Goal: Information Seeking & Learning: Learn about a topic

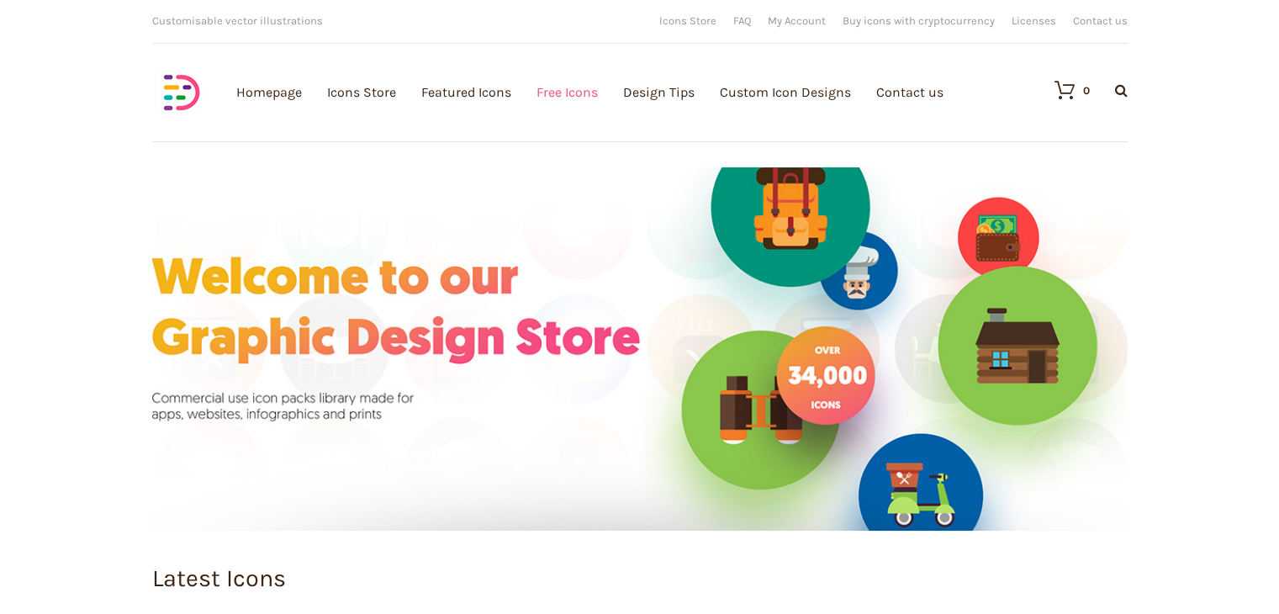
click at [582, 90] on link "Free Icons" at bounding box center [566, 92] width 61 height 184
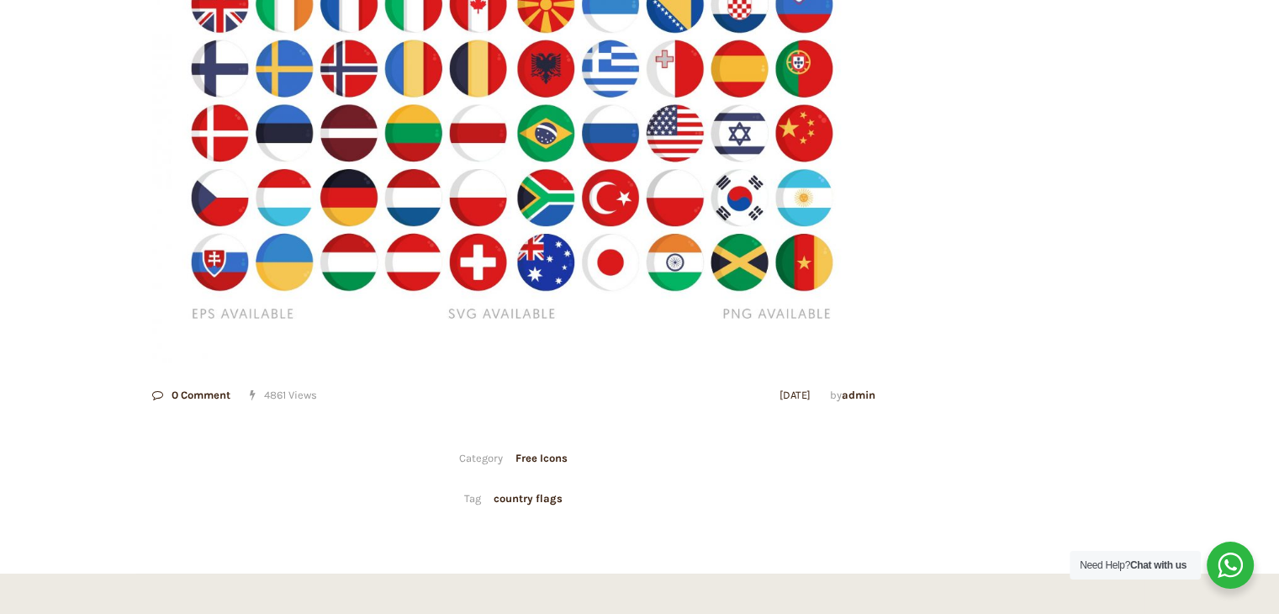
scroll to position [398, 0]
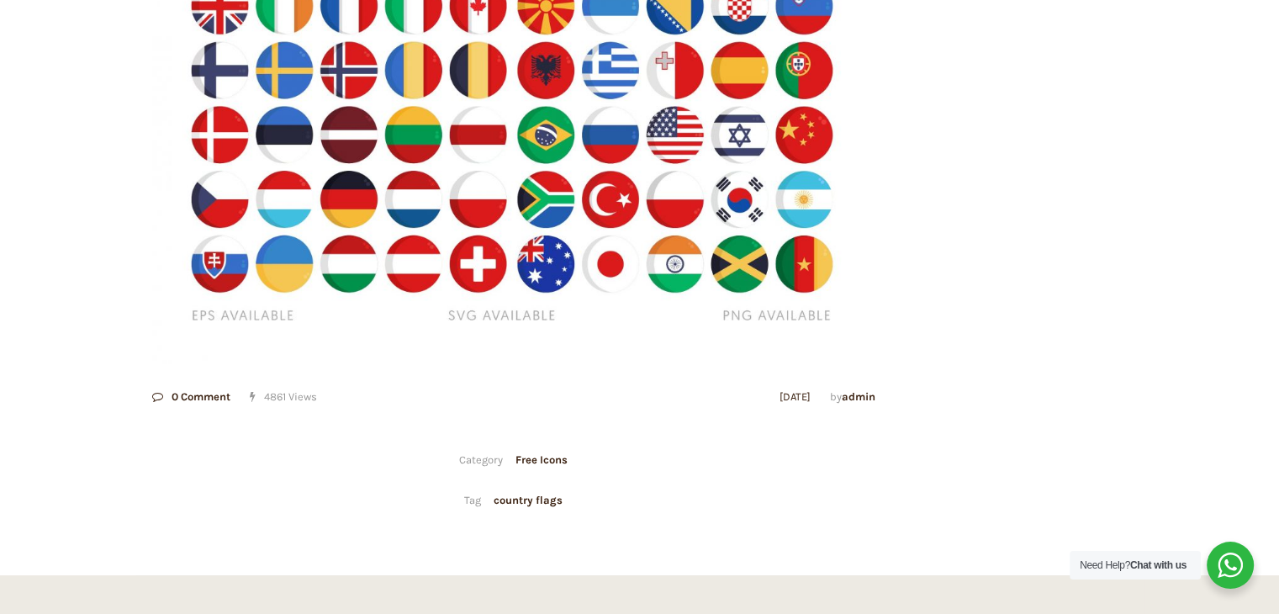
click at [642, 178] on img at bounding box center [513, 122] width 723 height 482
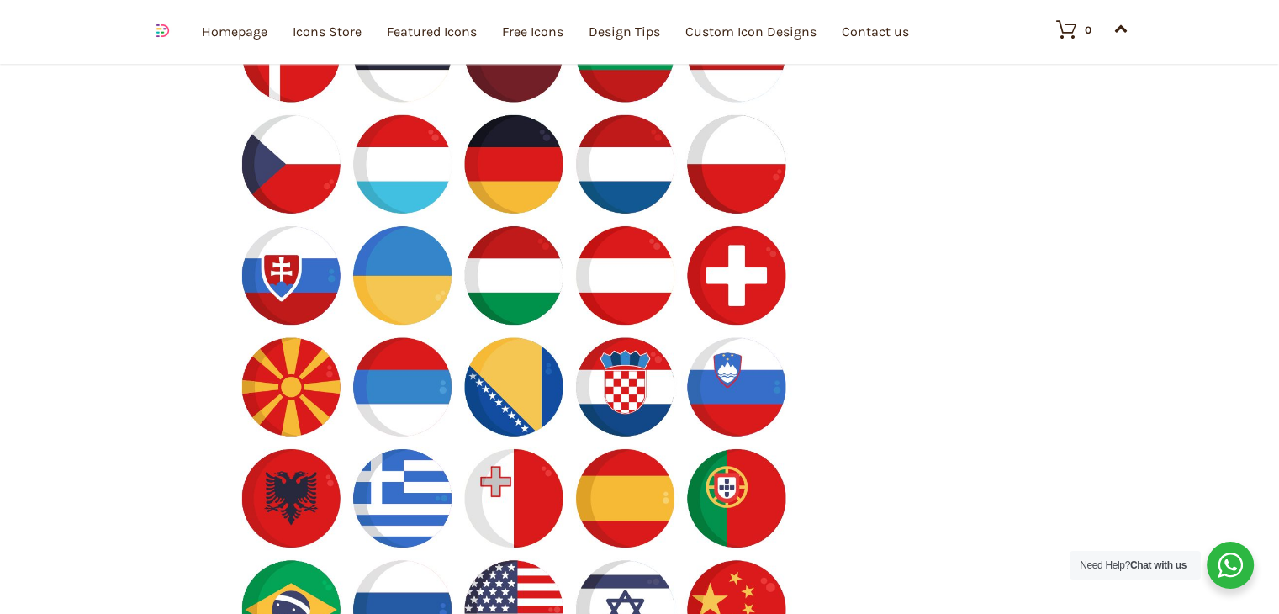
scroll to position [7334, 0]
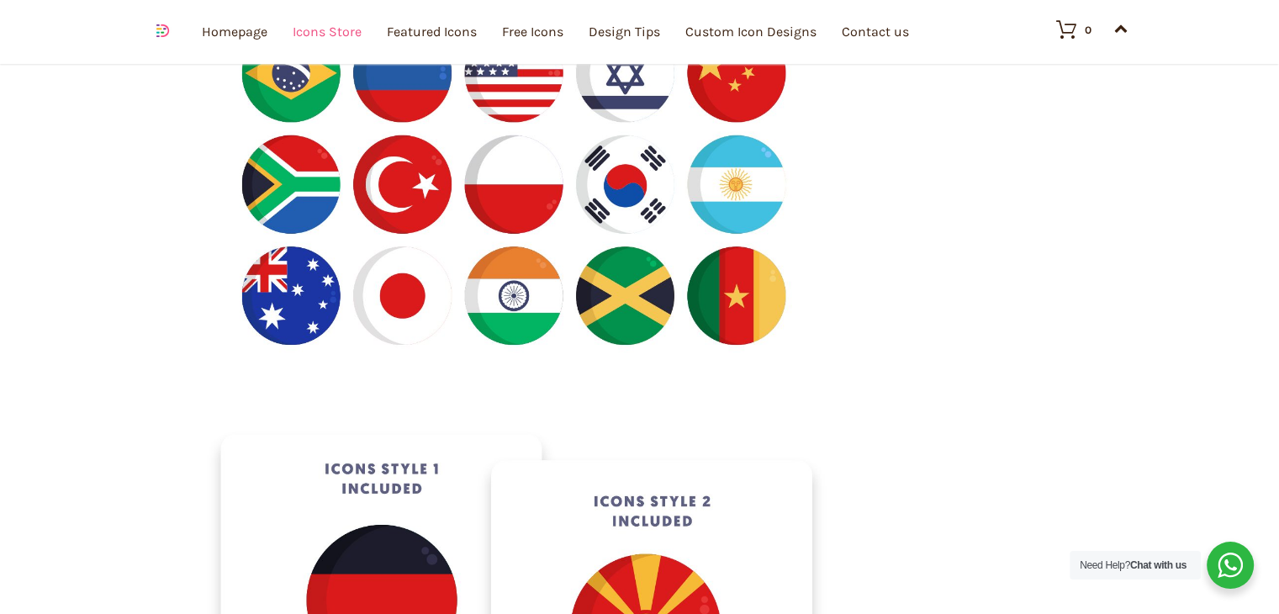
click at [348, 29] on link "Icons Store" at bounding box center [327, 31] width 69 height 184
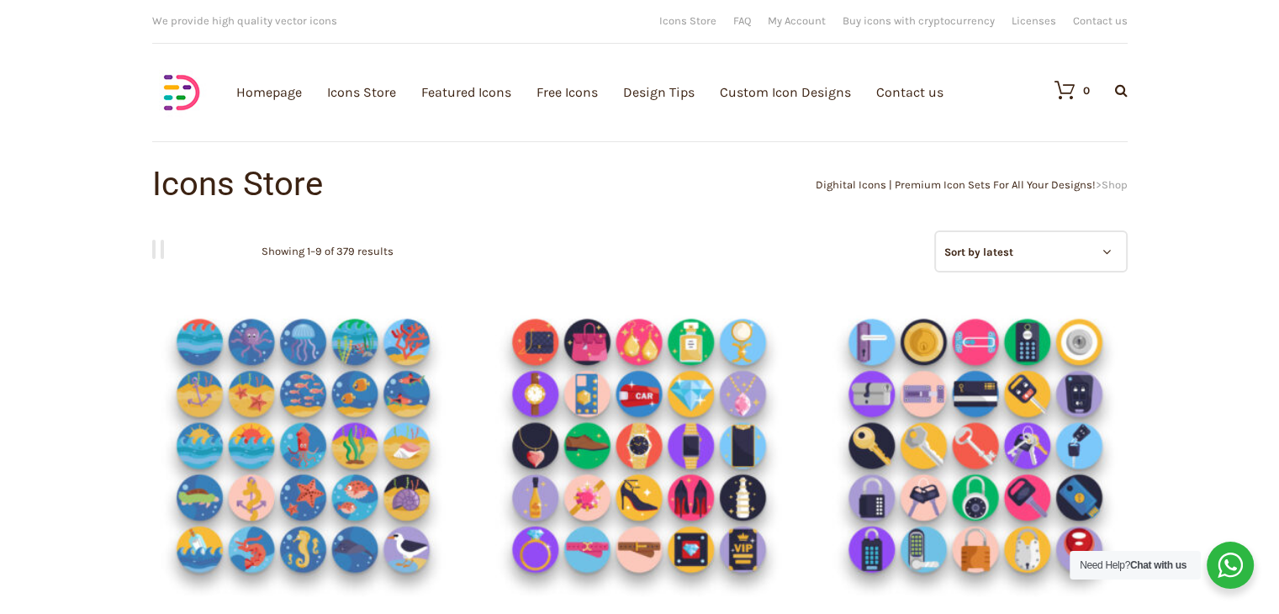
click at [646, 3] on div "Download full vector icon packs Customisable vector illustrations We provide hi…" at bounding box center [639, 22] width 975 height 44
click at [1118, 90] on icon at bounding box center [1121, 89] width 13 height 13
click at [1094, 149] on input "text" at bounding box center [1030, 140] width 202 height 42
type input ","
type input "music"
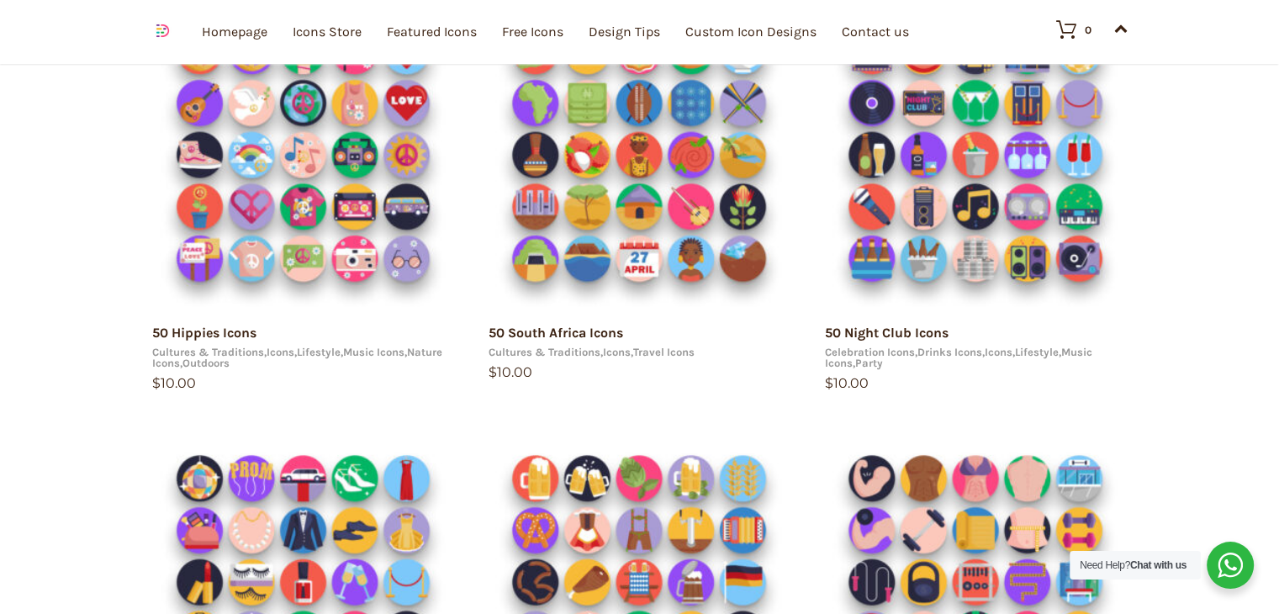
drag, startPoint x: 1290, startPoint y: 120, endPoint x: 1290, endPoint y: 315, distance: 195.0
click at [1278, 315] on html "15 49.0138 8.38624 [URL][DOMAIN_NAME] arrow 0 arrow 1 Your e-mail has been sent…" at bounding box center [639, 375] width 1279 height 2187
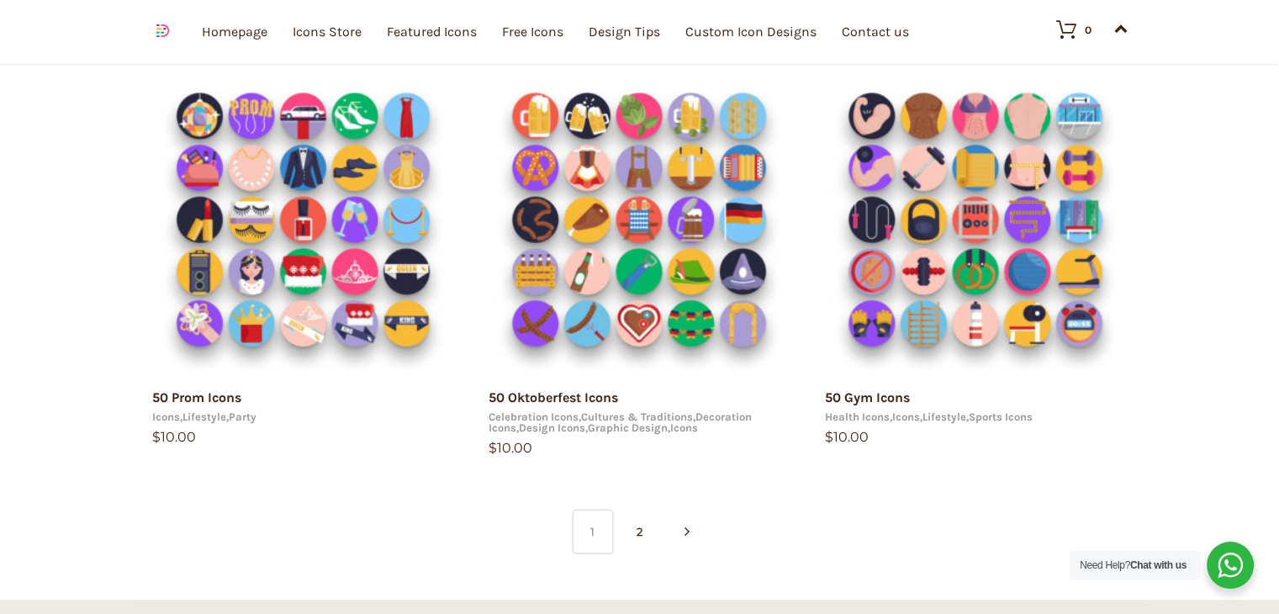
scroll to position [1123, 0]
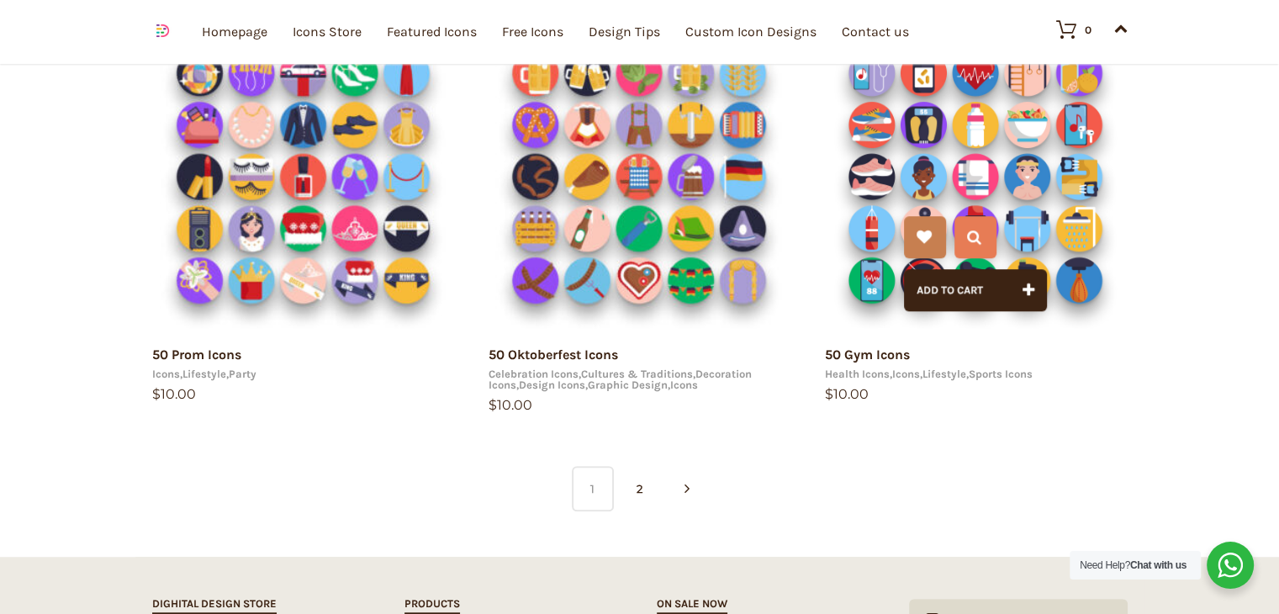
click at [947, 116] on img at bounding box center [975, 176] width 303 height 303
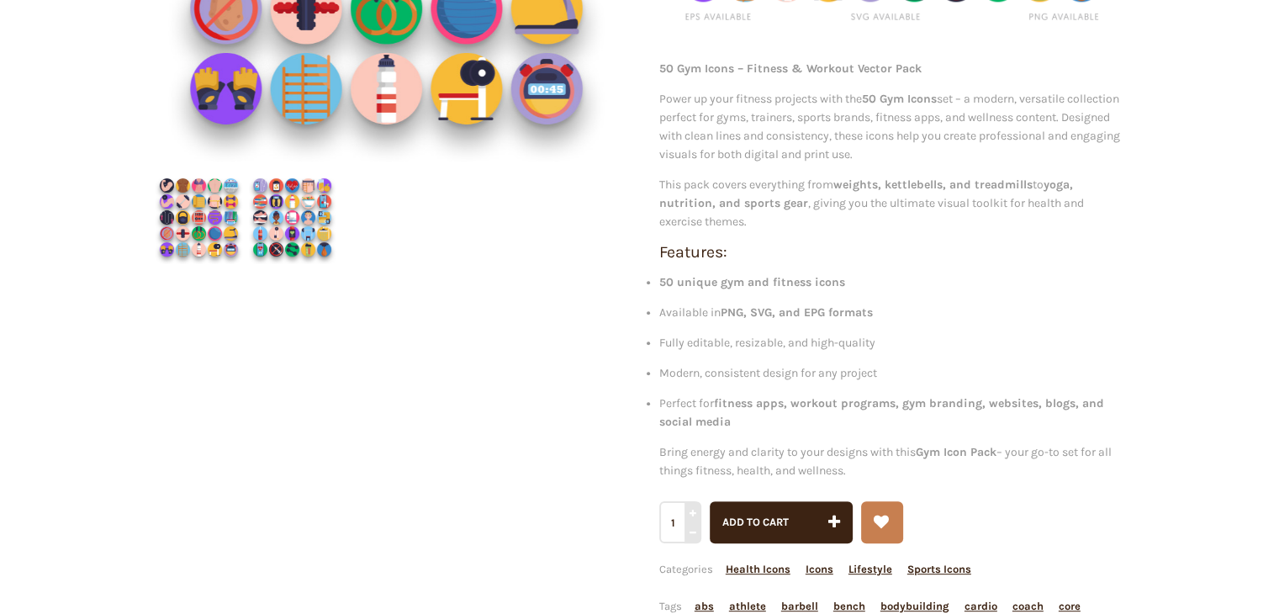
click at [451, 203] on div at bounding box center [338, 217] width 373 height 93
drag, startPoint x: 304, startPoint y: 206, endPoint x: 429, endPoint y: 240, distance: 128.9
click at [429, 240] on div at bounding box center [338, 217] width 373 height 93
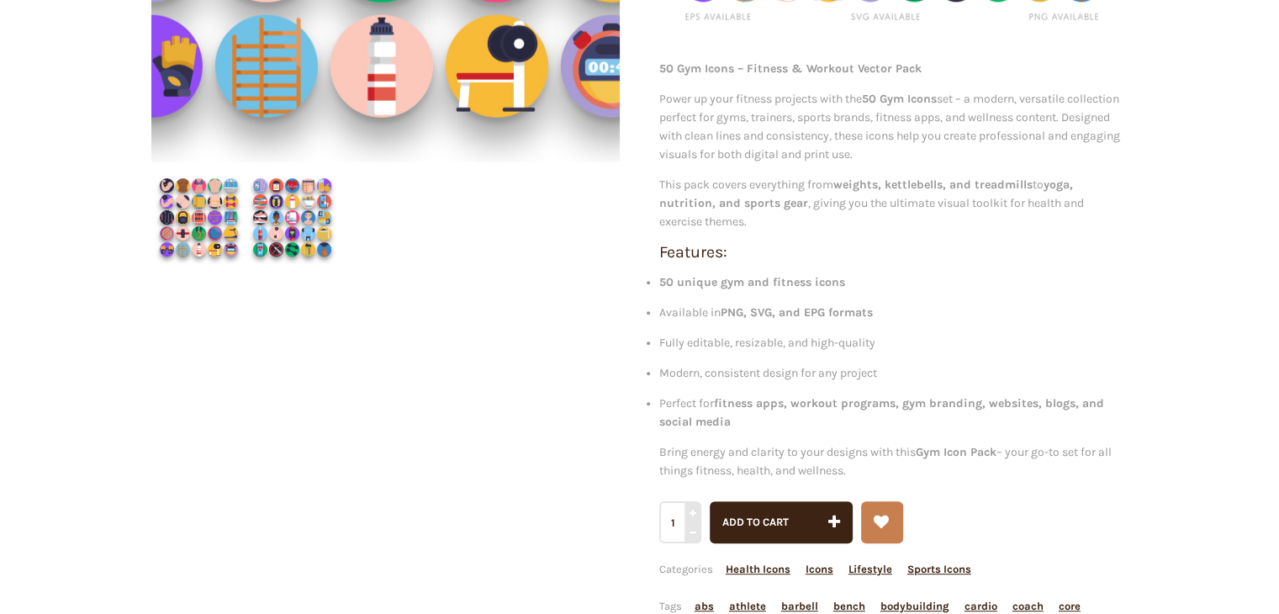
drag, startPoint x: 363, startPoint y: 78, endPoint x: 420, endPoint y: 108, distance: 64.7
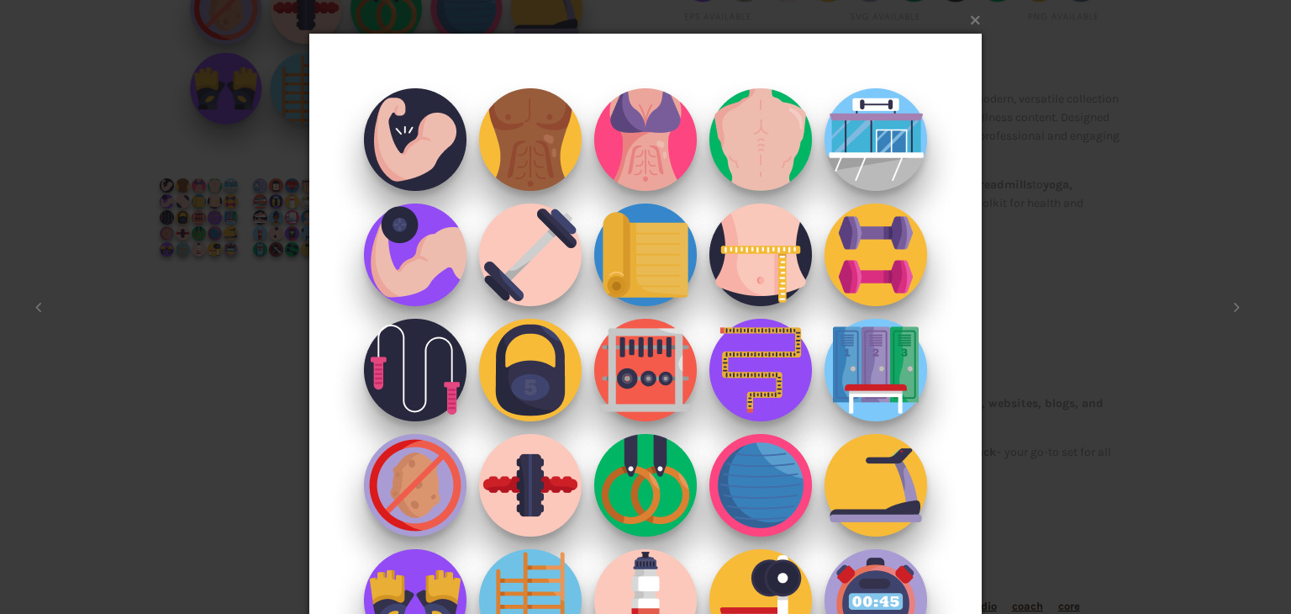
click at [1216, 38] on div "× 1 / 2 Loading..." at bounding box center [645, 307] width 1291 height 614
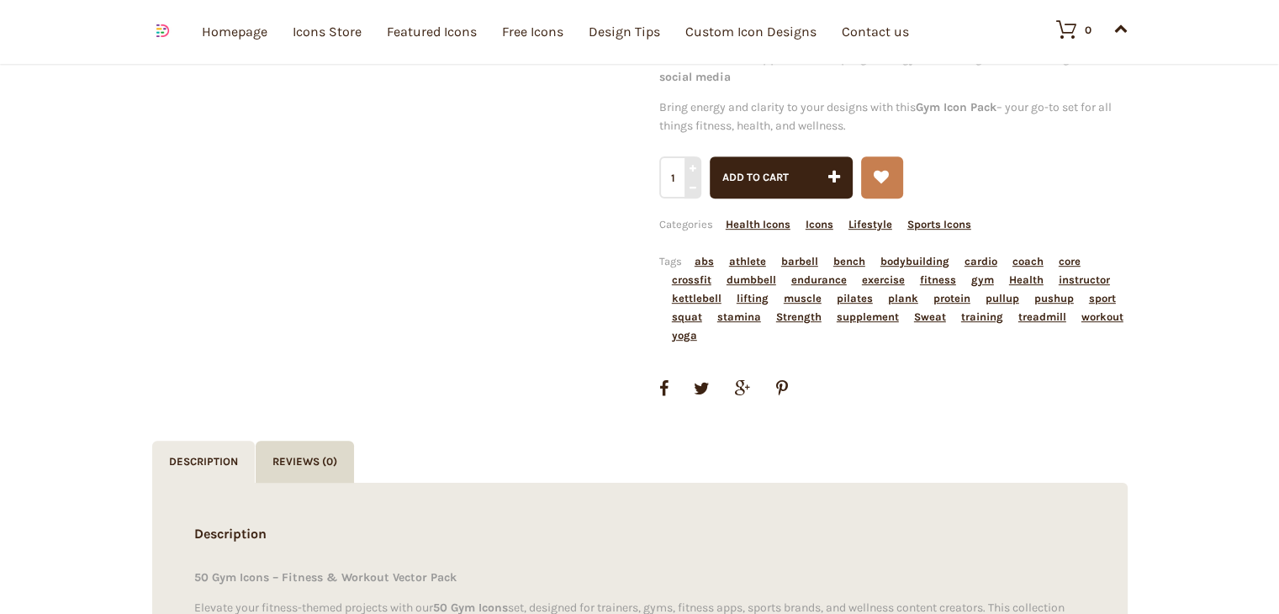
scroll to position [896, 0]
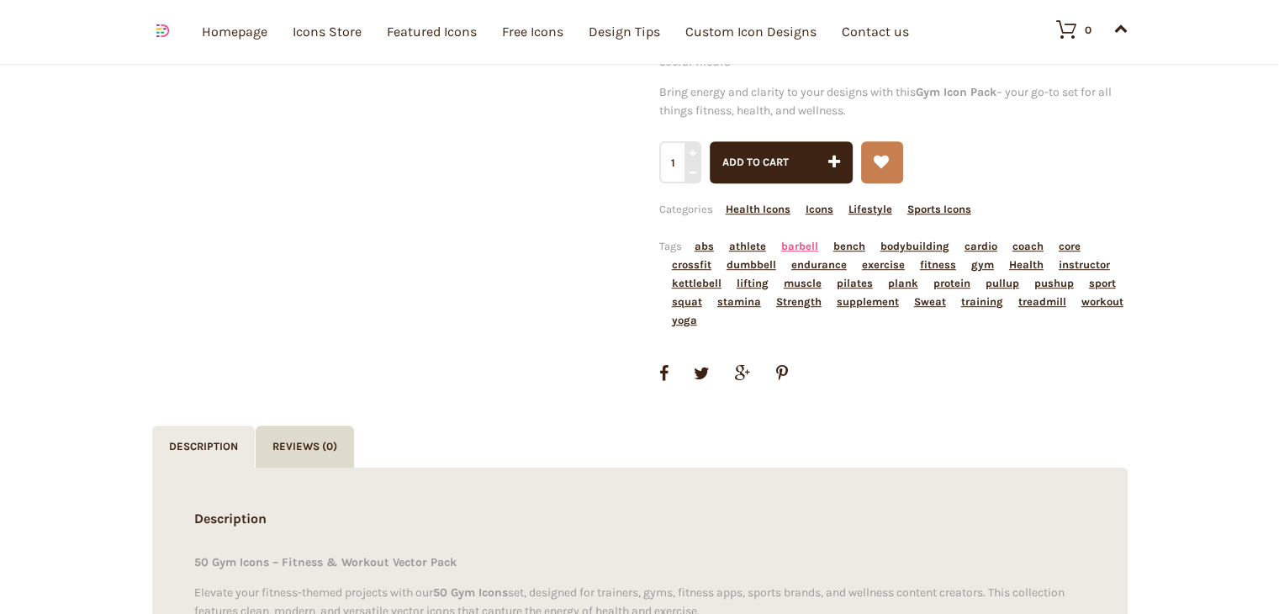
click at [786, 244] on link "barbell" at bounding box center [799, 246] width 37 height 13
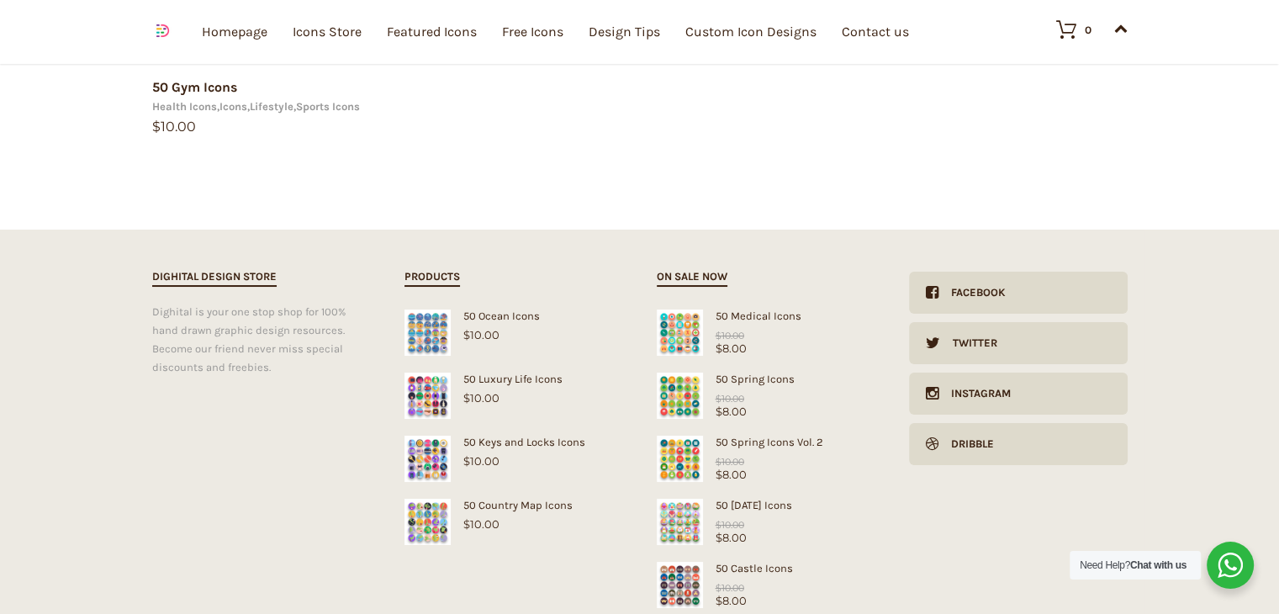
scroll to position [679, 0]
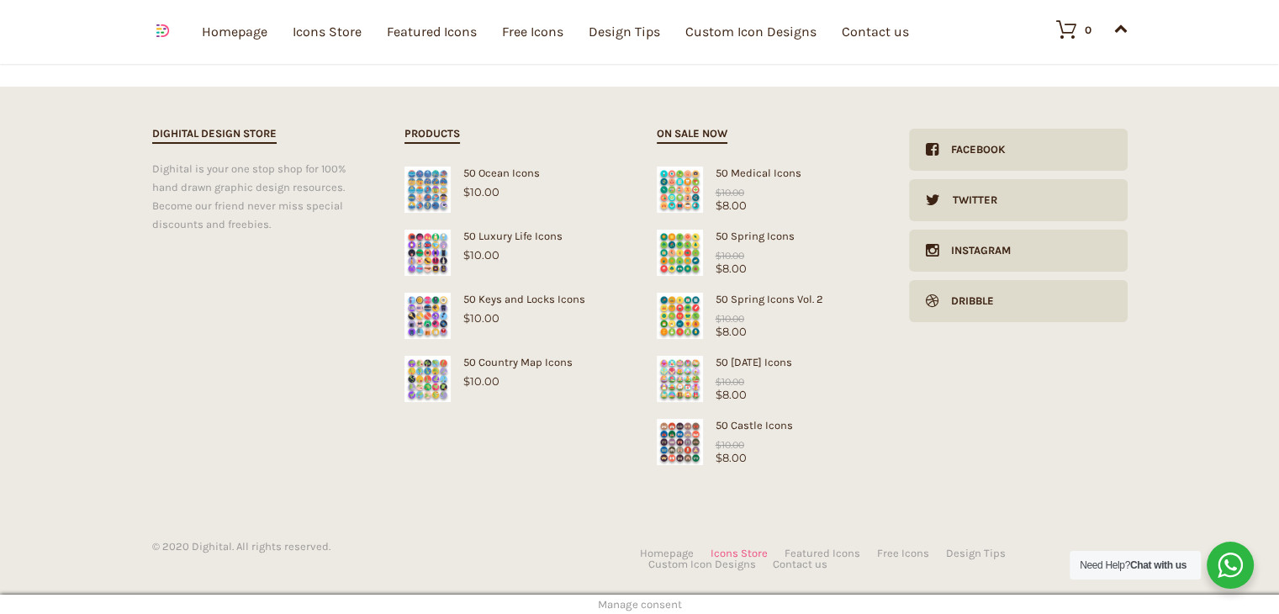
click at [751, 547] on link "Icons Store" at bounding box center [738, 552] width 57 height 11
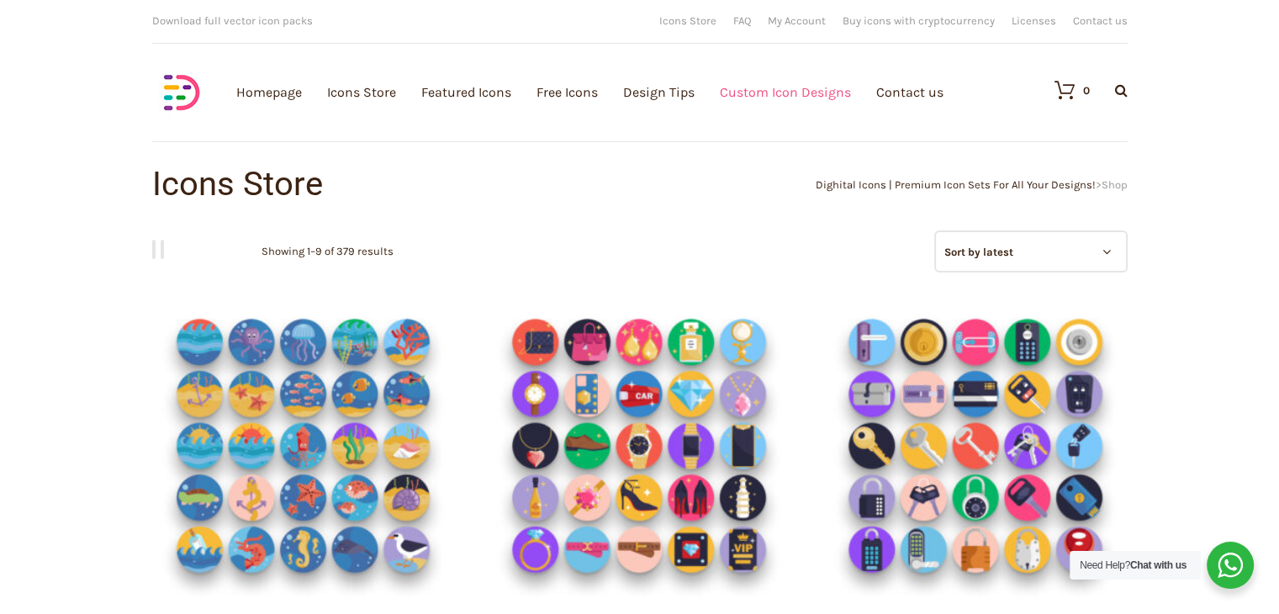
click at [815, 98] on link "Custom Icon Designs" at bounding box center [785, 92] width 131 height 184
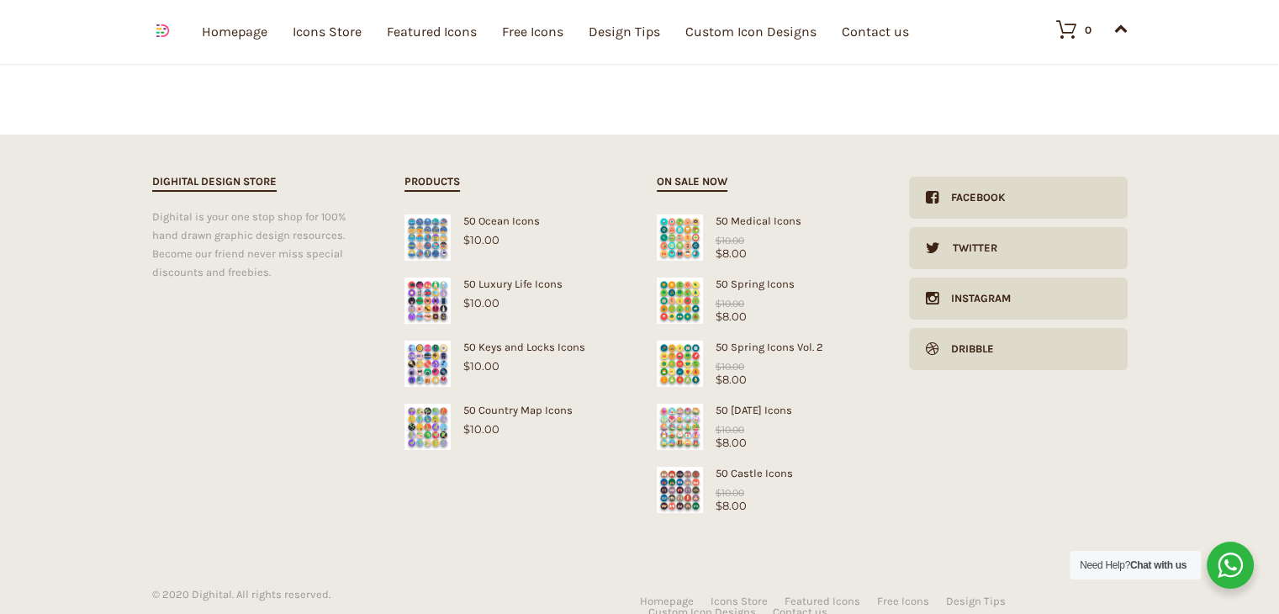
scroll to position [714, 0]
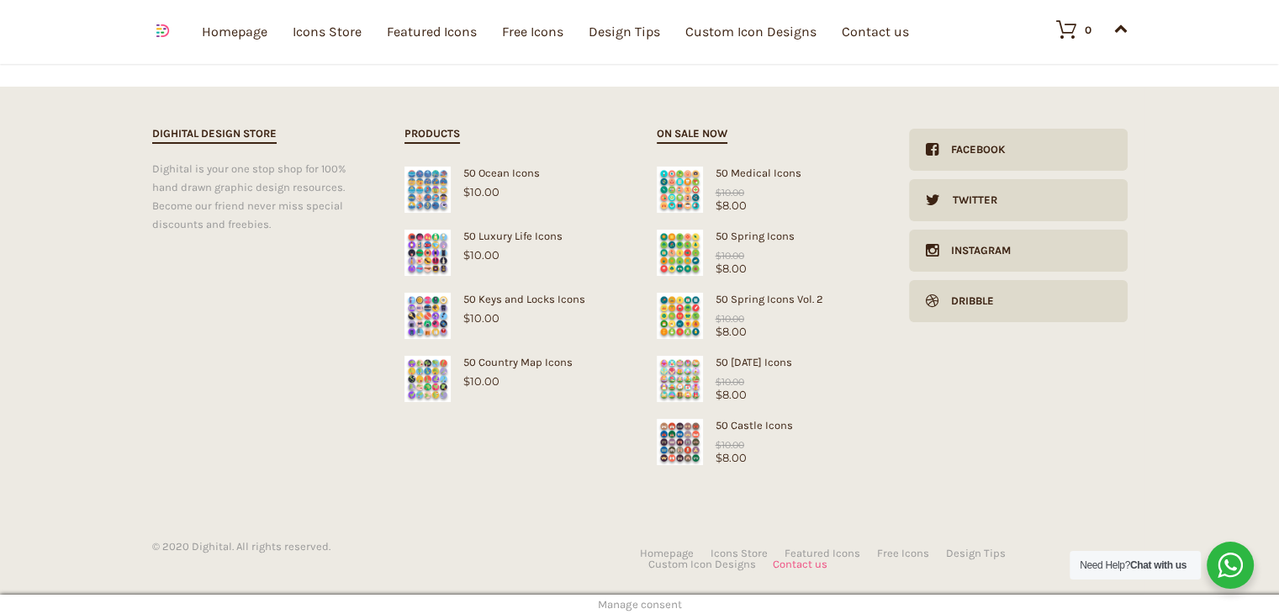
click at [814, 558] on link "Contact us" at bounding box center [799, 563] width 55 height 11
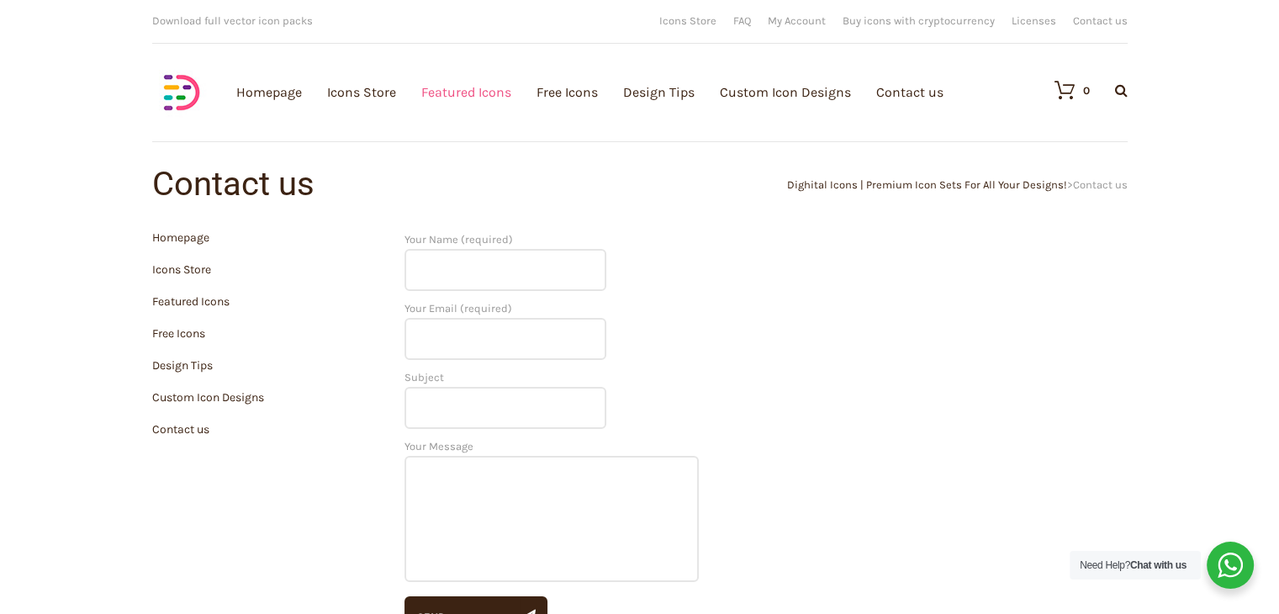
click at [423, 122] on link "Featured Icons" at bounding box center [466, 92] width 90 height 184
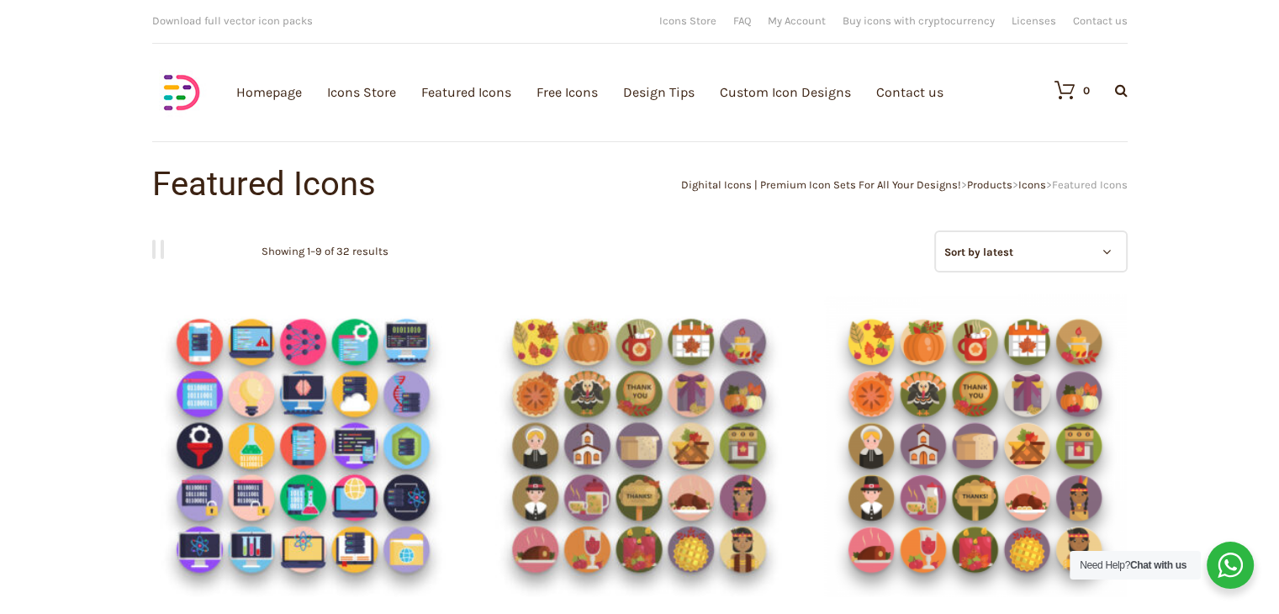
click at [1115, 89] on icon at bounding box center [1121, 89] width 13 height 13
click at [1068, 135] on input "text" at bounding box center [1030, 140] width 202 height 42
type input "sport"
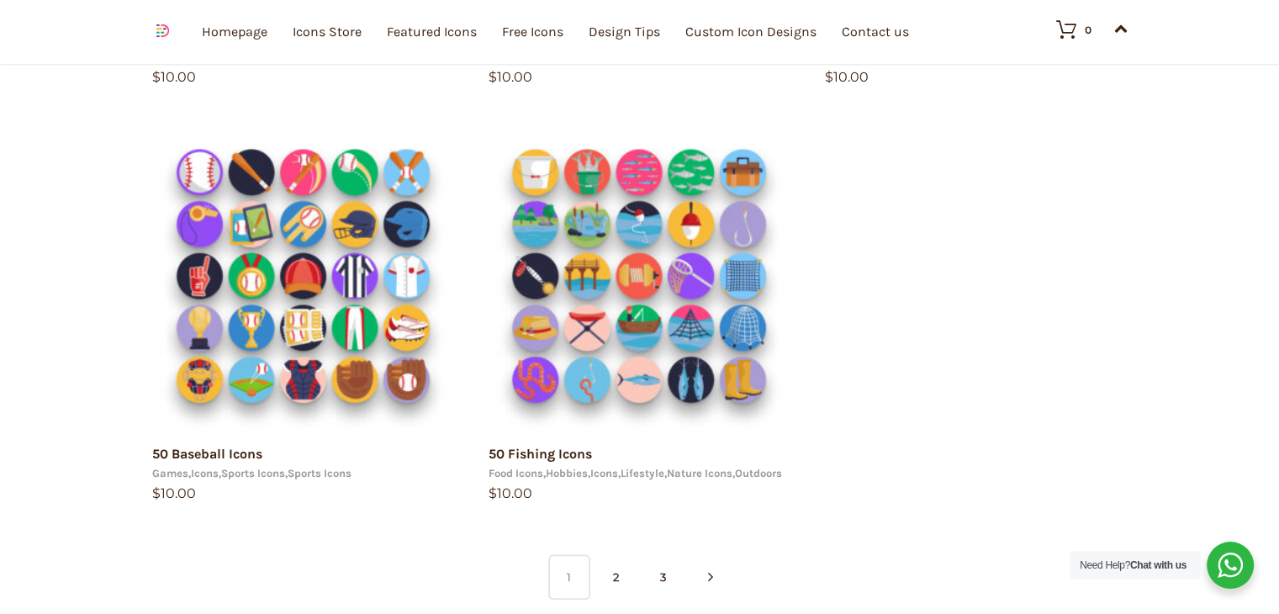
drag, startPoint x: 1290, startPoint y: 227, endPoint x: 1290, endPoint y: 304, distance: 77.3
click at [1278, 304] on html "15 49.0138 8.38624 [URL][DOMAIN_NAME] arrow 0 arrow 1 Your e-mail has been sent…" at bounding box center [639, 75] width 1279 height 2154
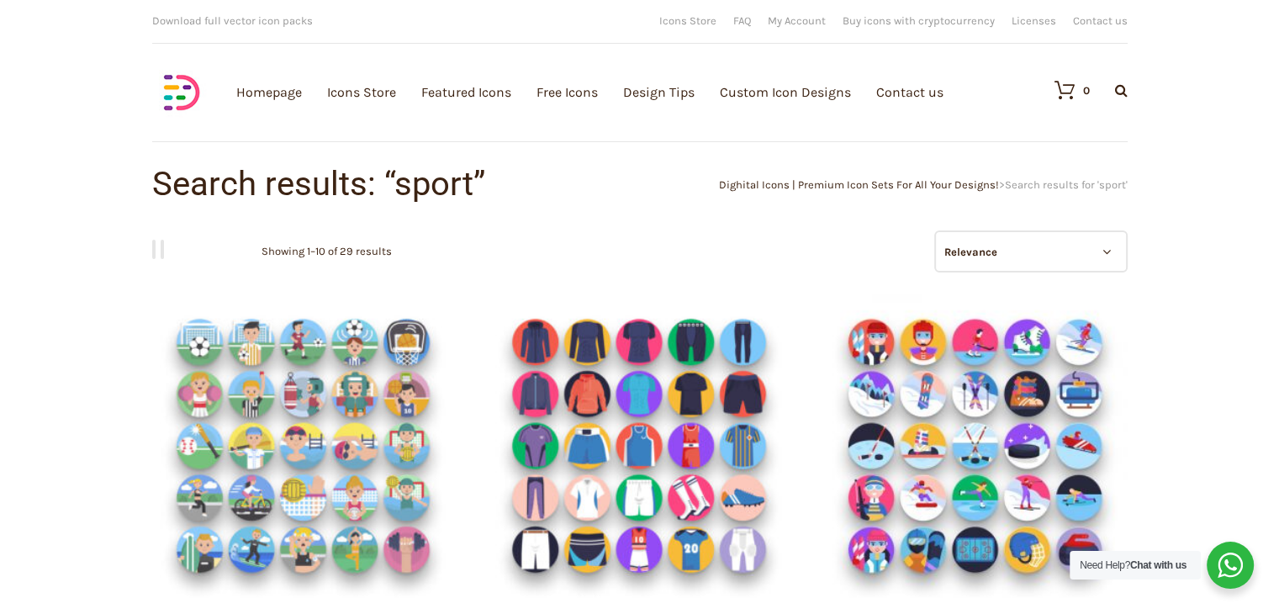
click at [172, 93] on img at bounding box center [181, 92] width 59 height 59
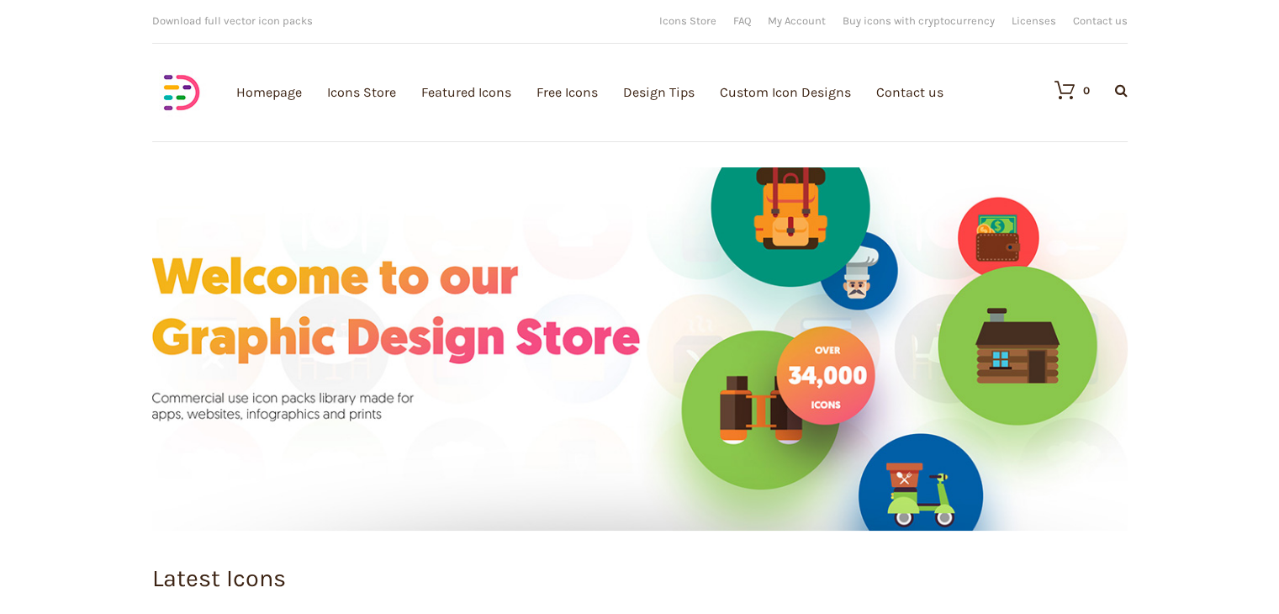
click at [1120, 97] on div "0 Search Products… No products in the cart." at bounding box center [1082, 90] width 90 height 59
drag, startPoint x: 1120, startPoint y: 93, endPoint x: 991, endPoint y: 140, distance: 137.5
click at [1037, 119] on div "0 Search Products… No products in the cart." at bounding box center [1082, 90] width 90 height 59
click at [991, 140] on input "text" at bounding box center [1030, 140] width 202 height 42
type input "sport"
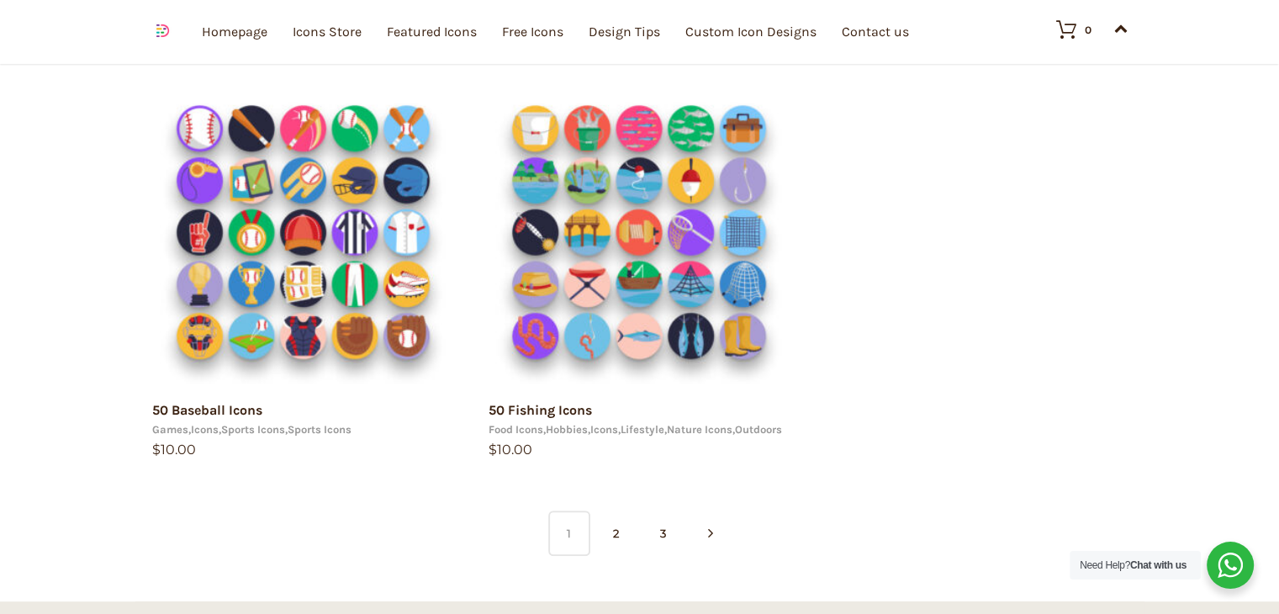
drag, startPoint x: 1290, startPoint y: 263, endPoint x: 1290, endPoint y: 394, distance: 131.1
click at [1278, 394] on html "15 49.0138 8.38624 [URL][DOMAIN_NAME] arrow 0 arrow 1 Your e-mail has been sent…" at bounding box center [639, 31] width 1279 height 2154
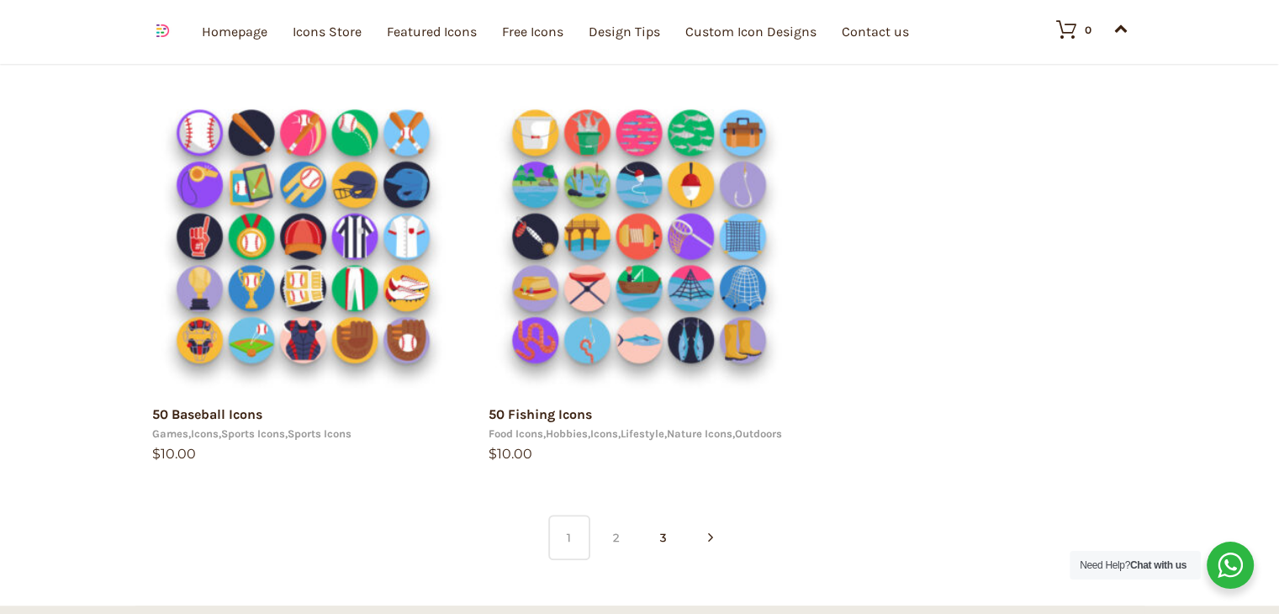
click at [616, 546] on link "2" at bounding box center [616, 536] width 42 height 45
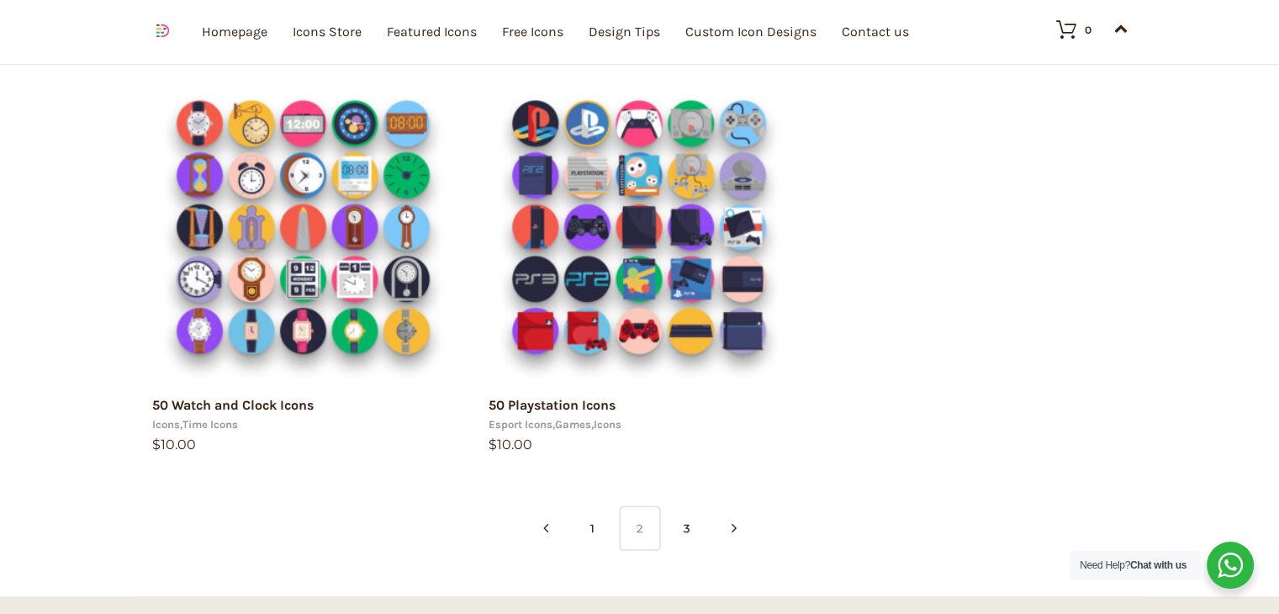
scroll to position [1075, 0]
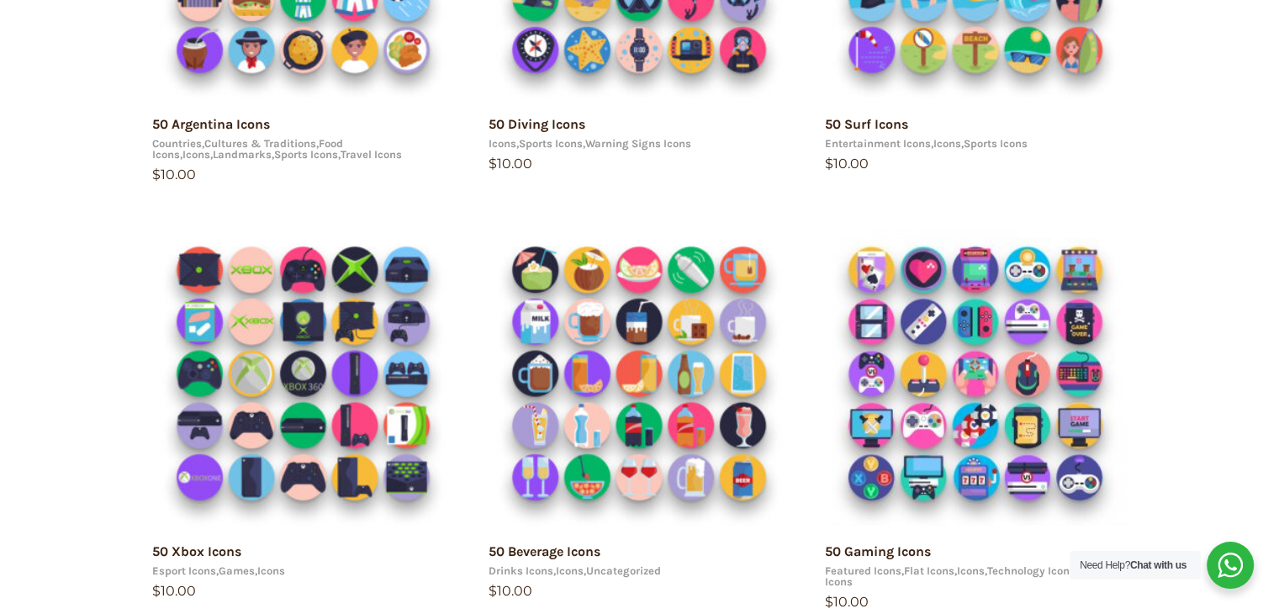
drag, startPoint x: 1290, startPoint y: 335, endPoint x: 1290, endPoint y: 185, distance: 150.5
click at [1278, 185] on html "15 49.0138 8.38624 https://dighital.com arrow 0 arrow 1 Your e-mail has been se…" at bounding box center [639, 589] width 1279 height 2176
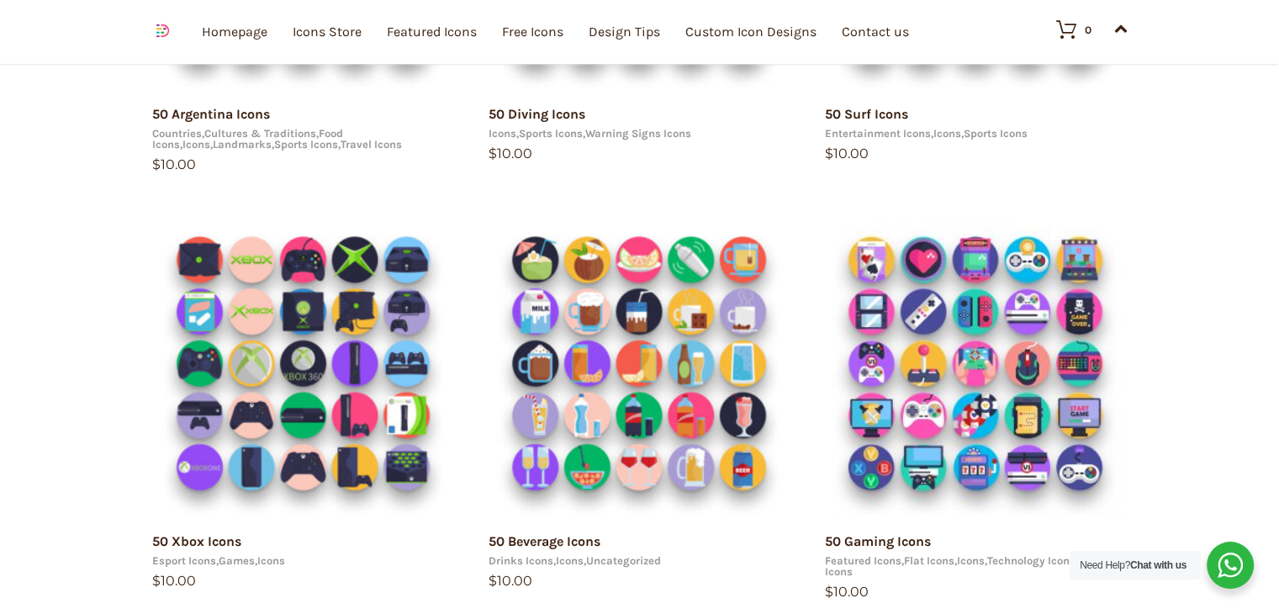
scroll to position [0, 0]
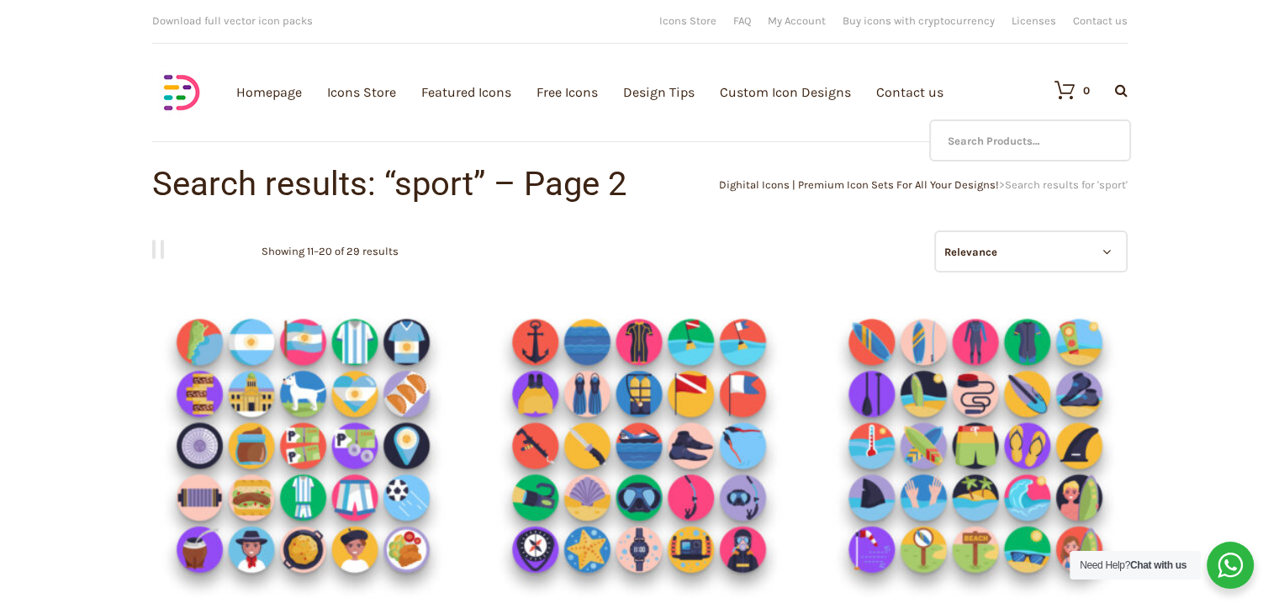
click at [1115, 92] on icon at bounding box center [1121, 89] width 13 height 13
click at [1061, 135] on input "text" at bounding box center [1030, 140] width 202 height 42
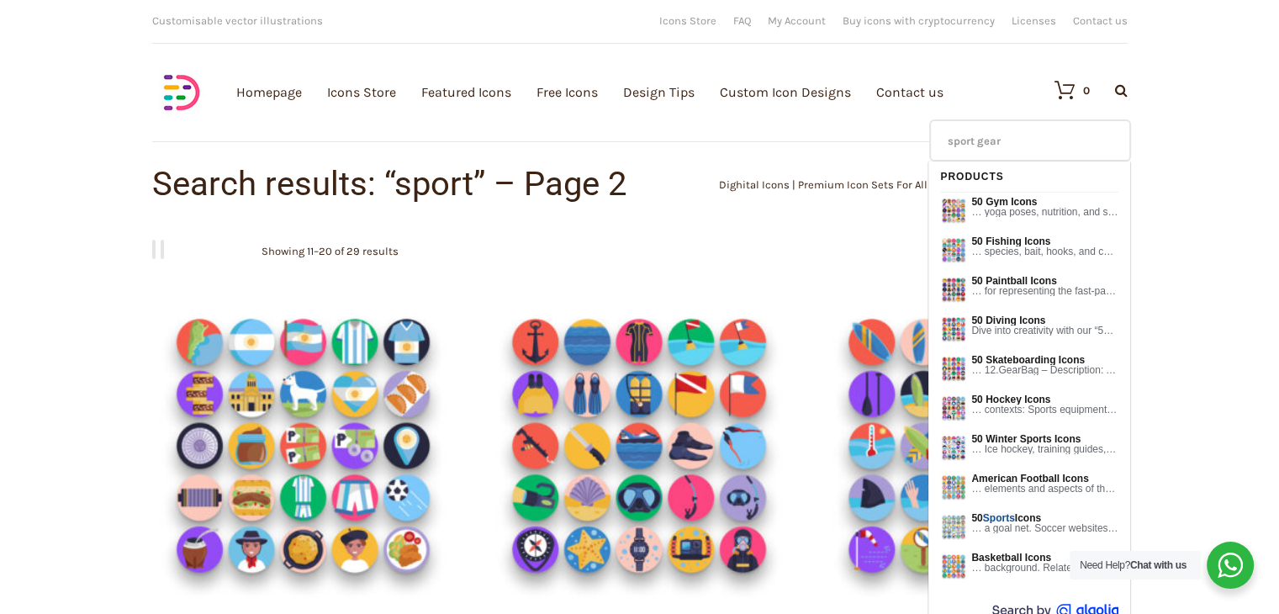
type input "sport gear"
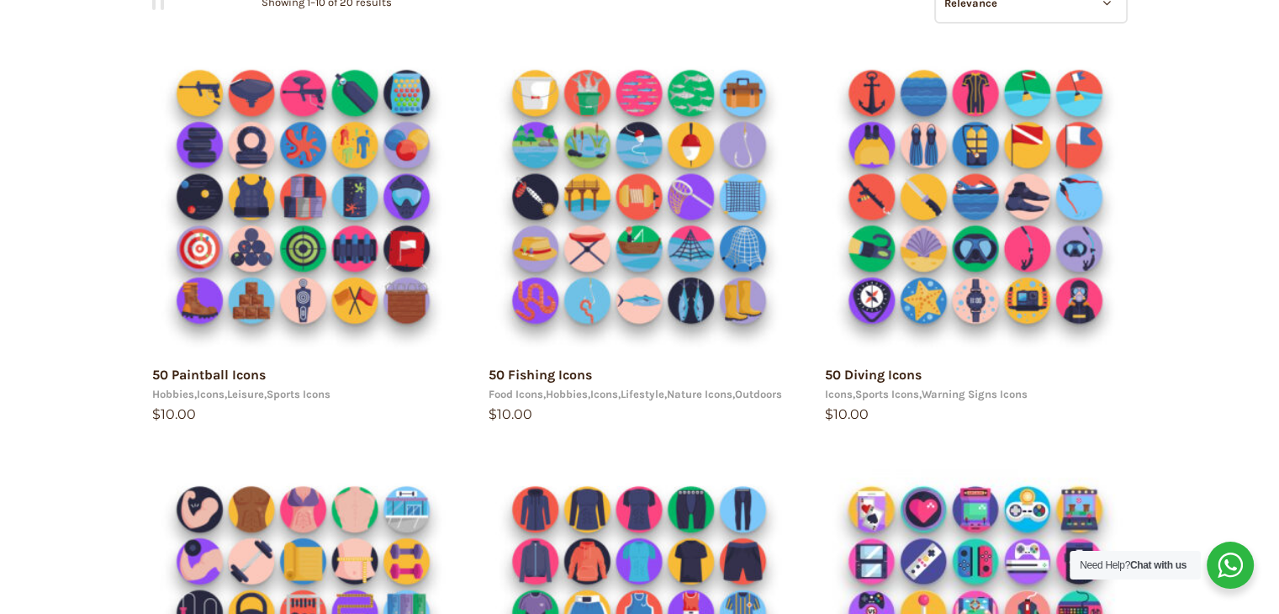
scroll to position [231, 0]
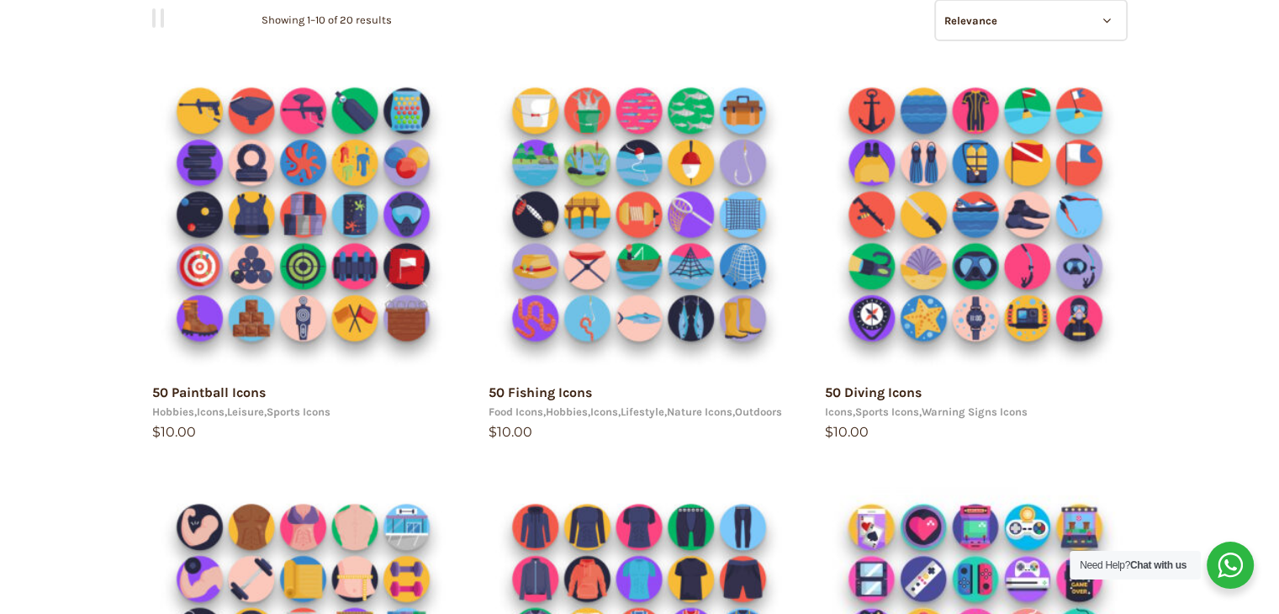
drag, startPoint x: 1290, startPoint y: 187, endPoint x: 1250, endPoint y: 98, distance: 97.8
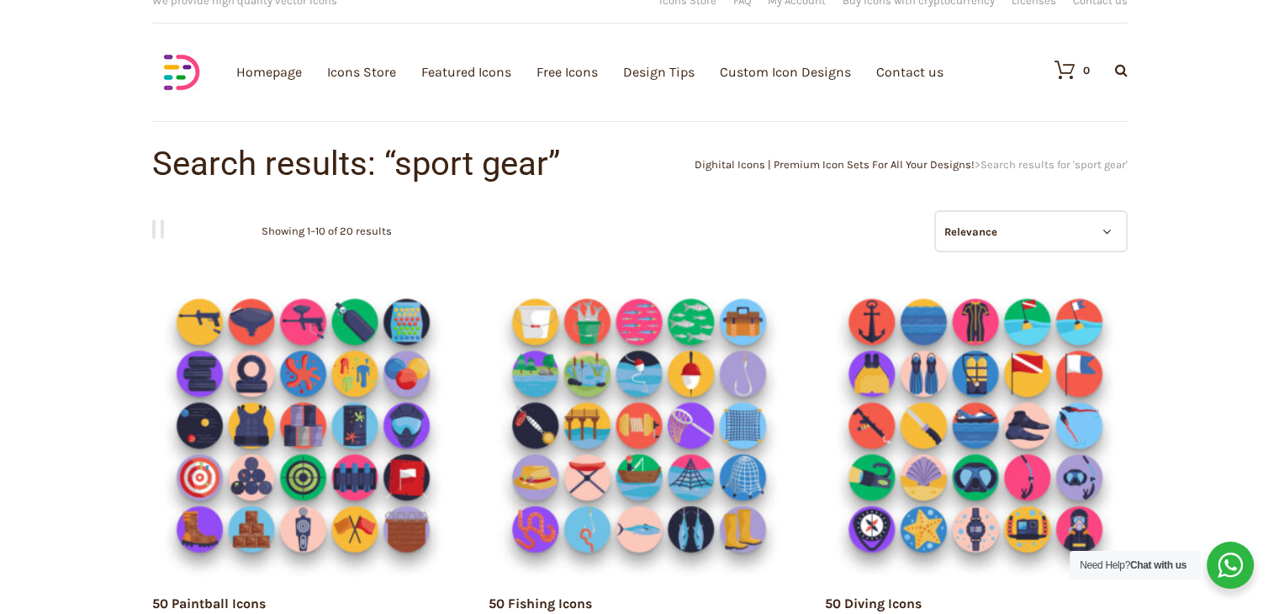
scroll to position [0, 0]
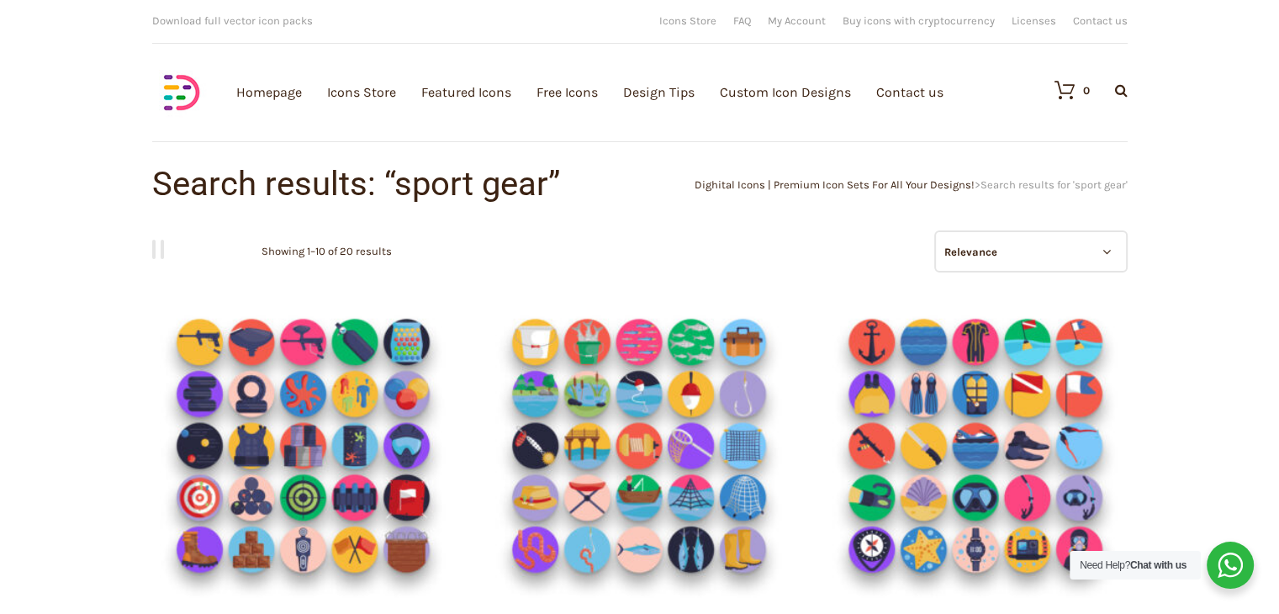
click at [1124, 83] on icon at bounding box center [1121, 89] width 13 height 13
click at [1085, 125] on input "text" at bounding box center [1030, 140] width 202 height 42
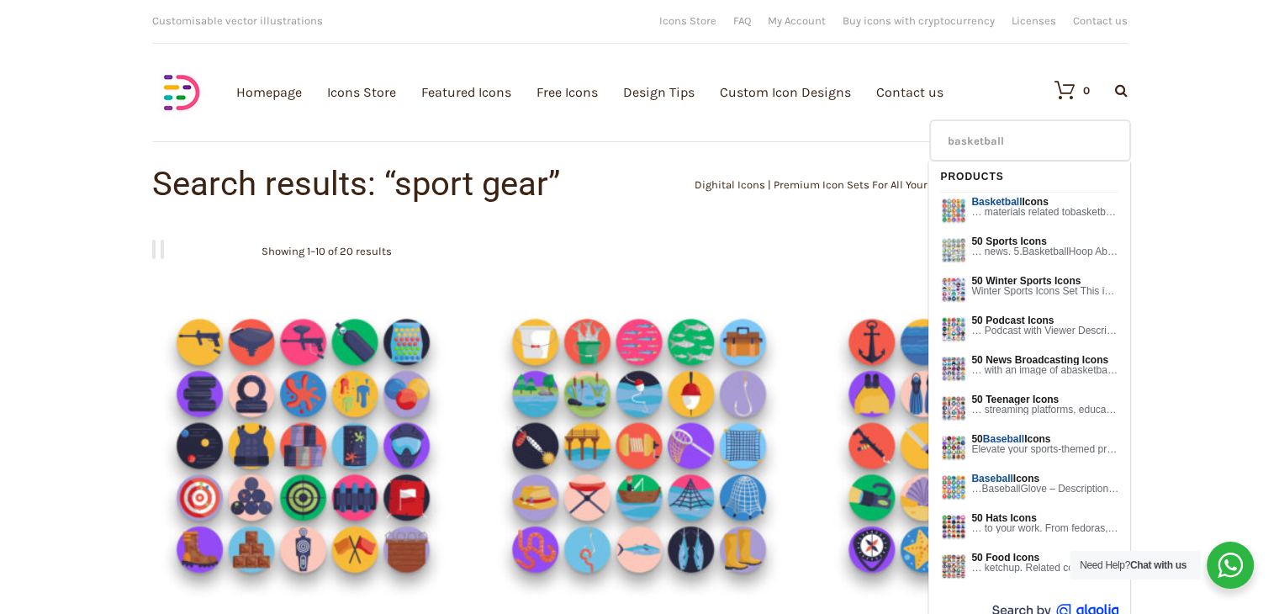
type input "basketball"
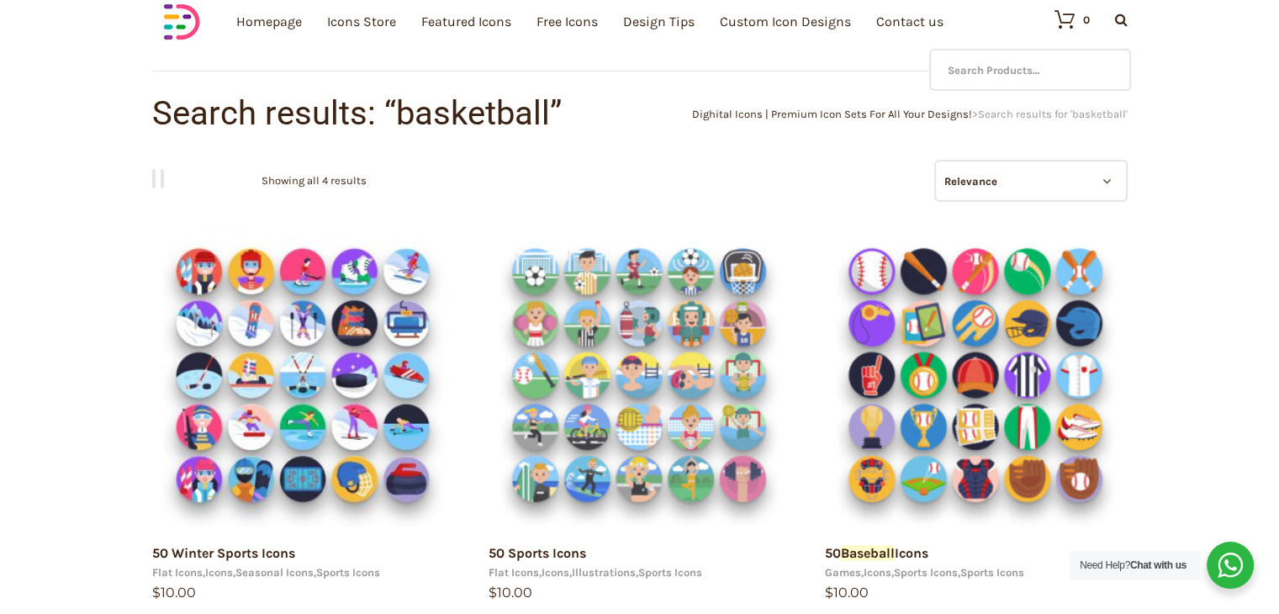
click at [1097, 18] on div at bounding box center [1108, 20] width 38 height 14
click at [1093, 57] on input "text" at bounding box center [1030, 70] width 202 height 42
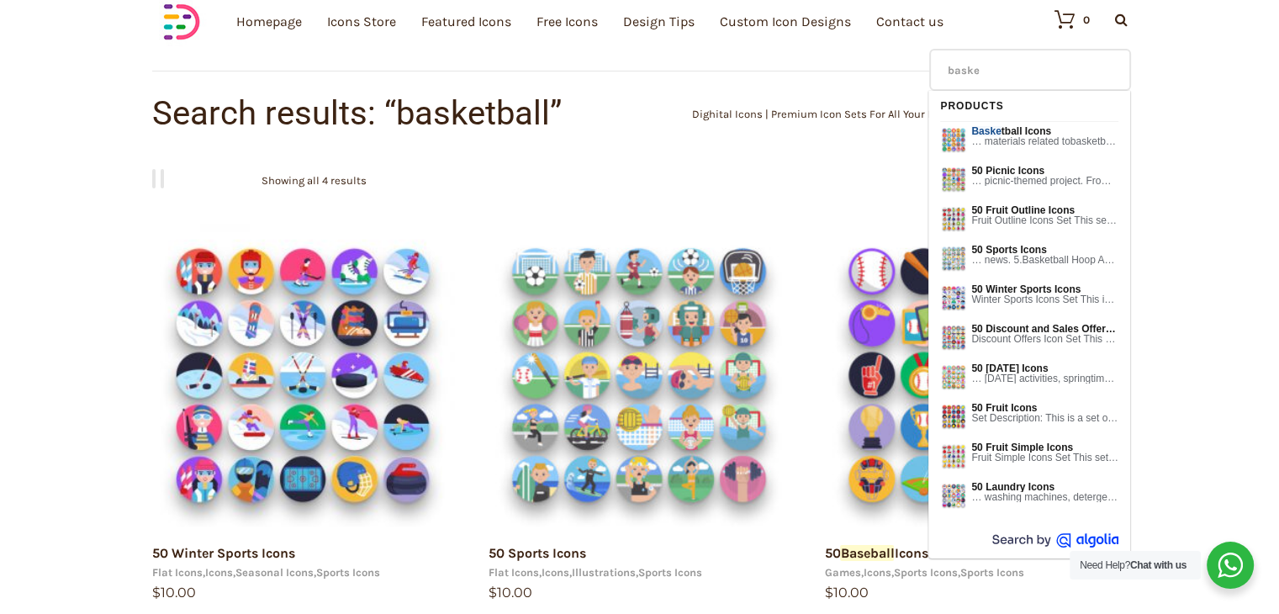
type input "basket"
click at [1031, 136] on span "… materials related to basket ball. 1. Basket ball Description: An orange baske…" at bounding box center [1044, 141] width 147 height 10
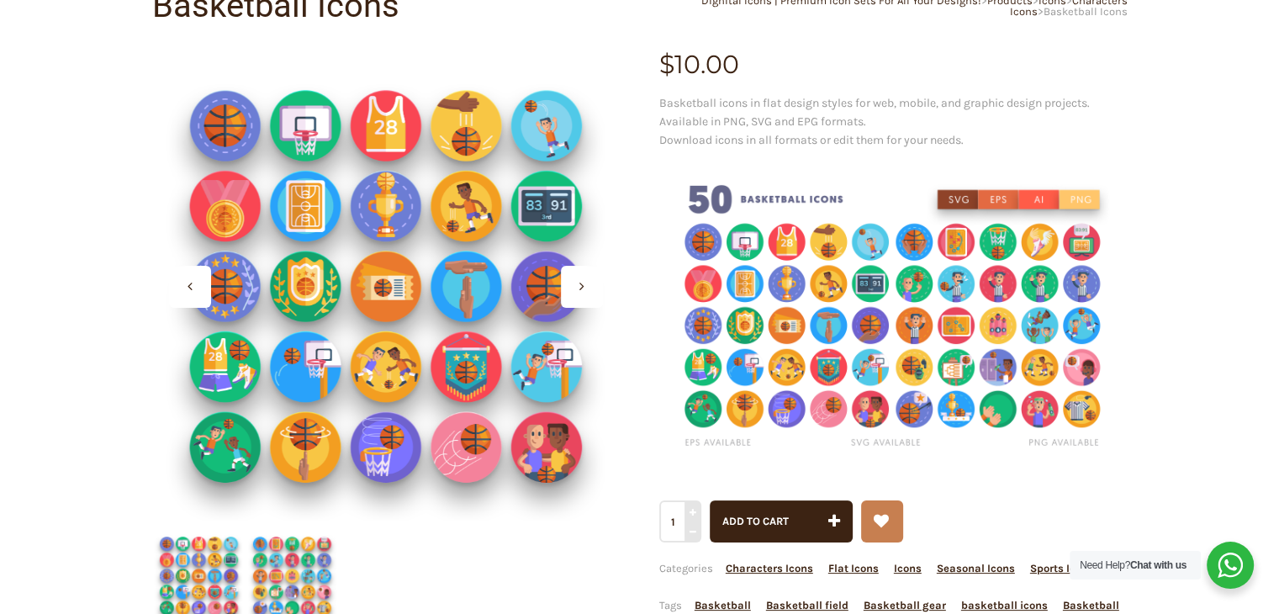
scroll to position [198, 0]
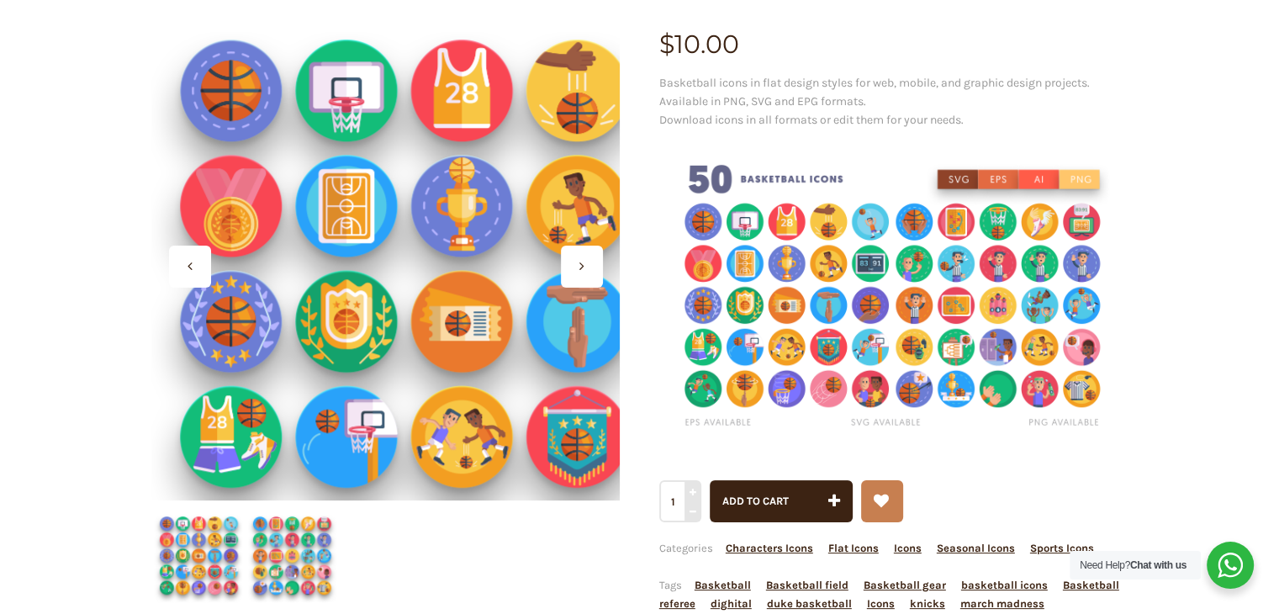
click at [390, 403] on div at bounding box center [385, 266] width 468 height 468
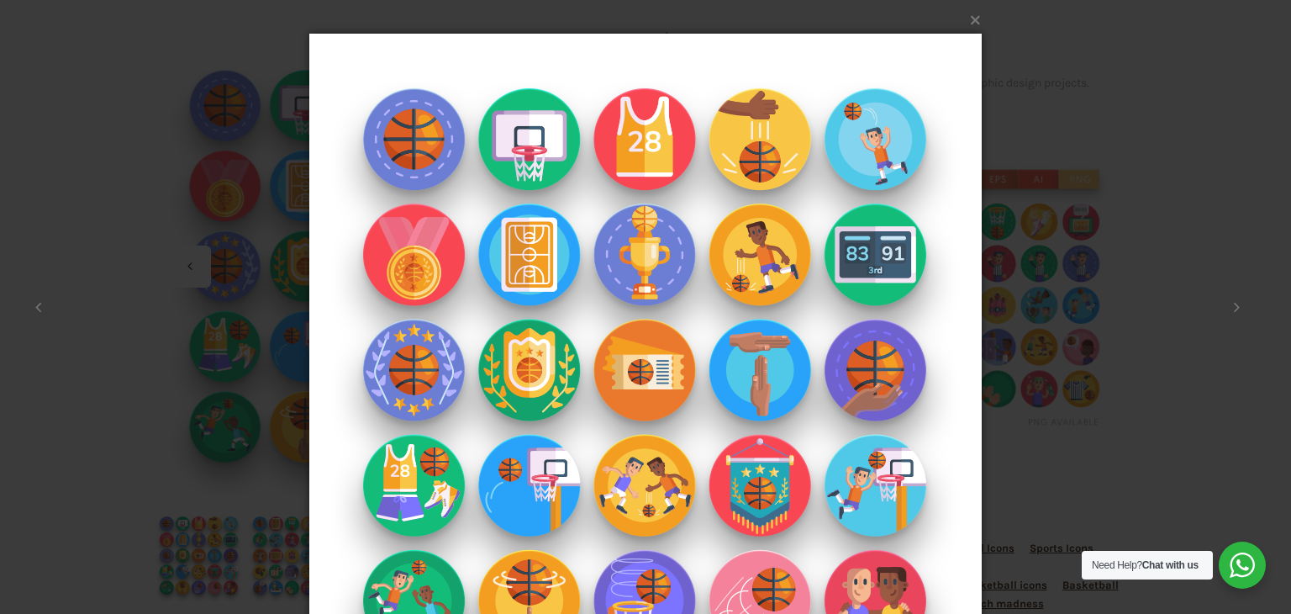
click at [1036, 144] on div "× 1 / 2 Loading..." at bounding box center [645, 307] width 1291 height 614
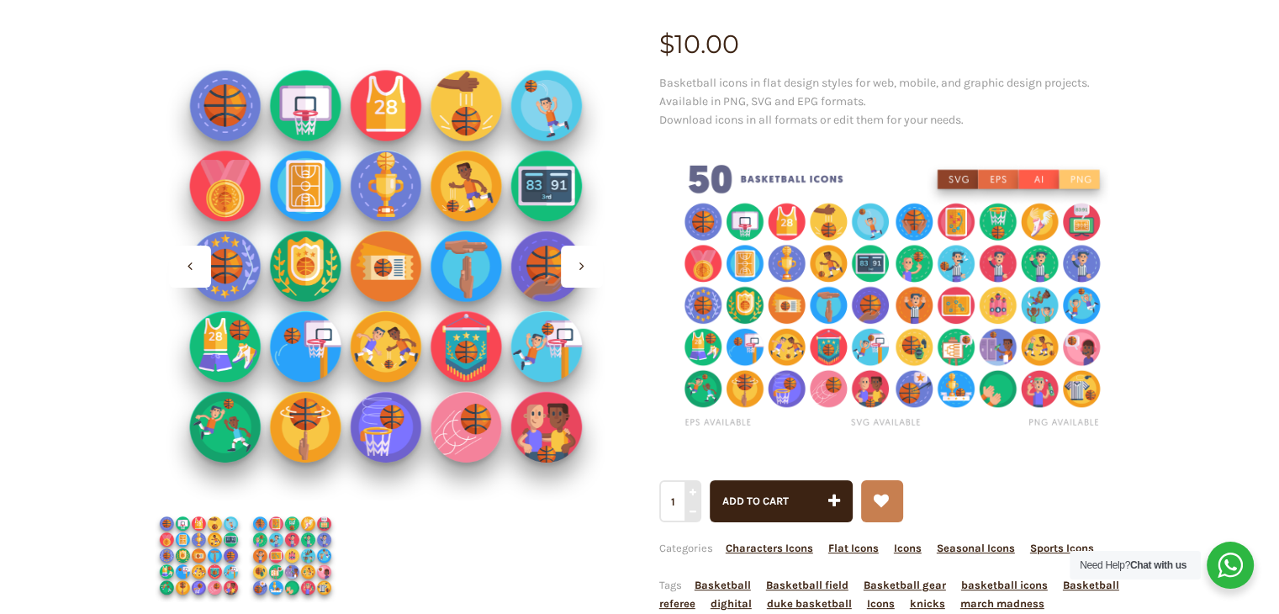
scroll to position [0, 0]
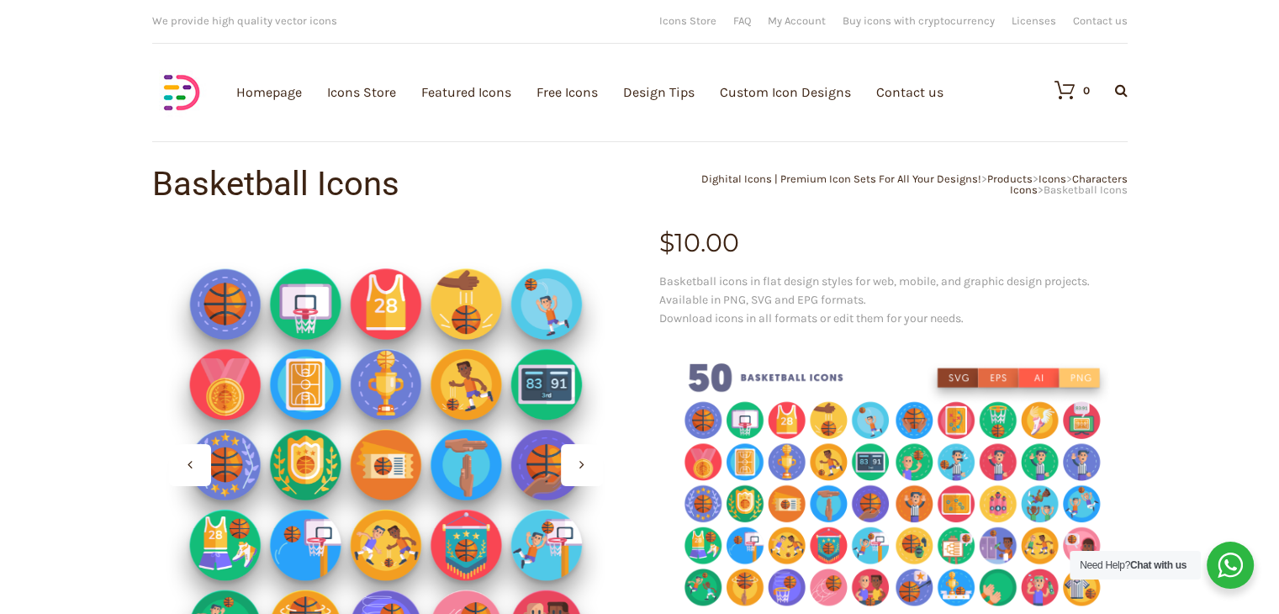
click at [1115, 79] on div "0 Search Products… No products in the cart." at bounding box center [1082, 90] width 90 height 59
click at [1123, 94] on icon at bounding box center [1121, 89] width 13 height 13
click at [1049, 142] on input "text" at bounding box center [1030, 140] width 202 height 42
type input "show"
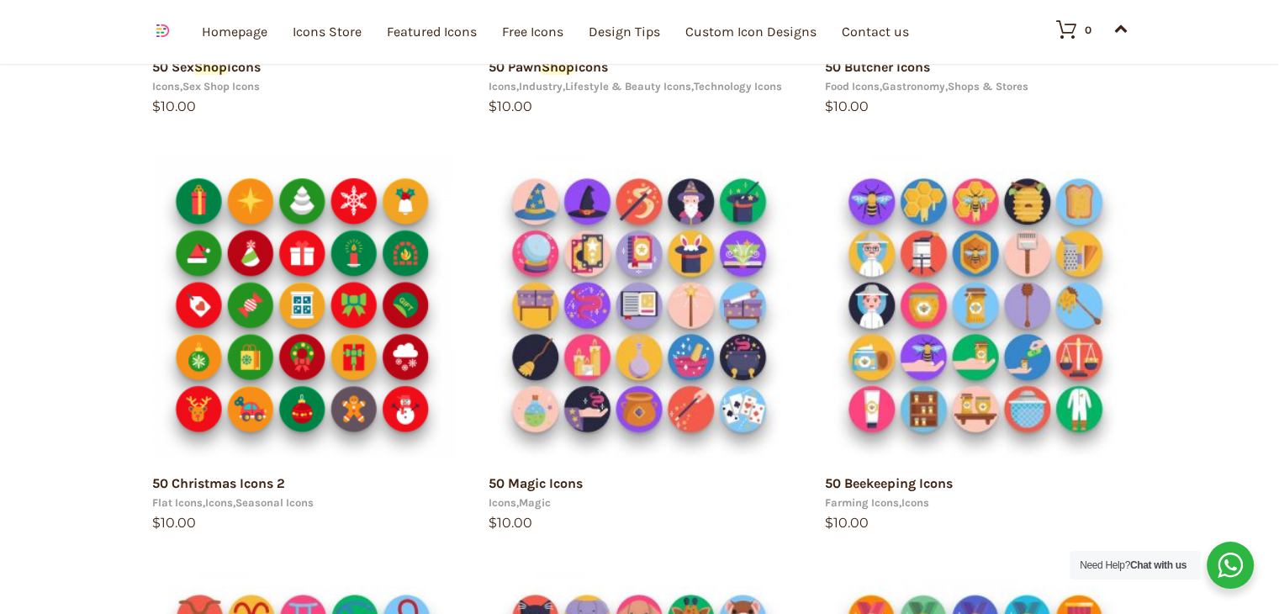
scroll to position [554, 0]
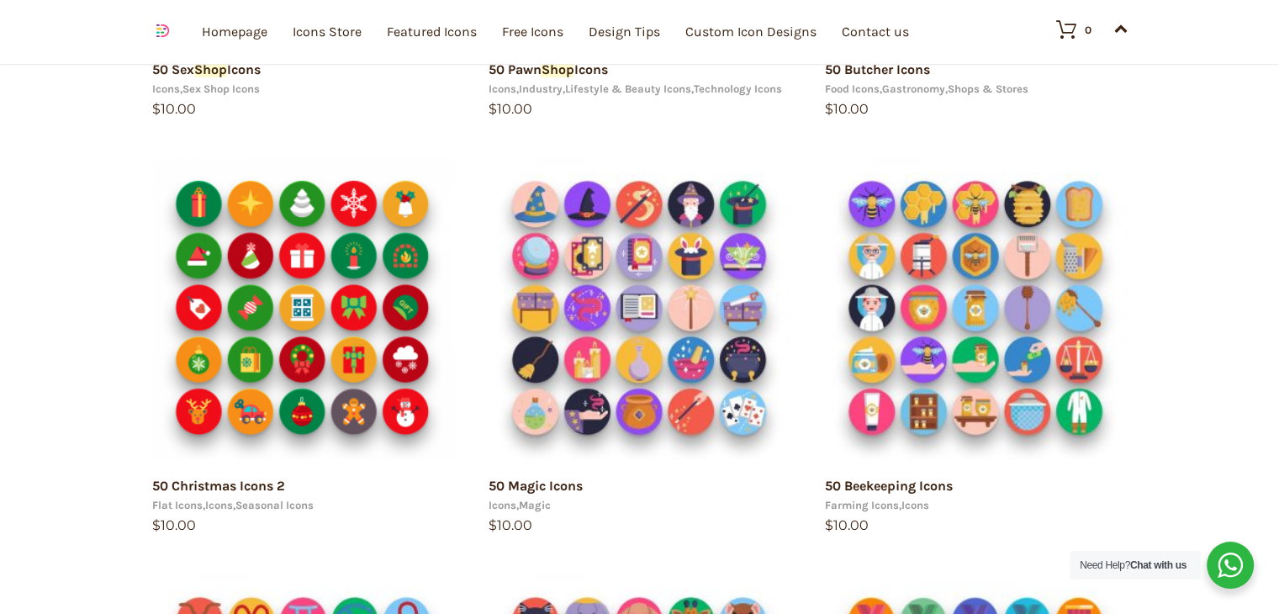
click at [1278, 294] on html "15 49.0138 8.38624 [URL][DOMAIN_NAME] arrow 0 arrow 1 Your e-mail has been sent…" at bounding box center [639, 523] width 1279 height 2154
click at [152, 34] on img at bounding box center [162, 30] width 21 height 21
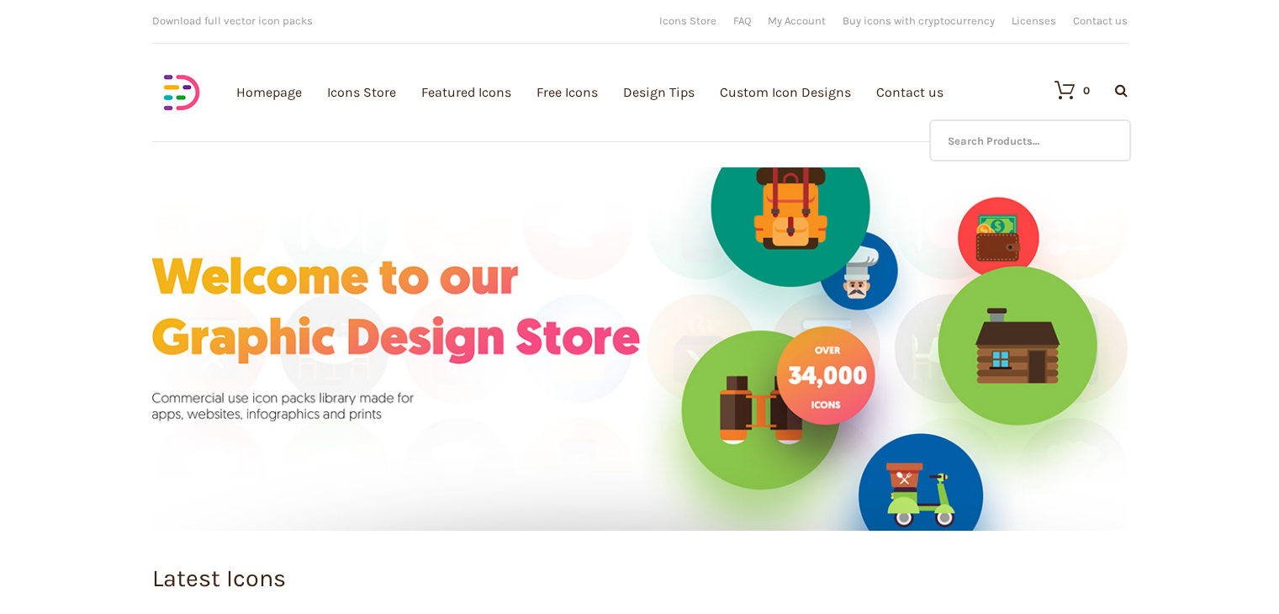
click at [1126, 95] on icon at bounding box center [1121, 89] width 13 height 13
click at [1069, 135] on input "text" at bounding box center [1030, 140] width 202 height 42
type input "show"
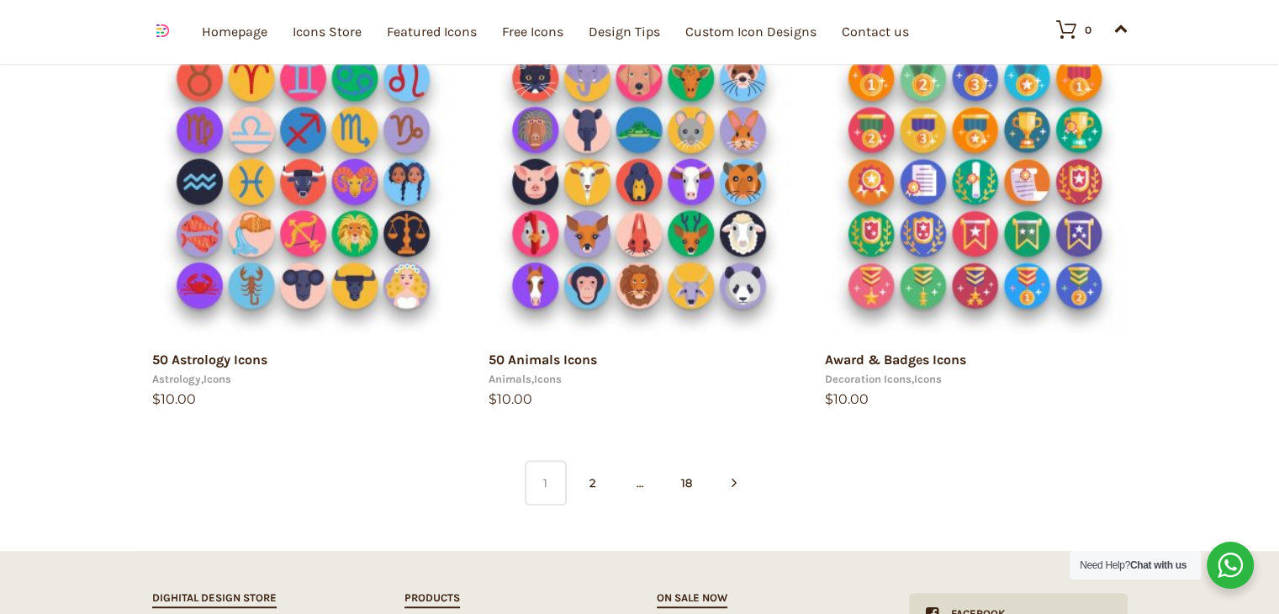
scroll to position [1099, 0]
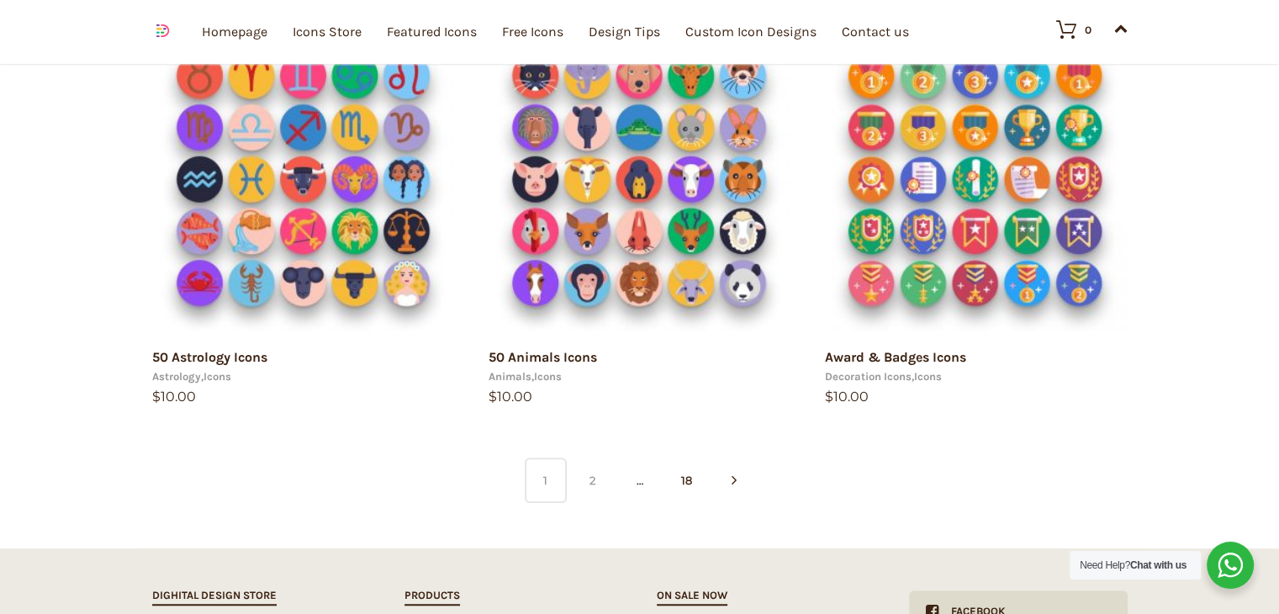
click at [593, 474] on link "2" at bounding box center [593, 479] width 42 height 45
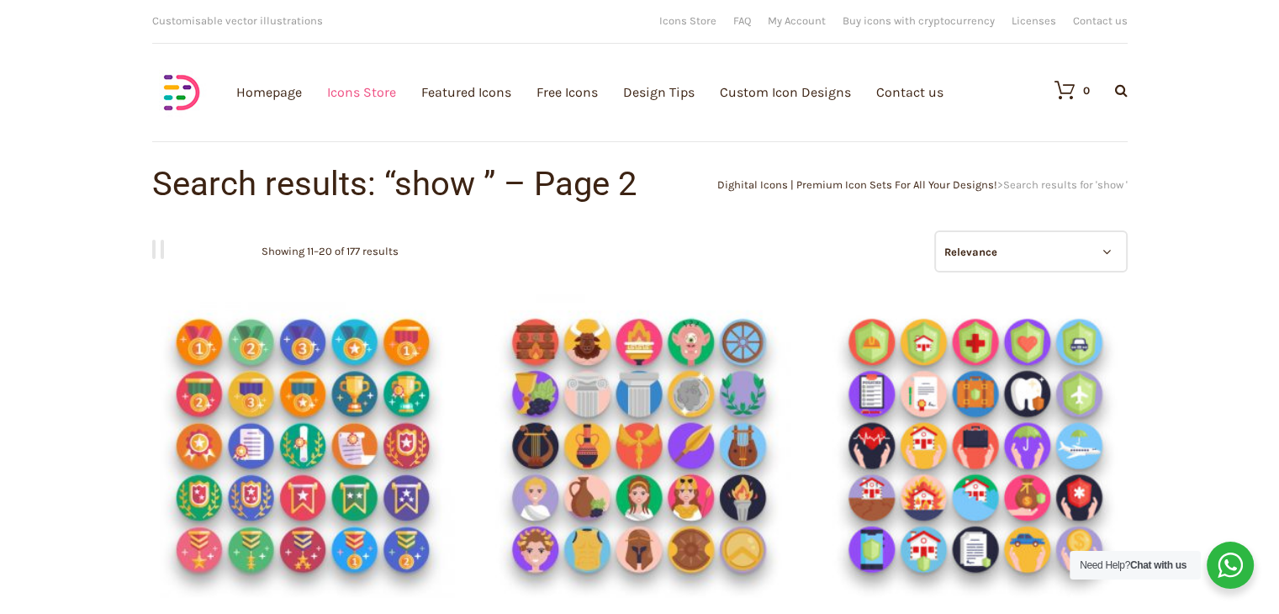
click at [356, 91] on link "Icons Store" at bounding box center [361, 92] width 69 height 184
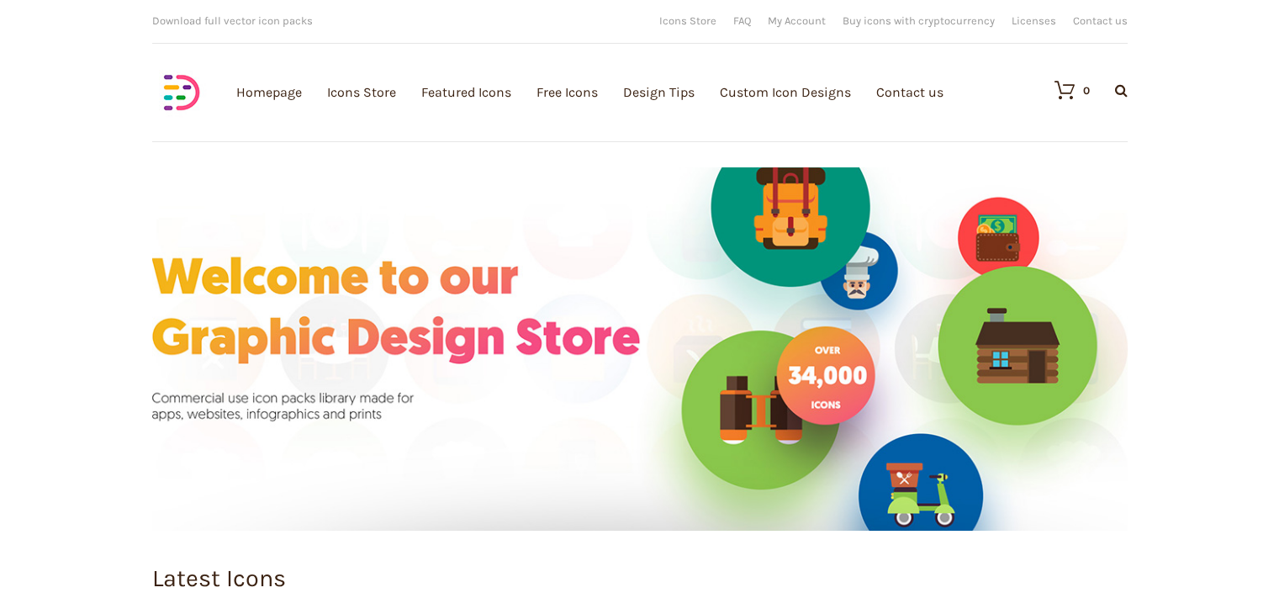
click at [1099, 84] on div at bounding box center [1108, 90] width 38 height 14
drag, startPoint x: 1099, startPoint y: 84, endPoint x: 1116, endPoint y: 122, distance: 41.4
click at [1116, 119] on div "0 Search Products… No products in the cart." at bounding box center [1082, 90] width 90 height 59
click at [1108, 122] on input "Search Products…" at bounding box center [1030, 140] width 202 height 42
type input "k"
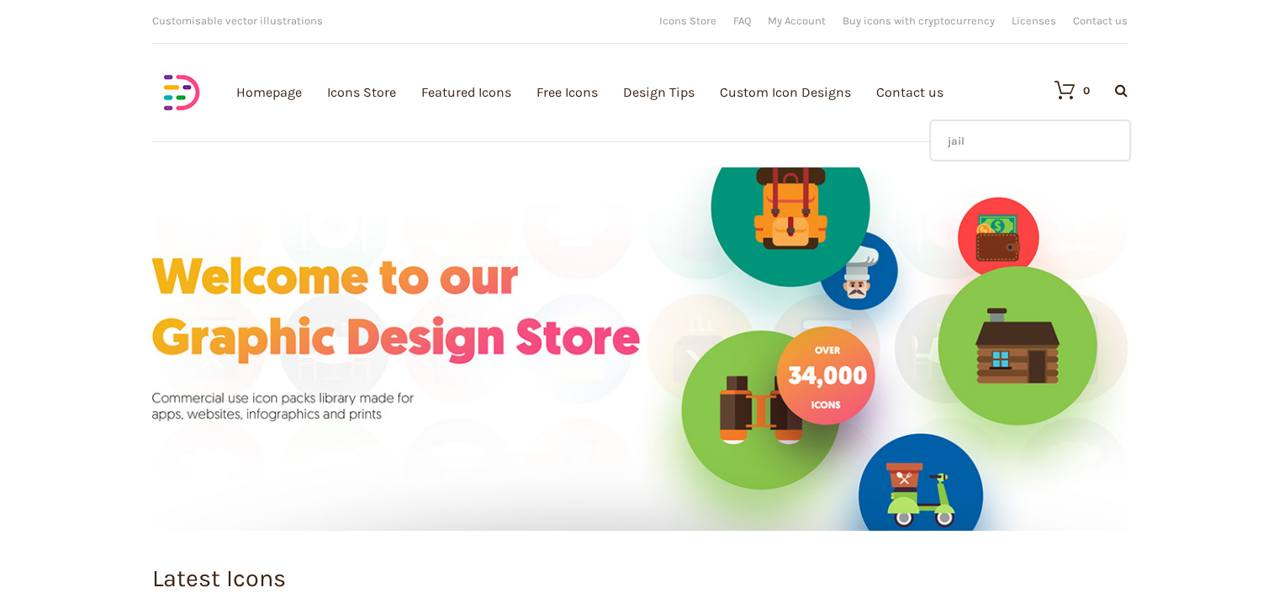
type input "jail"
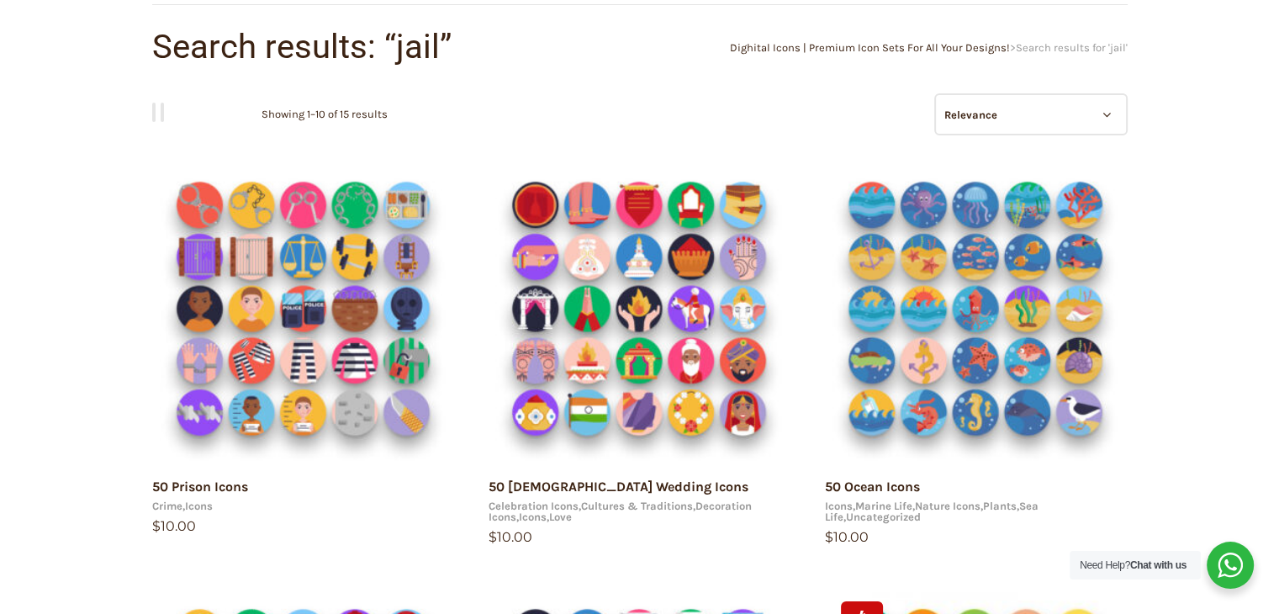
scroll to position [141, 0]
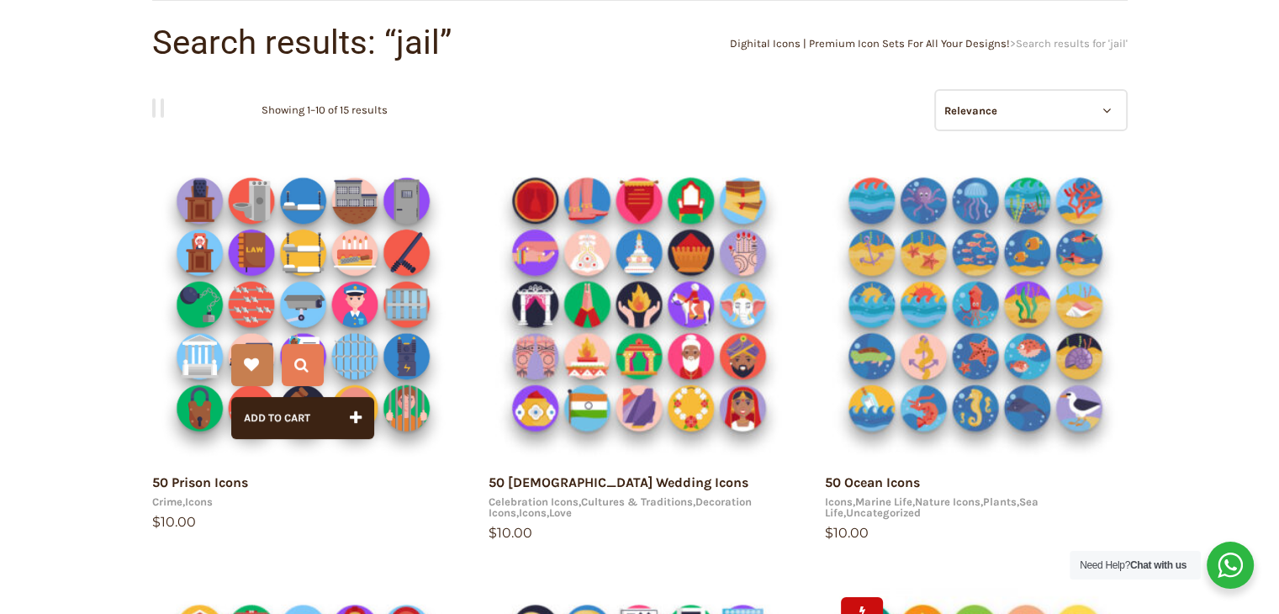
click at [346, 256] on img at bounding box center [303, 304] width 303 height 303
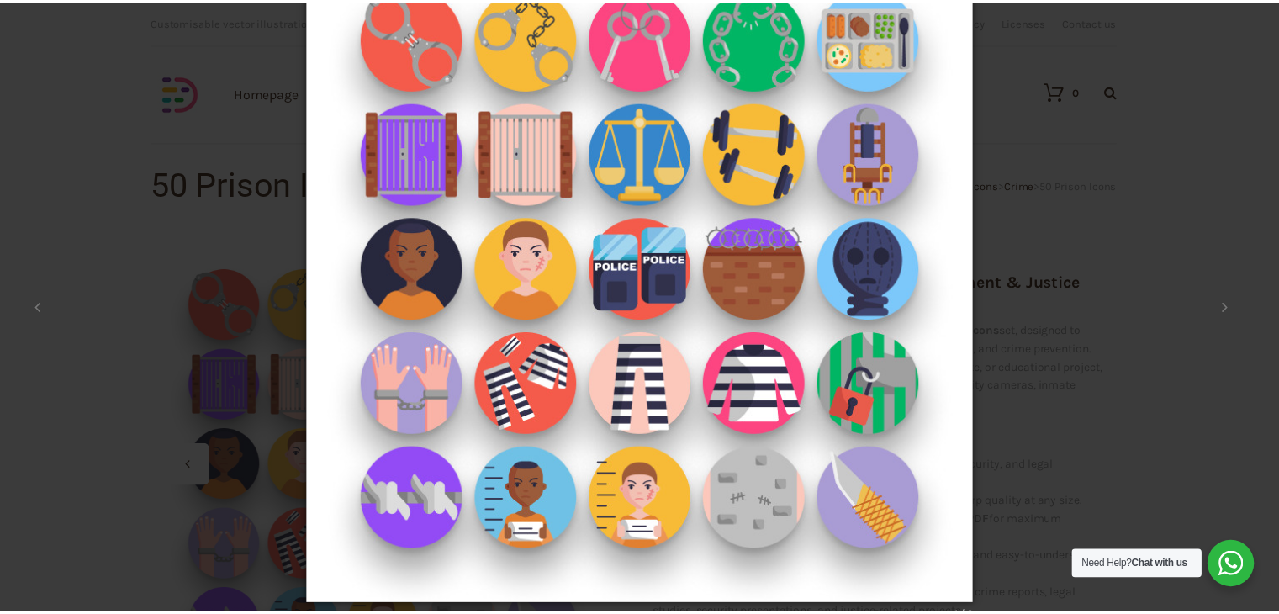
scroll to position [98, 0]
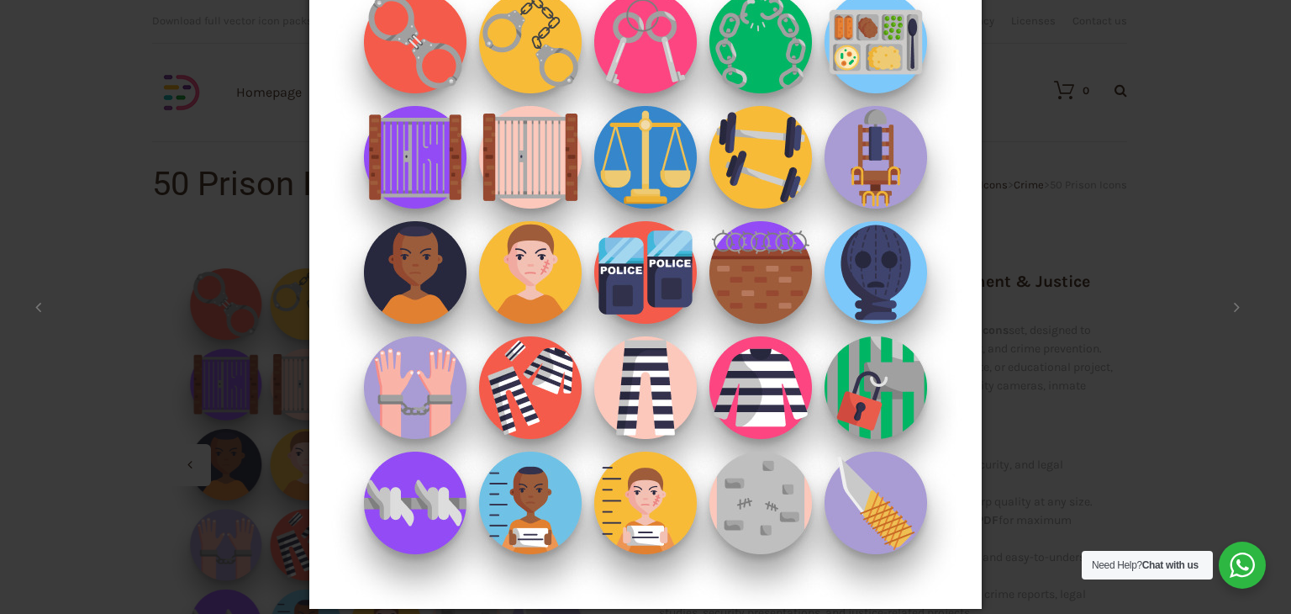
click at [1083, 92] on div "× 1 / 2 Loading..." at bounding box center [645, 209] width 1291 height 614
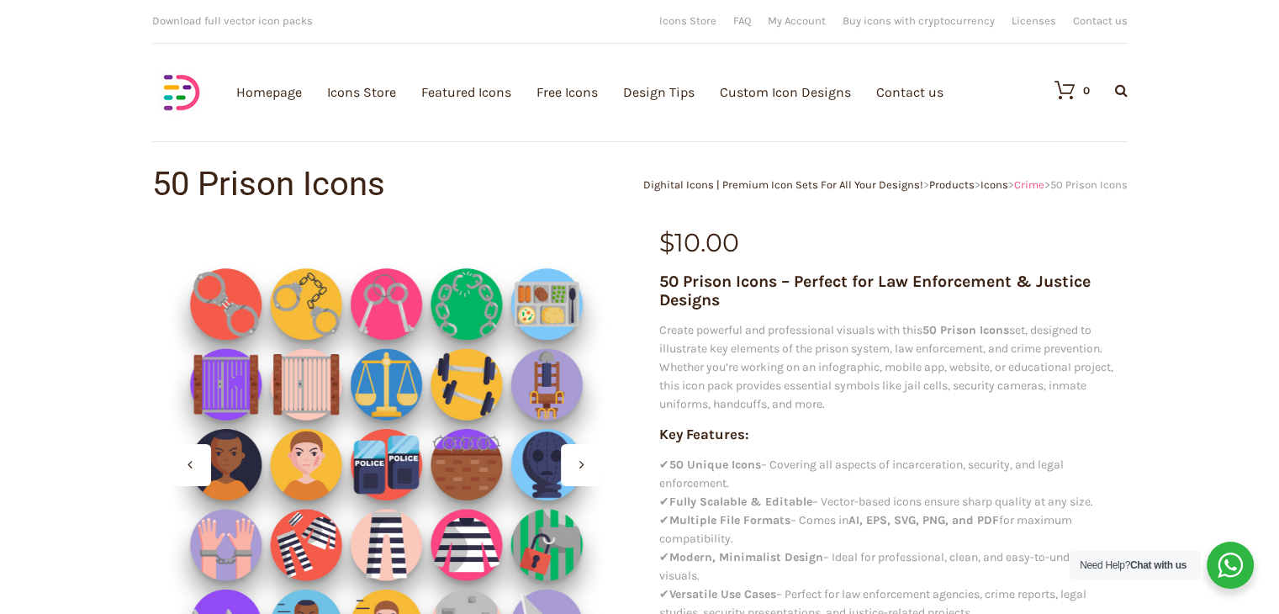
click at [1044, 178] on span "Crime" at bounding box center [1029, 184] width 30 height 13
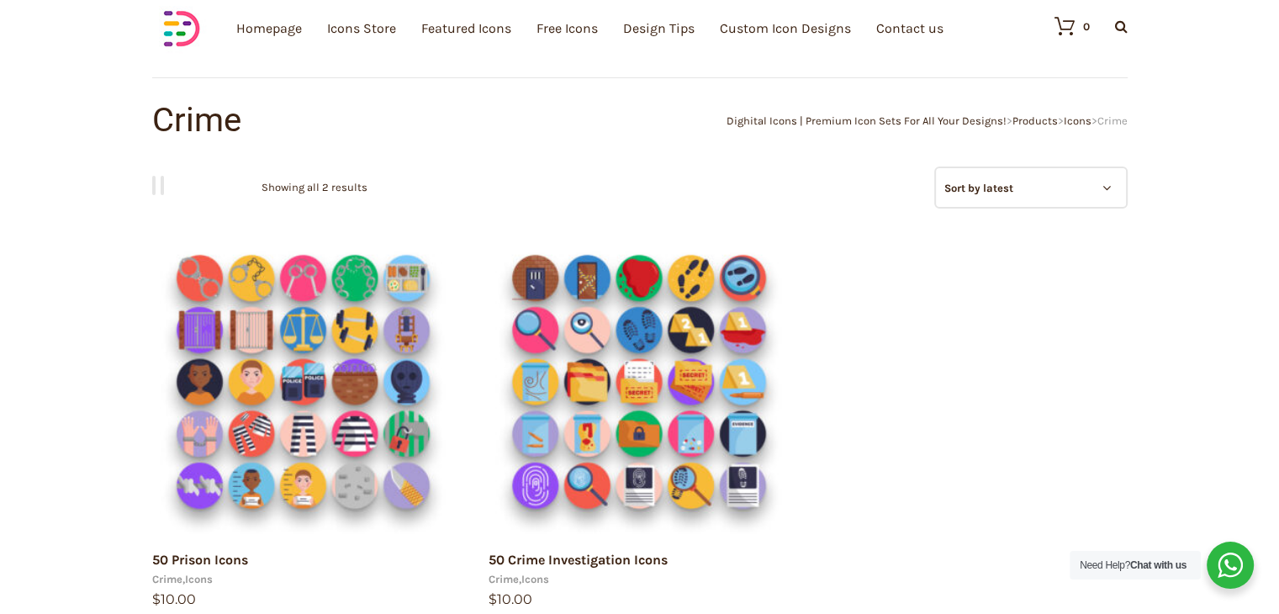
scroll to position [66, 0]
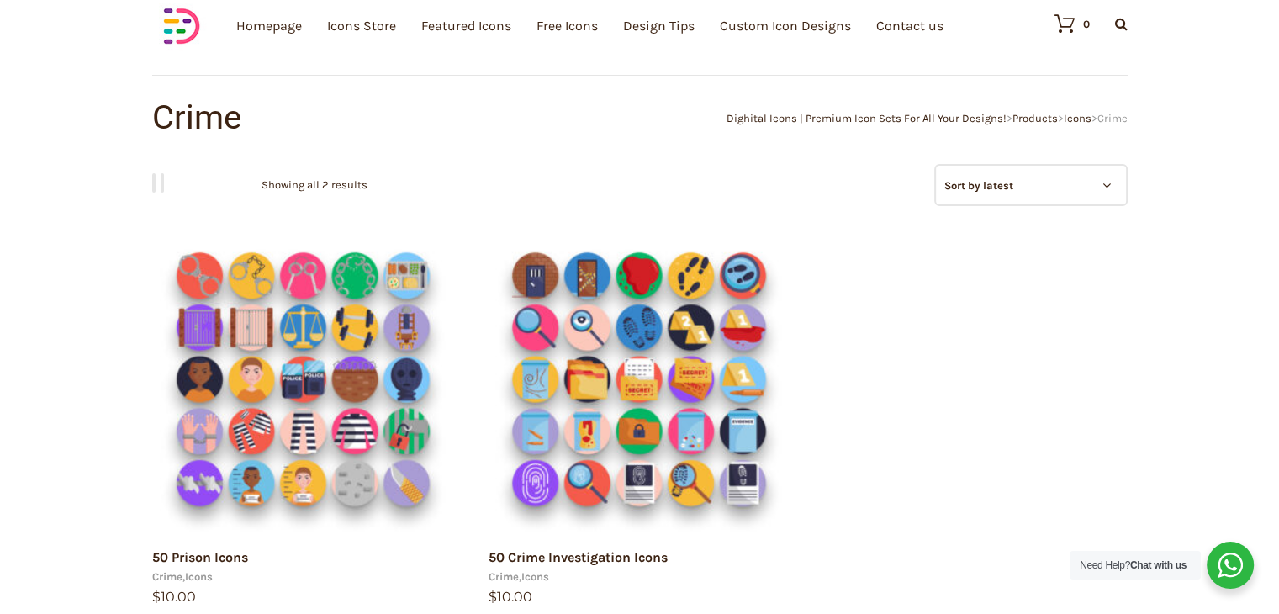
click at [175, 33] on img at bounding box center [181, 26] width 59 height 59
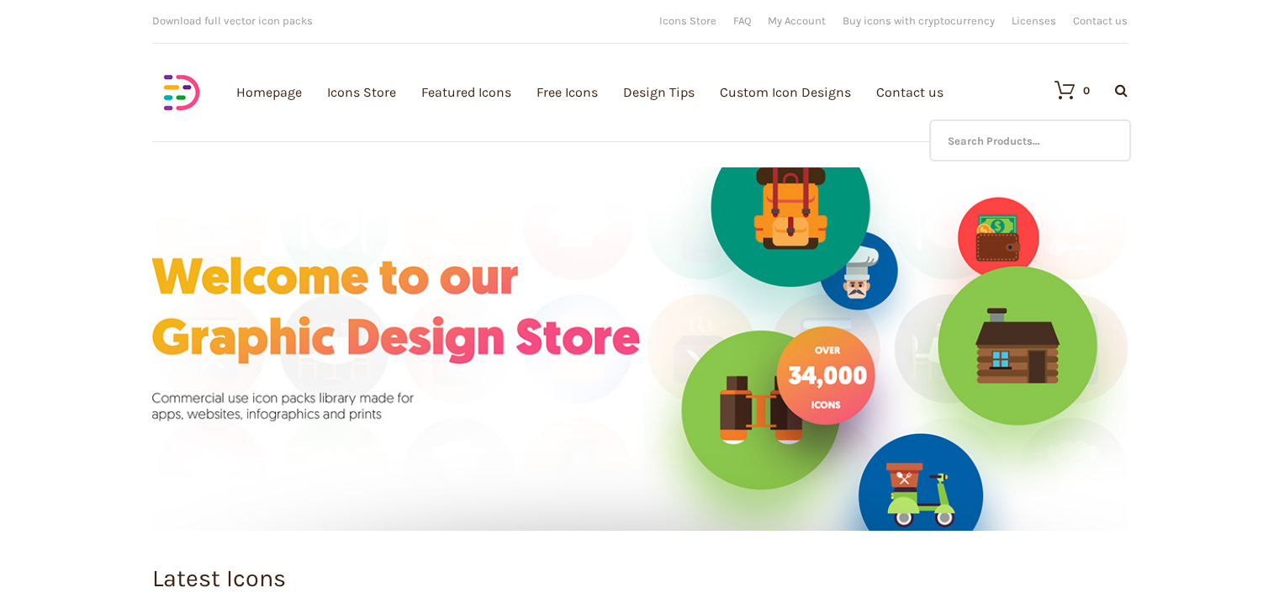
click at [1115, 91] on icon at bounding box center [1121, 89] width 13 height 13
click at [1088, 130] on input "text" at bounding box center [1030, 140] width 202 height 42
type input "flounder"
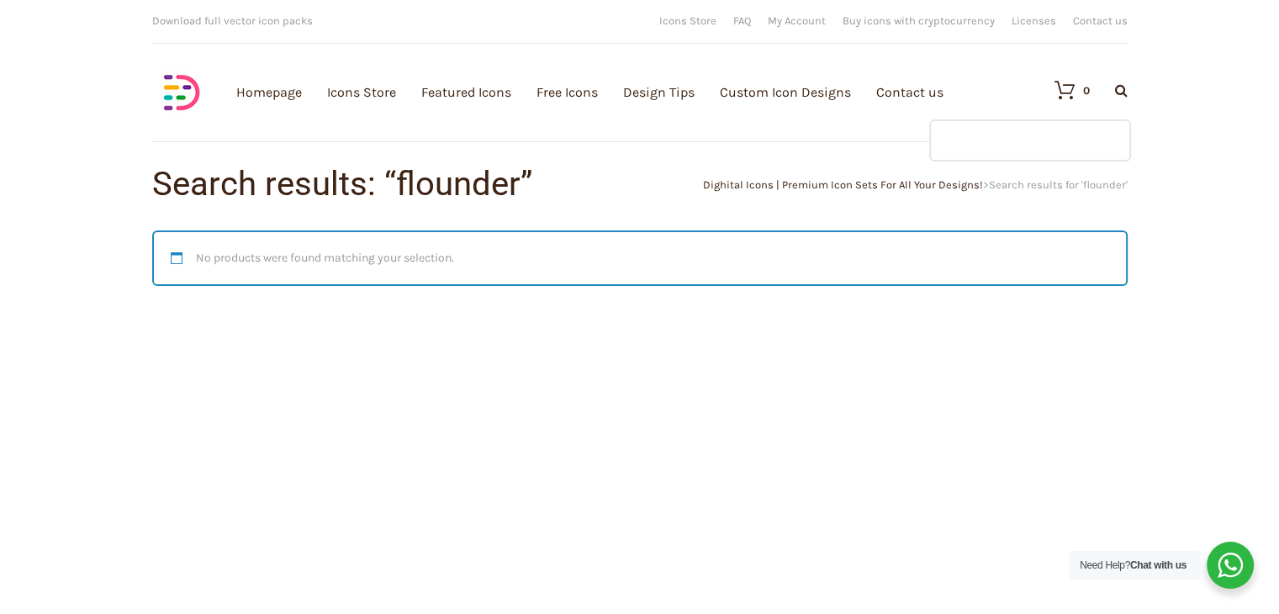
click at [1086, 135] on input "text" at bounding box center [1030, 140] width 202 height 42
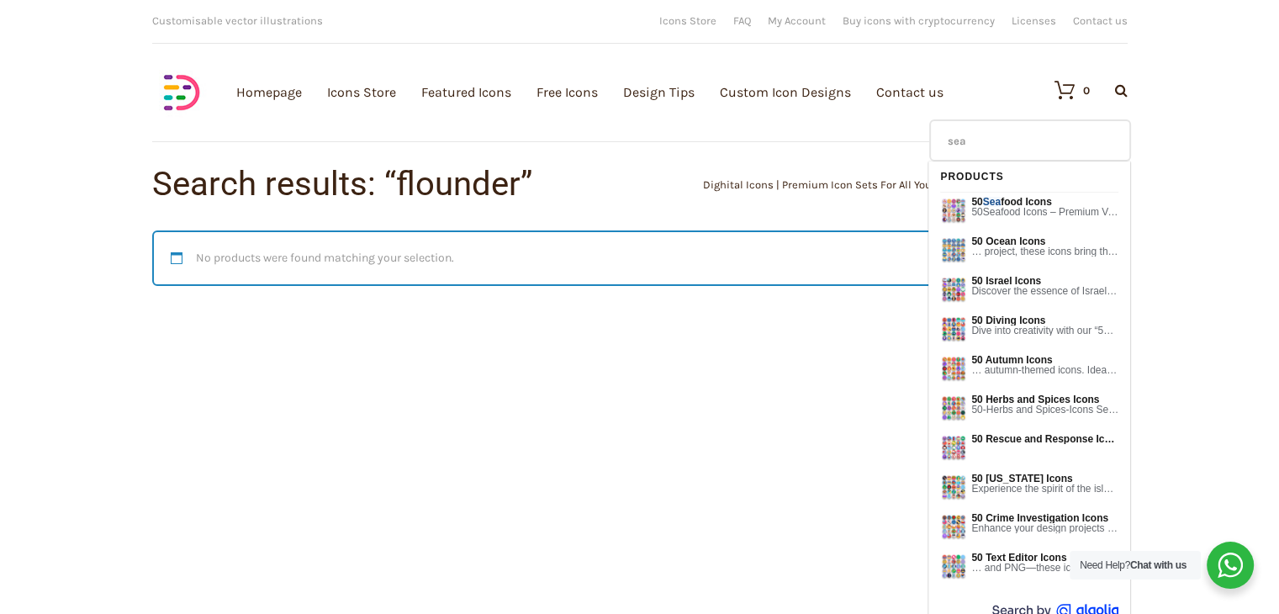
type input "sea"
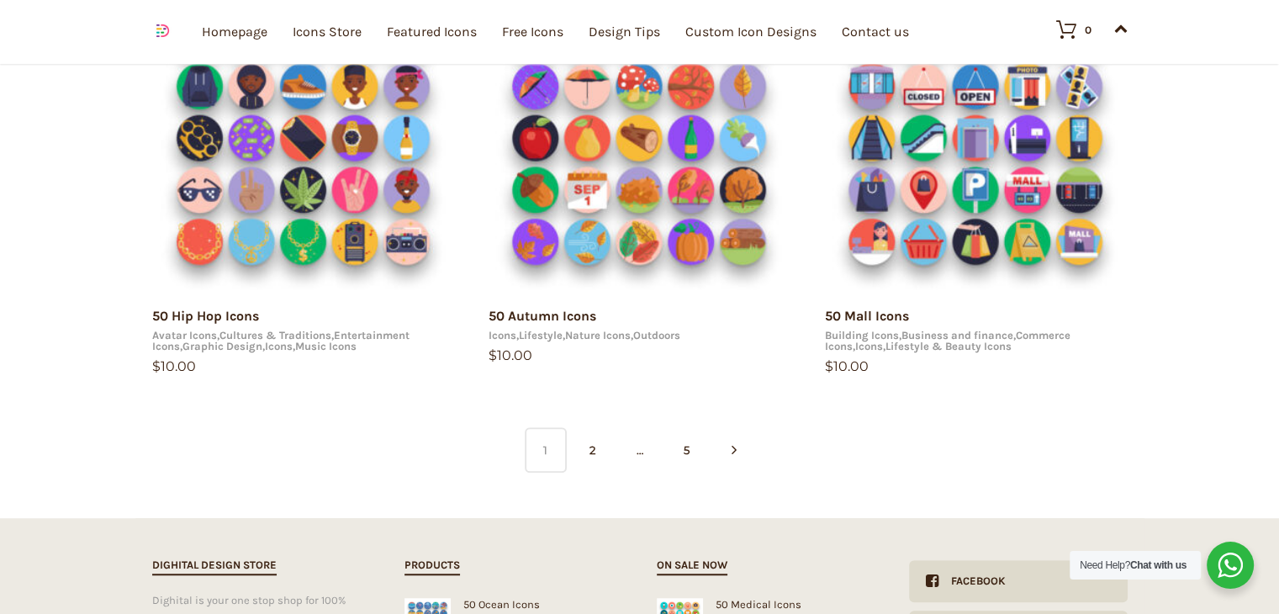
scroll to position [1189, 0]
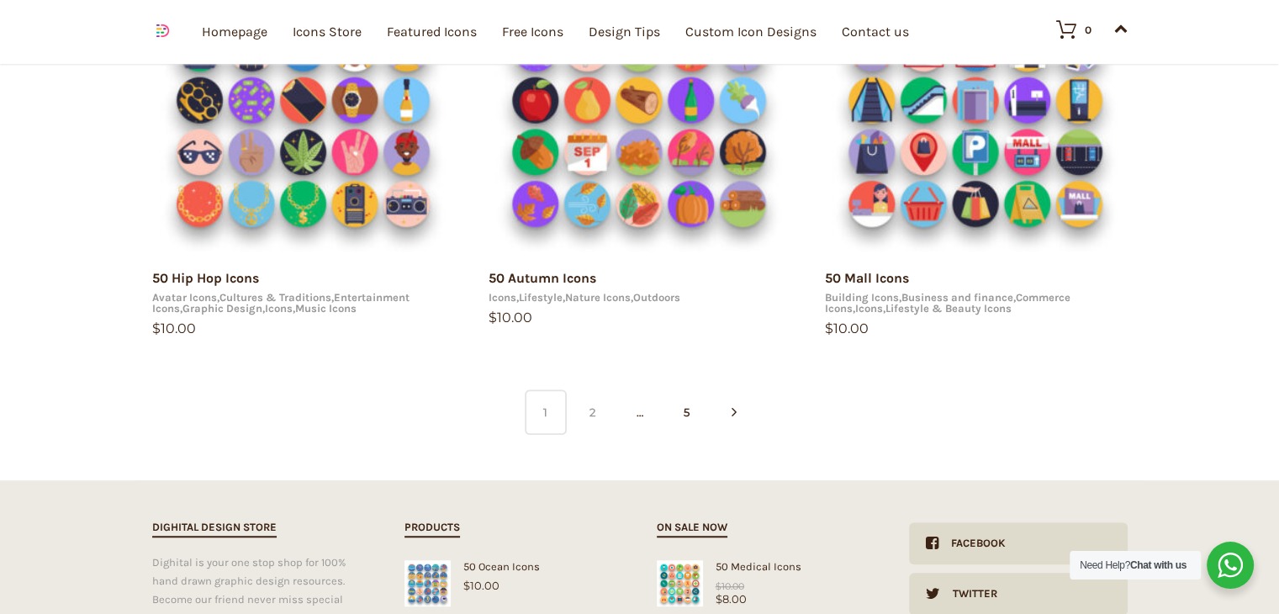
click at [591, 409] on link "2" at bounding box center [593, 411] width 42 height 45
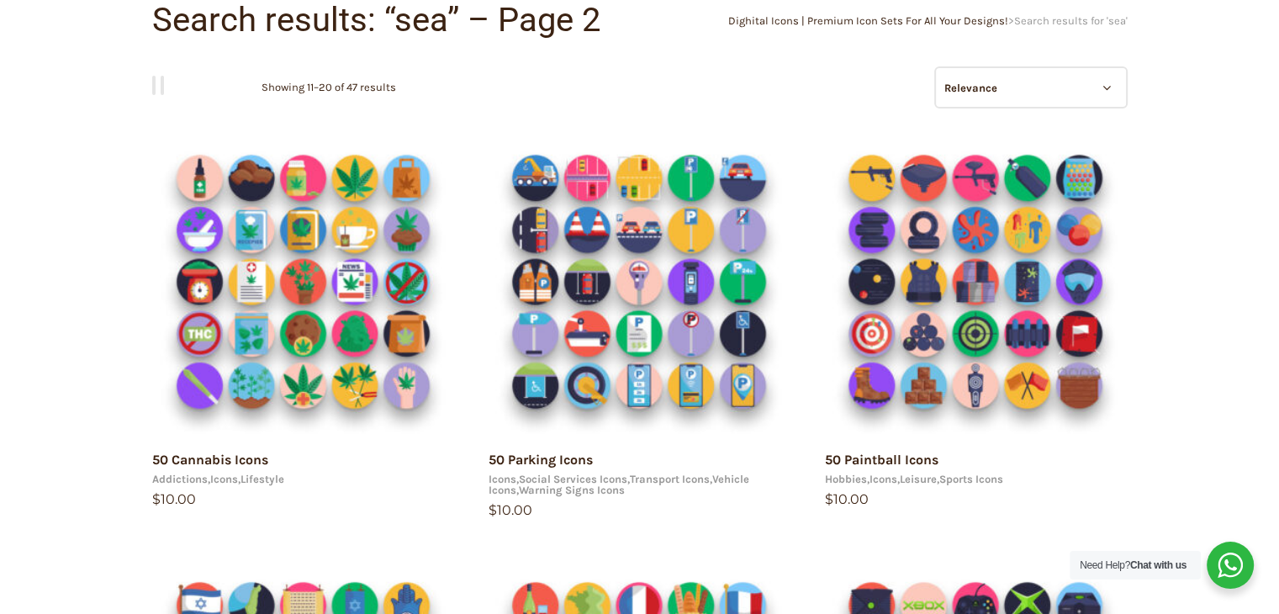
scroll to position [113, 0]
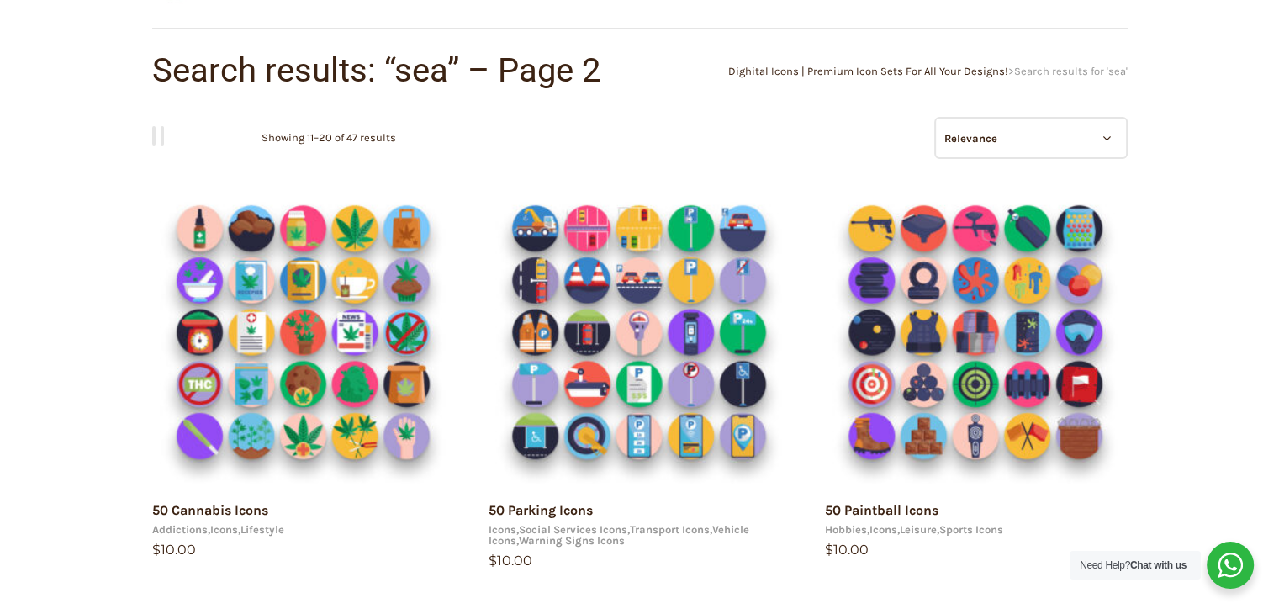
drag, startPoint x: 1290, startPoint y: 282, endPoint x: 1284, endPoint y: 169, distance: 113.6
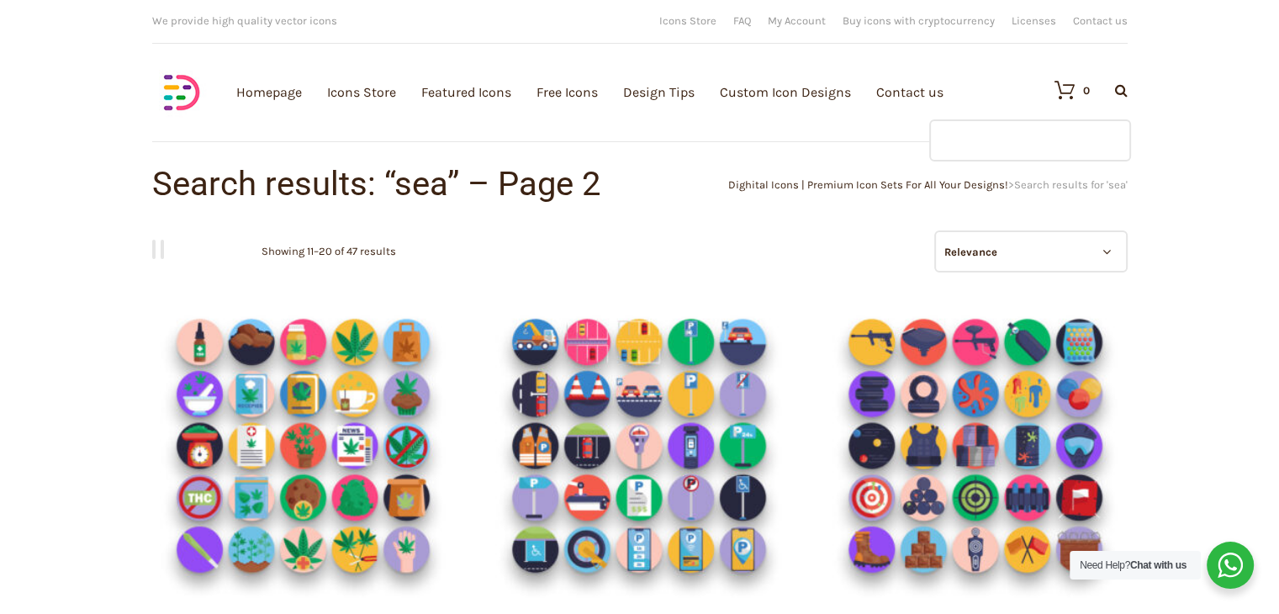
click at [1021, 149] on input "text" at bounding box center [1030, 140] width 202 height 42
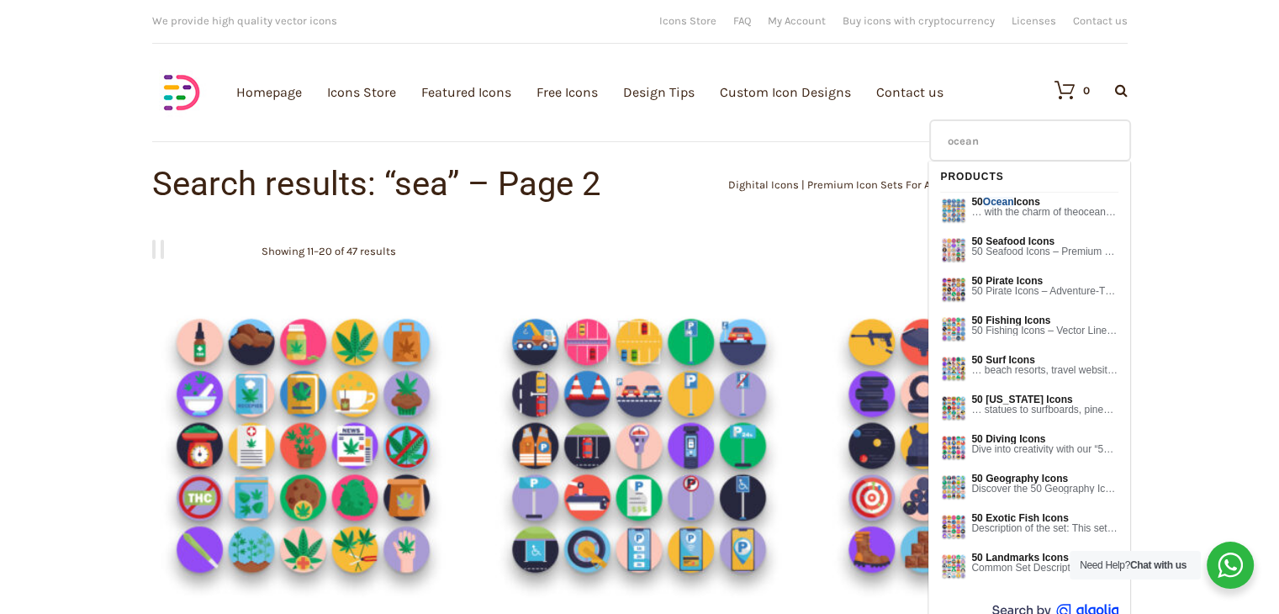
type input "ocean"
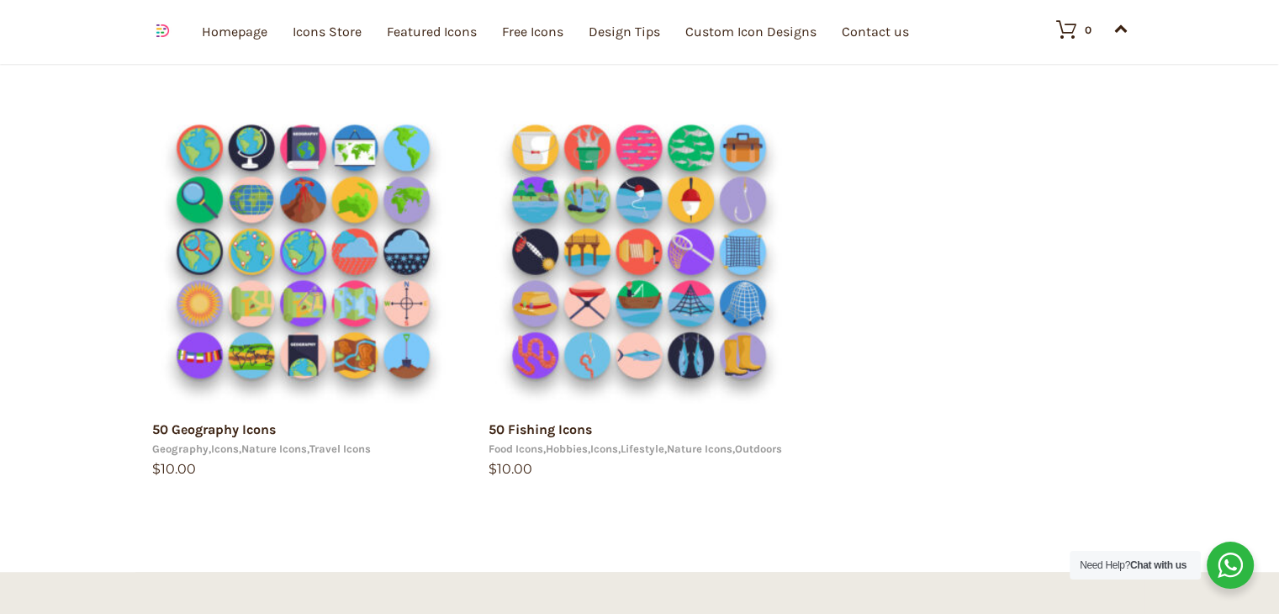
scroll to position [1041, 0]
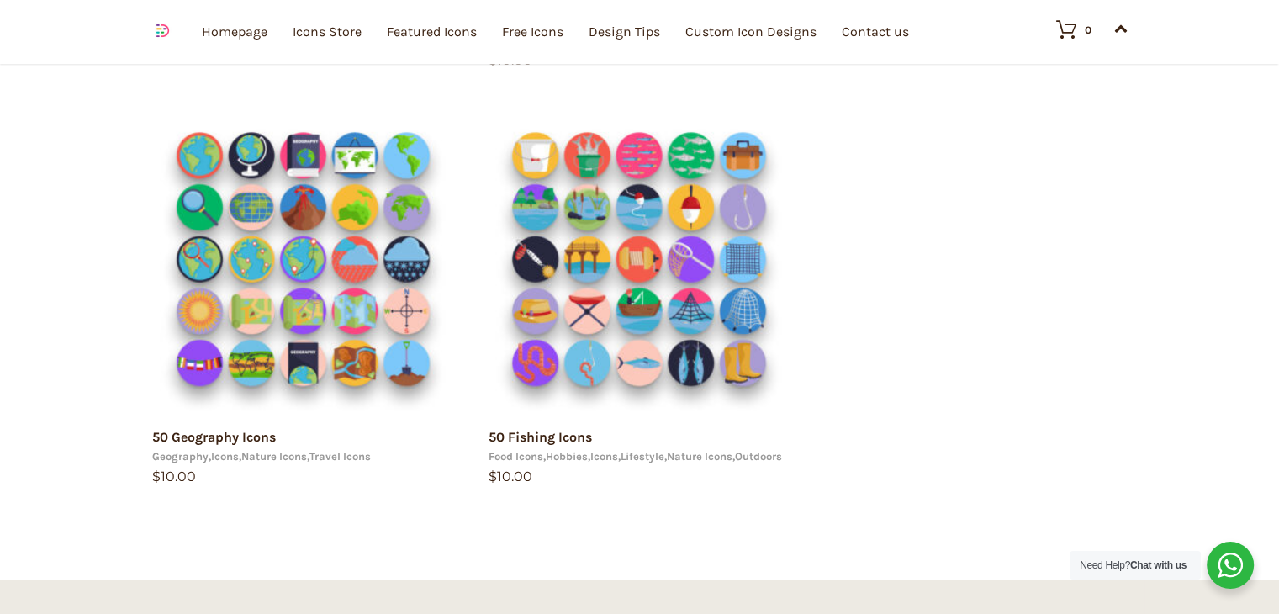
drag, startPoint x: 1290, startPoint y: 166, endPoint x: 1290, endPoint y: 449, distance: 283.3
click at [1278, 449] on html "15 49.0138 8.38624 https://dighital.com arrow 0 arrow 1 Your e-mail has been se…" at bounding box center [639, 22] width 1279 height 2127
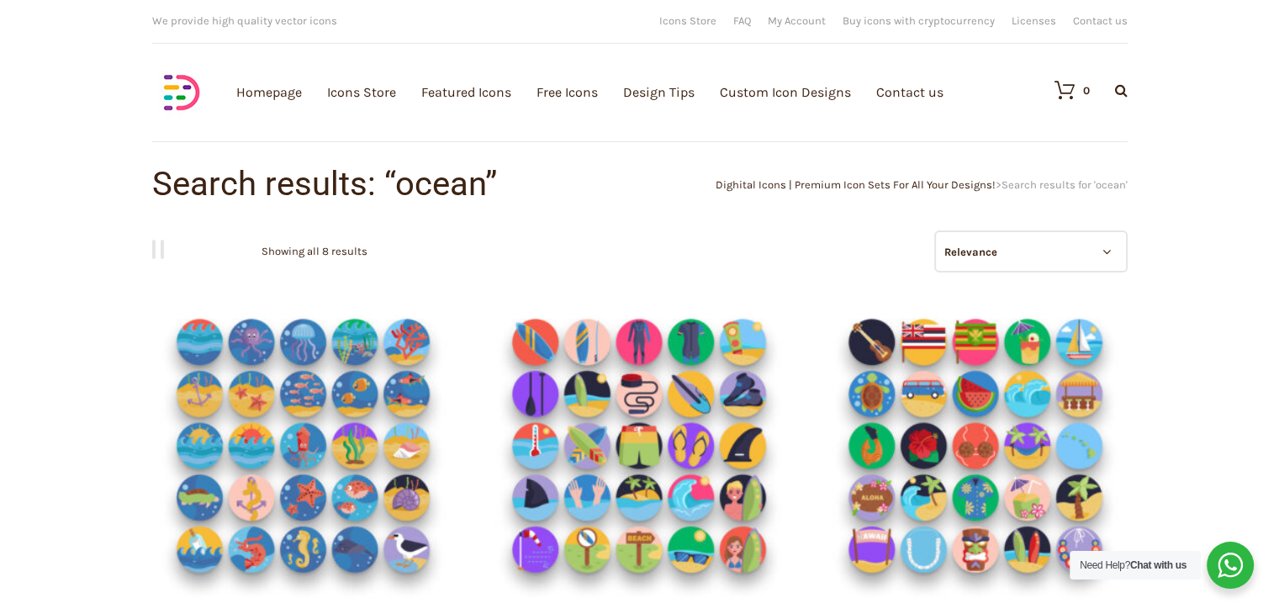
scroll to position [8, 0]
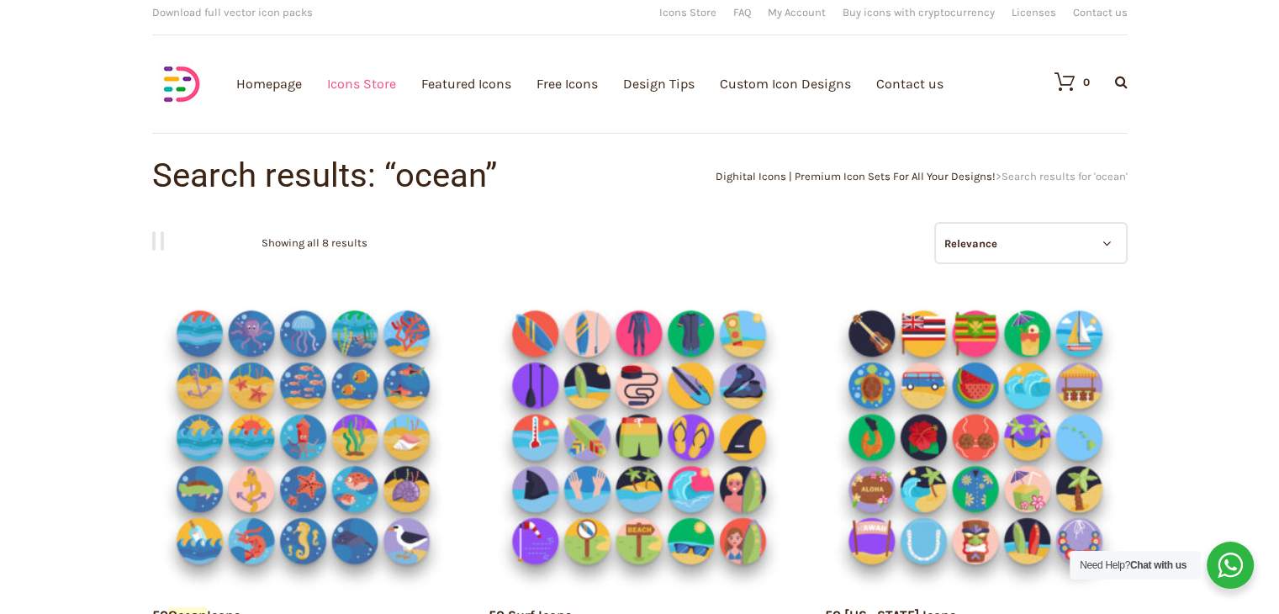
click at [351, 79] on link "Icons Store" at bounding box center [361, 84] width 69 height 184
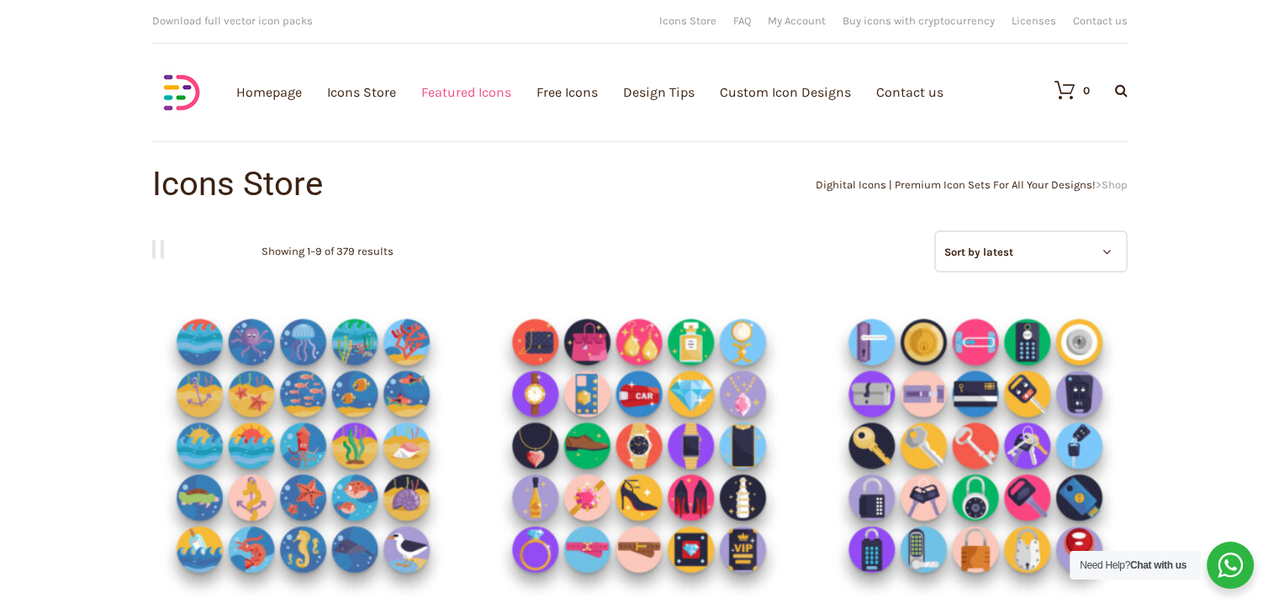
click at [471, 101] on link "Featured Icons" at bounding box center [466, 92] width 90 height 184
click at [973, 236] on select "Sort by popularity Sort by average rating Sort by latest Sort by price: low to …" at bounding box center [1030, 251] width 193 height 42
select select "popularity"
click at [934, 230] on select "Sort by popularity Sort by average rating Sort by latest Sort by price: low to …" at bounding box center [1030, 251] width 193 height 42
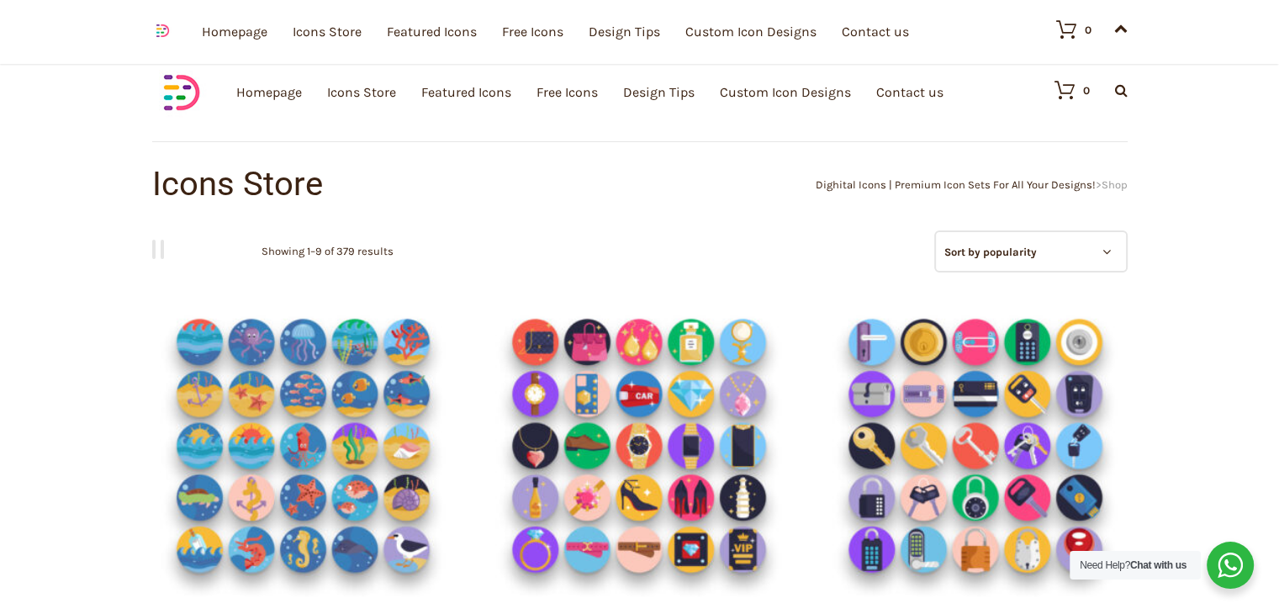
scroll to position [536, 0]
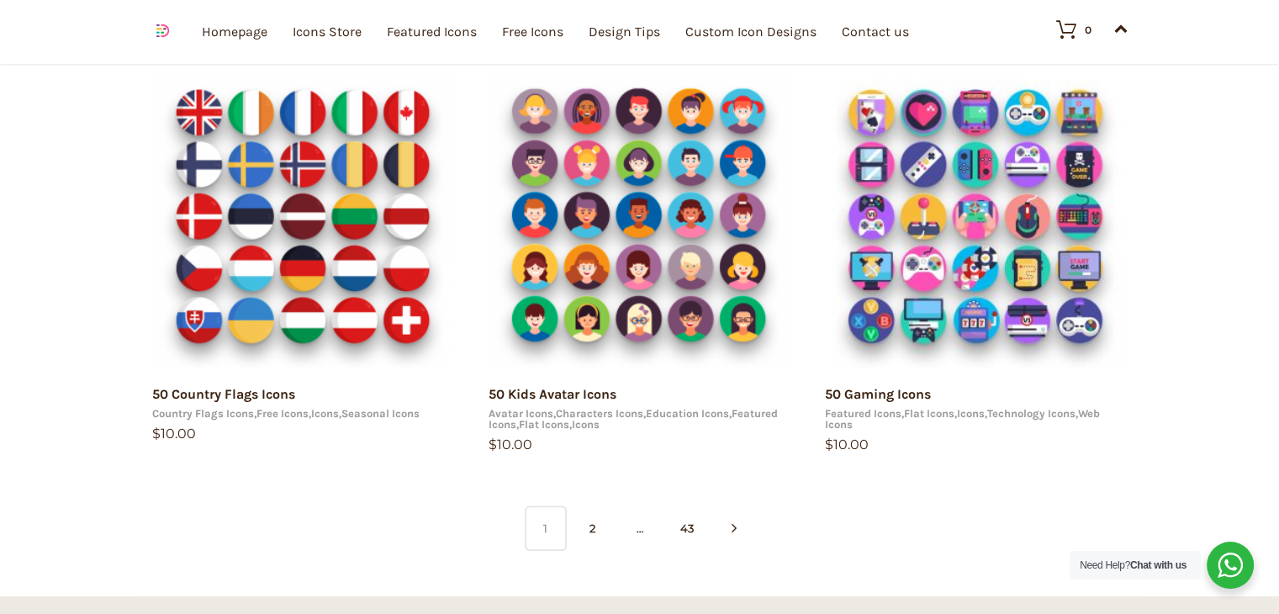
scroll to position [1096, 0]
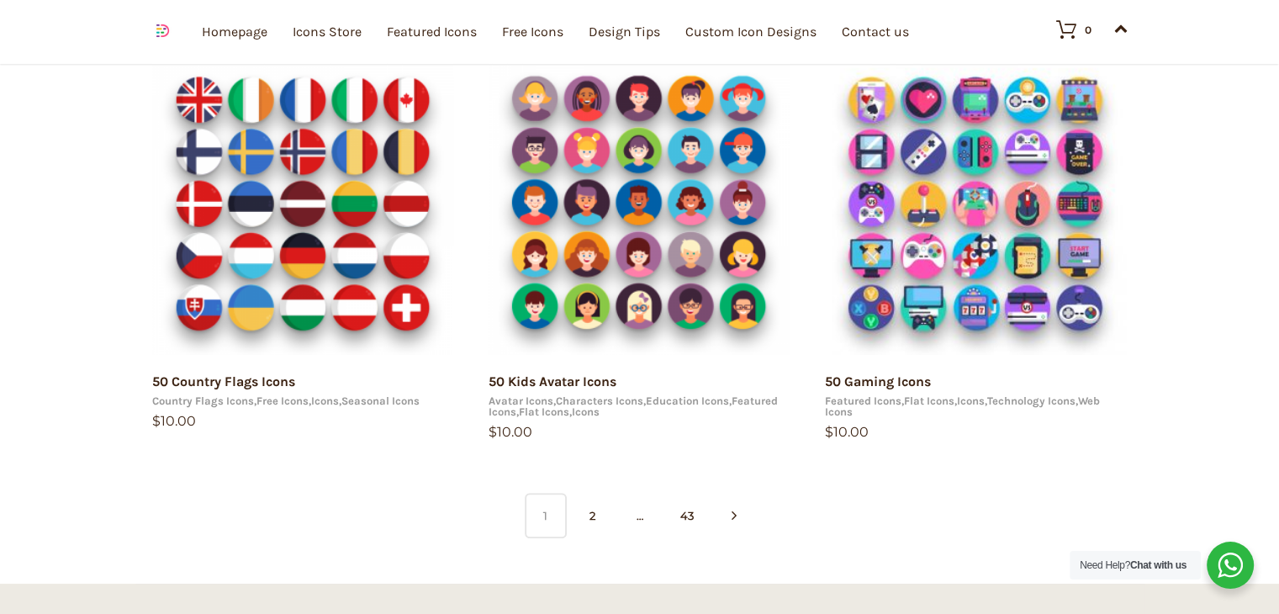
click at [1278, 312] on html "15 49.0138 8.38624 [URL][DOMAIN_NAME] arrow 0 arrow 1 Your e-mail has been sent…" at bounding box center [639, 7] width 1279 height 2207
click at [596, 513] on link "2" at bounding box center [593, 515] width 42 height 45
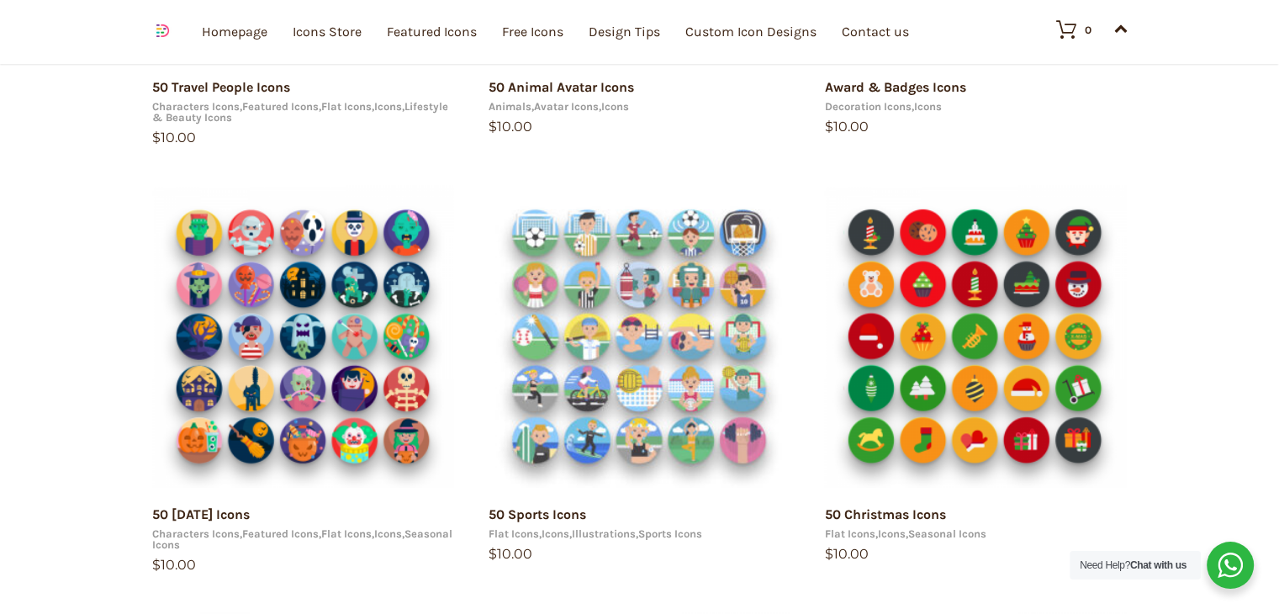
scroll to position [1073, 0]
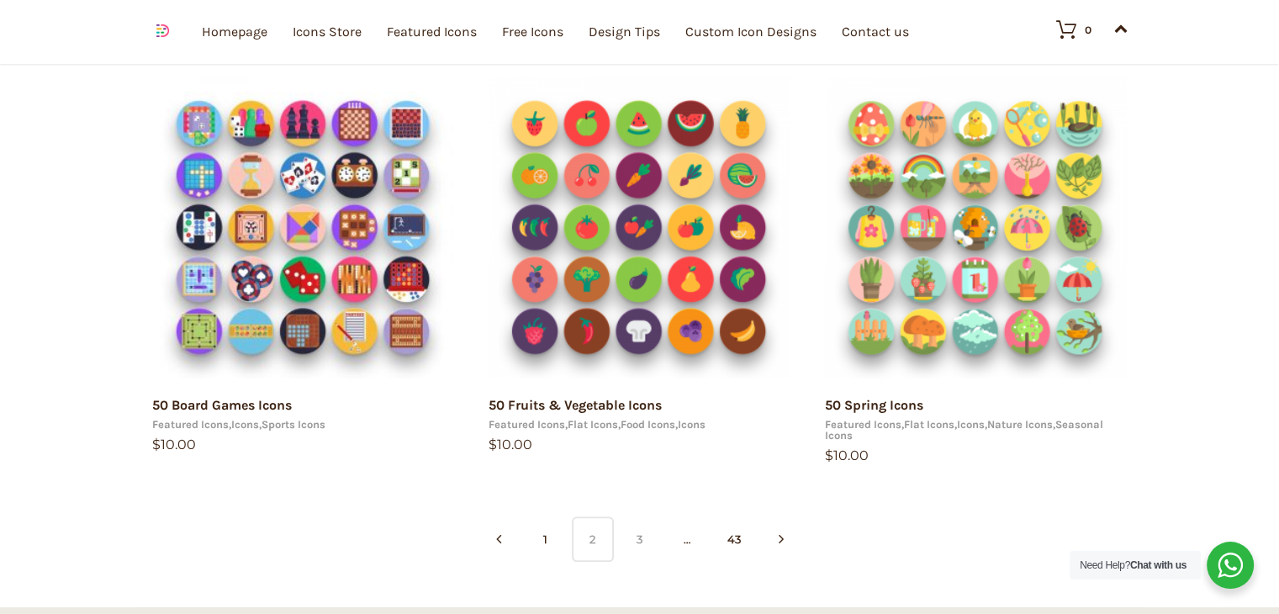
click at [638, 532] on link "3" at bounding box center [640, 538] width 42 height 45
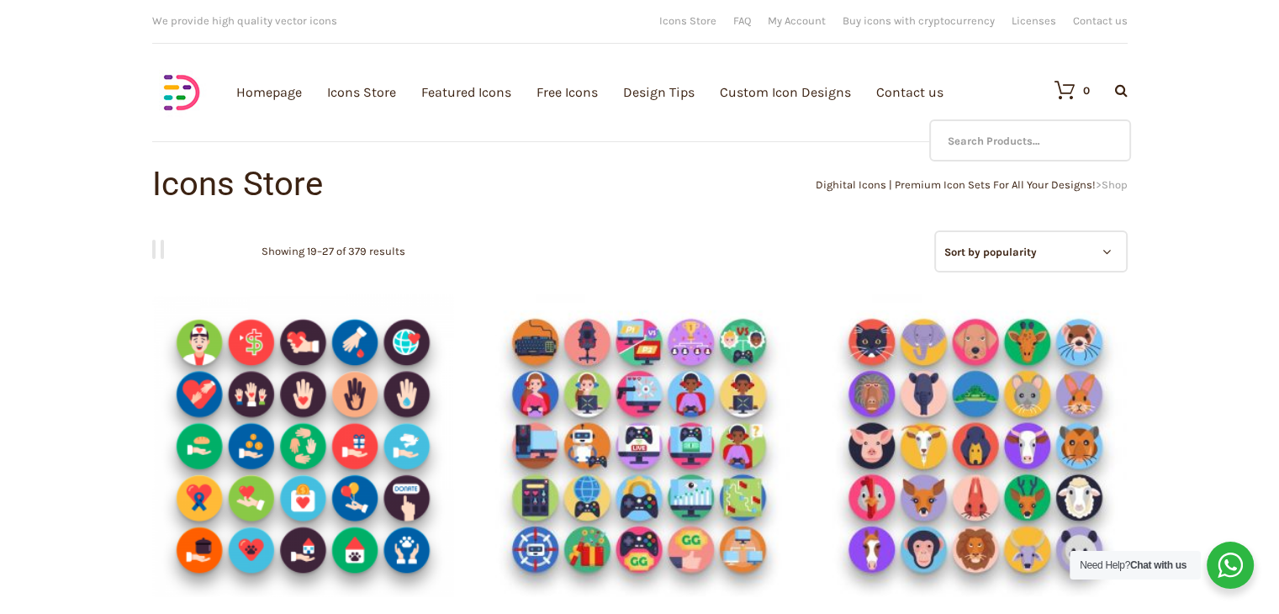
click at [1121, 87] on icon at bounding box center [1121, 89] width 13 height 13
click at [1062, 135] on input "text" at bounding box center [1030, 140] width 202 height 42
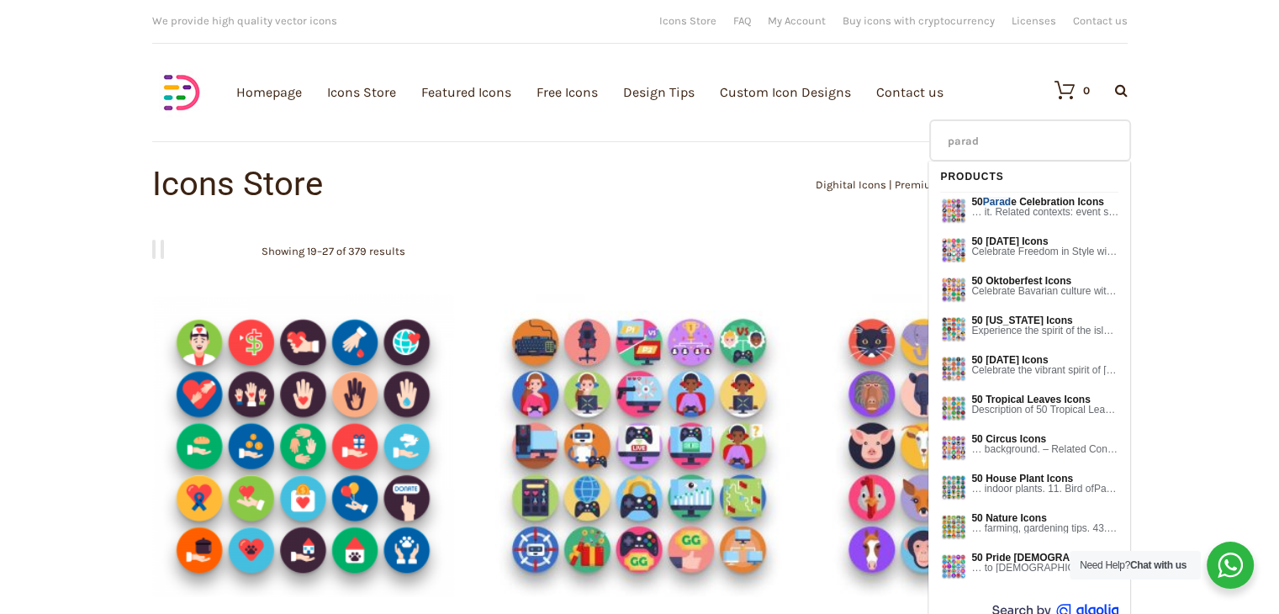
type input "parade"
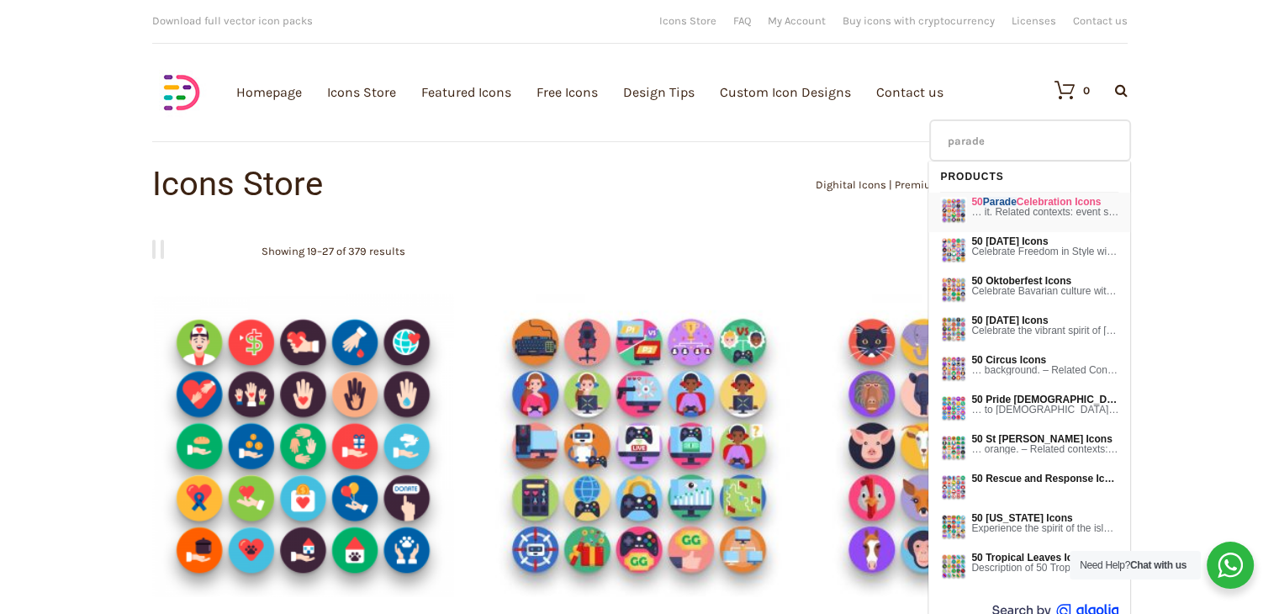
click at [1061, 209] on span "… it. Related contexts: event scheduling, parade planning. 8. Parade Float …" at bounding box center [1044, 212] width 147 height 10
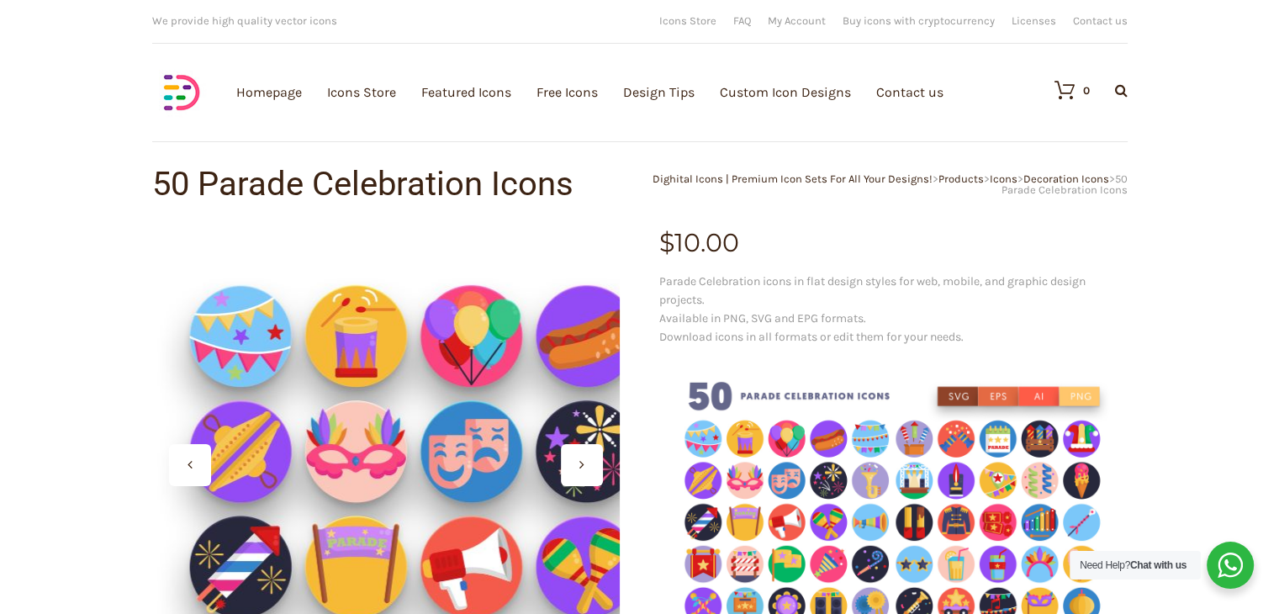
click at [330, 334] on div at bounding box center [385, 464] width 468 height 468
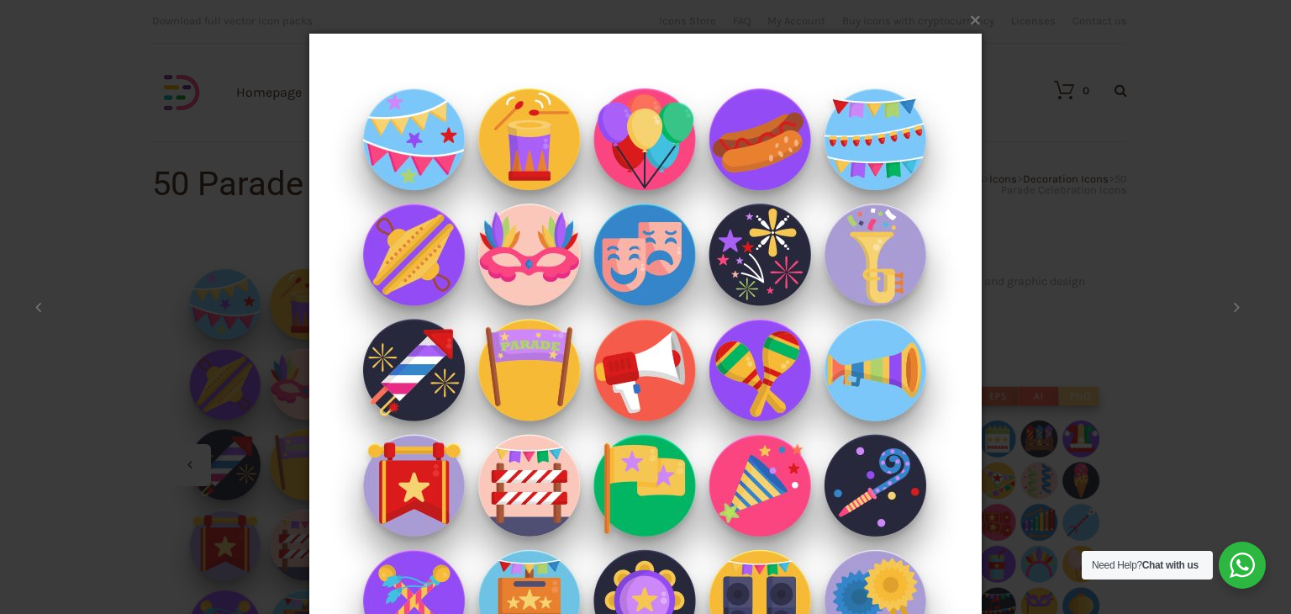
click at [1129, 102] on div "× 1 / 2 Loading..." at bounding box center [645, 307] width 1291 height 614
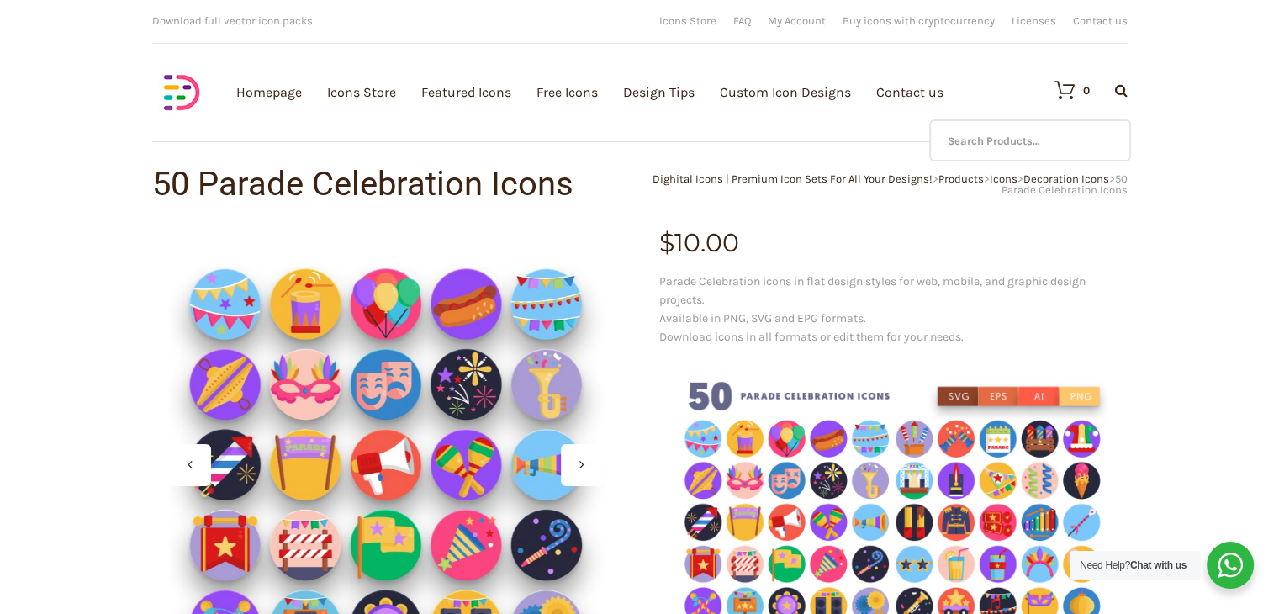
click at [1122, 90] on icon at bounding box center [1121, 89] width 13 height 13
click at [1094, 132] on input "text" at bounding box center [1030, 140] width 202 height 42
type input "ballet"
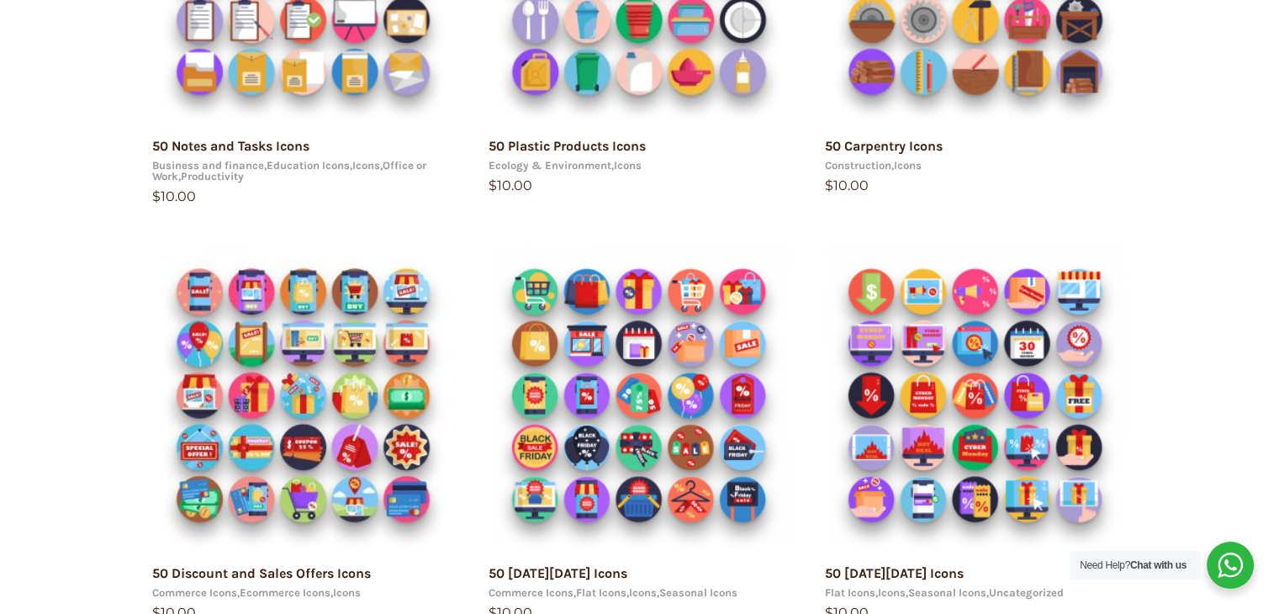
scroll to position [525, 0]
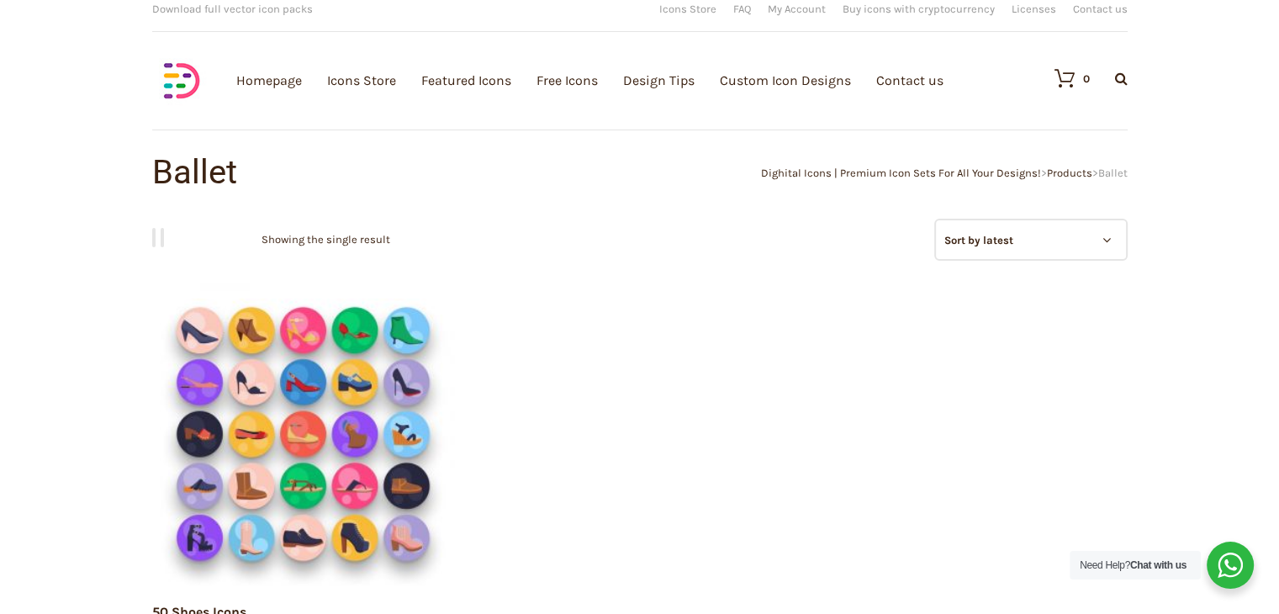
scroll to position [4, 0]
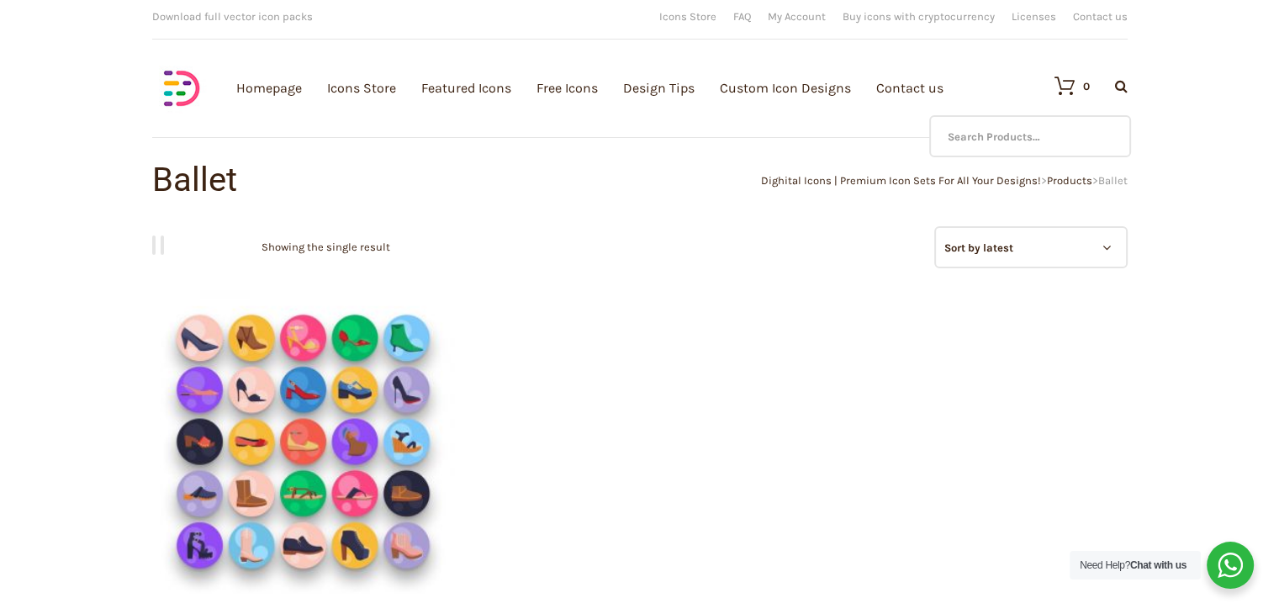
click at [1111, 82] on div at bounding box center [1108, 86] width 38 height 14
click at [1123, 92] on div at bounding box center [1108, 86] width 38 height 14
click at [1020, 137] on input "text" at bounding box center [1030, 136] width 202 height 42
type input "cat"
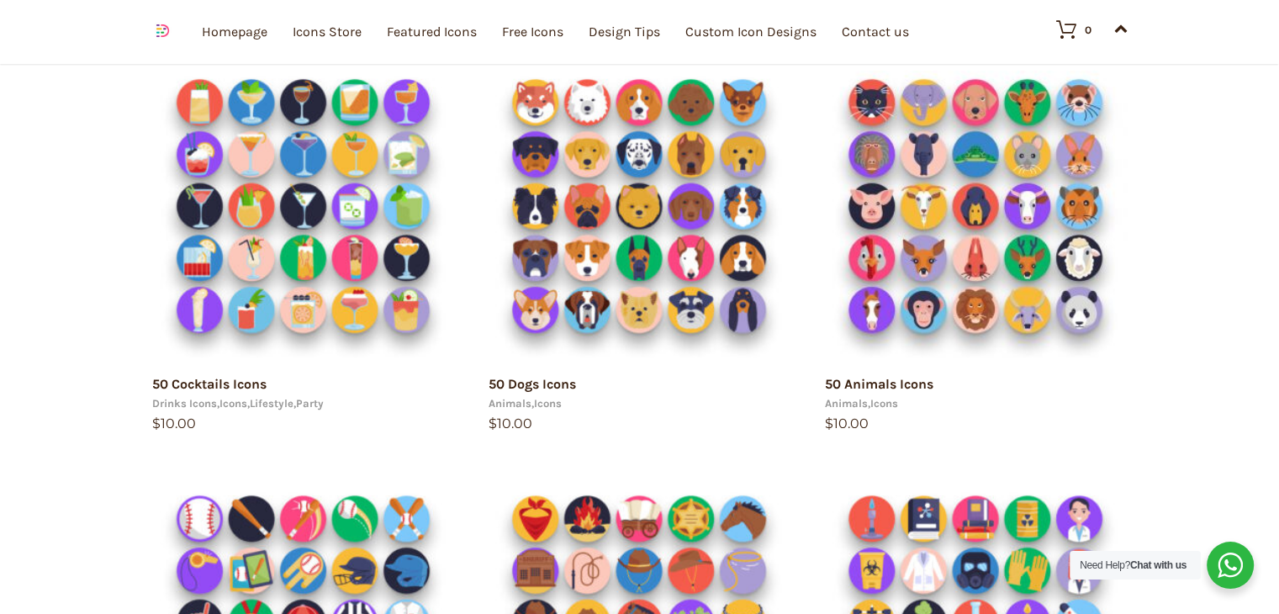
scroll to position [730, 0]
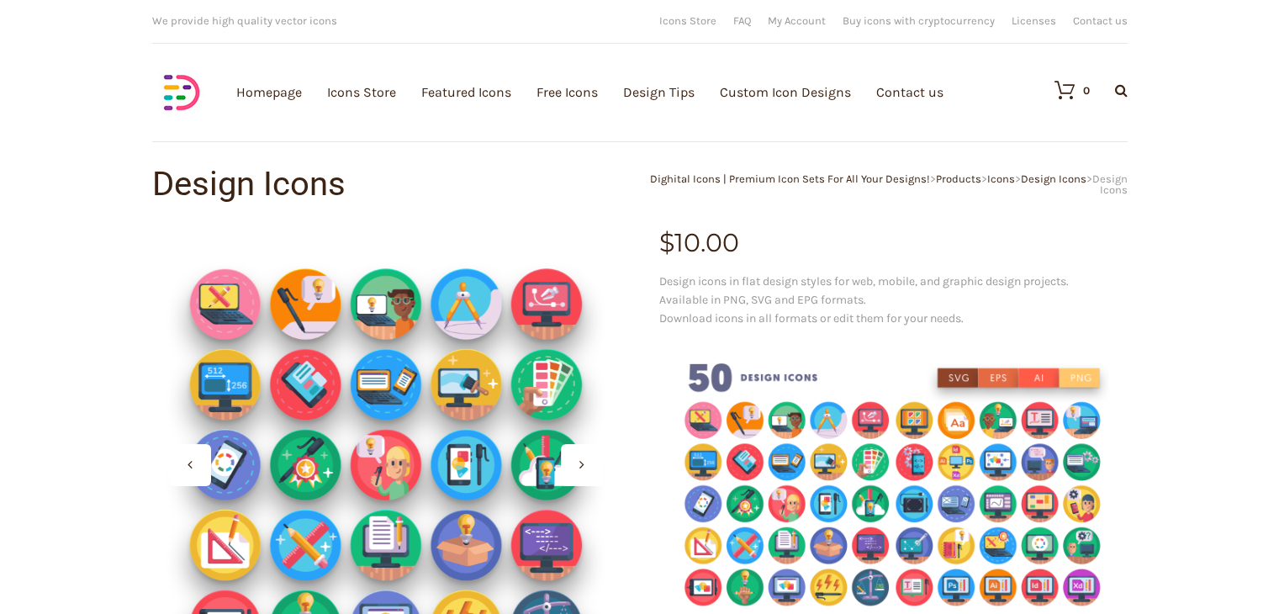
click at [1132, 94] on div "Download full vector icon packs Customisable vector illustrations We provide hi…" at bounding box center [639, 83] width 1009 height 167
click at [1116, 92] on icon at bounding box center [1121, 89] width 13 height 13
click at [1054, 138] on input "text" at bounding box center [1030, 140] width 202 height 42
type input "n"
type input "hero"
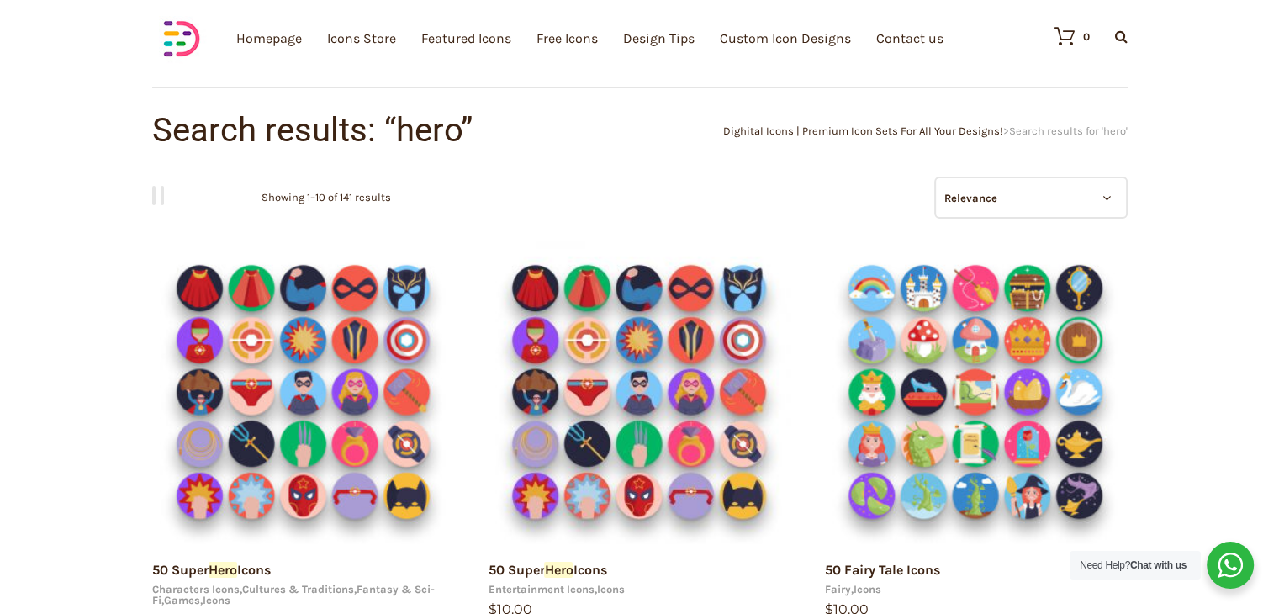
scroll to position [33, 0]
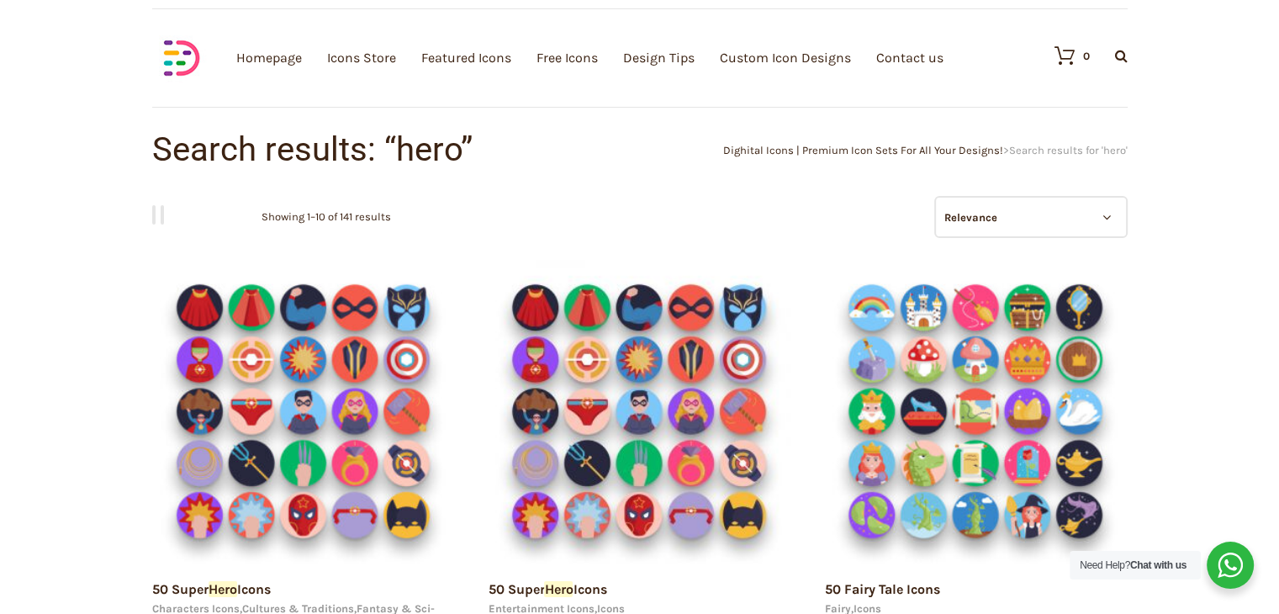
drag, startPoint x: 1290, startPoint y: 96, endPoint x: 1280, endPoint y: 105, distance: 13.7
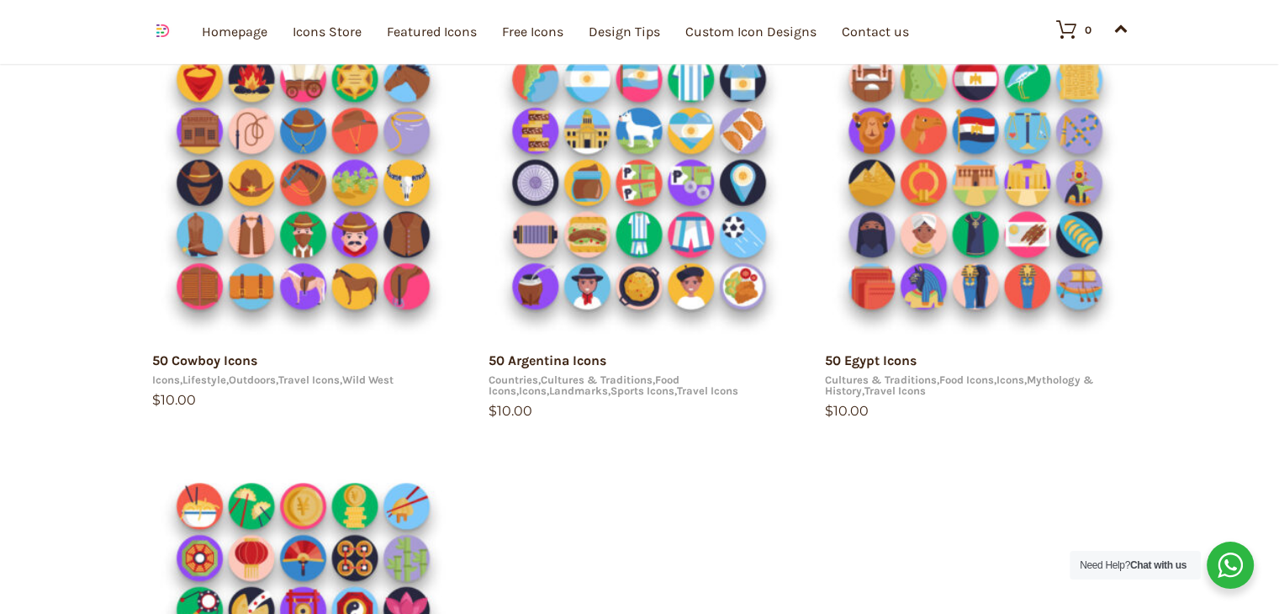
scroll to position [1160, 0]
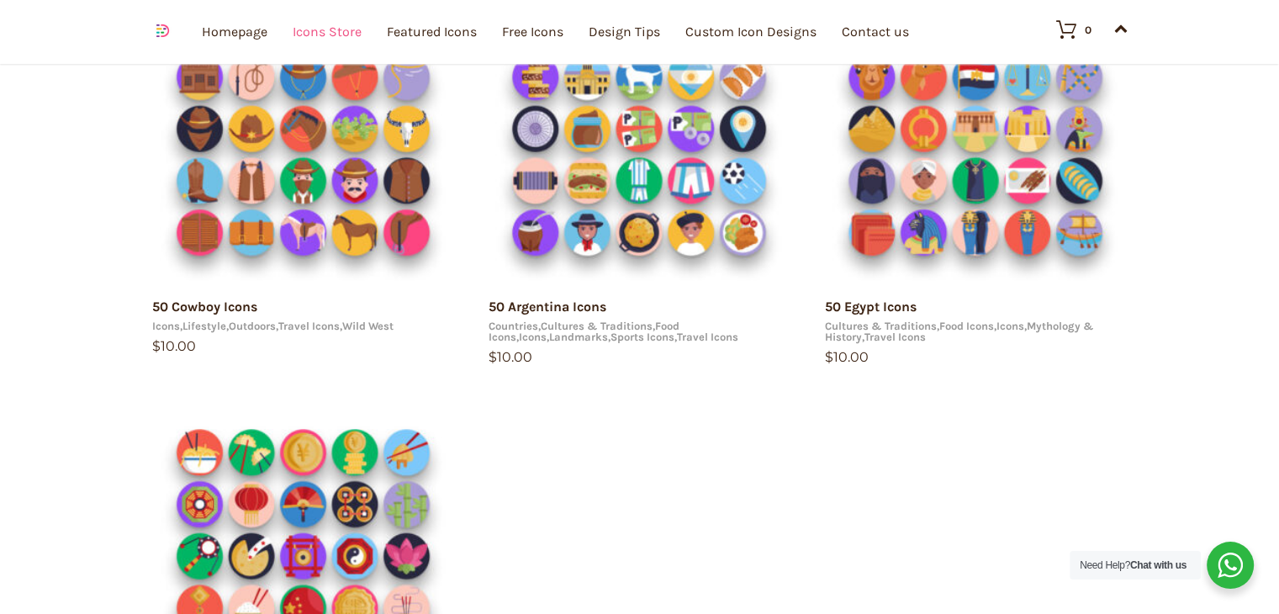
click at [340, 34] on link "Icons Store" at bounding box center [327, 31] width 69 height 184
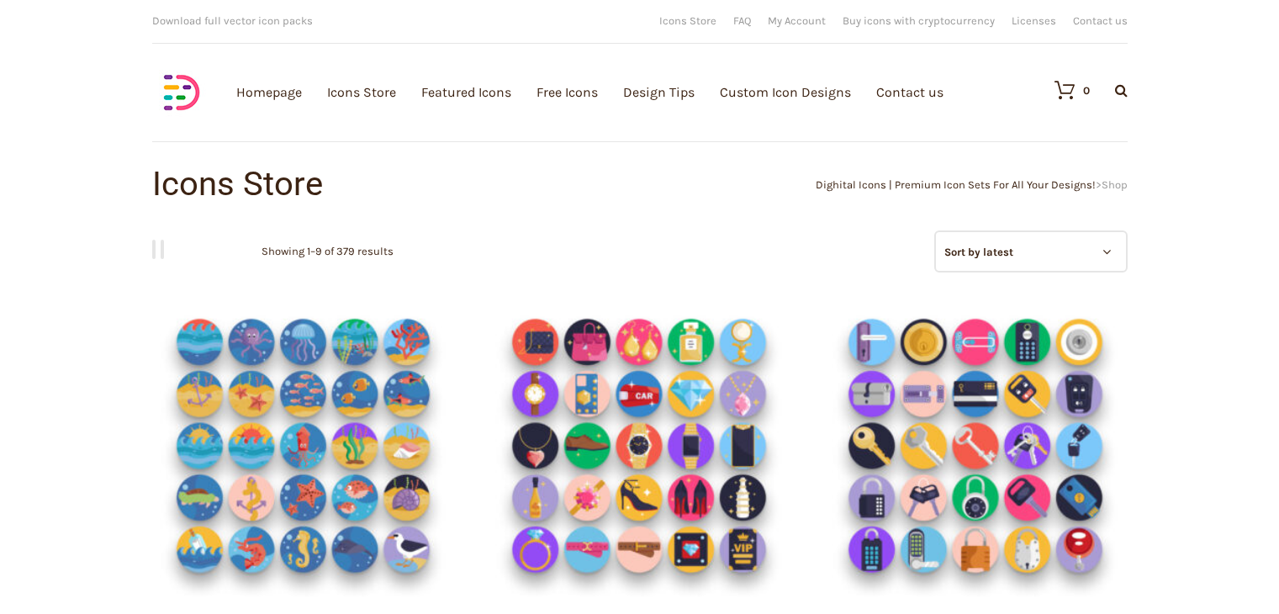
click at [267, 105] on link "Homepage" at bounding box center [269, 92] width 66 height 184
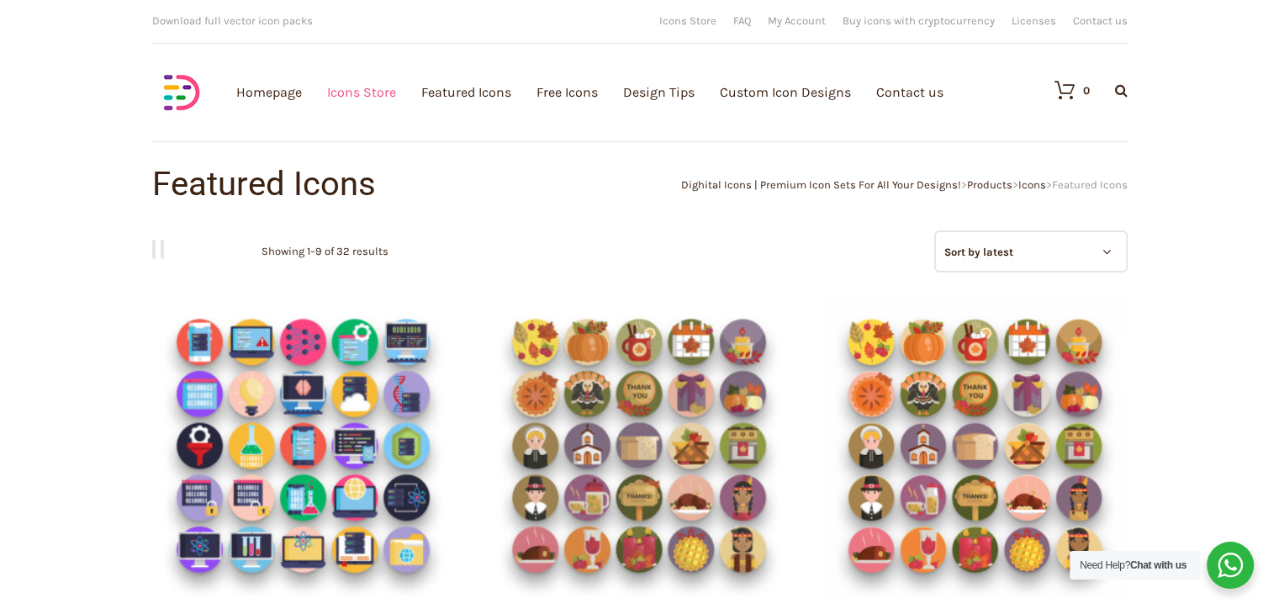
click at [379, 93] on link "Icons Store" at bounding box center [361, 92] width 69 height 184
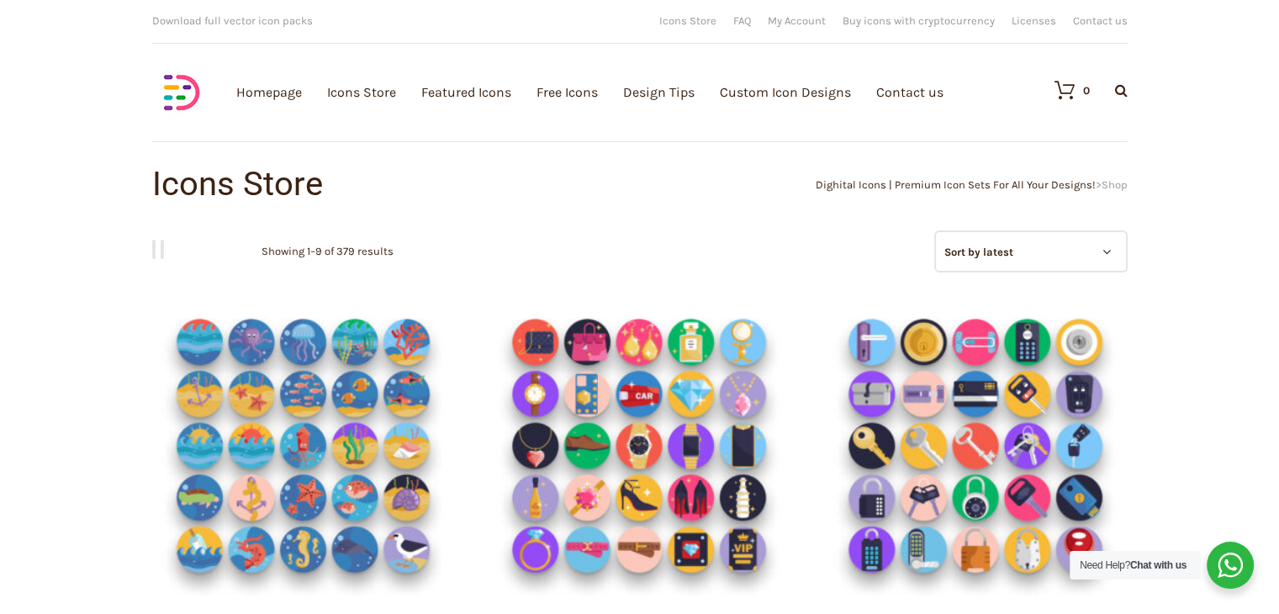
scroll to position [73, 0]
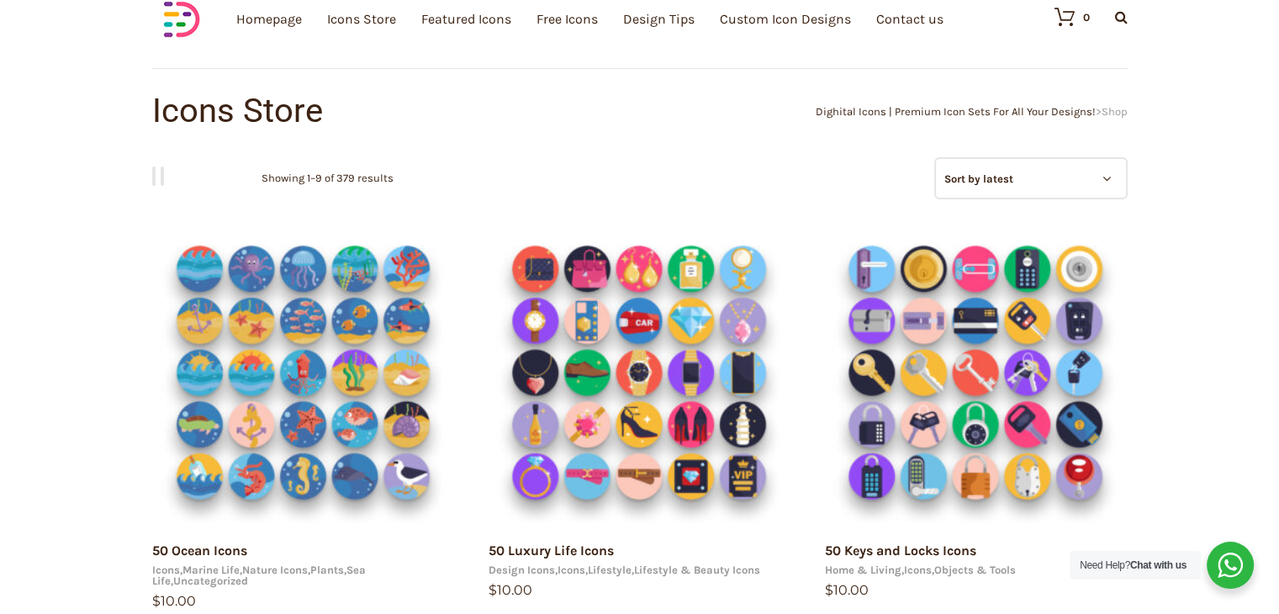
click at [996, 184] on select "Sort by popularity Sort by average rating Sort by latest Sort by price: low to …" at bounding box center [1030, 178] width 193 height 42
select select "rating"
click at [934, 157] on select "Sort by popularity Sort by average rating Sort by latest Sort by price: low to …" at bounding box center [1030, 178] width 193 height 42
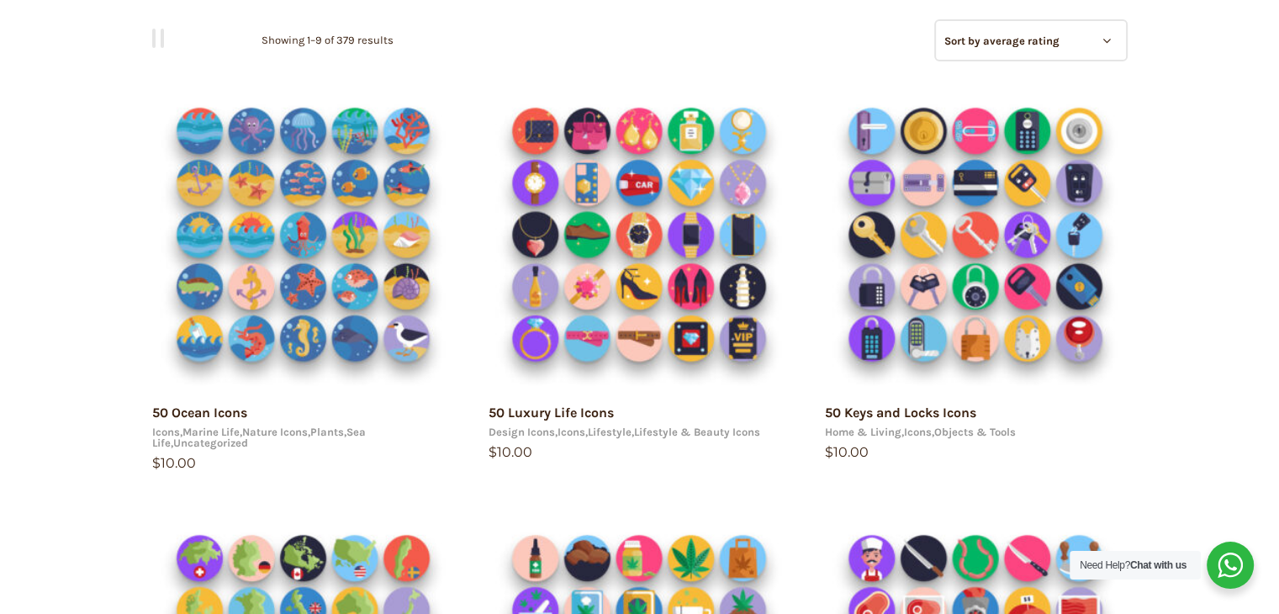
drag, startPoint x: 1290, startPoint y: 246, endPoint x: 1280, endPoint y: 149, distance: 98.0
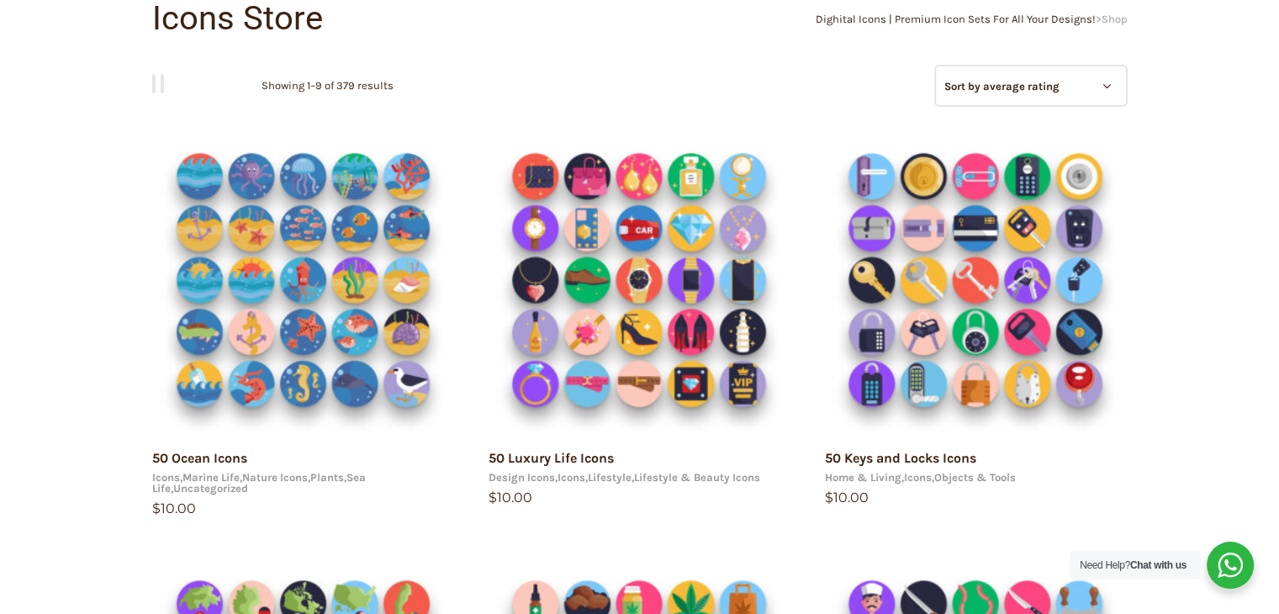
click at [1062, 88] on select "Sort by popularity Sort by average rating Sort by latest Sort by price: low to …" at bounding box center [1030, 86] width 193 height 42
select select "price-desc"
click at [934, 65] on select "Sort by popularity Sort by average rating Sort by latest Sort by price: low to …" at bounding box center [1030, 86] width 193 height 42
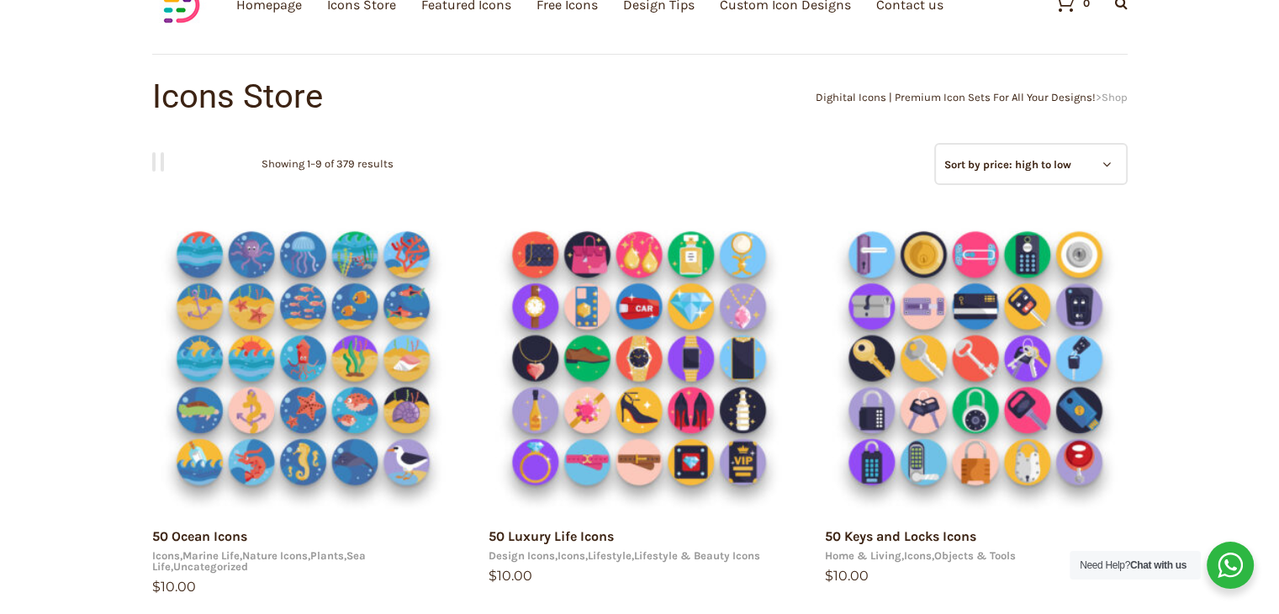
scroll to position [71, 0]
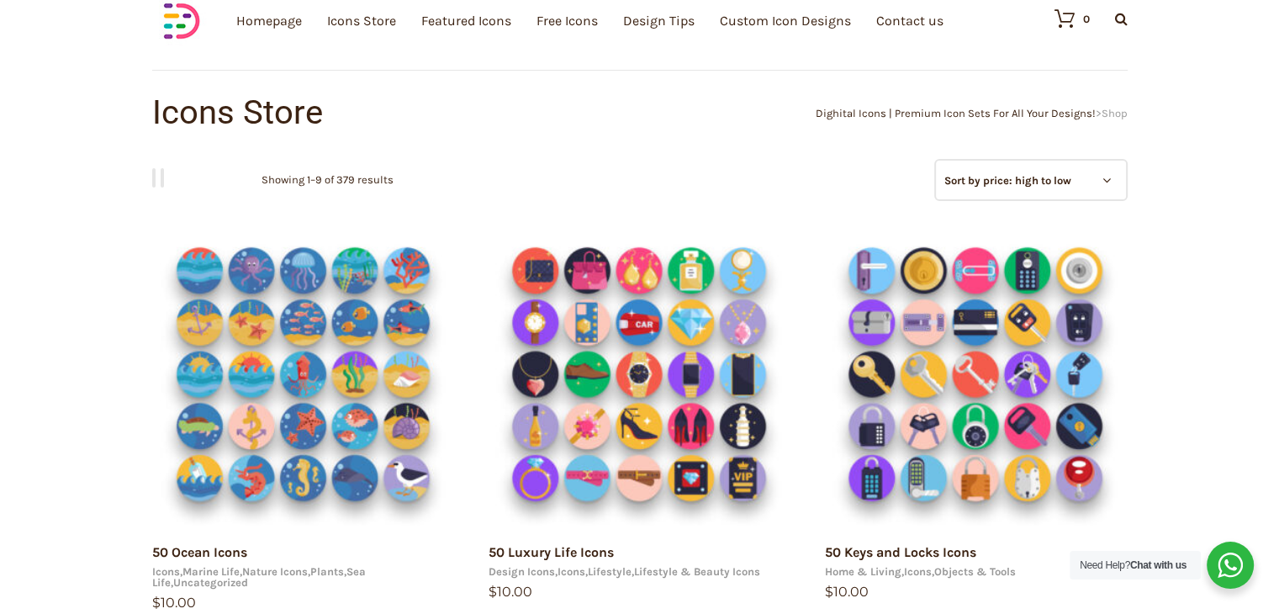
click at [1063, 178] on select "Sort by popularity Sort by average rating Sort by latest Sort by price: low to …" at bounding box center [1030, 180] width 193 height 42
select select "popularity"
click at [934, 159] on select "Sort by popularity Sort by average rating Sort by latest Sort by price: low to …" at bounding box center [1030, 180] width 193 height 42
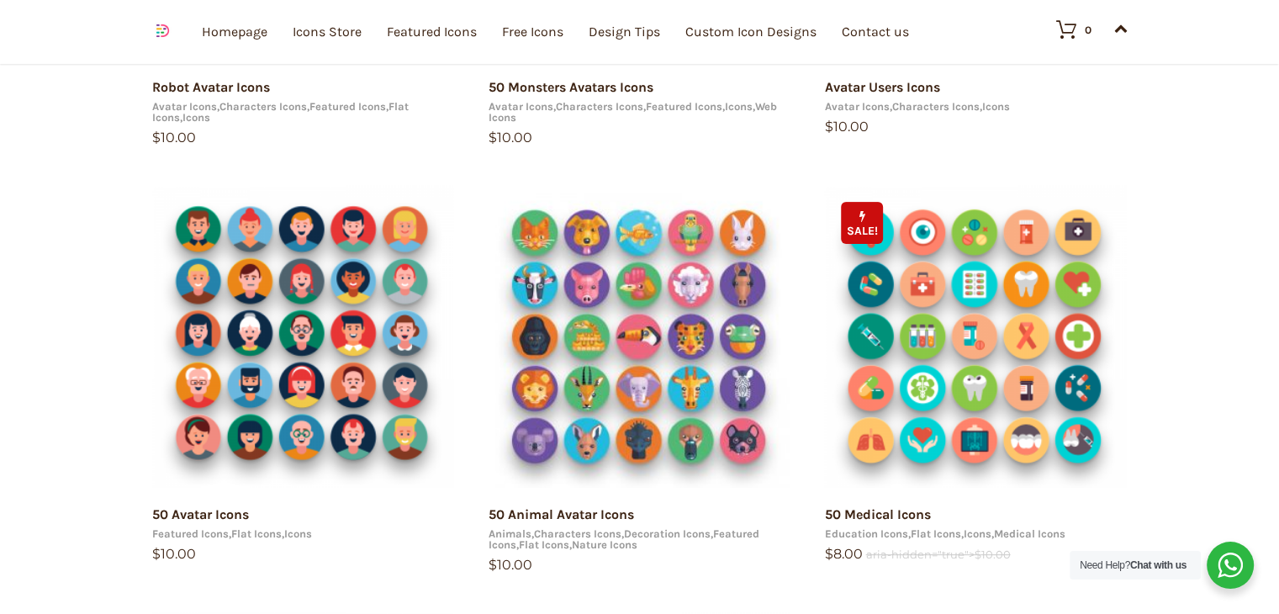
scroll to position [1073, 0]
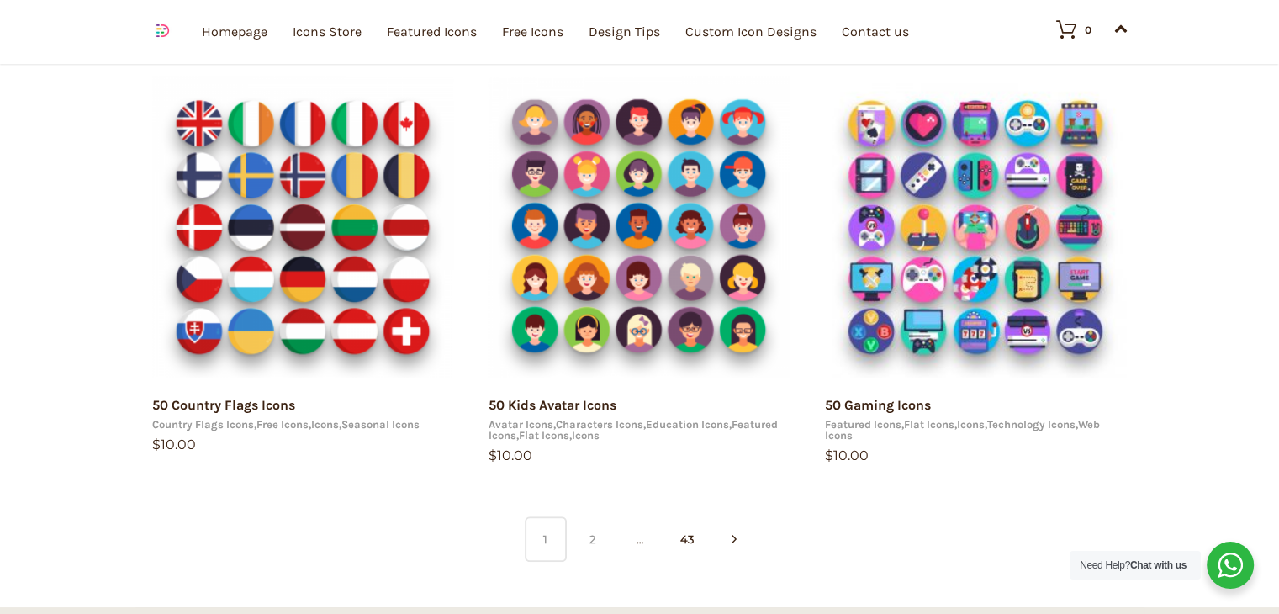
click at [596, 540] on link "2" at bounding box center [593, 538] width 42 height 45
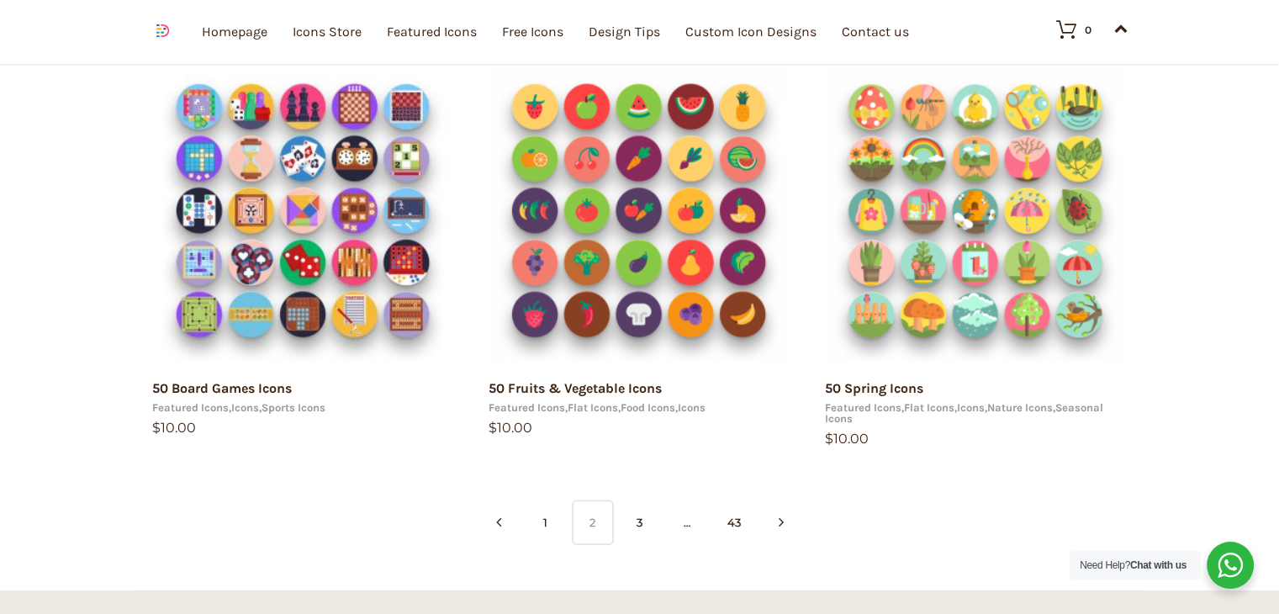
scroll to position [1103, 0]
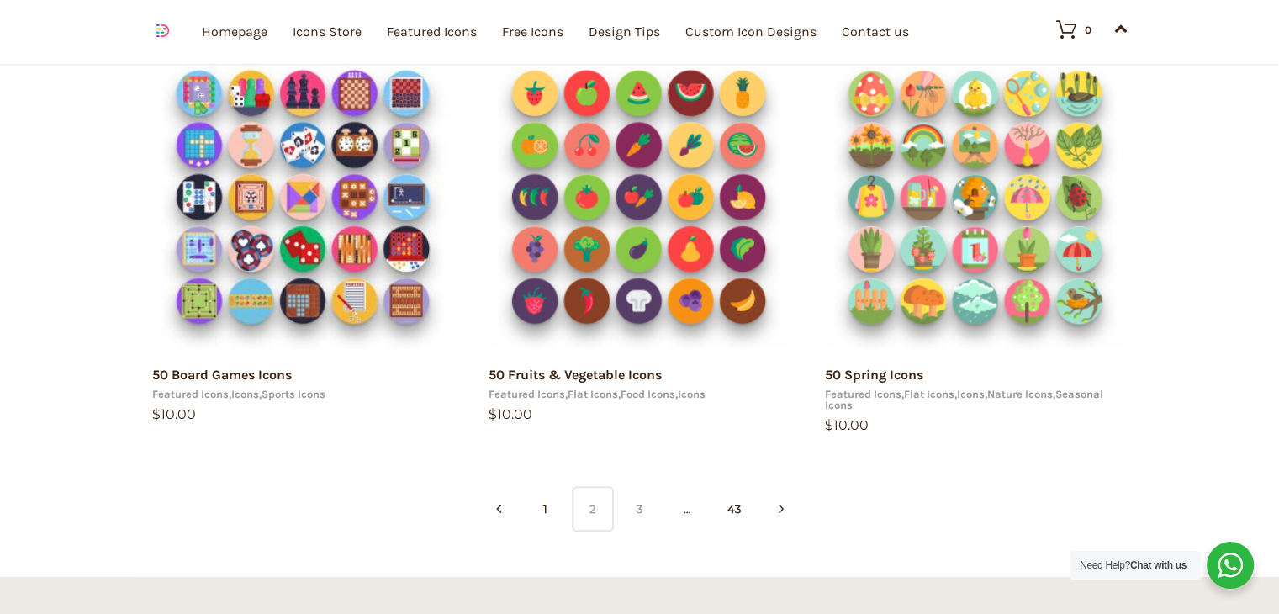
click at [642, 505] on link "3" at bounding box center [640, 508] width 42 height 45
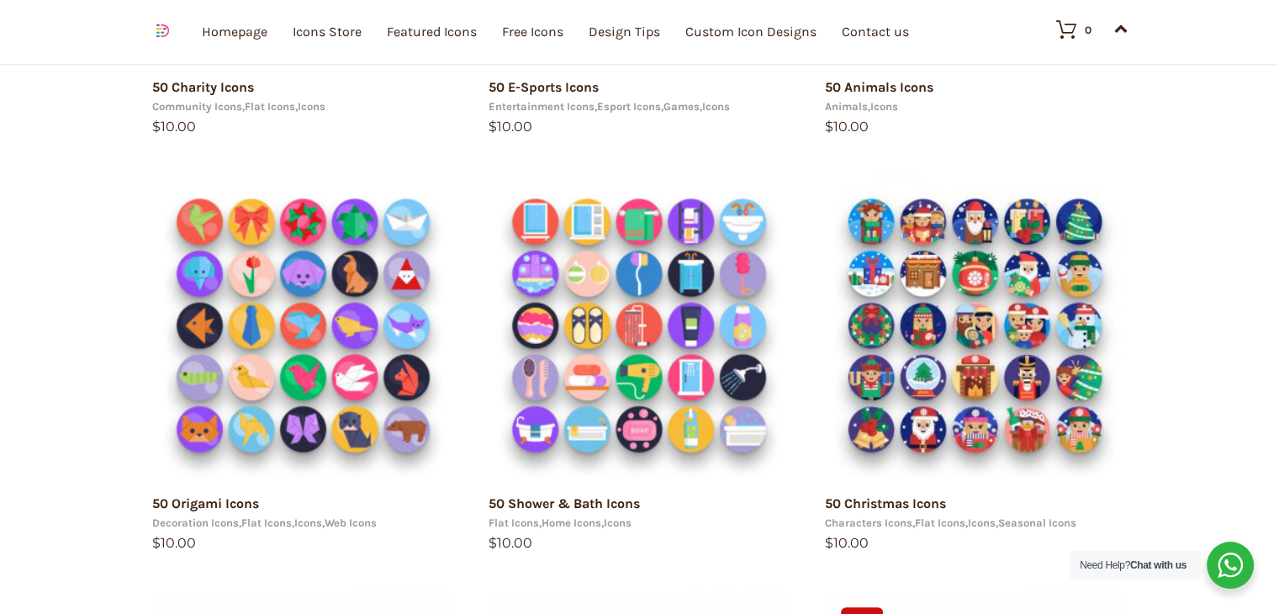
scroll to position [1073, 0]
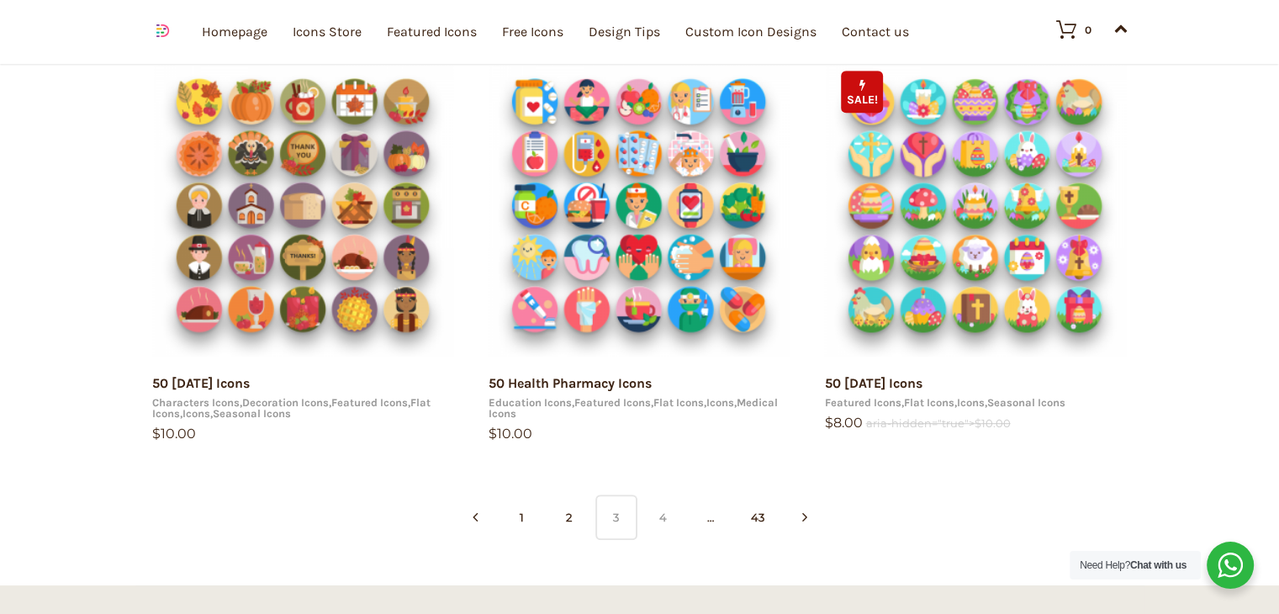
click at [653, 511] on link "4" at bounding box center [663, 516] width 42 height 45
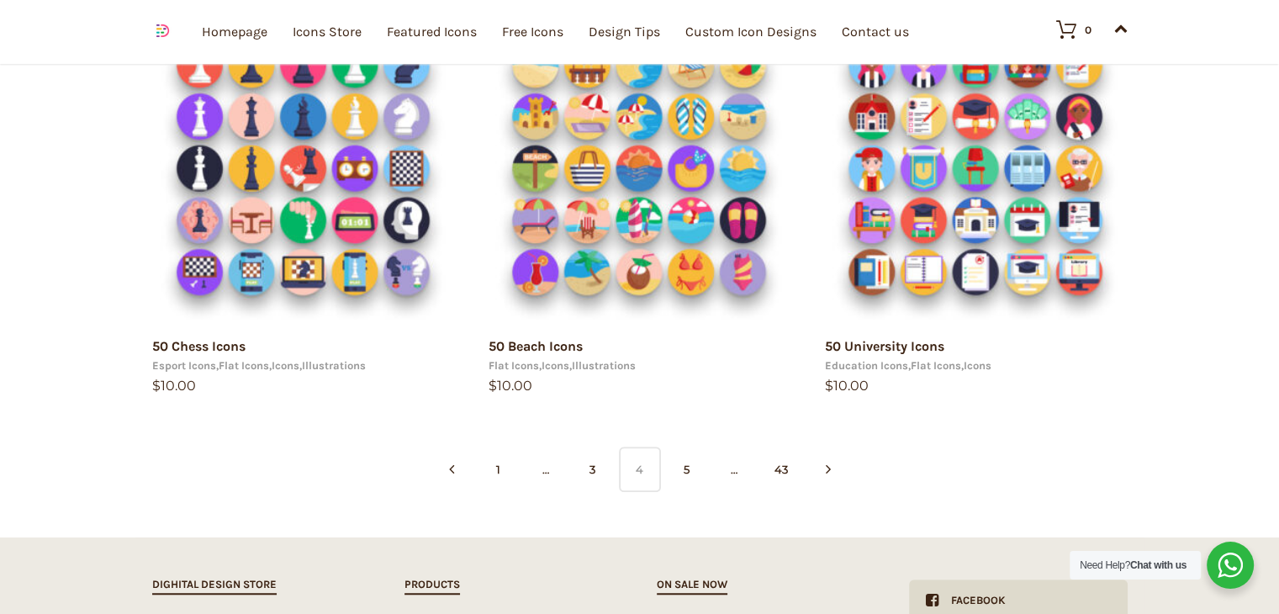
scroll to position [1107, 0]
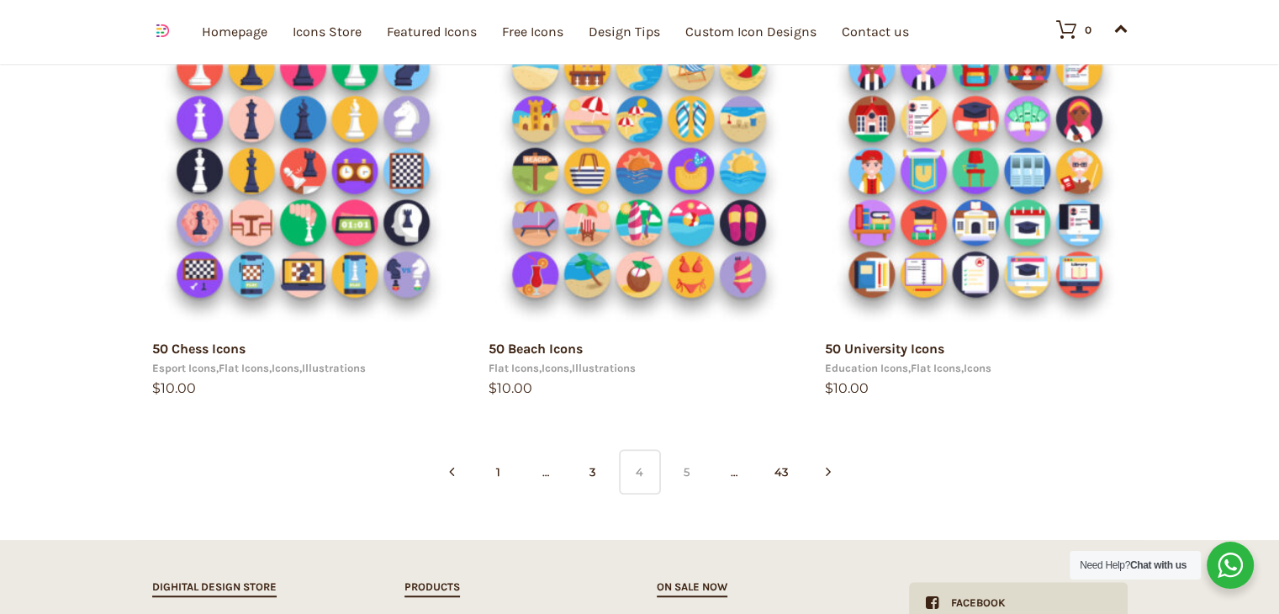
click at [675, 468] on link "5" at bounding box center [687, 471] width 42 height 45
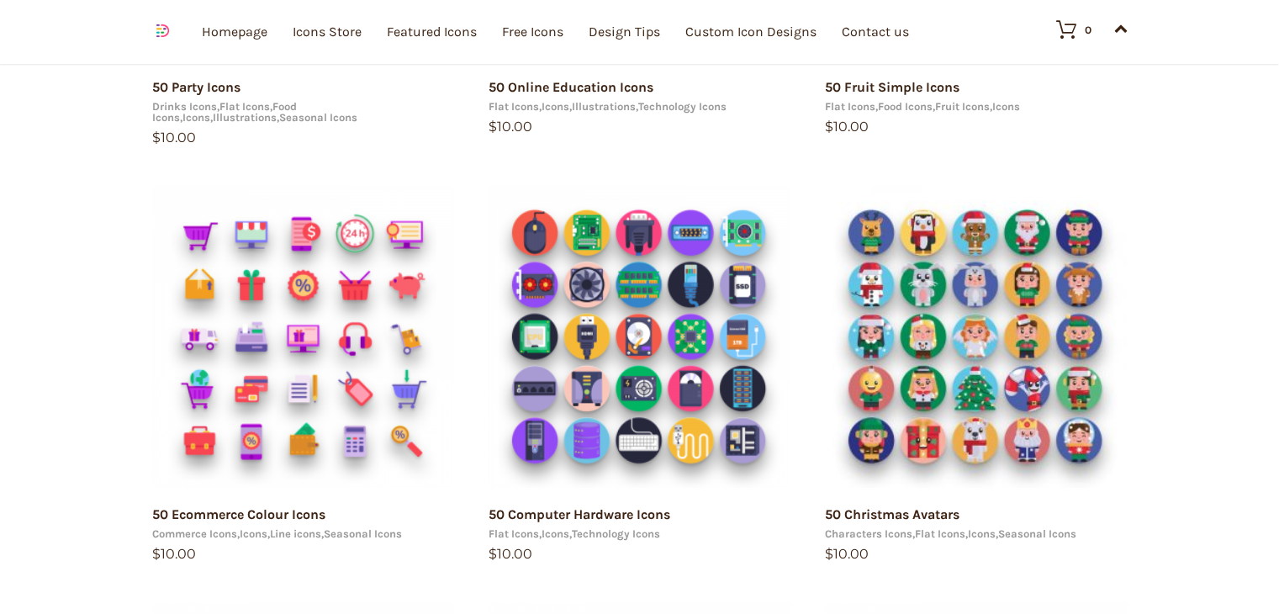
scroll to position [1073, 0]
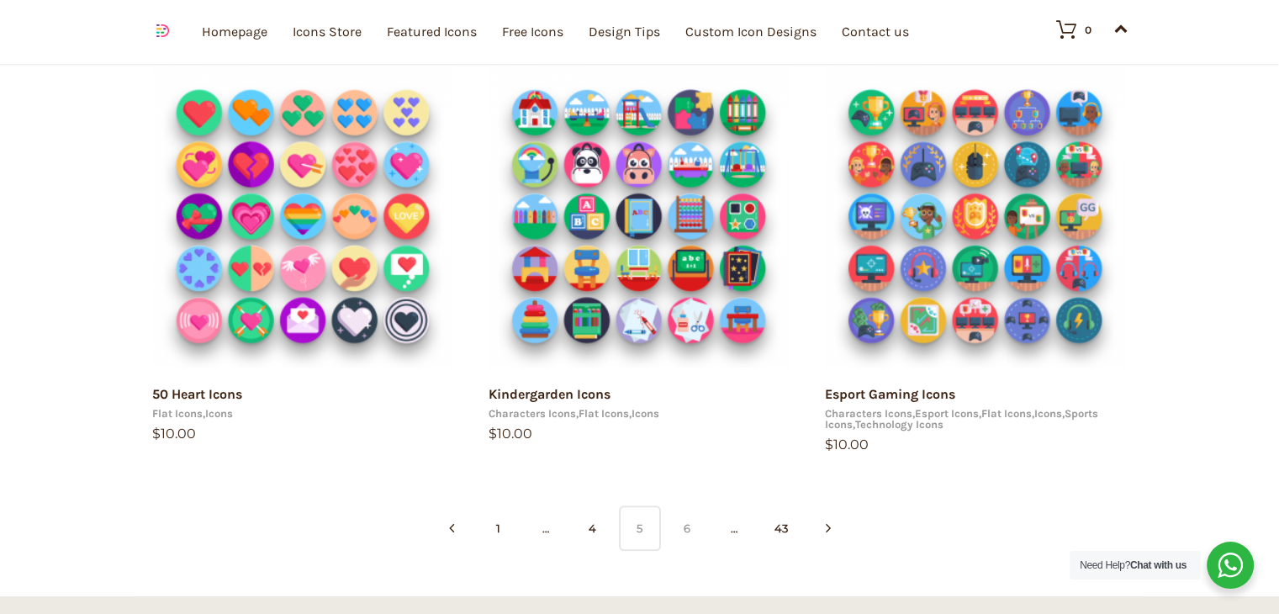
click at [678, 535] on link "6" at bounding box center [687, 527] width 42 height 45
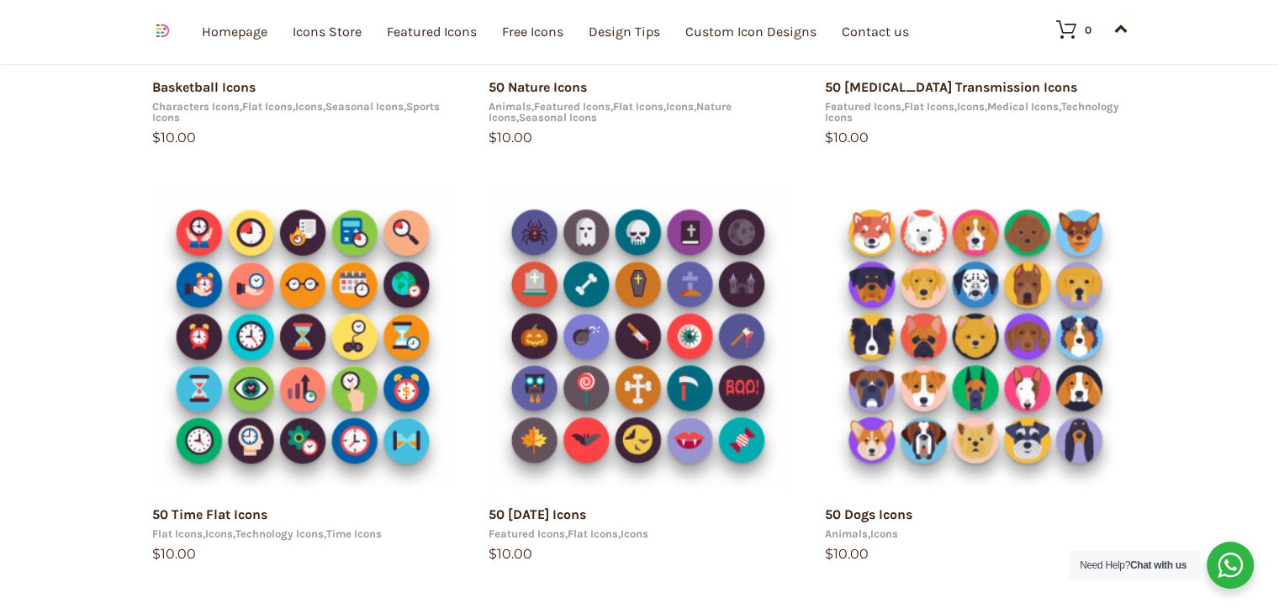
scroll to position [1073, 0]
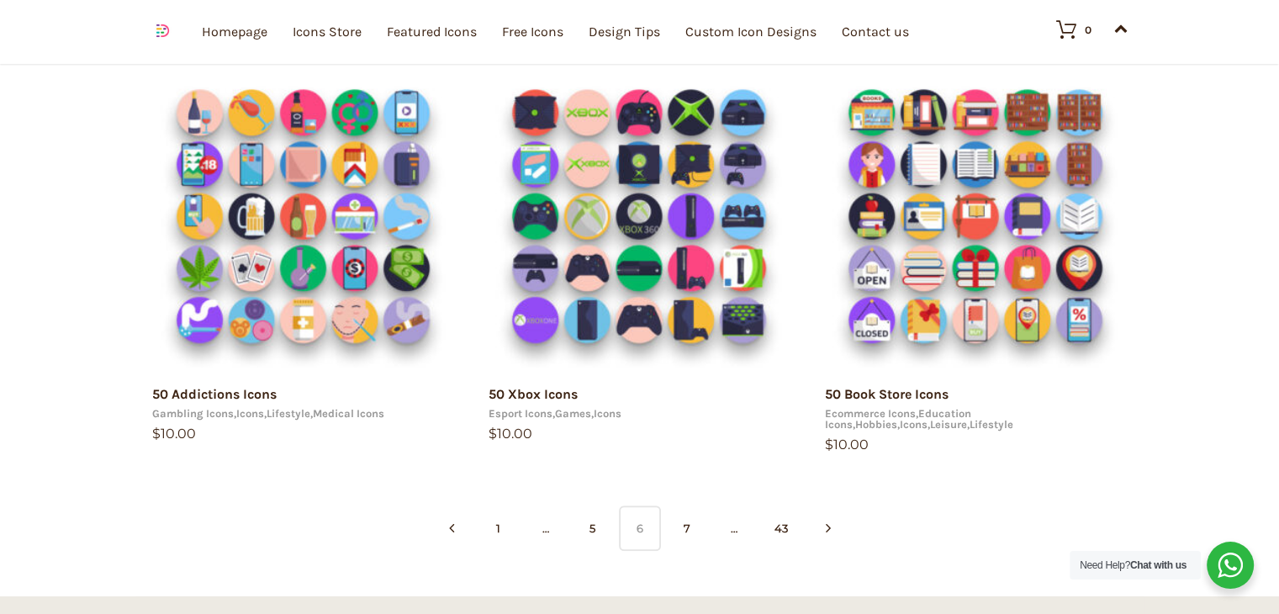
click at [1278, 413] on html "15 49.0138 8.38624 https://dighital.com arrow 0 arrow 1 Your e-mail has been se…" at bounding box center [639, 25] width 1279 height 2196
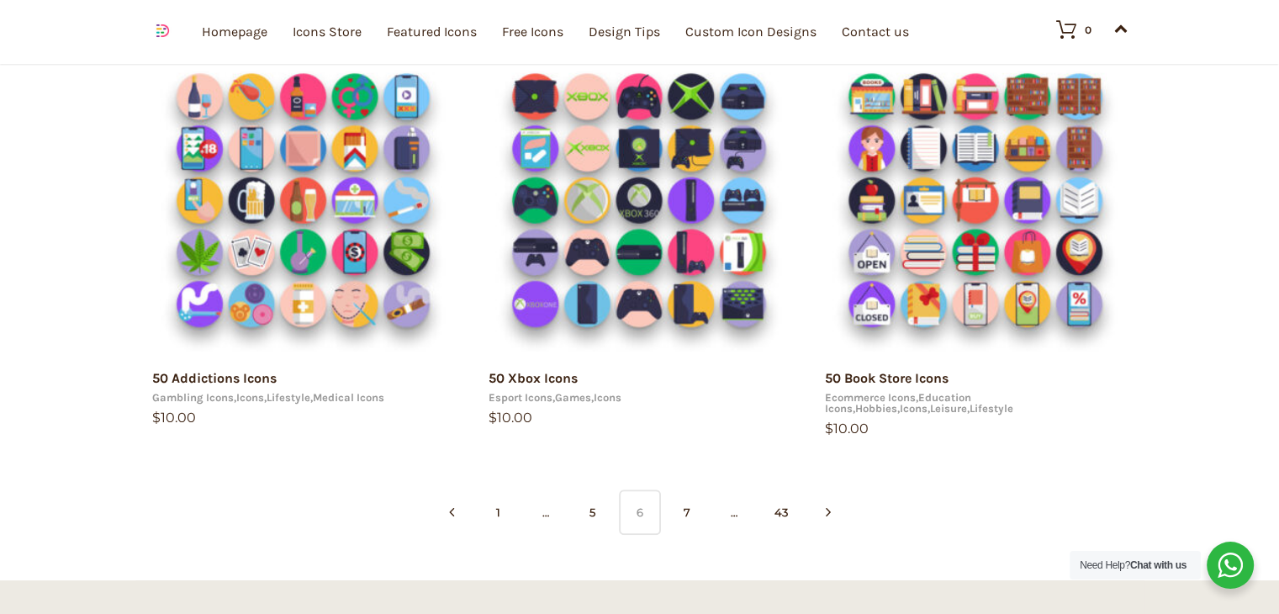
scroll to position [1114, 0]
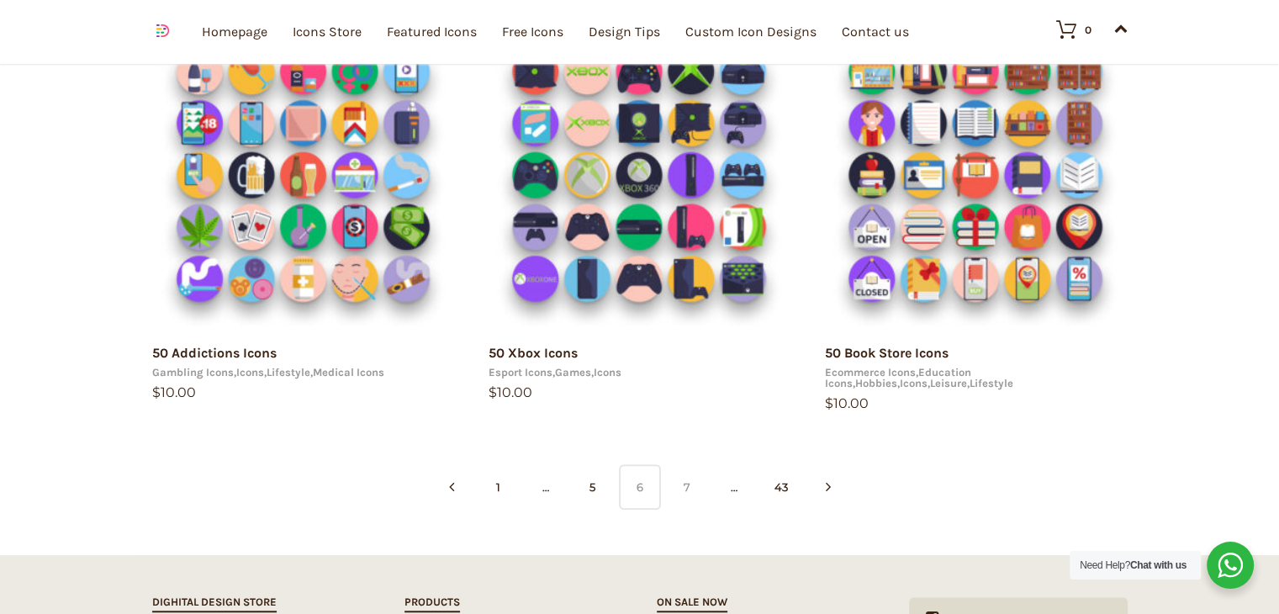
click at [688, 489] on link "7" at bounding box center [687, 486] width 42 height 45
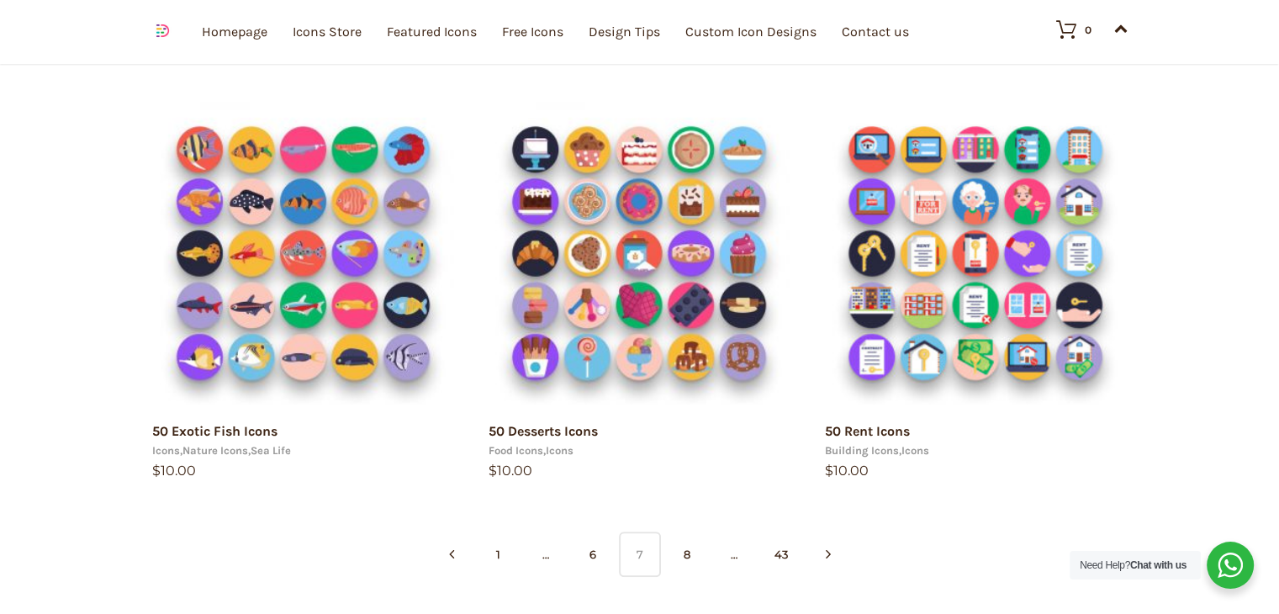
scroll to position [1030, 0]
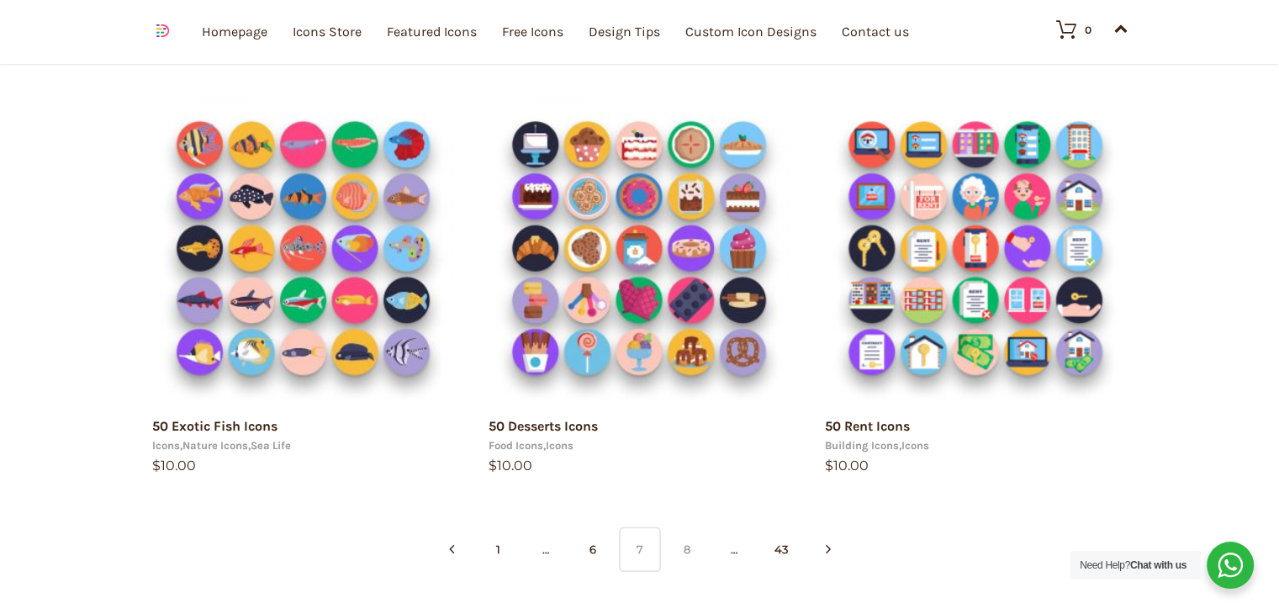
click at [688, 535] on link "8" at bounding box center [687, 548] width 42 height 45
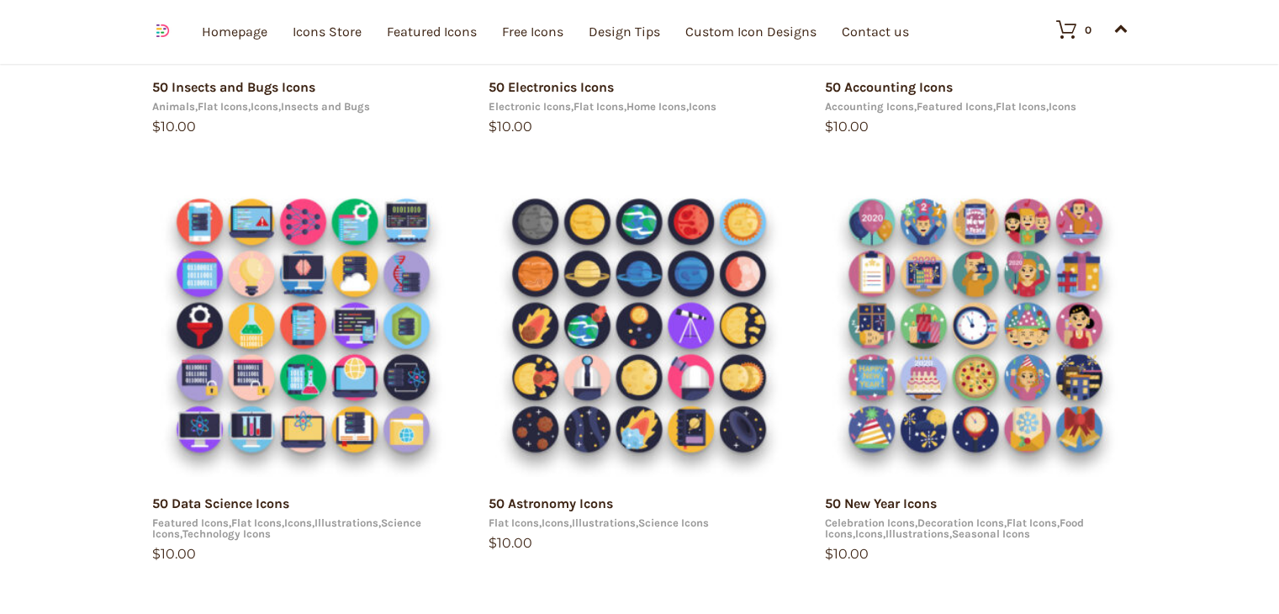
scroll to position [1073, 0]
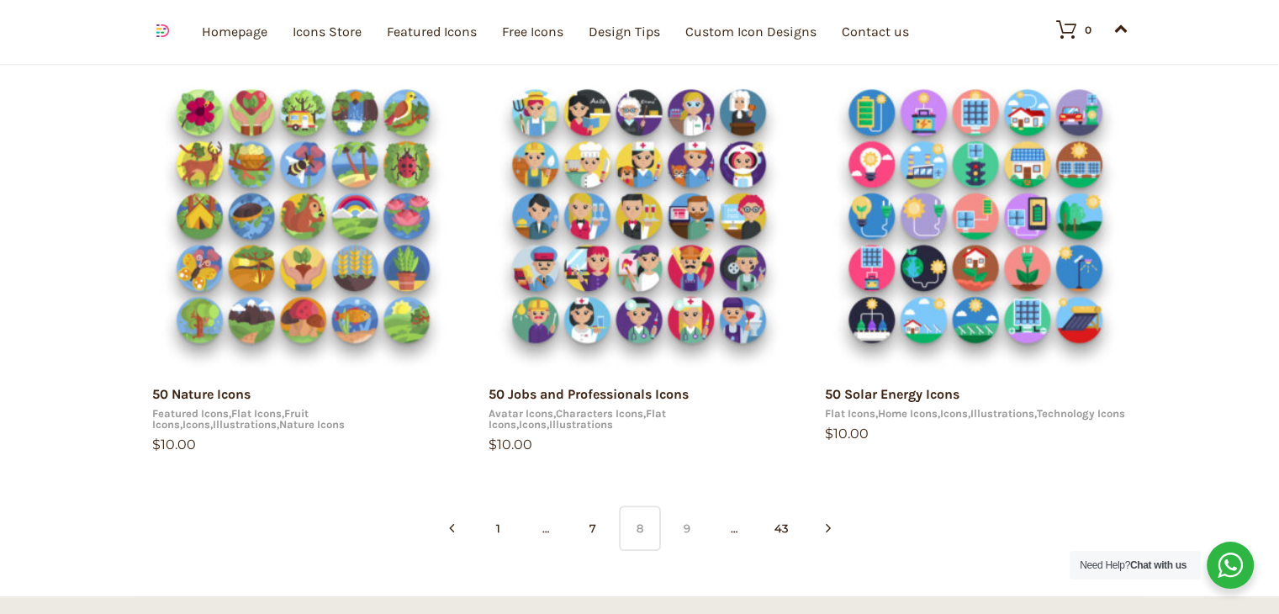
click at [691, 523] on link "9" at bounding box center [687, 527] width 42 height 45
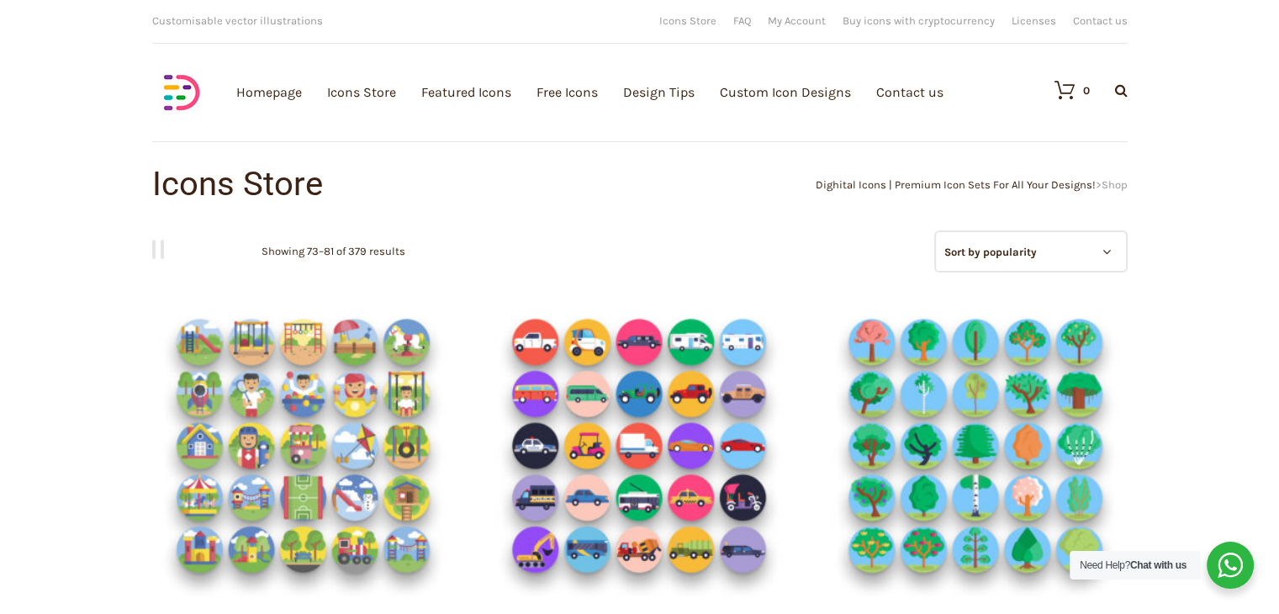
click at [1116, 76] on div "0 Search Products… No products in the cart." at bounding box center [1082, 90] width 90 height 59
click at [1116, 85] on icon at bounding box center [1121, 89] width 13 height 13
click at [1056, 129] on input "text" at bounding box center [1030, 140] width 202 height 42
click at [957, 141] on input "e,ergency" at bounding box center [1030, 140] width 202 height 42
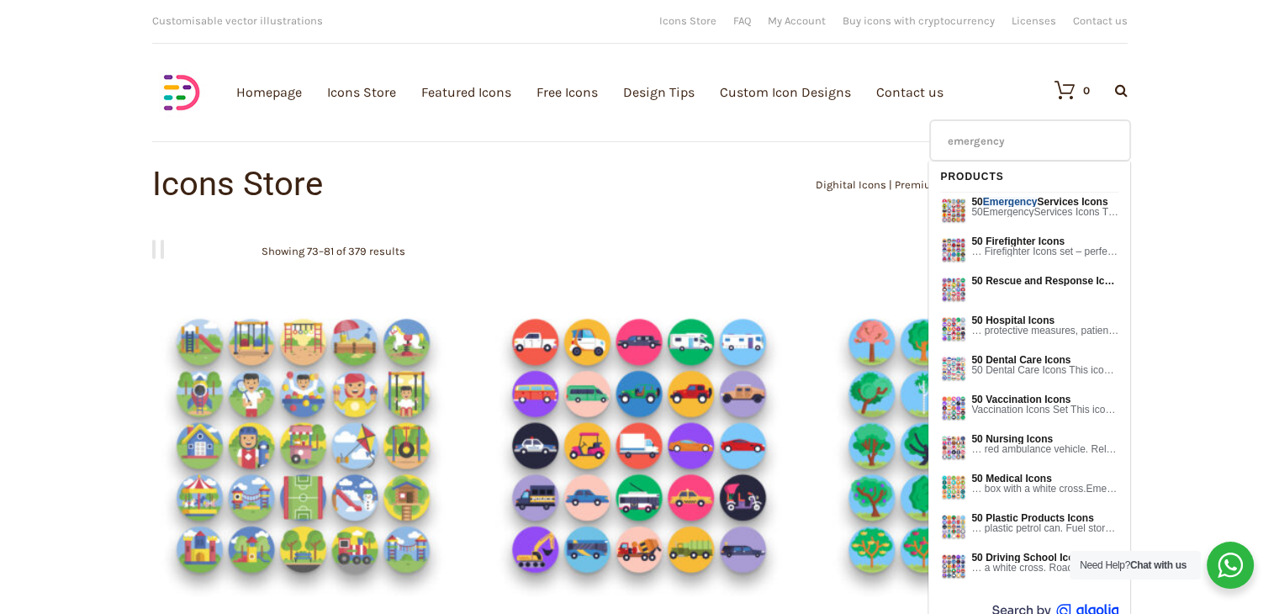
type input "emergency"
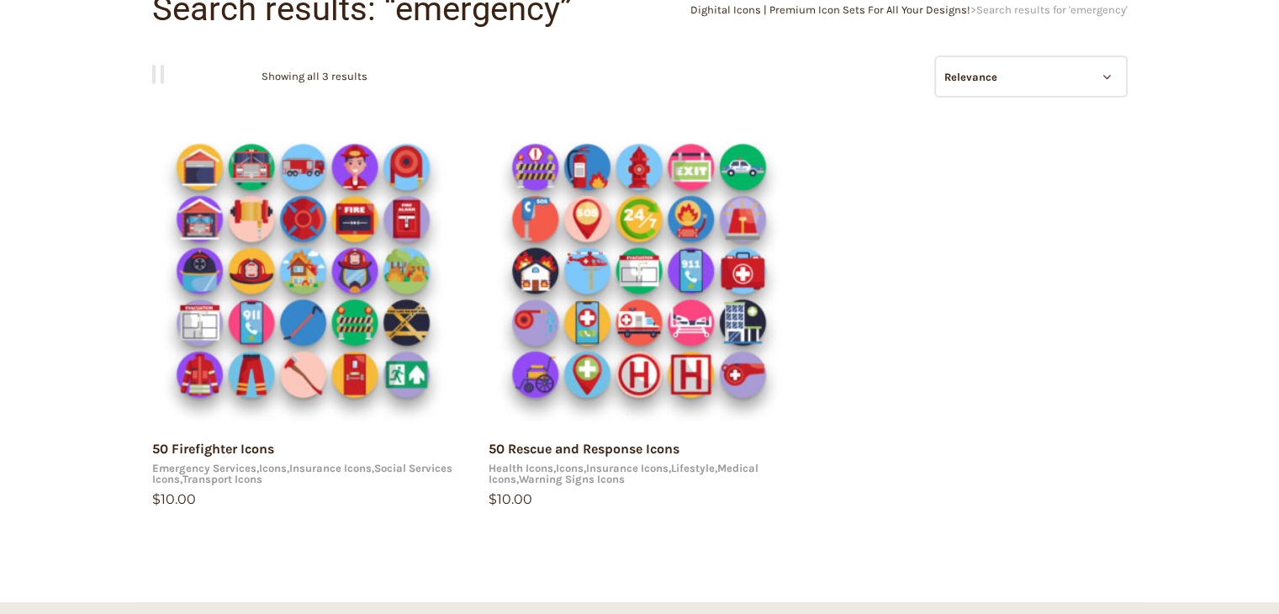
scroll to position [211, 0]
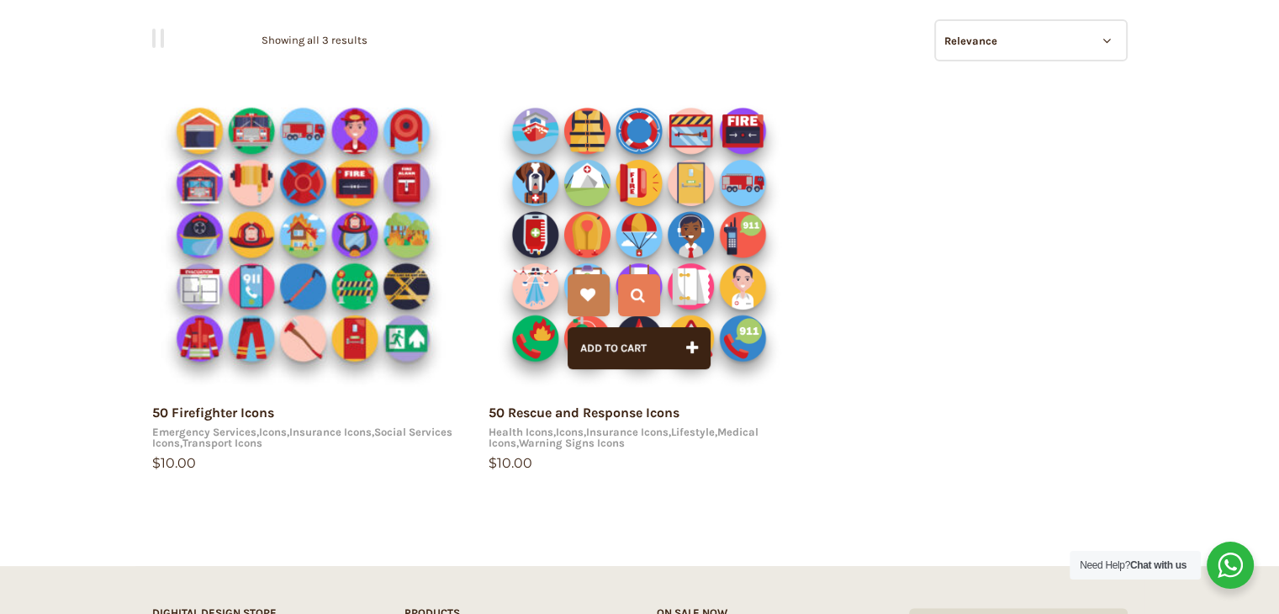
click at [593, 140] on img at bounding box center [639, 234] width 303 height 303
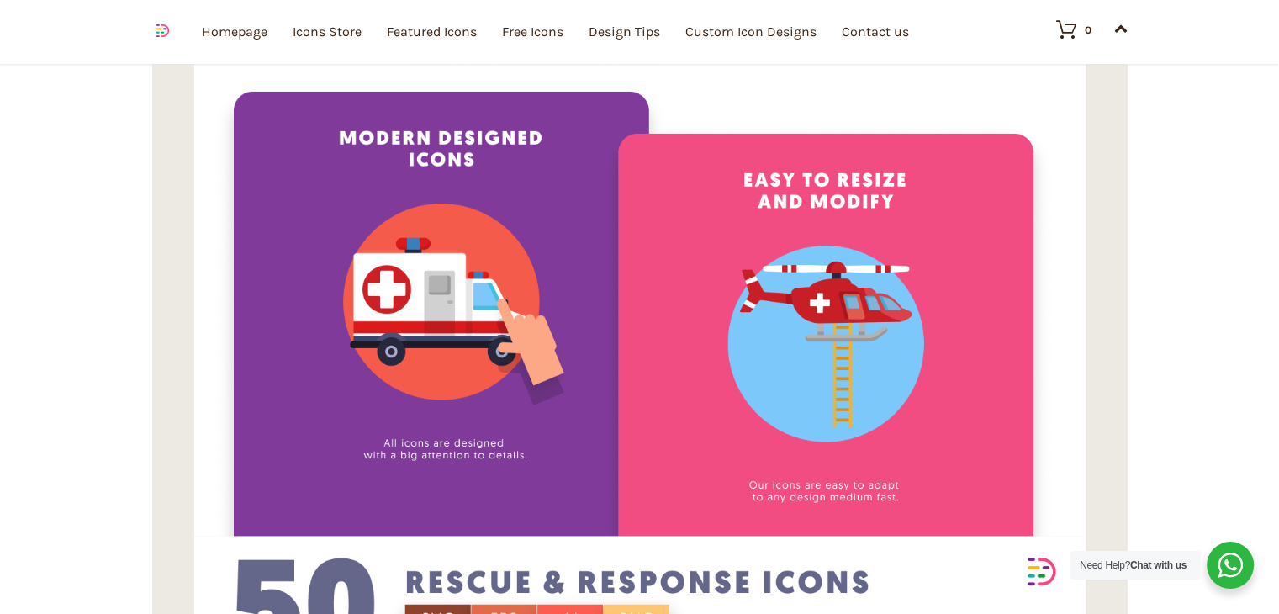
scroll to position [3351, 0]
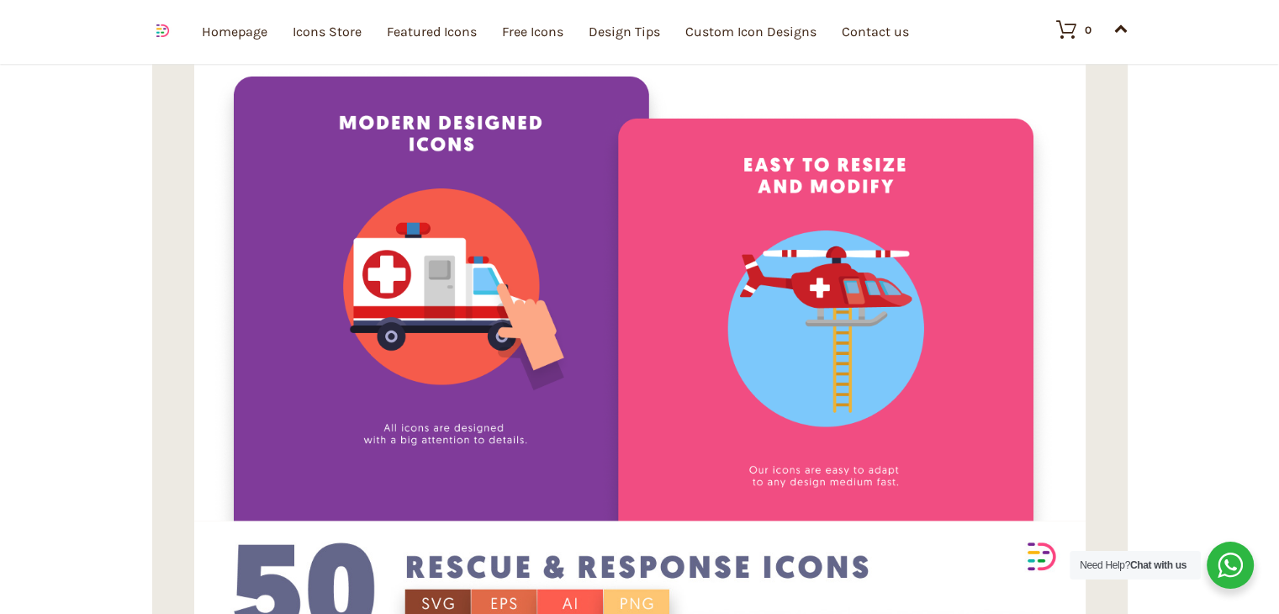
drag, startPoint x: 1273, startPoint y: 165, endPoint x: 1288, endPoint y: 224, distance: 60.8
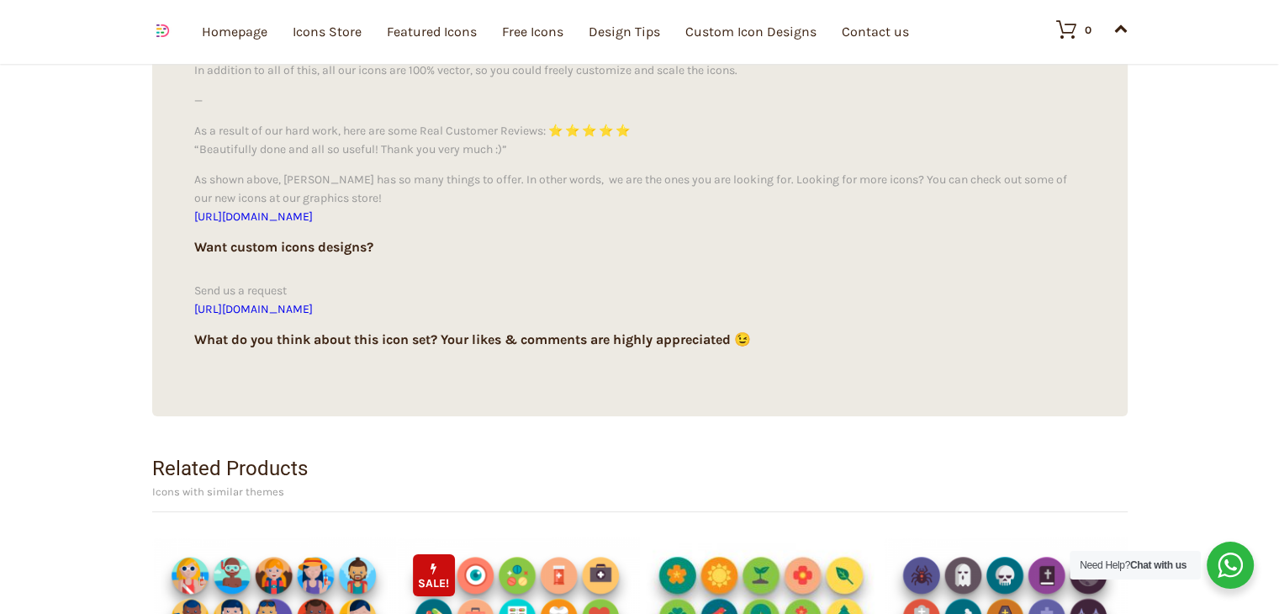
scroll to position [12071, 0]
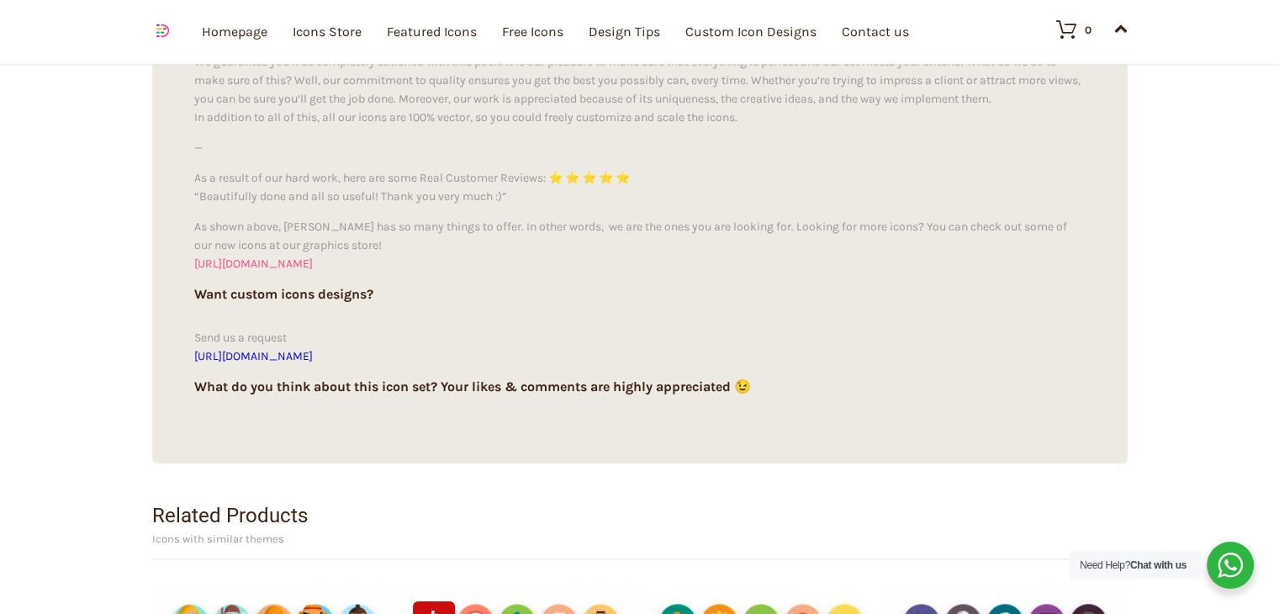
click at [313, 265] on link "https://www.dighital.com" at bounding box center [253, 263] width 119 height 14
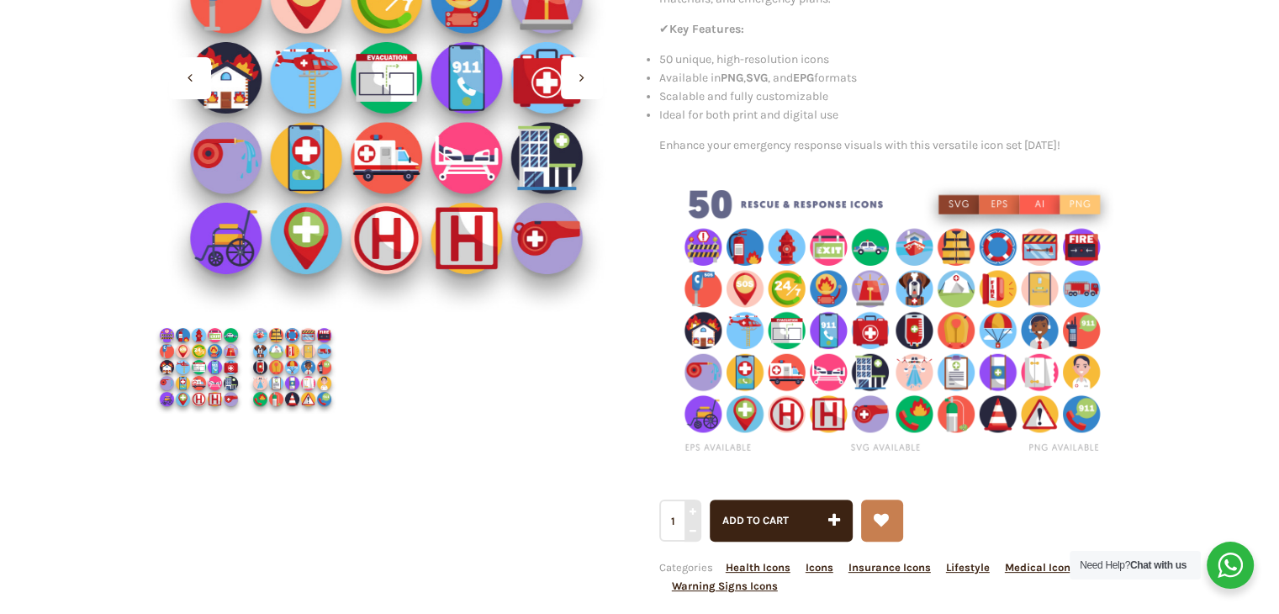
scroll to position [340, 0]
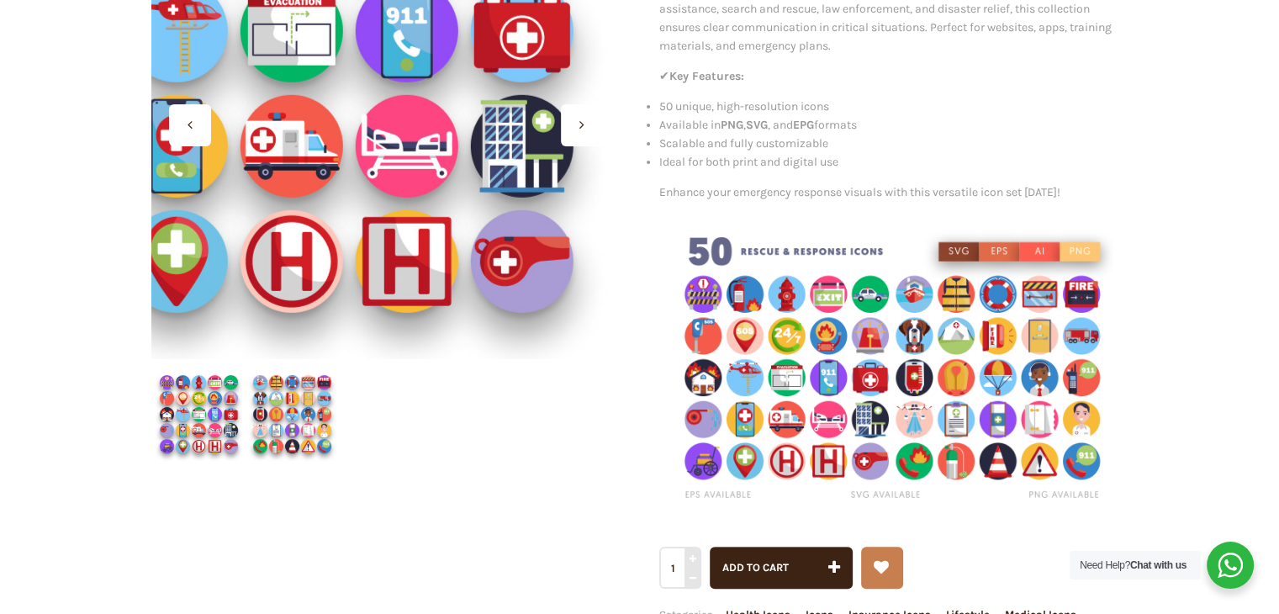
click at [467, 201] on div at bounding box center [385, 125] width 468 height 468
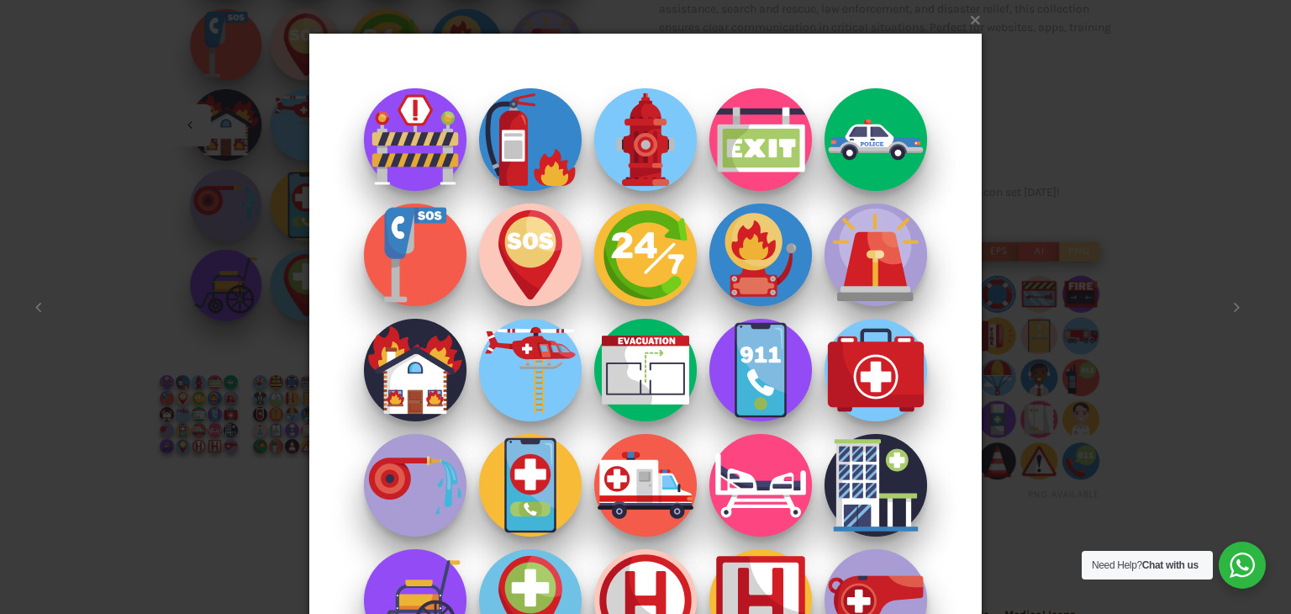
click at [1189, 110] on div "× 1 / 2 Loading..." at bounding box center [645, 307] width 1291 height 614
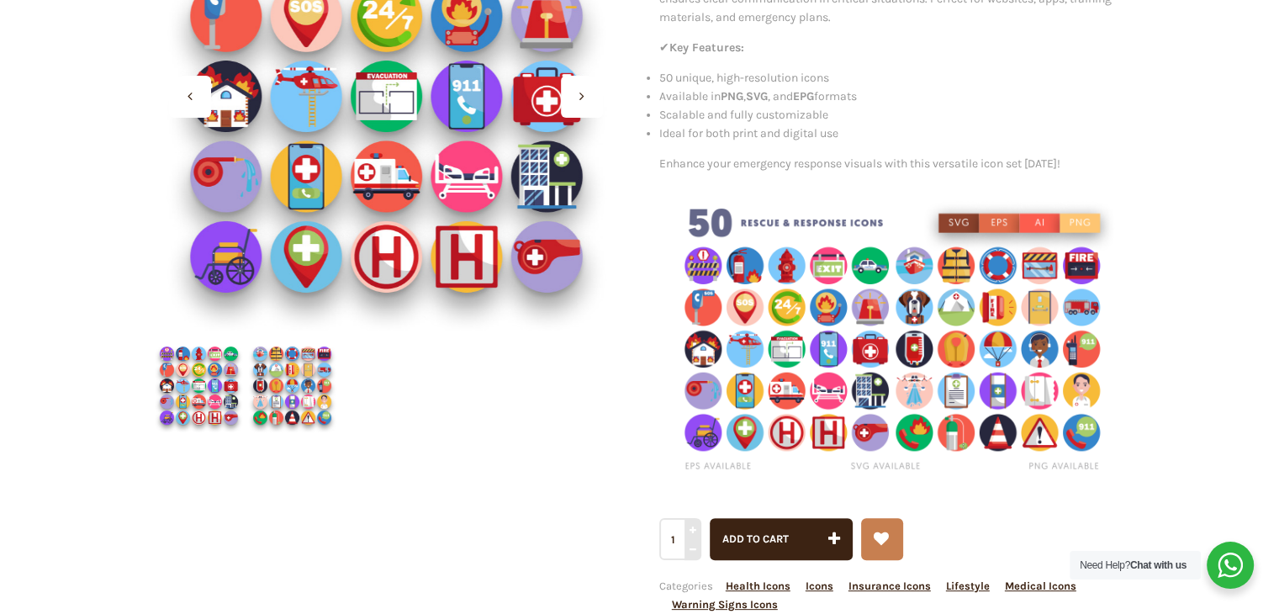
scroll to position [0, 0]
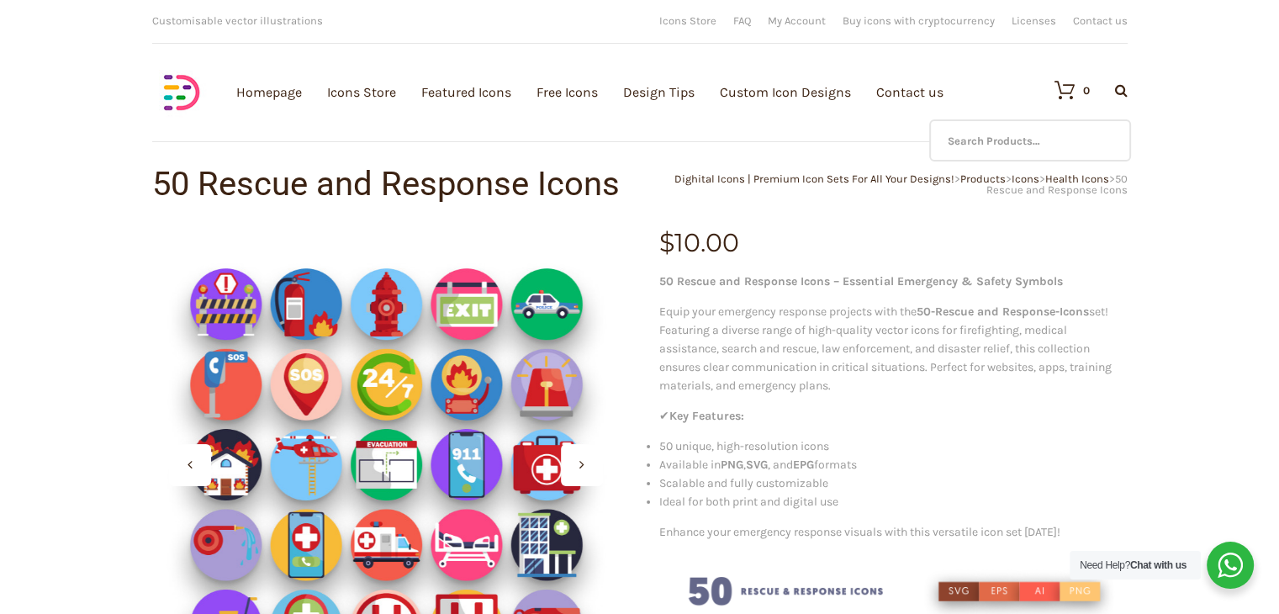
click at [1118, 95] on icon at bounding box center [1121, 89] width 13 height 13
click at [1097, 129] on input "text" at bounding box center [1030, 140] width 202 height 42
type input "night"
click at [375, 83] on link "Icons Store" at bounding box center [361, 92] width 69 height 184
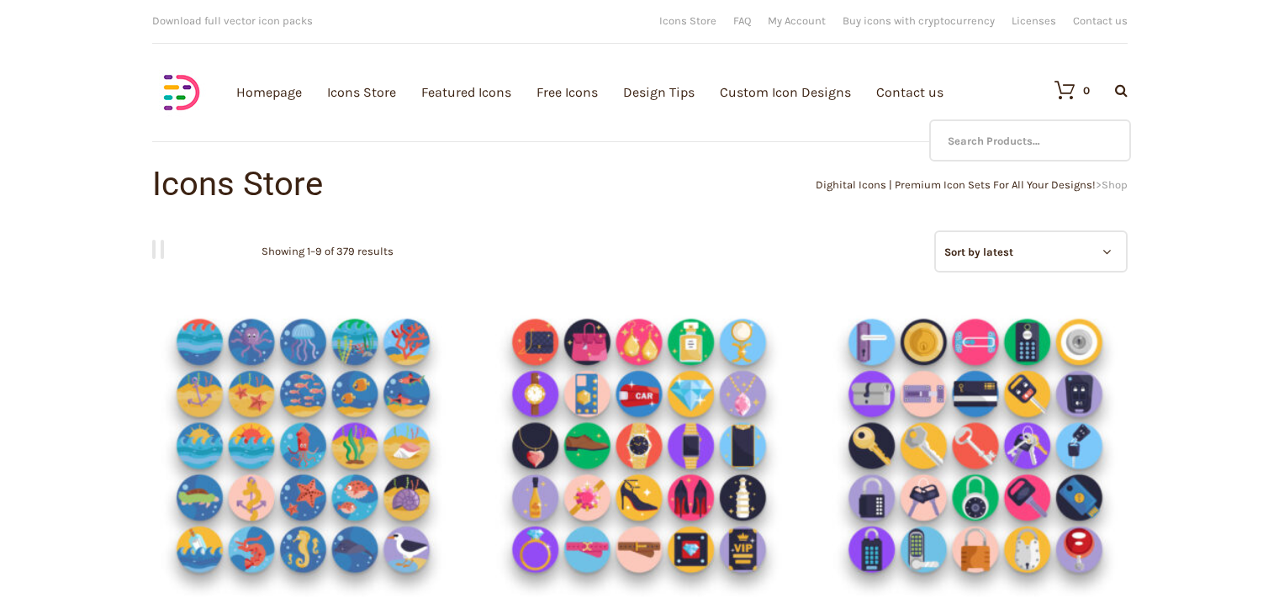
click at [1122, 82] on div "0 Search Products… No products in the cart." at bounding box center [1082, 90] width 90 height 59
click at [1126, 84] on div "Download full vector icon packs Customisable vector illustrations We provide hi…" at bounding box center [639, 83] width 1009 height 167
click at [1116, 90] on icon at bounding box center [1121, 89] width 13 height 13
click at [1090, 129] on input "text" at bounding box center [1030, 140] width 202 height 42
type input "night"
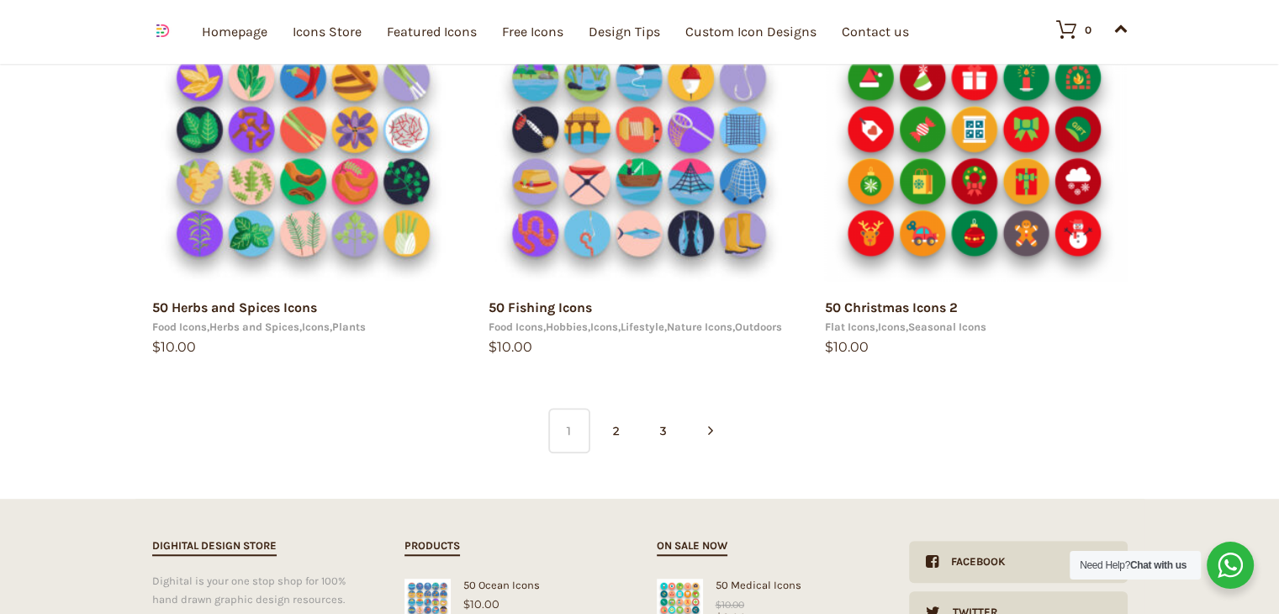
scroll to position [1157, 0]
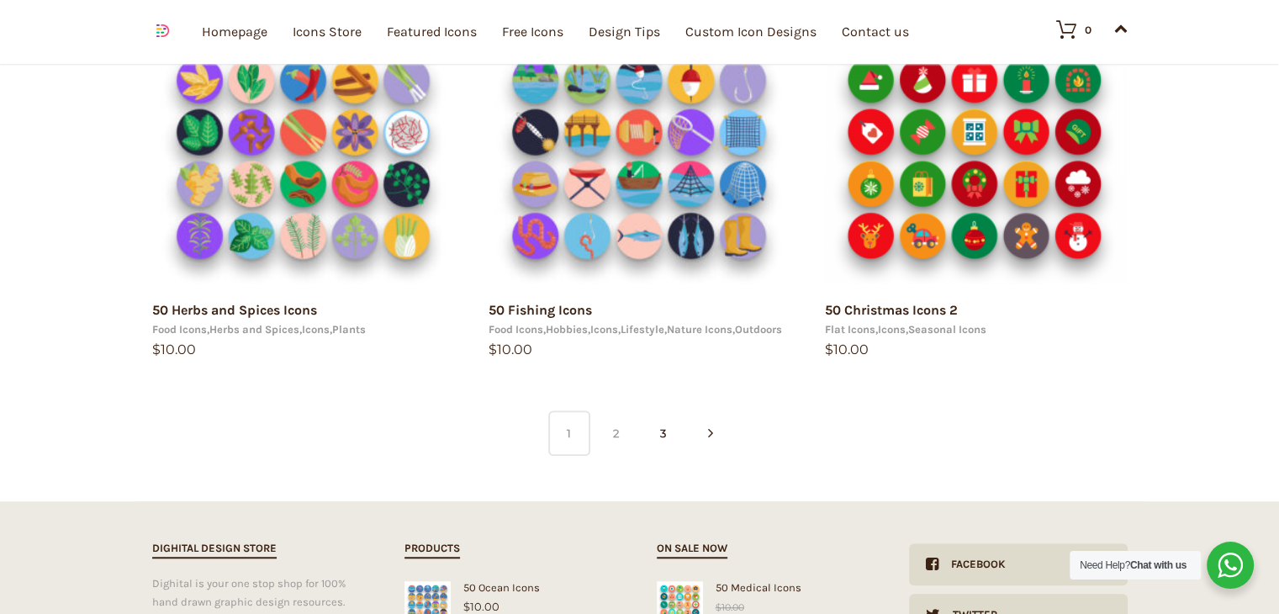
click at [622, 436] on link "2" at bounding box center [616, 432] width 42 height 45
click at [627, 438] on link "2" at bounding box center [616, 432] width 42 height 45
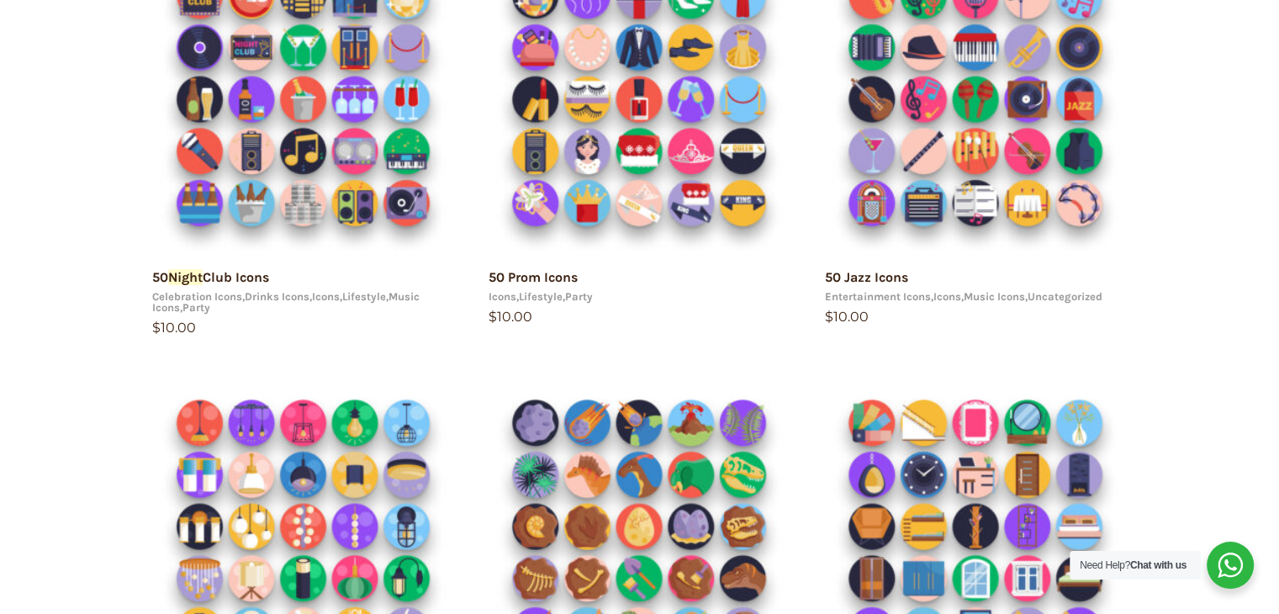
scroll to position [336, 0]
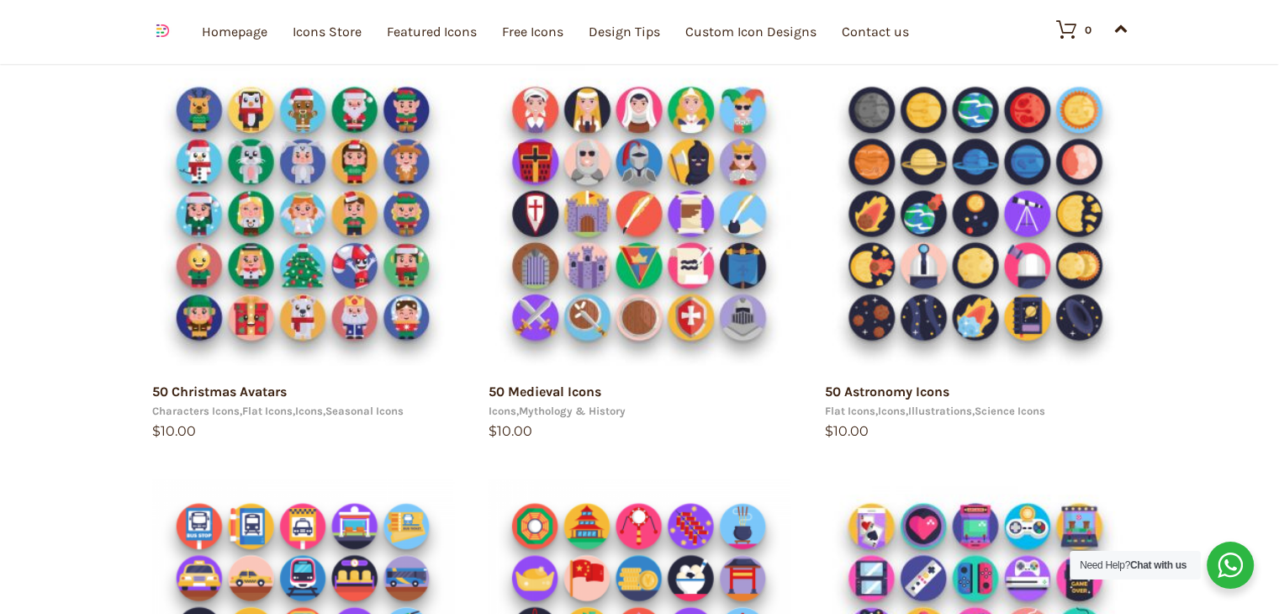
scroll to position [653, 0]
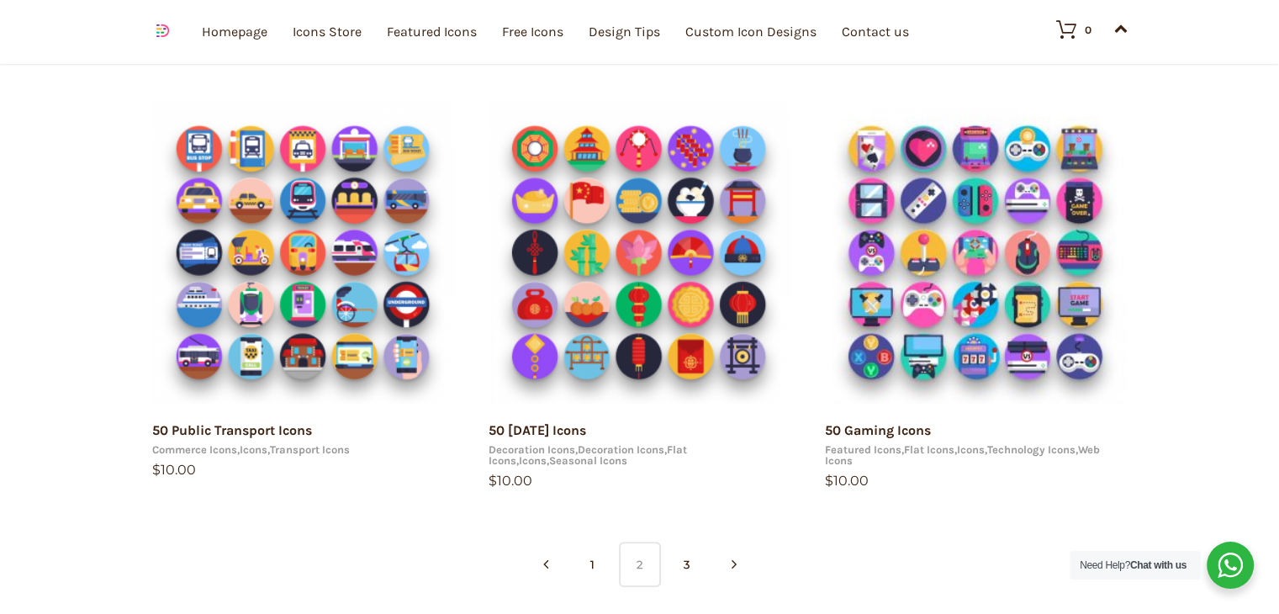
drag, startPoint x: 0, startPoint y: 0, endPoint x: 1290, endPoint y: 445, distance: 1364.8
click at [1278, 445] on html "15 49.0138 8.38624 https://dighital.com arrow 0 arrow 1 Your e-mail has been se…" at bounding box center [639, 57] width 1279 height 2165
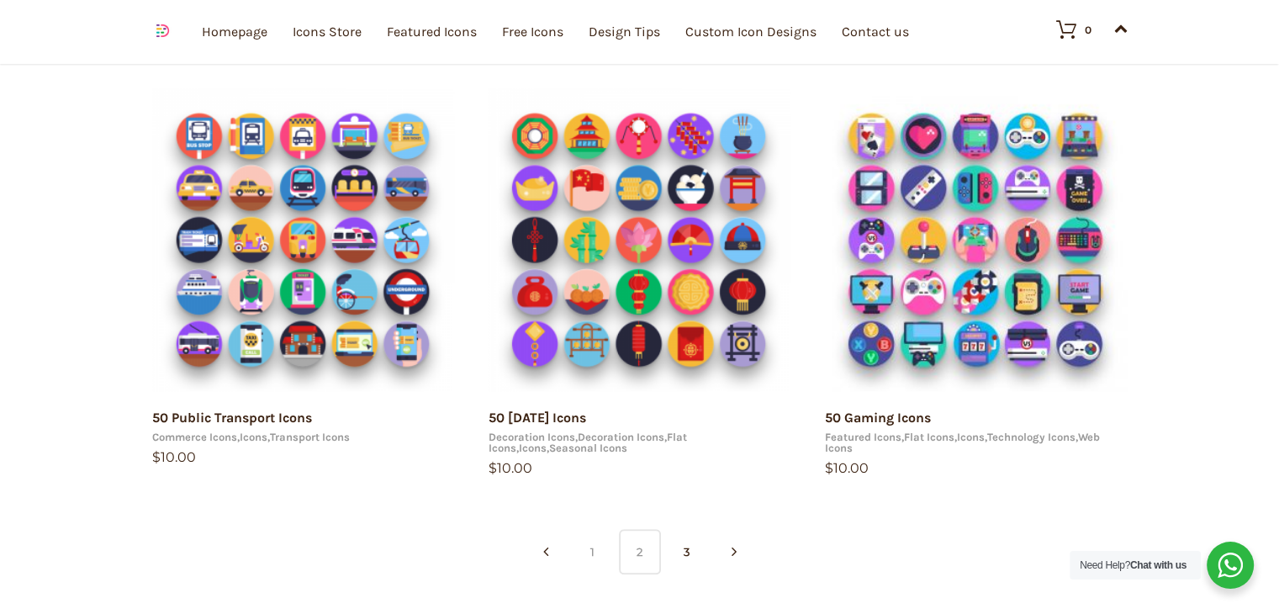
click at [577, 550] on link "1" at bounding box center [593, 551] width 42 height 45
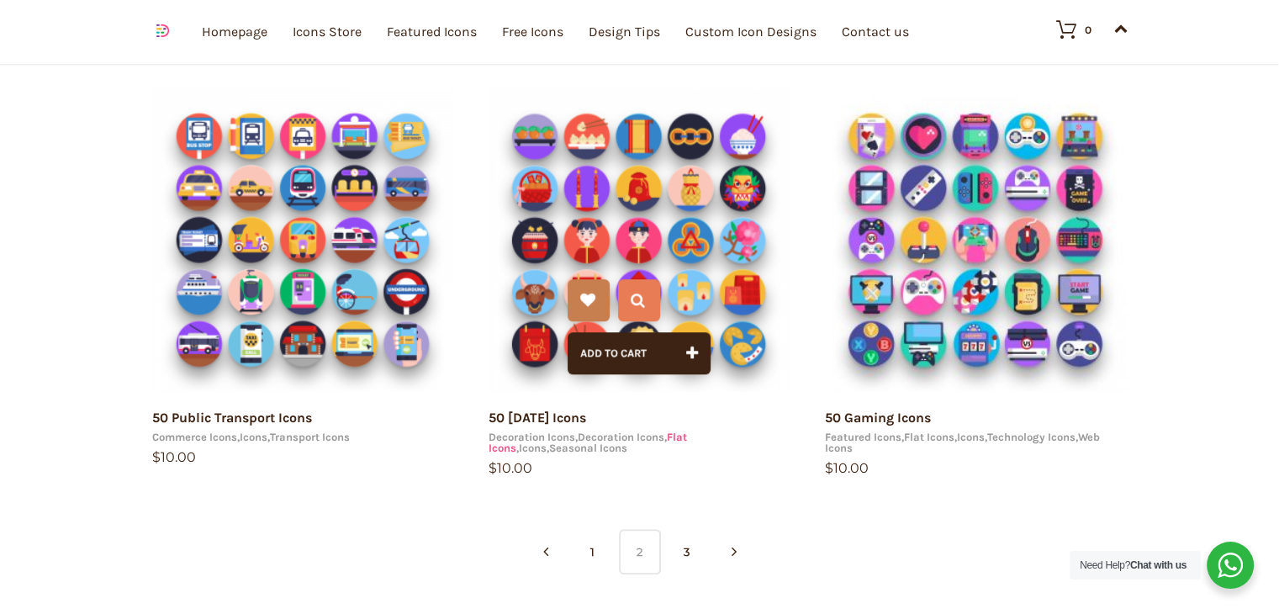
click at [686, 435] on link "Flat Icons" at bounding box center [587, 442] width 198 height 24
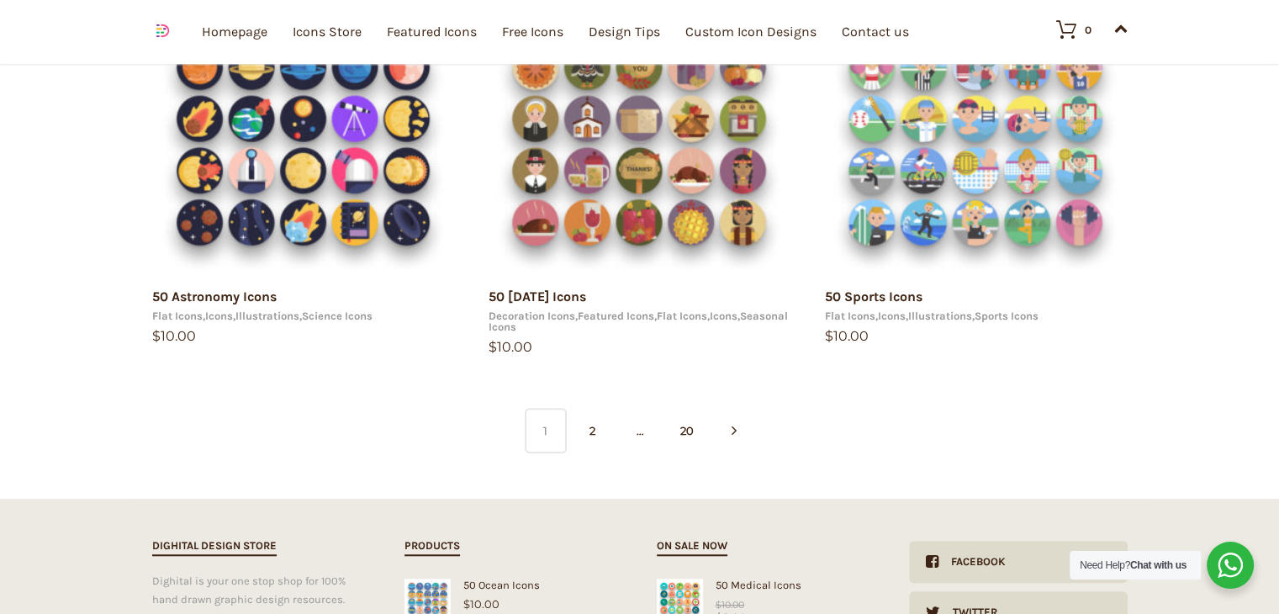
scroll to position [1167, 0]
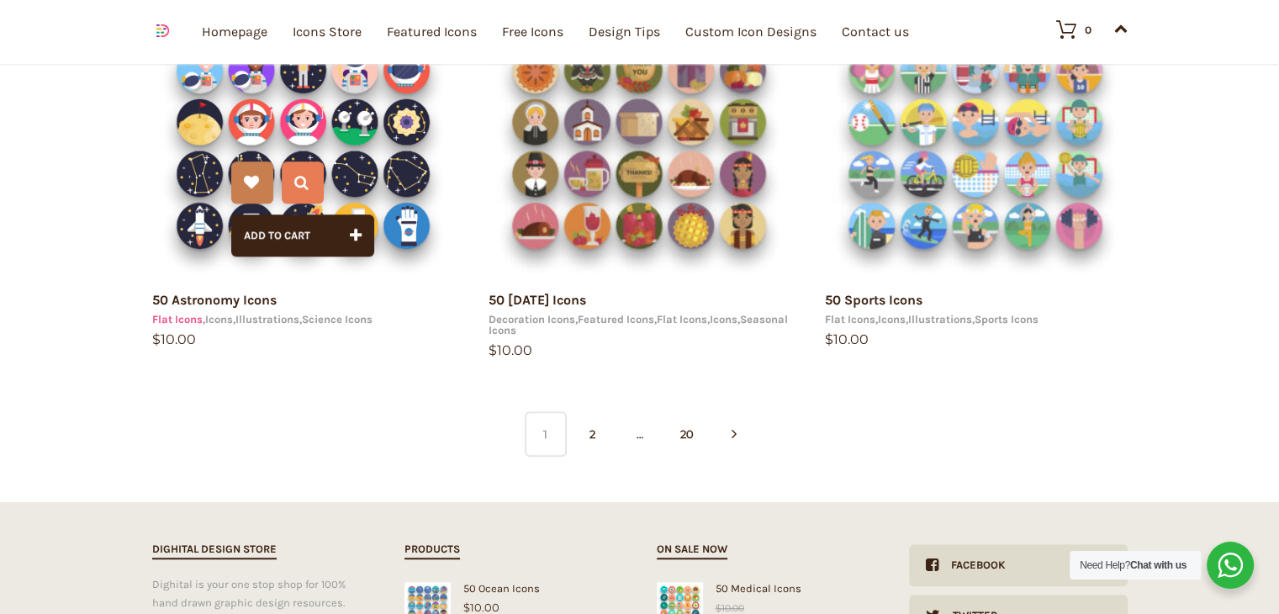
click at [182, 319] on link "Flat Icons" at bounding box center [177, 319] width 50 height 13
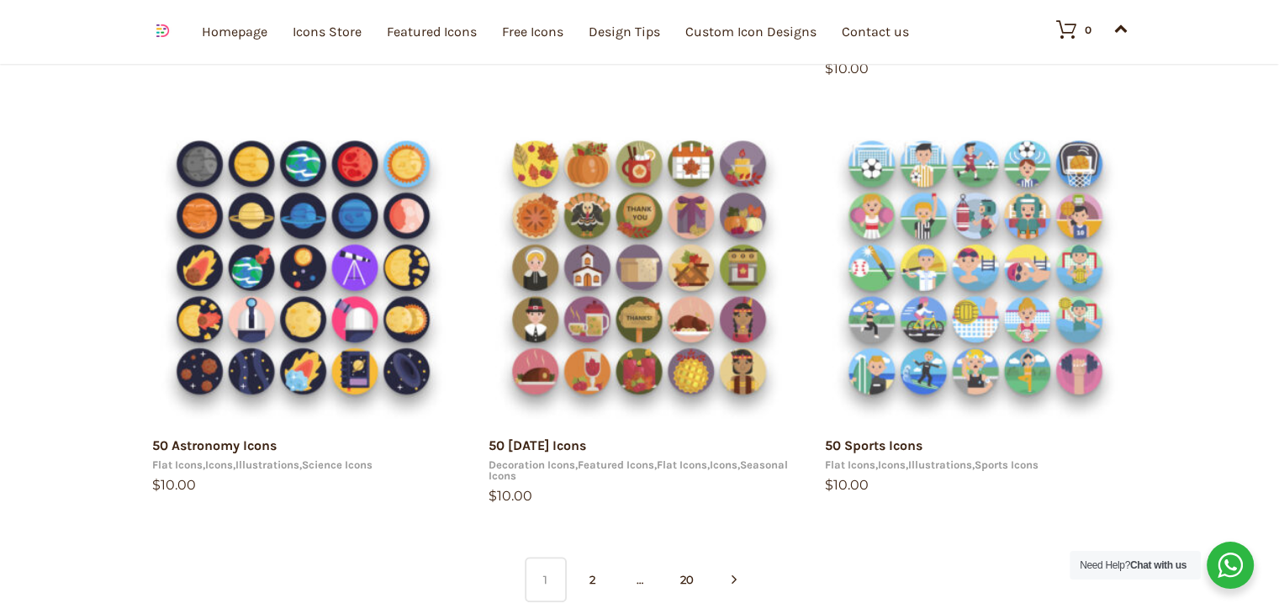
scroll to position [1031, 0]
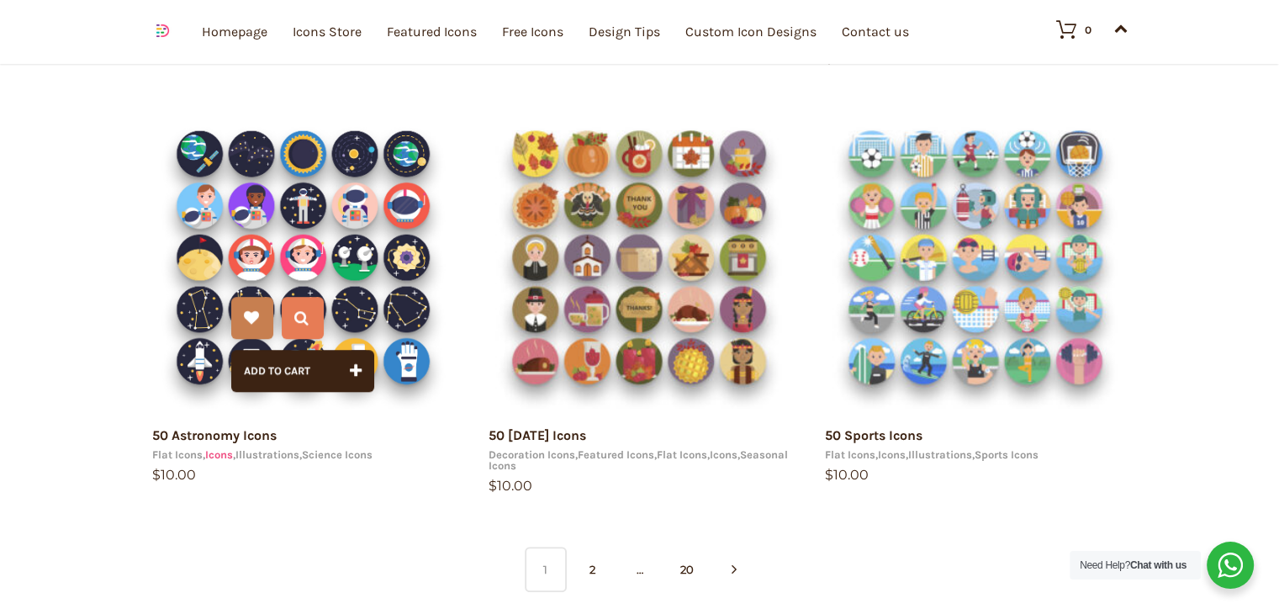
click at [226, 456] on link "Icons" at bounding box center [219, 454] width 28 height 13
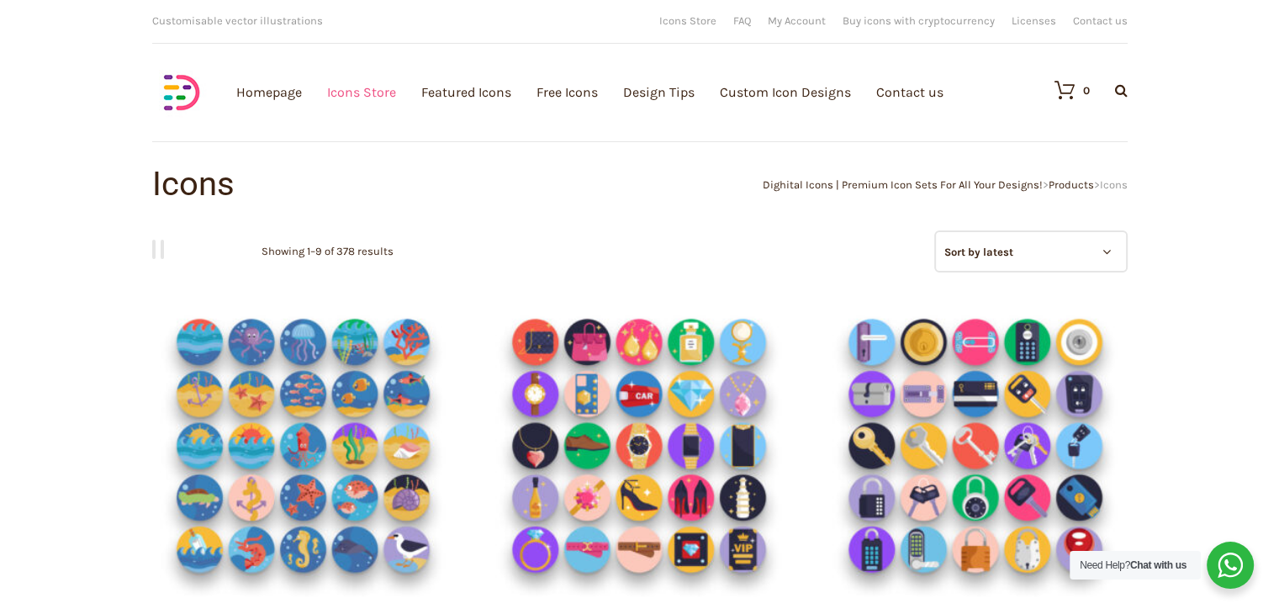
click at [384, 84] on link "Icons Store" at bounding box center [361, 92] width 69 height 184
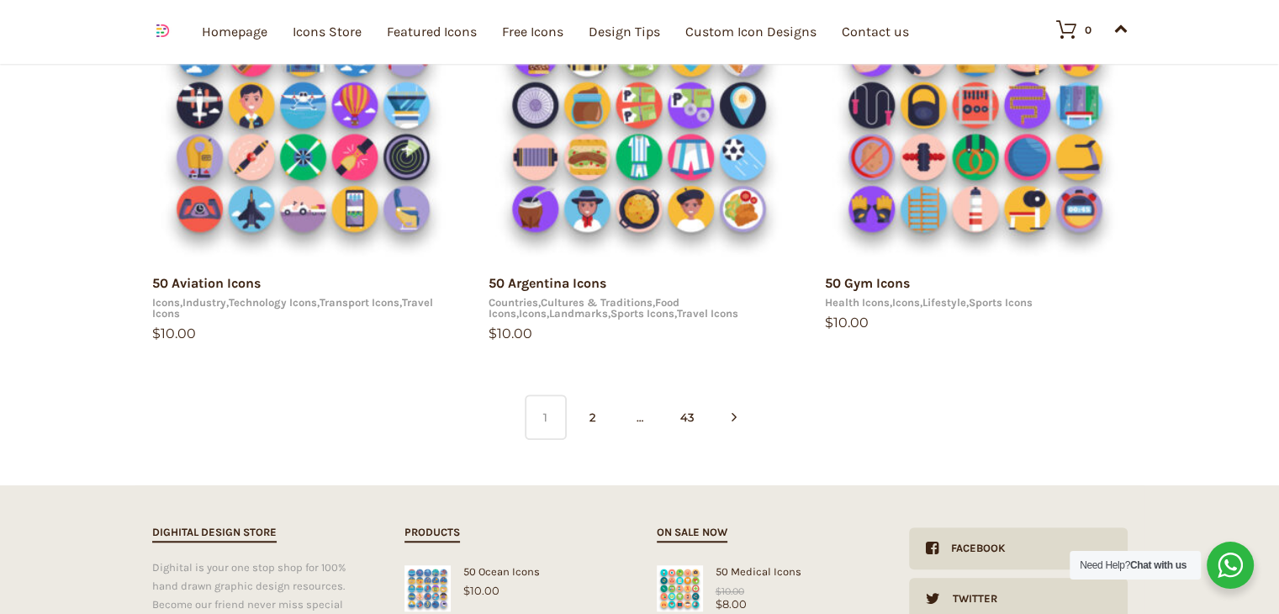
scroll to position [1173, 0]
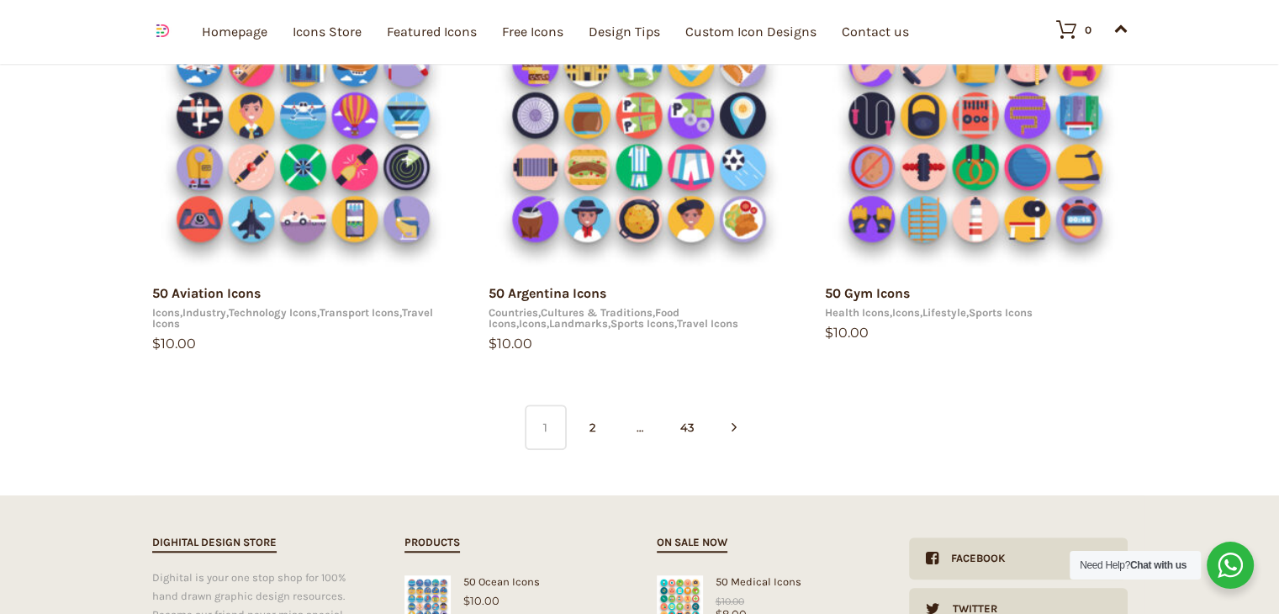
click at [641, 425] on span "…" at bounding box center [640, 426] width 42 height 45
click at [585, 419] on link "2" at bounding box center [593, 426] width 42 height 45
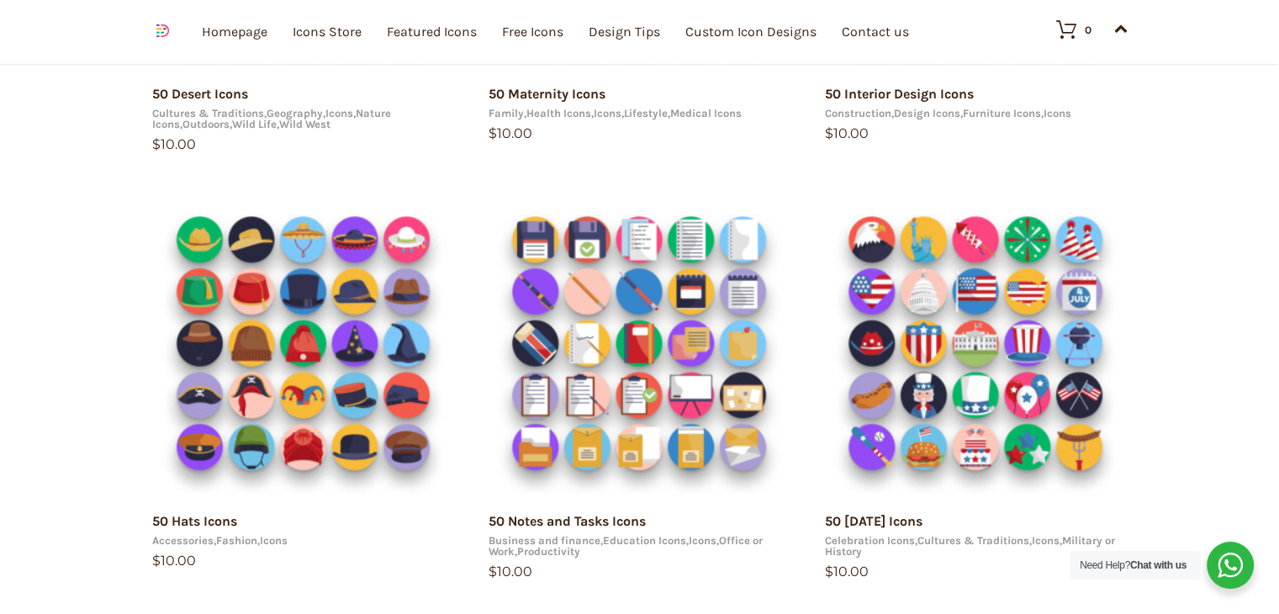
scroll to position [1091, 0]
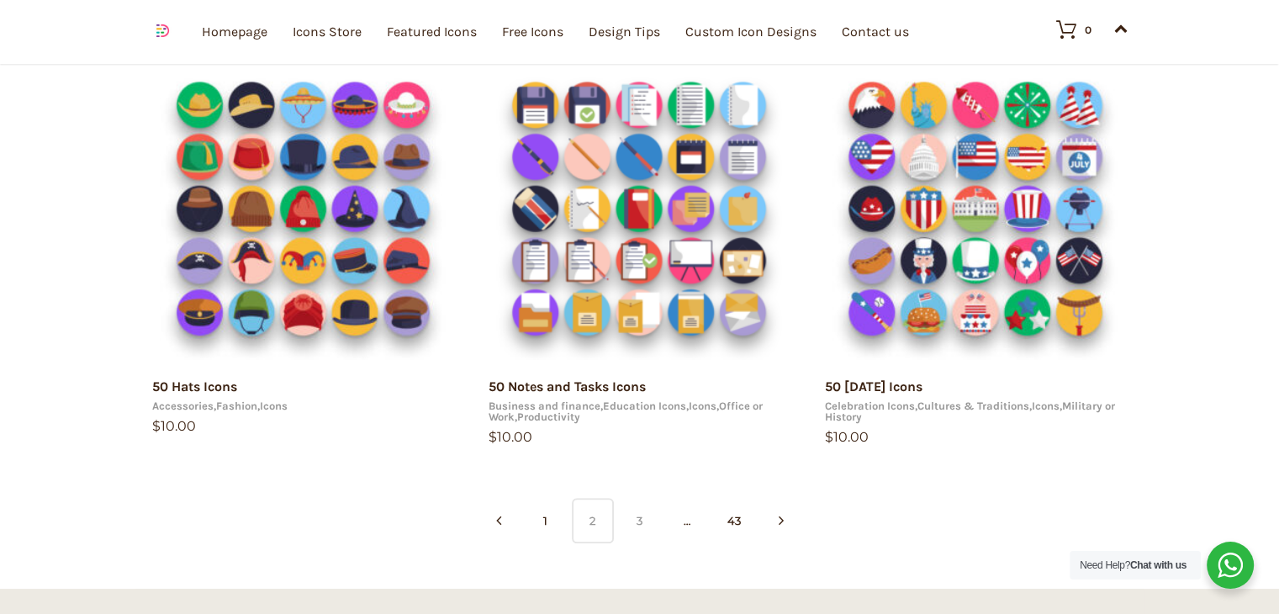
click at [647, 517] on link "3" at bounding box center [640, 520] width 42 height 45
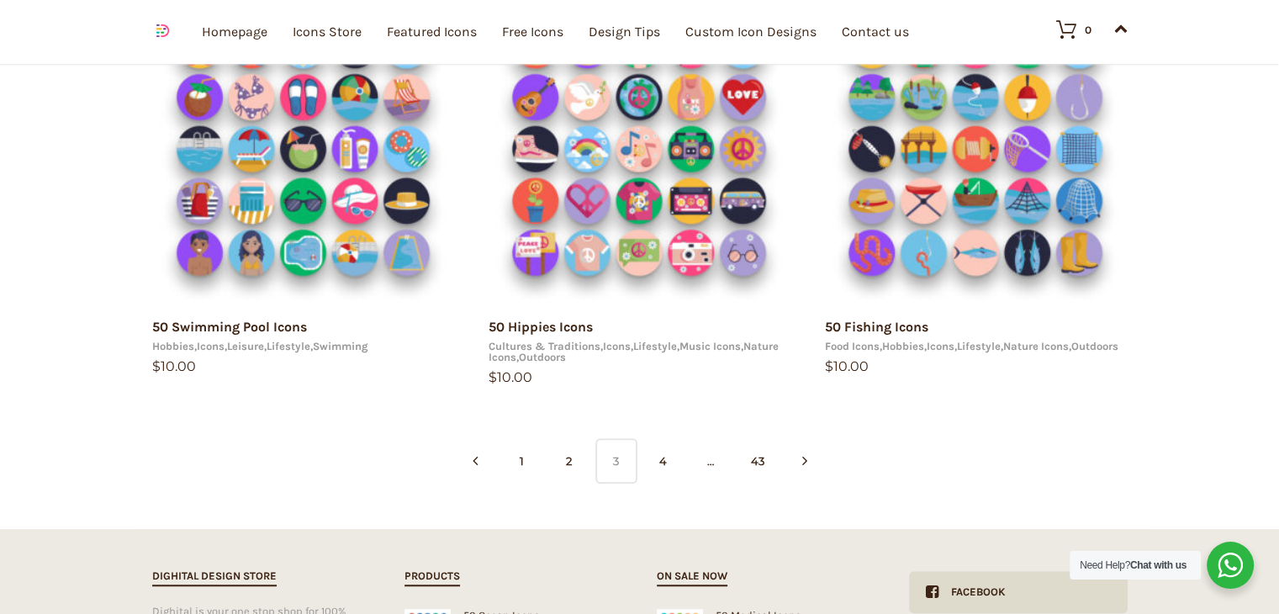
scroll to position [1136, 0]
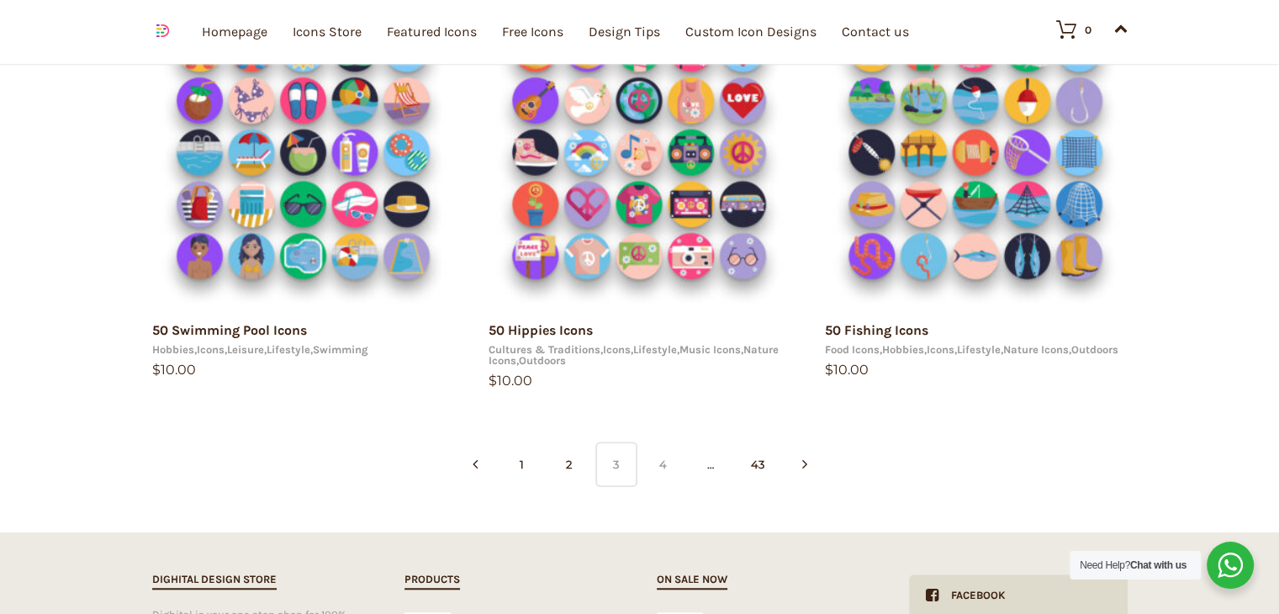
click at [666, 456] on link "4" at bounding box center [663, 463] width 42 height 45
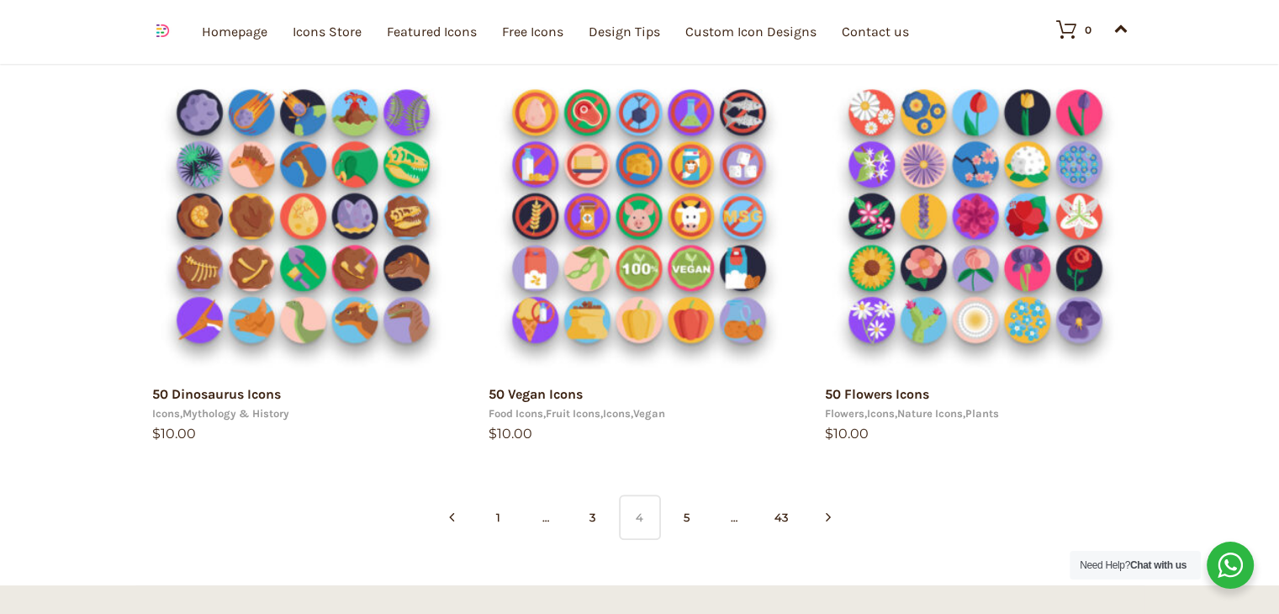
scroll to position [1083, 0]
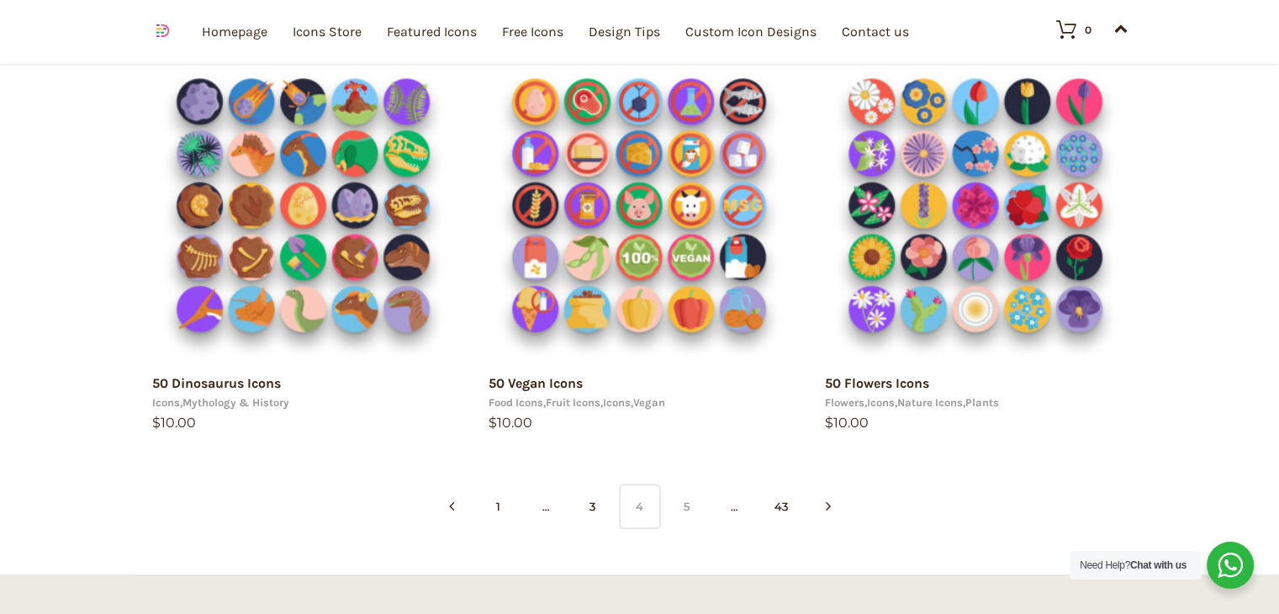
click at [691, 519] on link "5" at bounding box center [687, 505] width 42 height 45
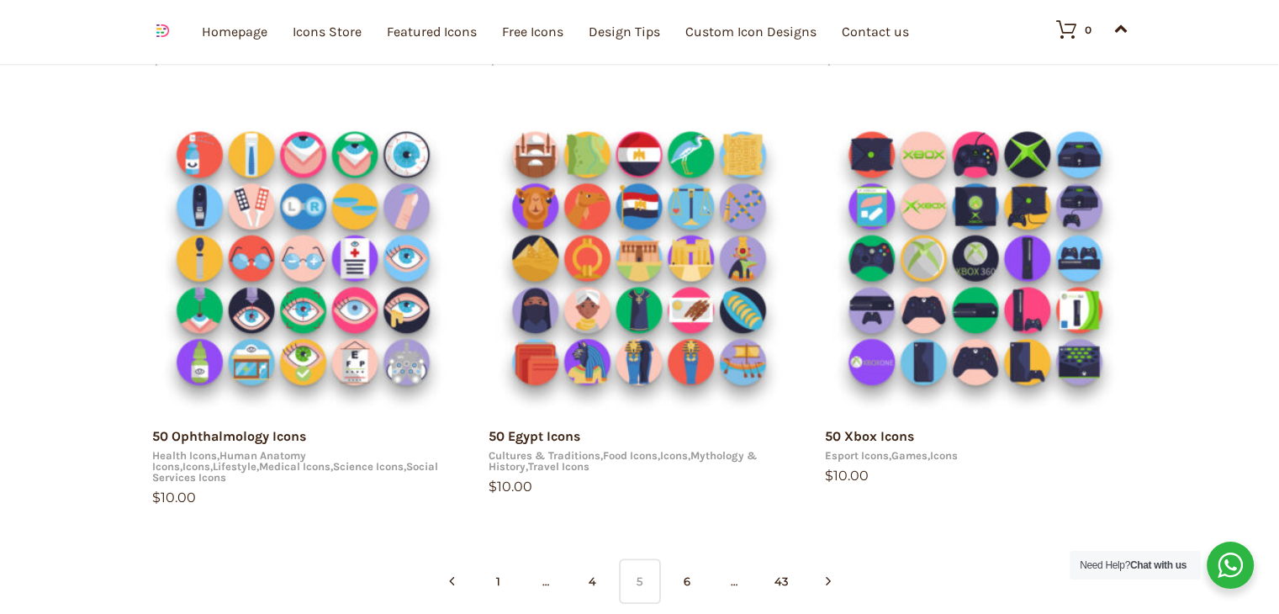
scroll to position [1025, 0]
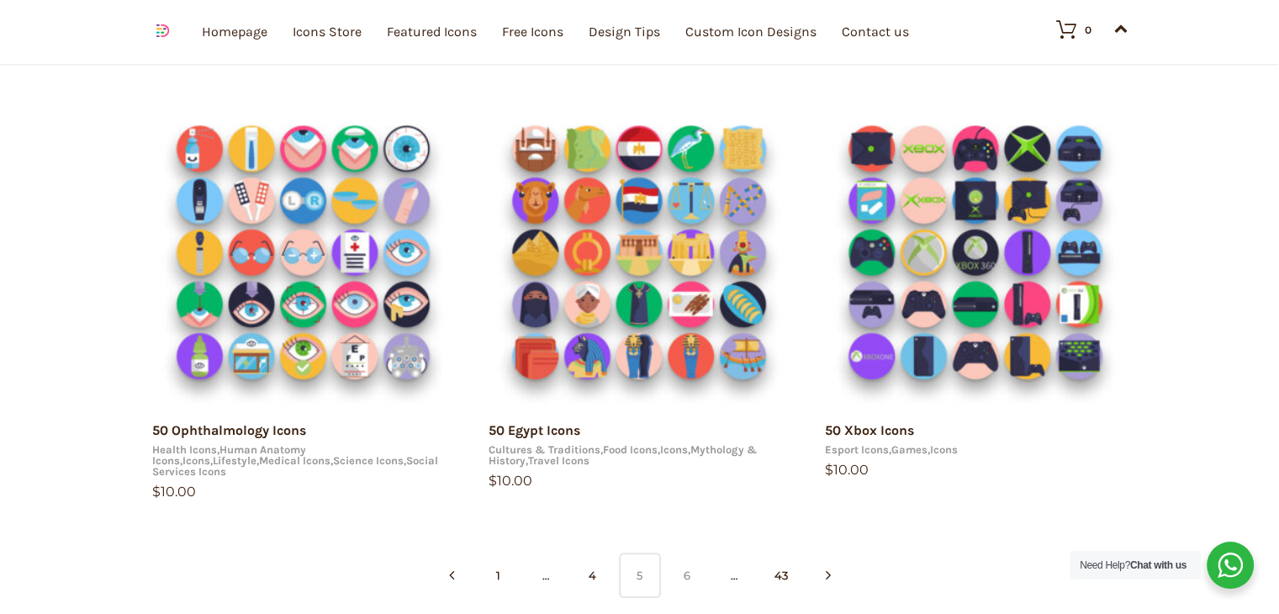
click at [683, 556] on link "6" at bounding box center [687, 574] width 42 height 45
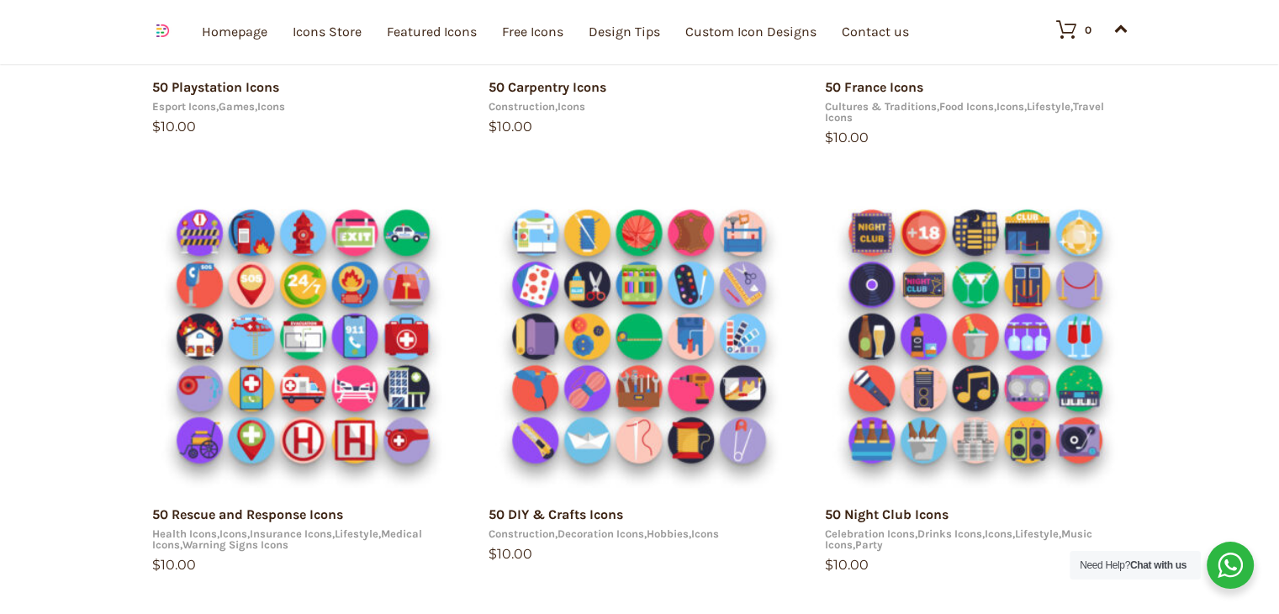
scroll to position [1073, 0]
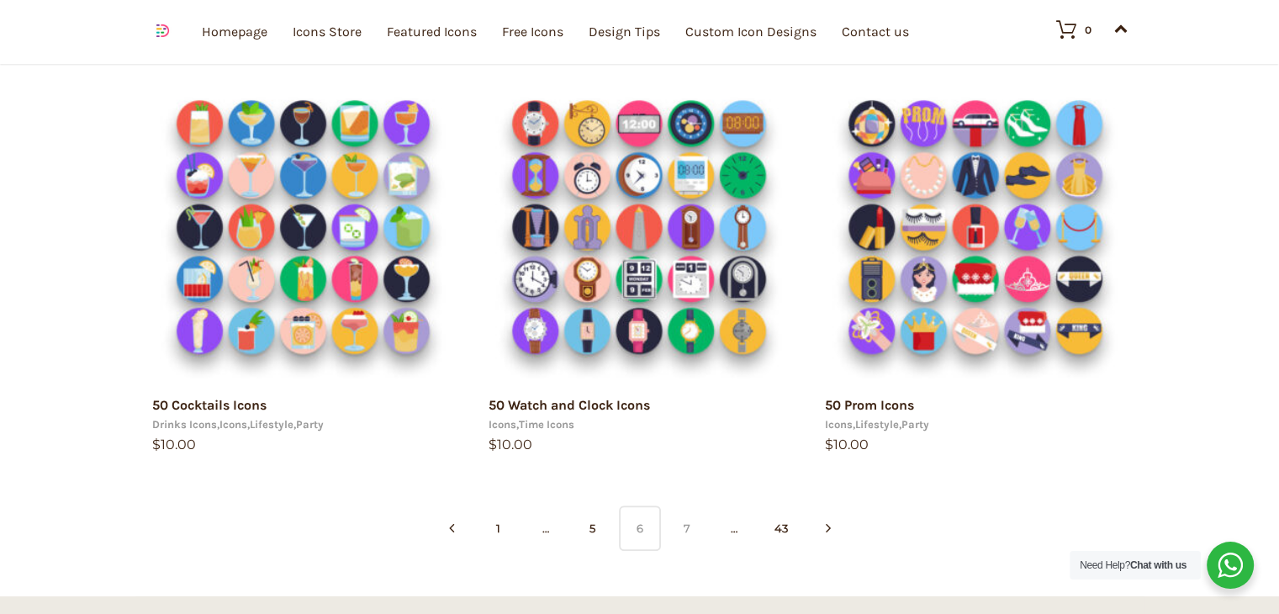
click at [677, 528] on link "7" at bounding box center [687, 527] width 42 height 45
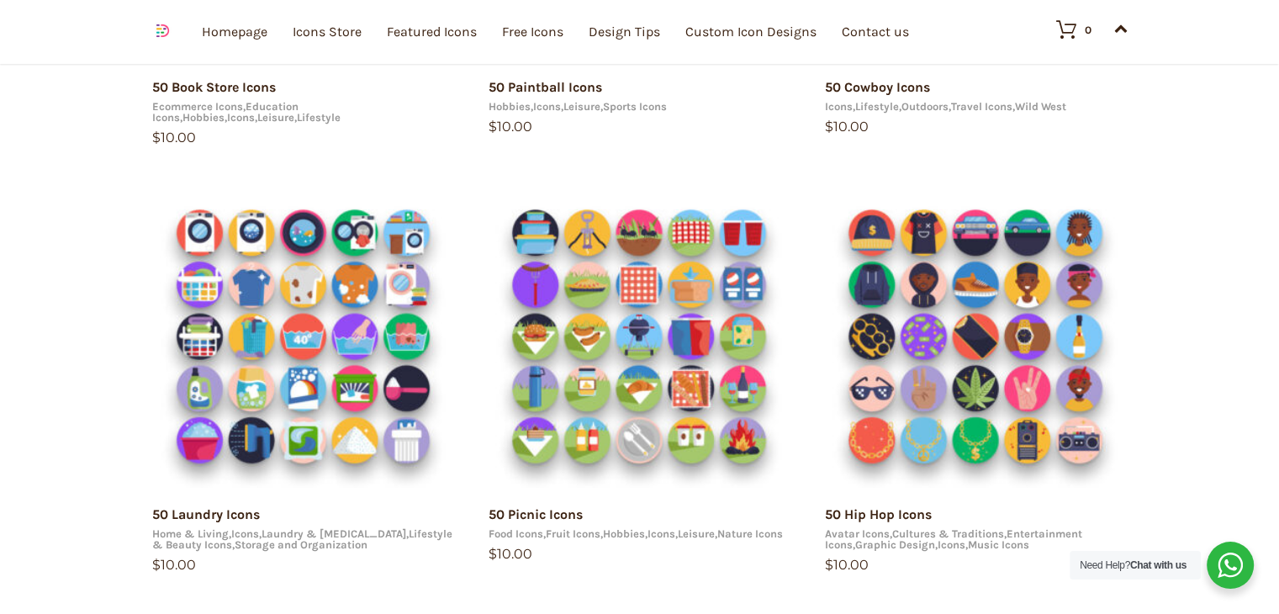
scroll to position [1073, 0]
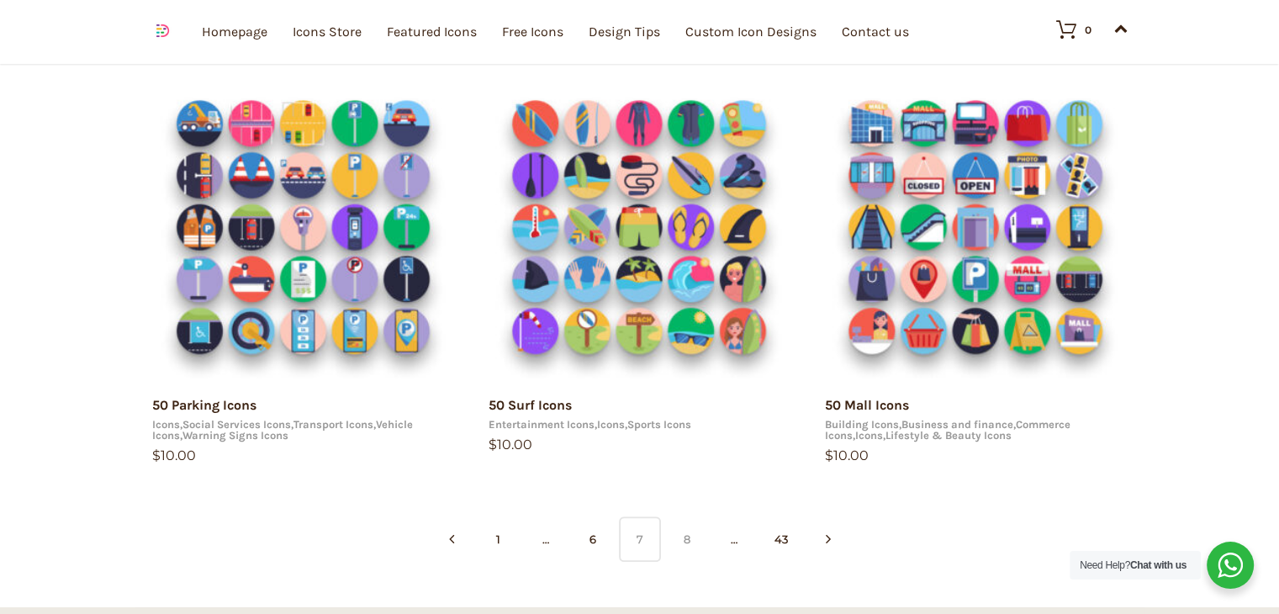
click at [675, 538] on link "8" at bounding box center [687, 538] width 42 height 45
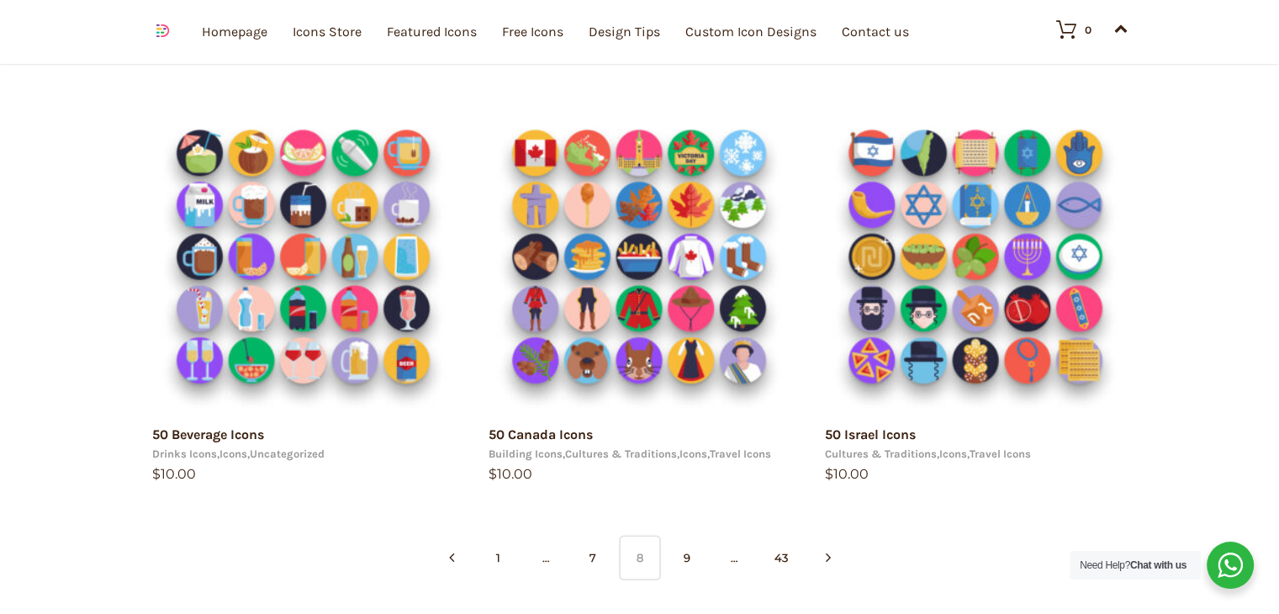
scroll to position [1036, 0]
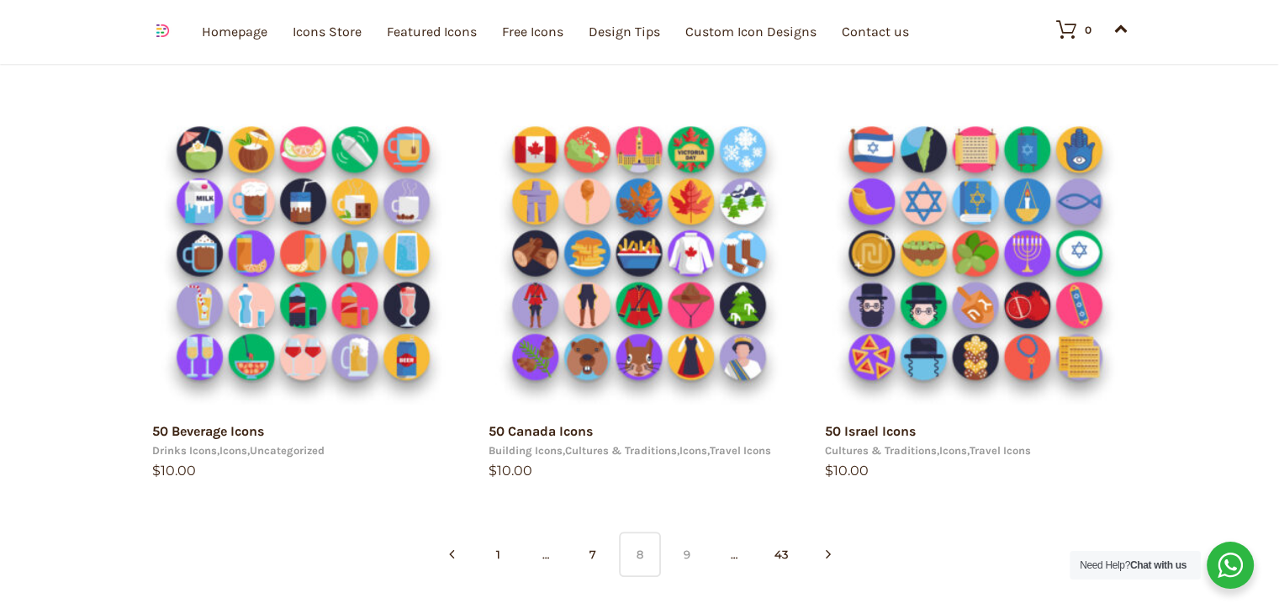
click at [685, 551] on link "9" at bounding box center [687, 553] width 42 height 45
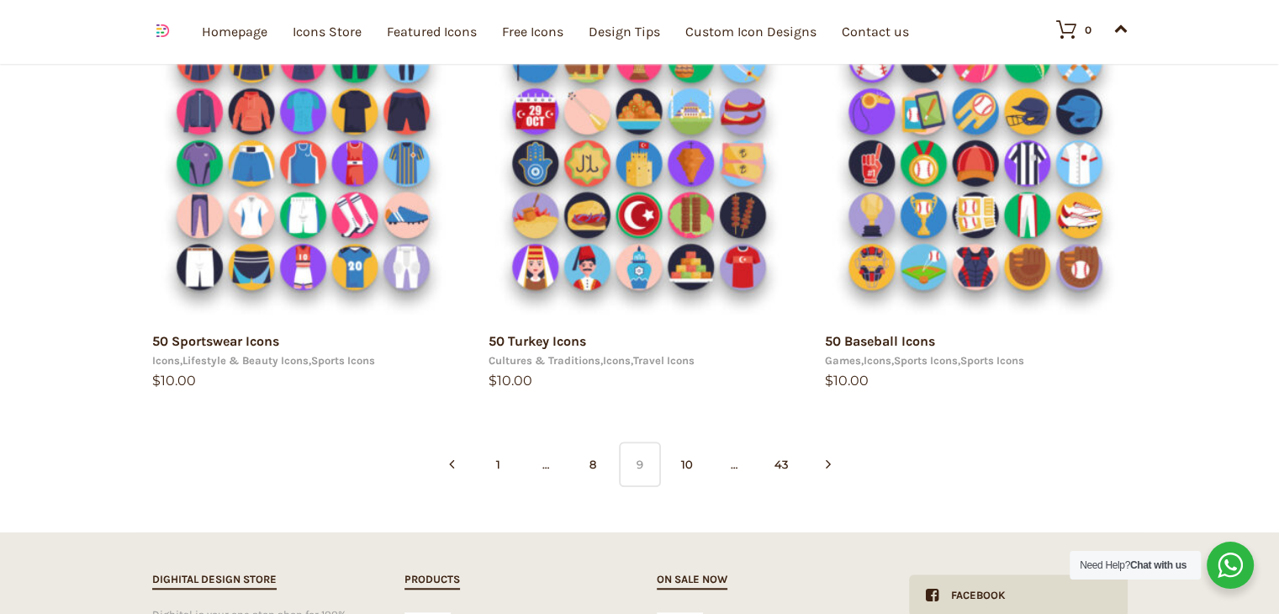
scroll to position [1142, 0]
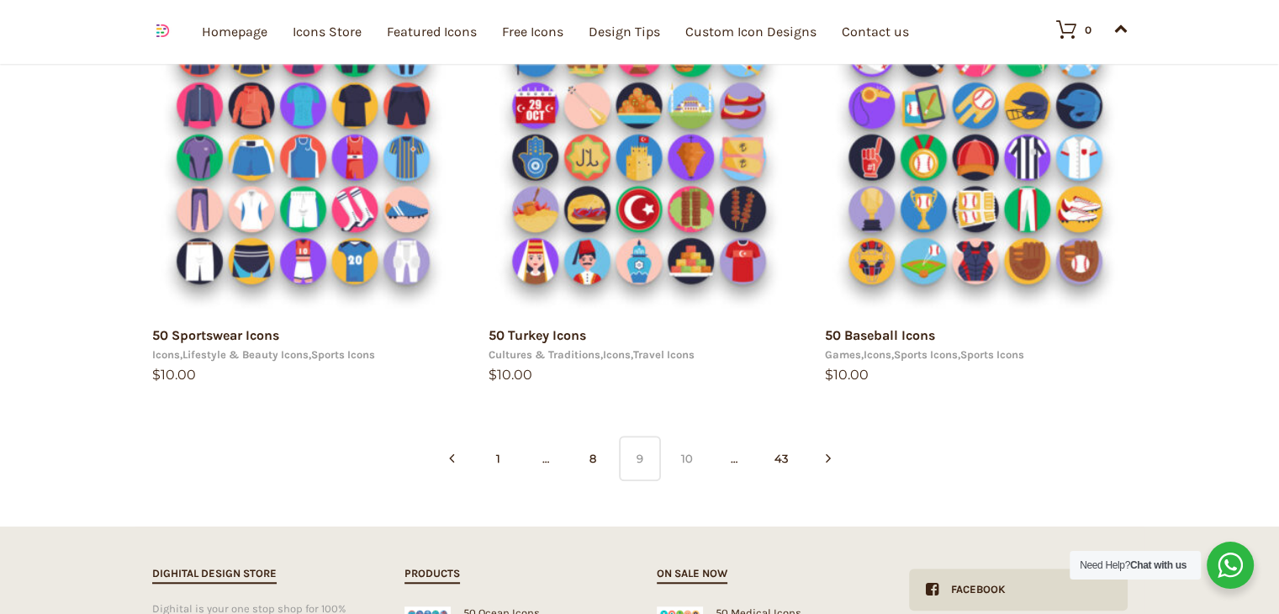
click at [683, 455] on link "10" at bounding box center [687, 457] width 42 height 45
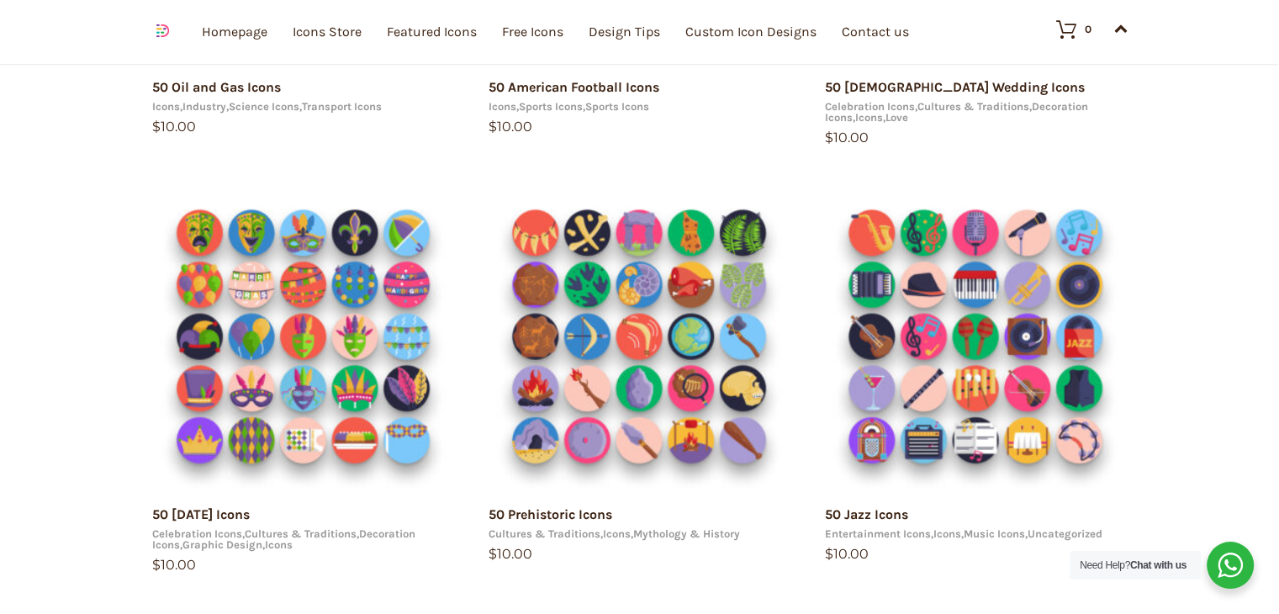
scroll to position [1073, 0]
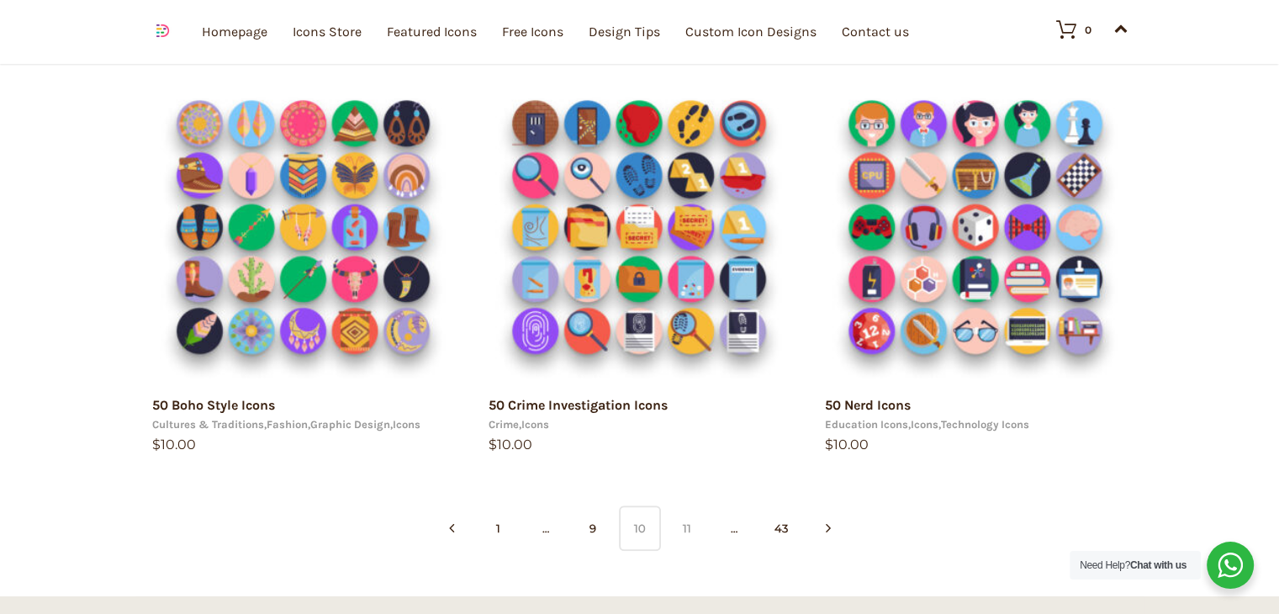
click at [687, 529] on link "11" at bounding box center [687, 527] width 42 height 45
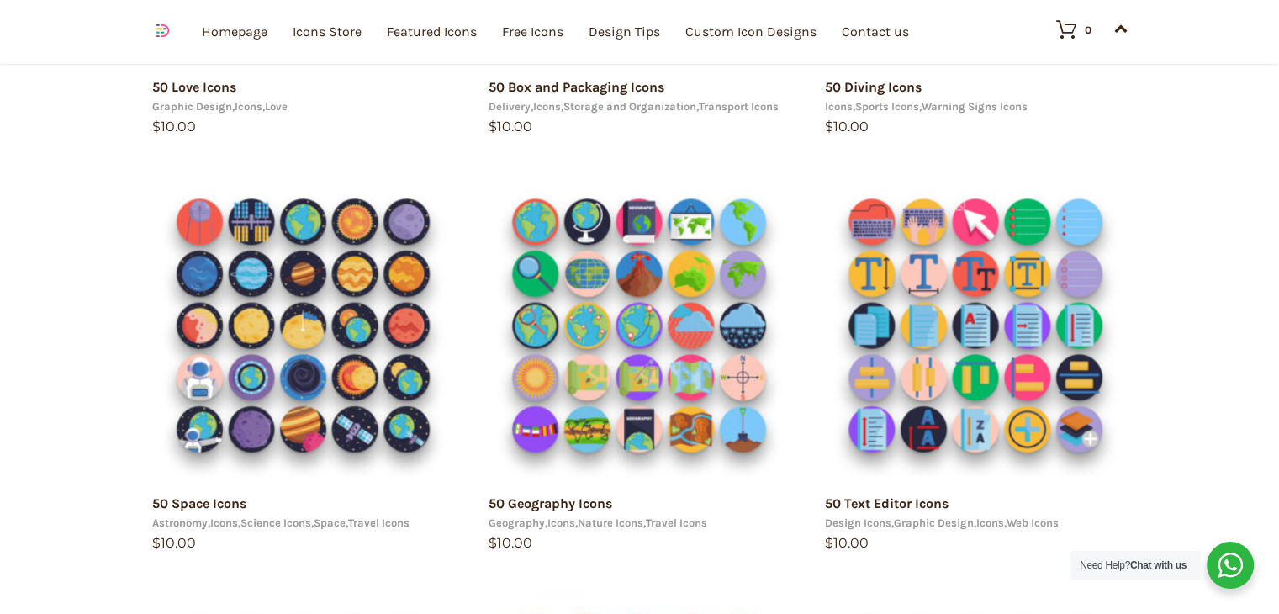
scroll to position [1073, 0]
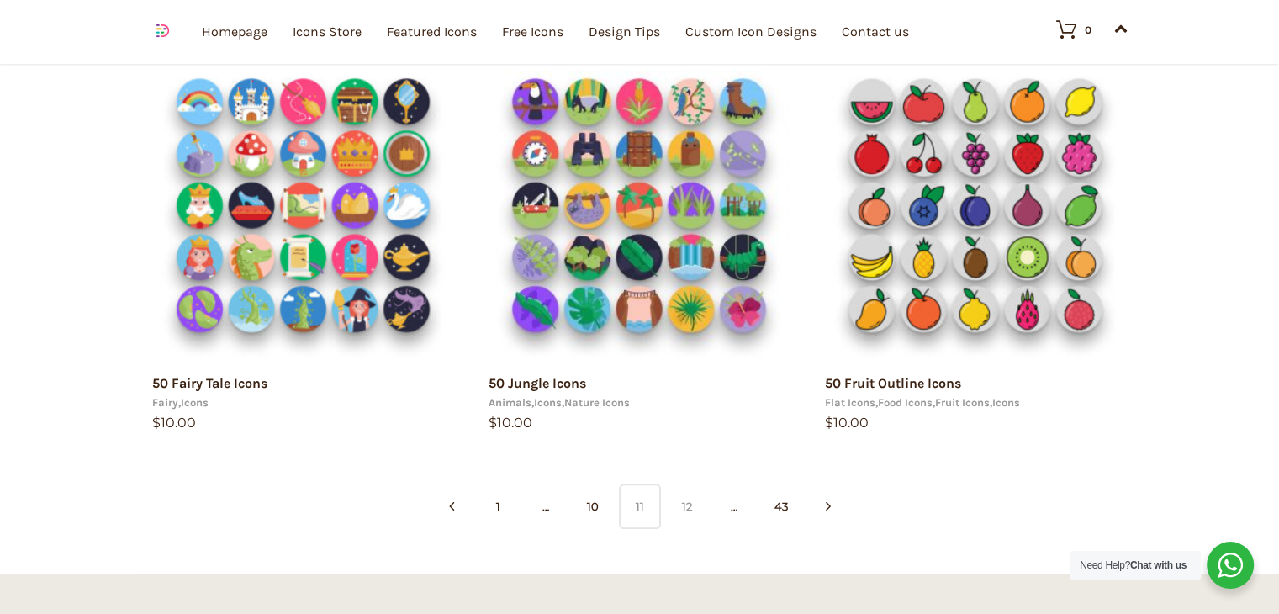
click at [690, 502] on link "12" at bounding box center [687, 505] width 42 height 45
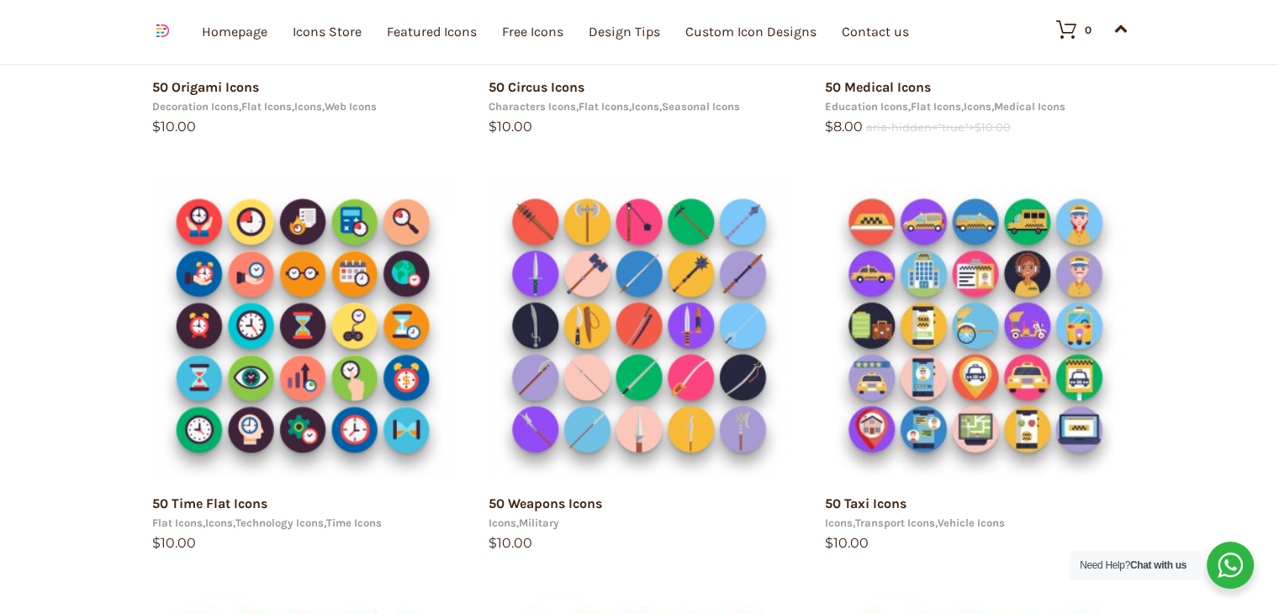
scroll to position [1073, 0]
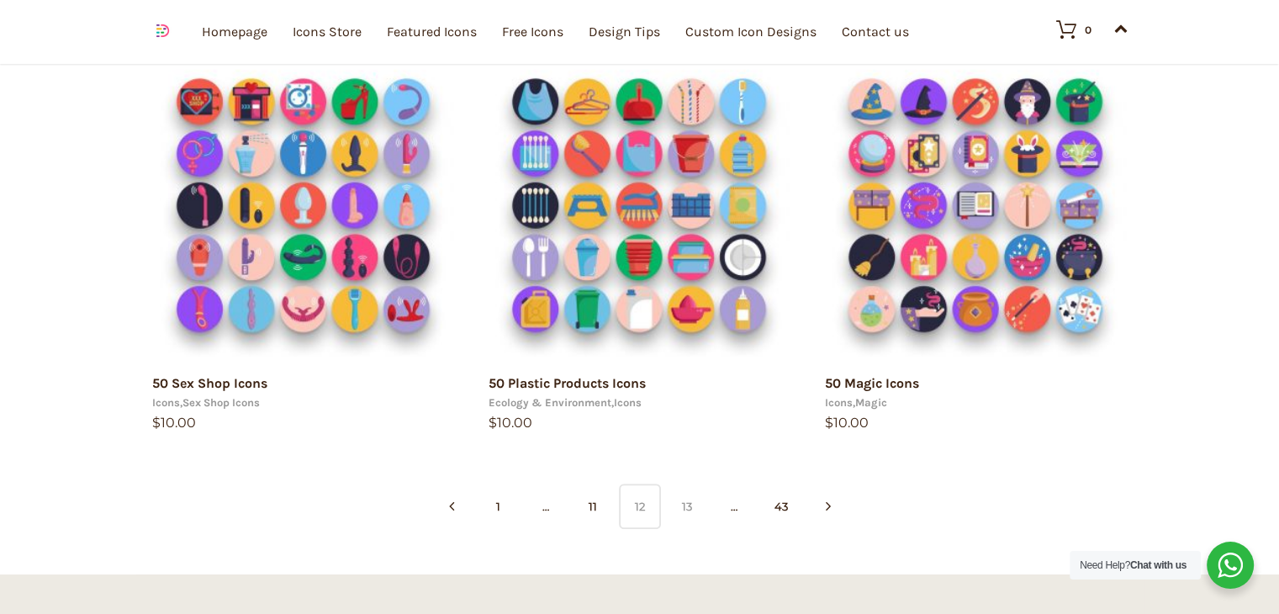
click at [699, 502] on link "13" at bounding box center [687, 505] width 42 height 45
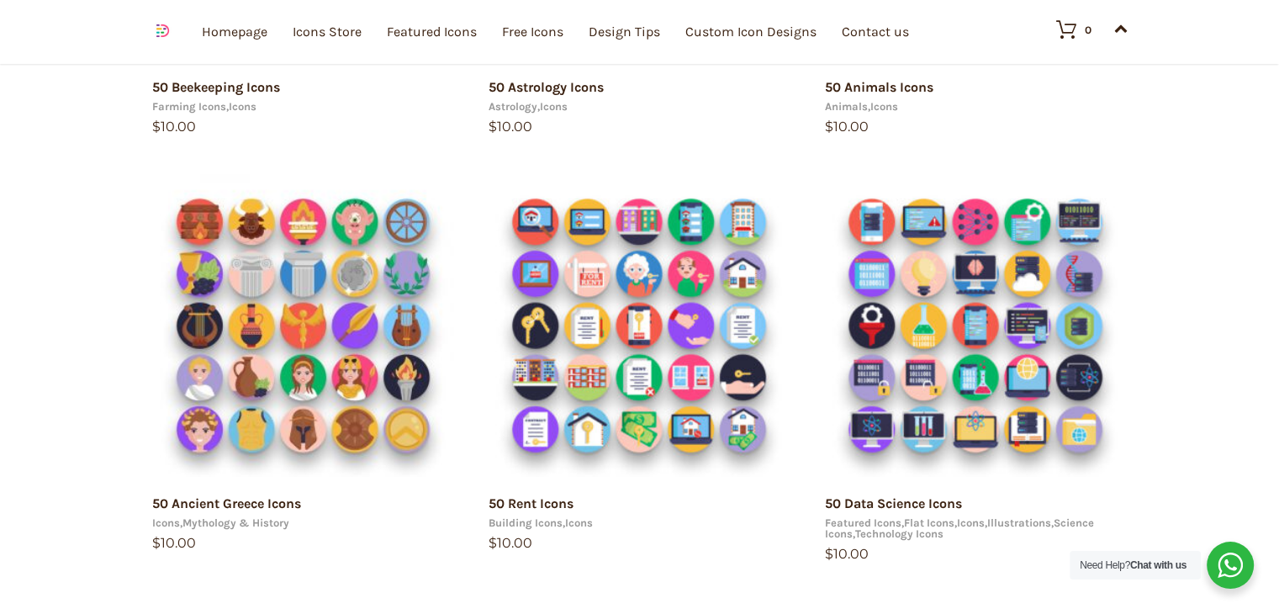
scroll to position [1073, 0]
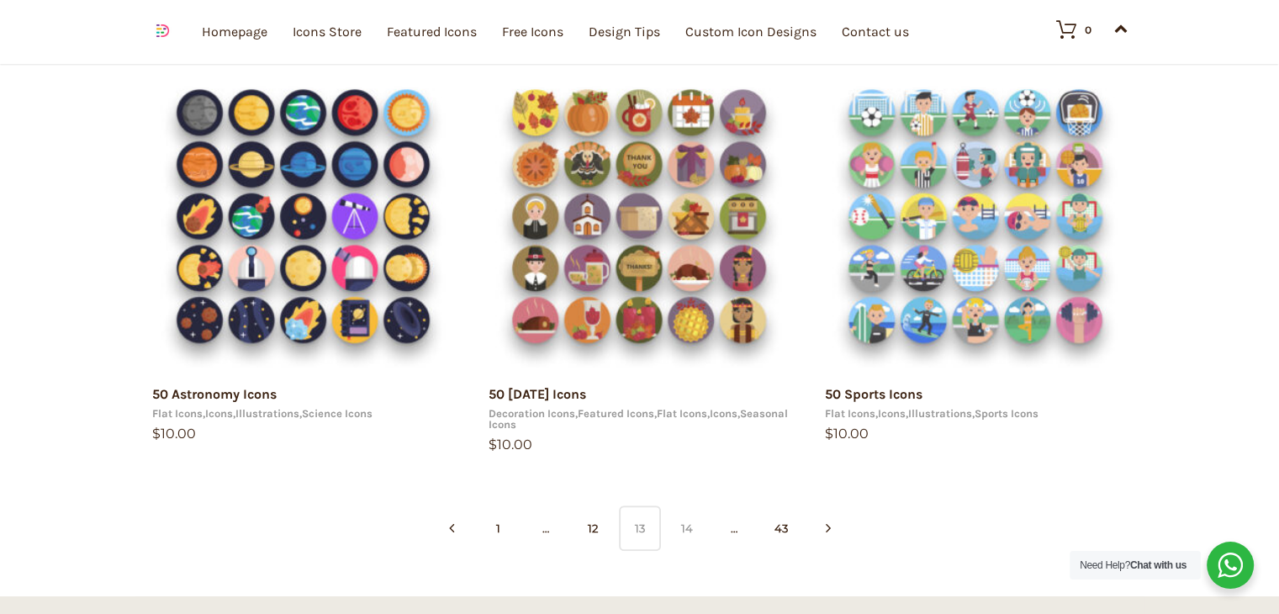
click at [686, 540] on link "14" at bounding box center [687, 527] width 42 height 45
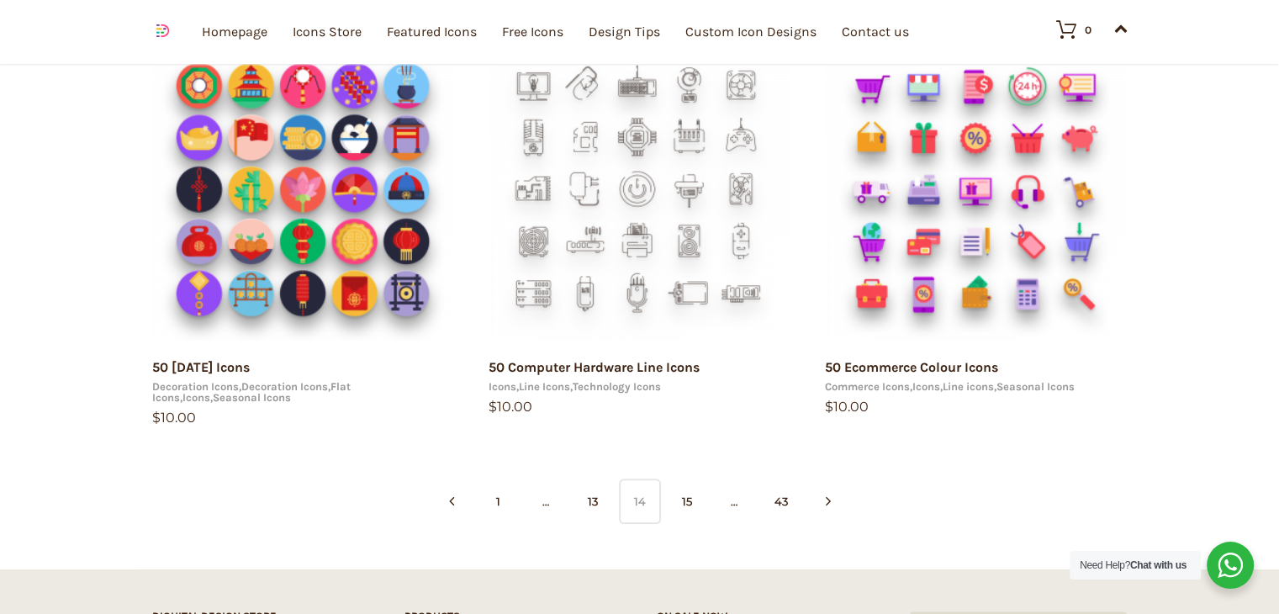
scroll to position [1106, 0]
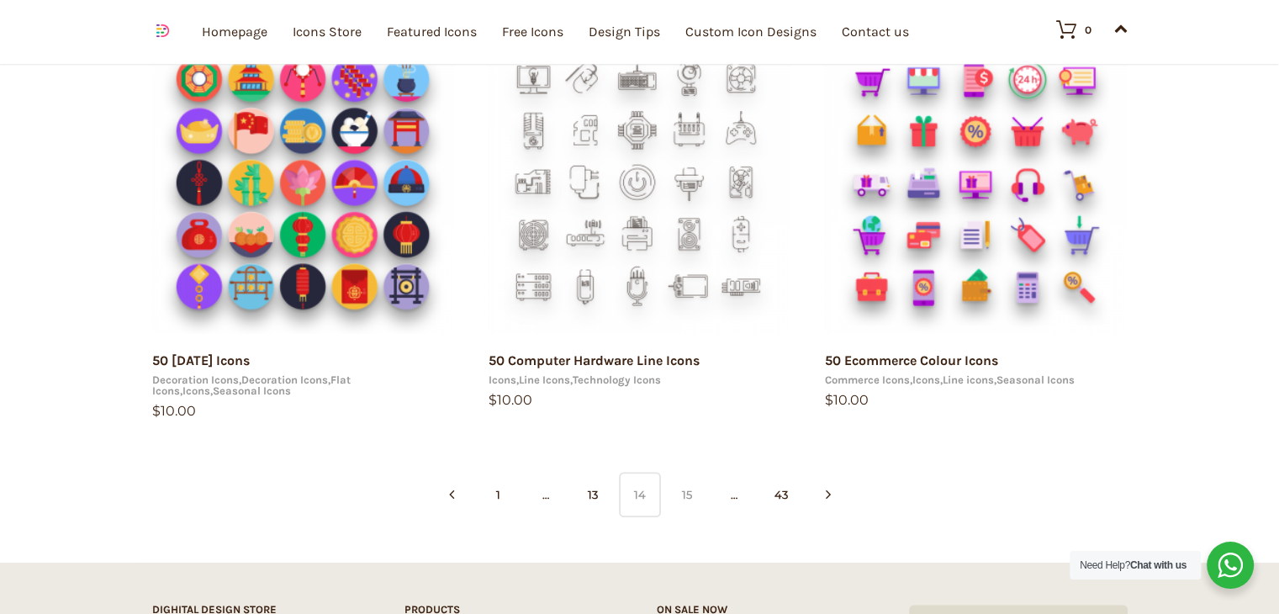
click at [693, 506] on link "15" at bounding box center [687, 494] width 42 height 45
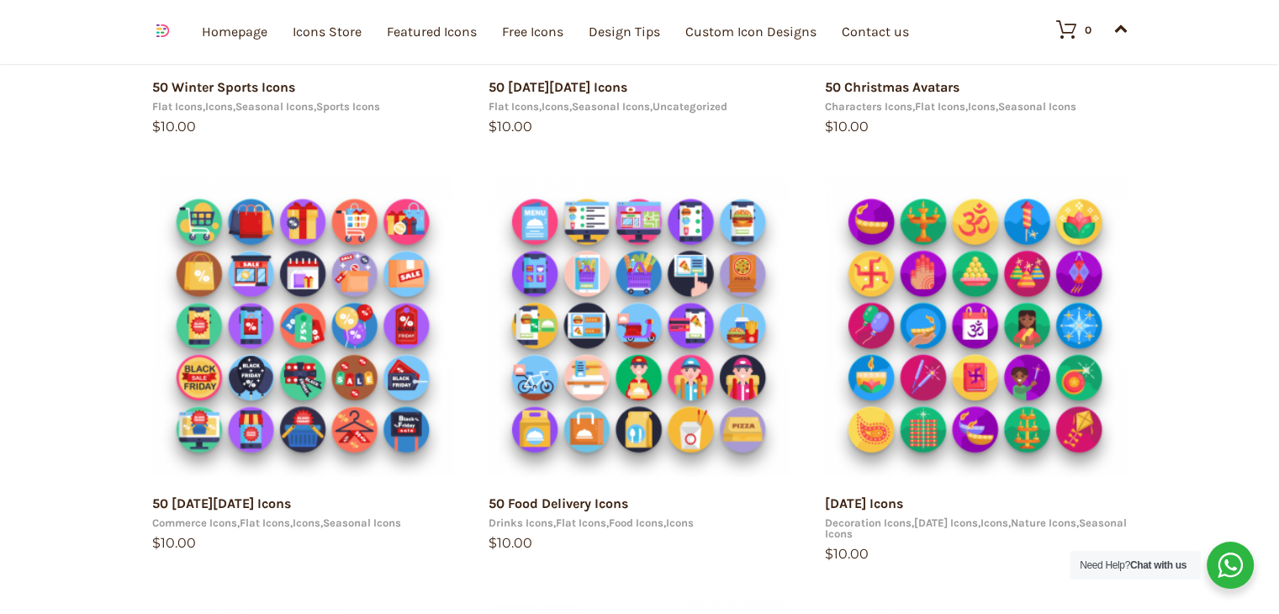
scroll to position [1073, 0]
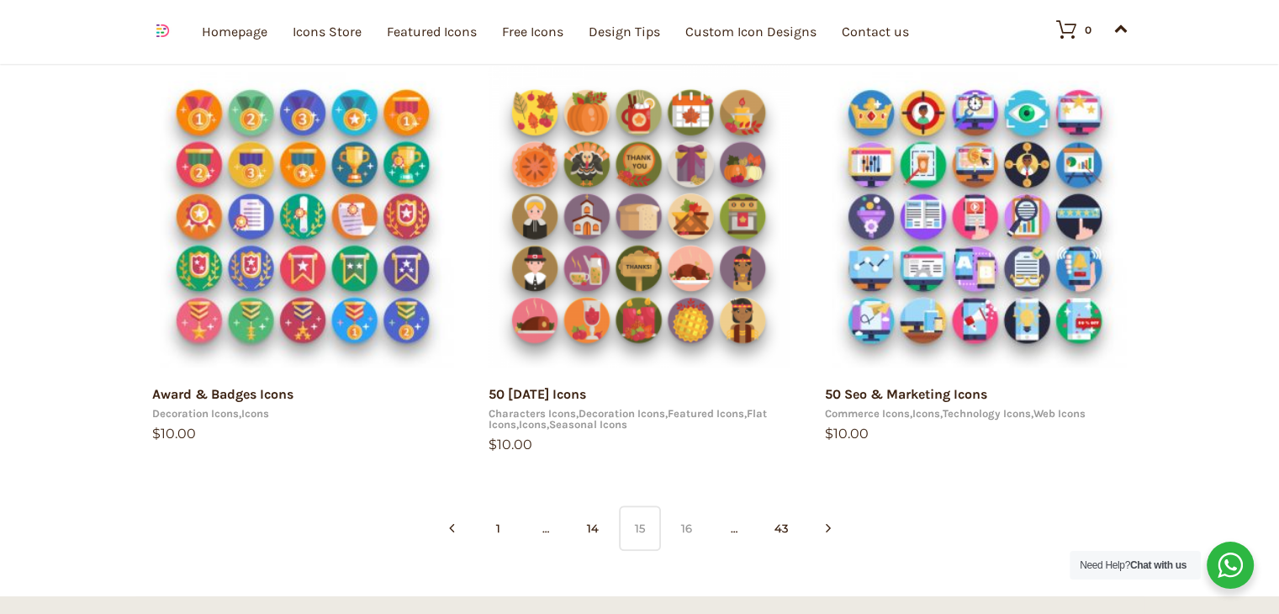
click at [686, 522] on link "16" at bounding box center [687, 527] width 42 height 45
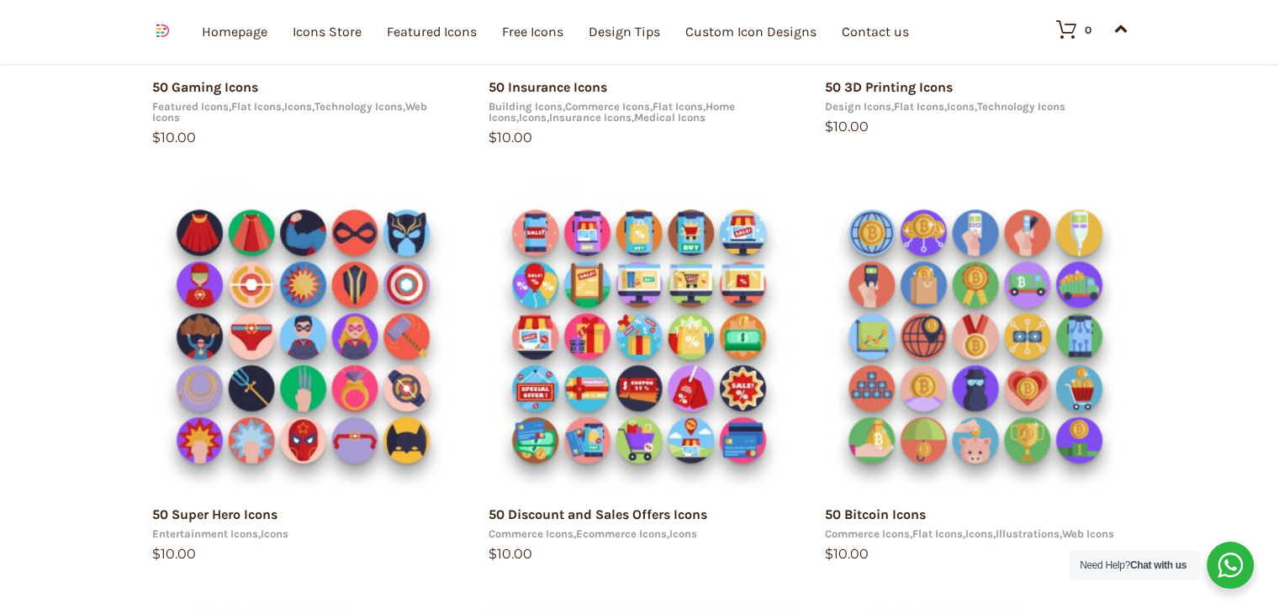
scroll to position [1073, 0]
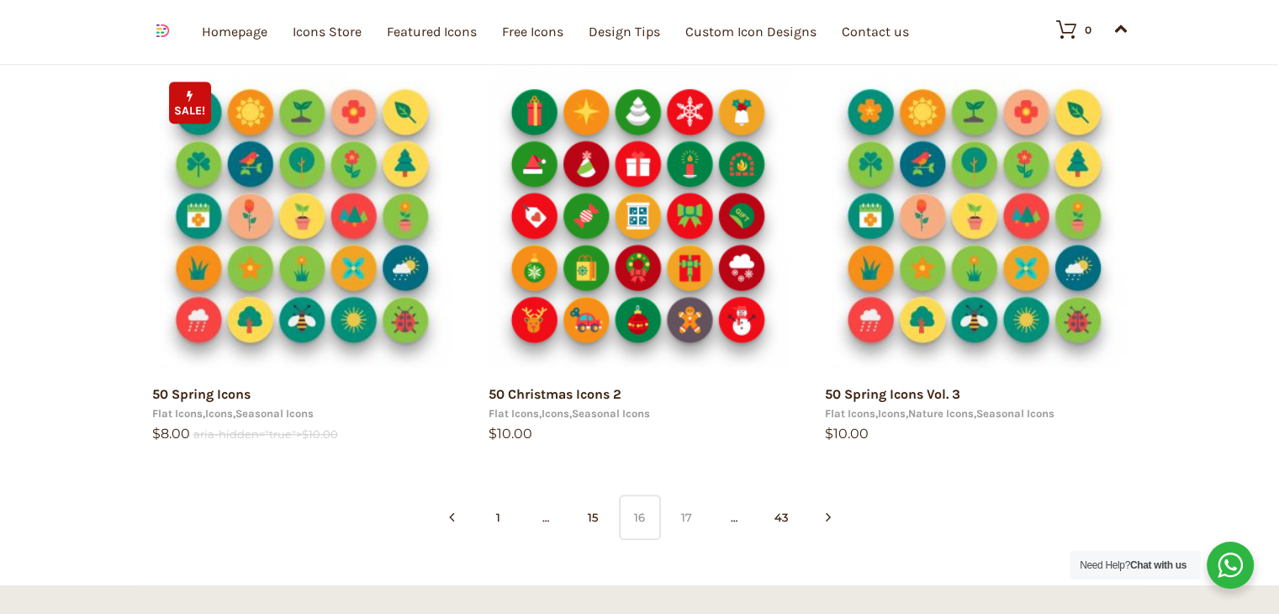
click at [679, 529] on link "17" at bounding box center [687, 516] width 42 height 45
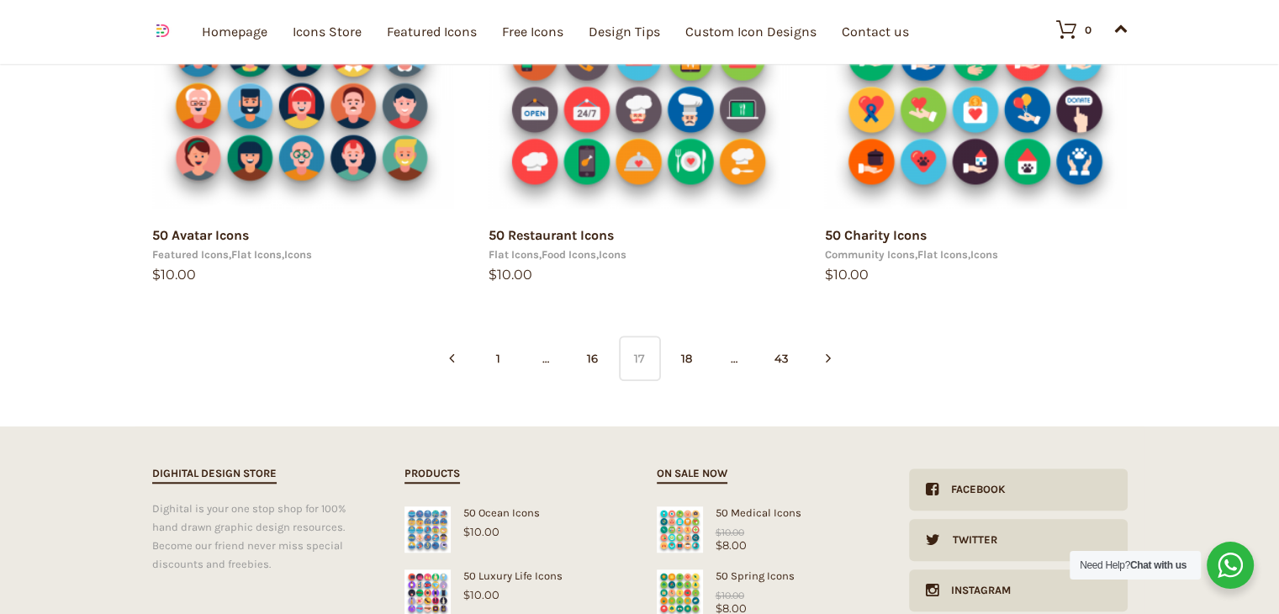
scroll to position [1254, 0]
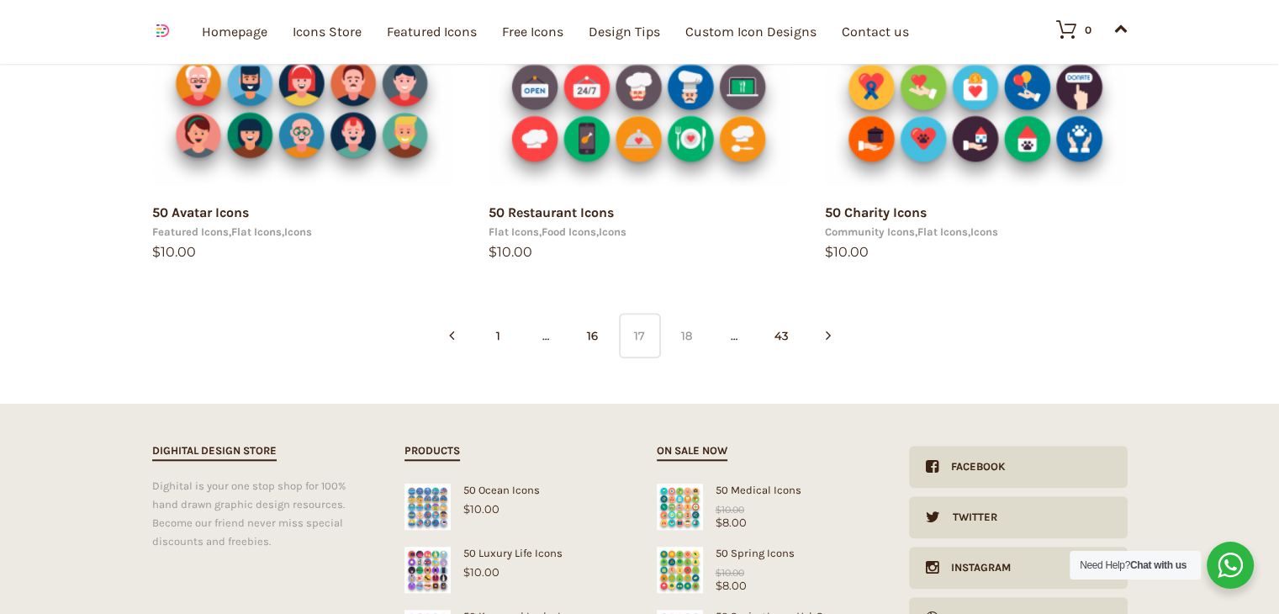
click at [686, 347] on link "18" at bounding box center [687, 335] width 42 height 45
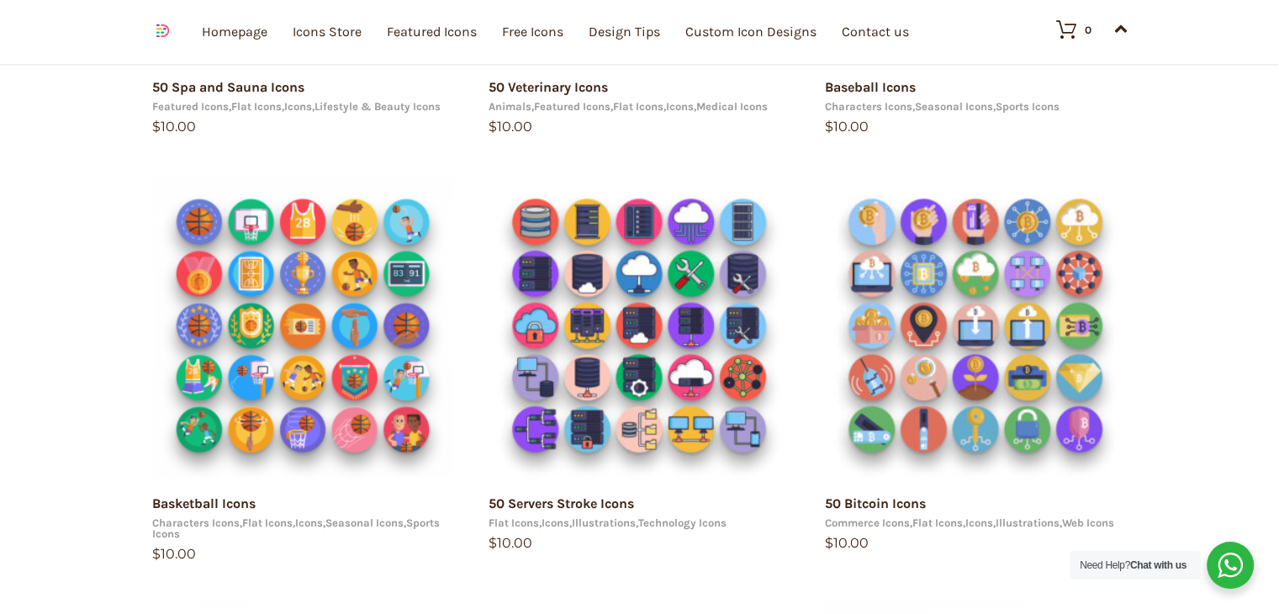
scroll to position [1073, 0]
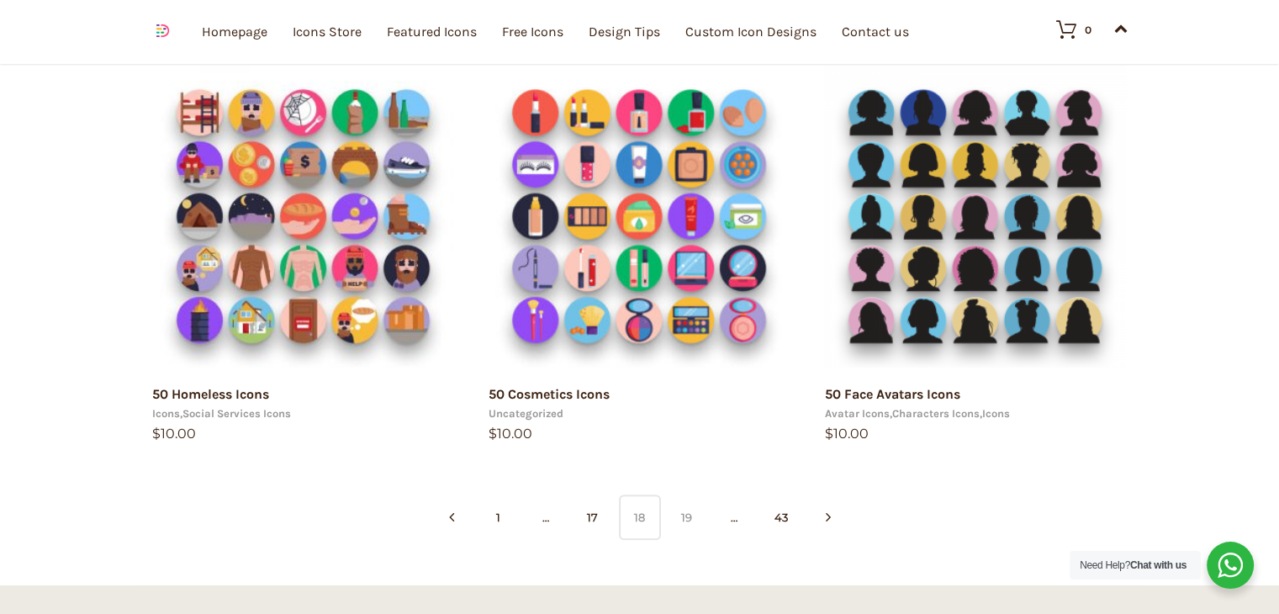
click at [699, 521] on link "19" at bounding box center [687, 516] width 42 height 45
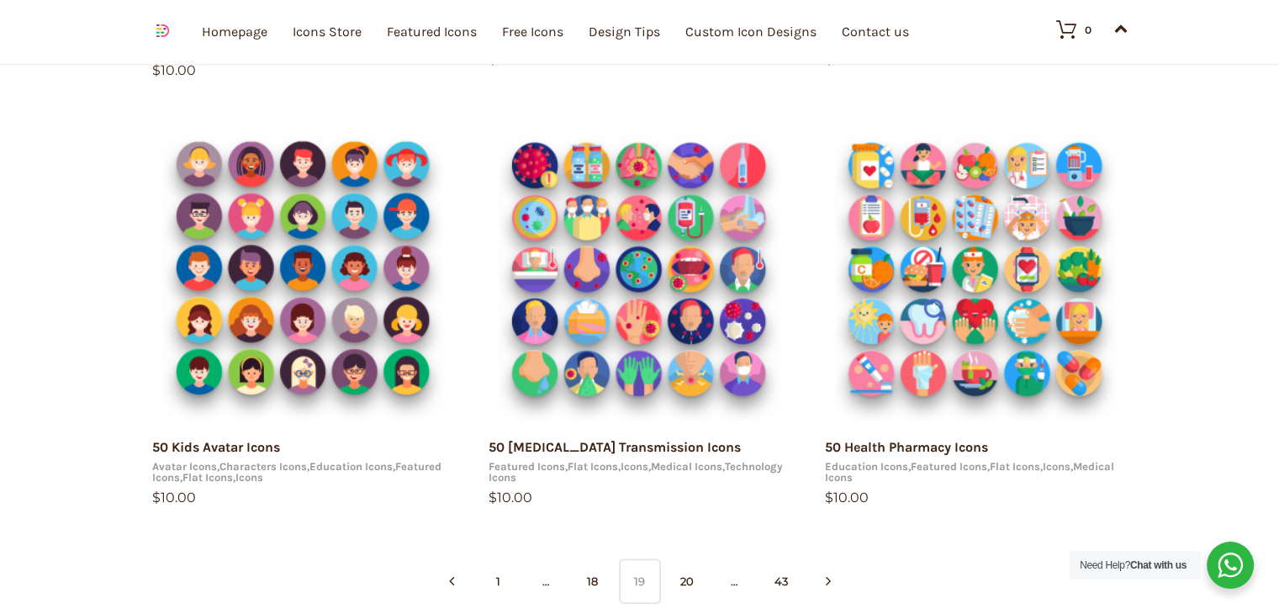
scroll to position [1072, 0]
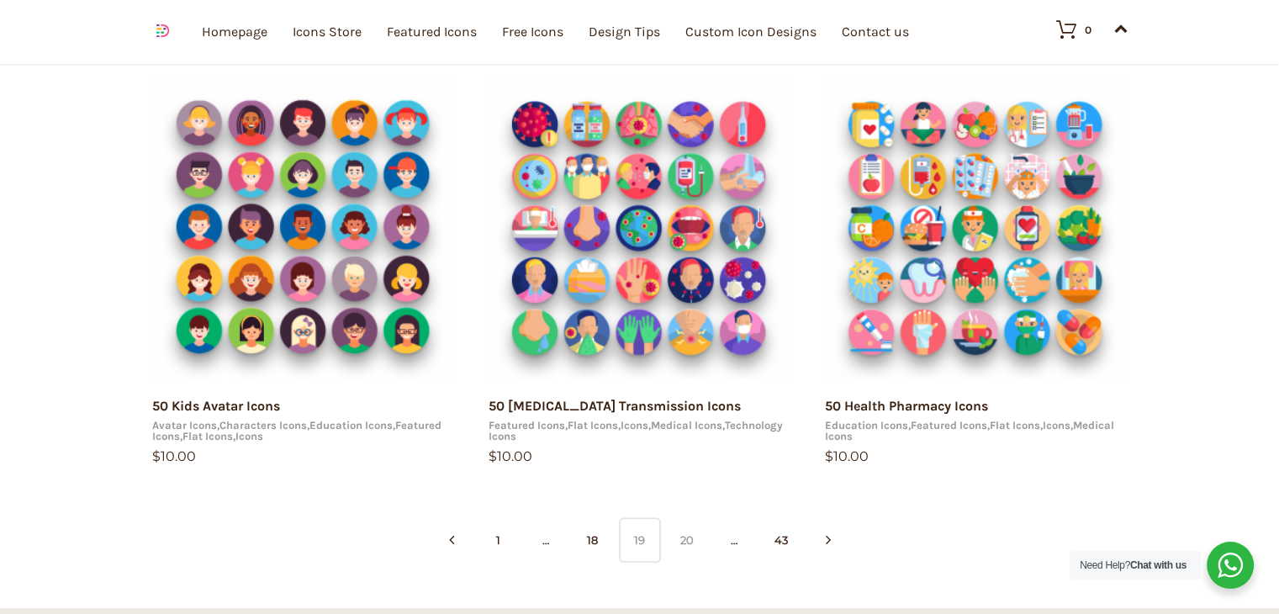
click at [682, 546] on link "20" at bounding box center [687, 539] width 42 height 45
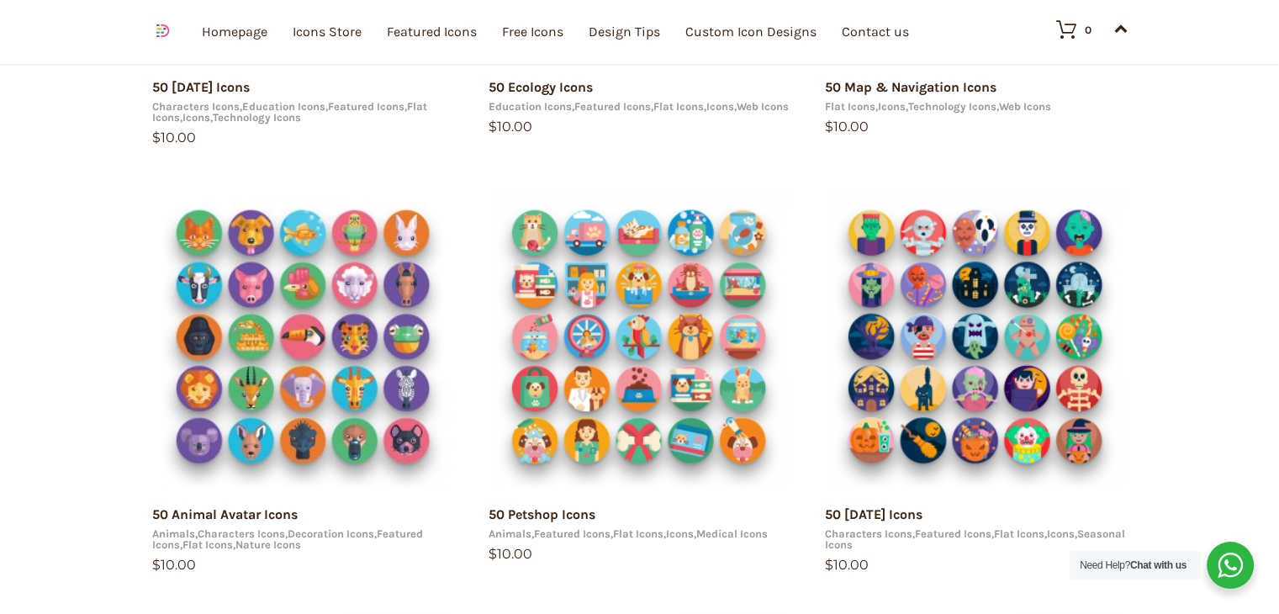
scroll to position [1073, 0]
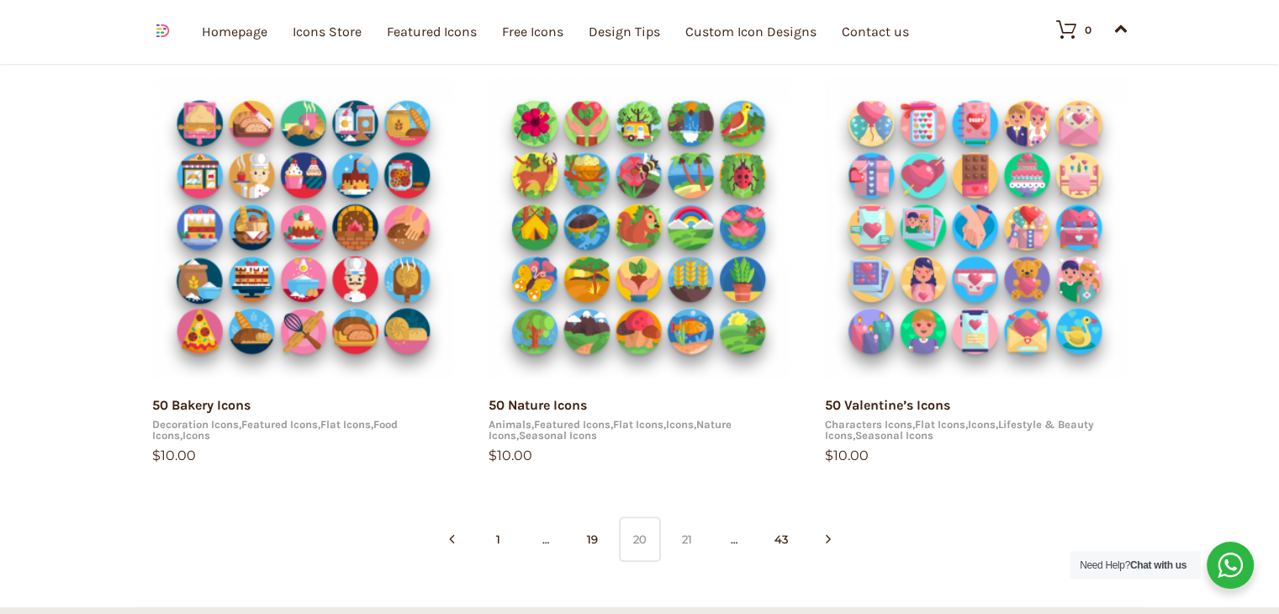
click at [691, 546] on link "21" at bounding box center [687, 538] width 42 height 45
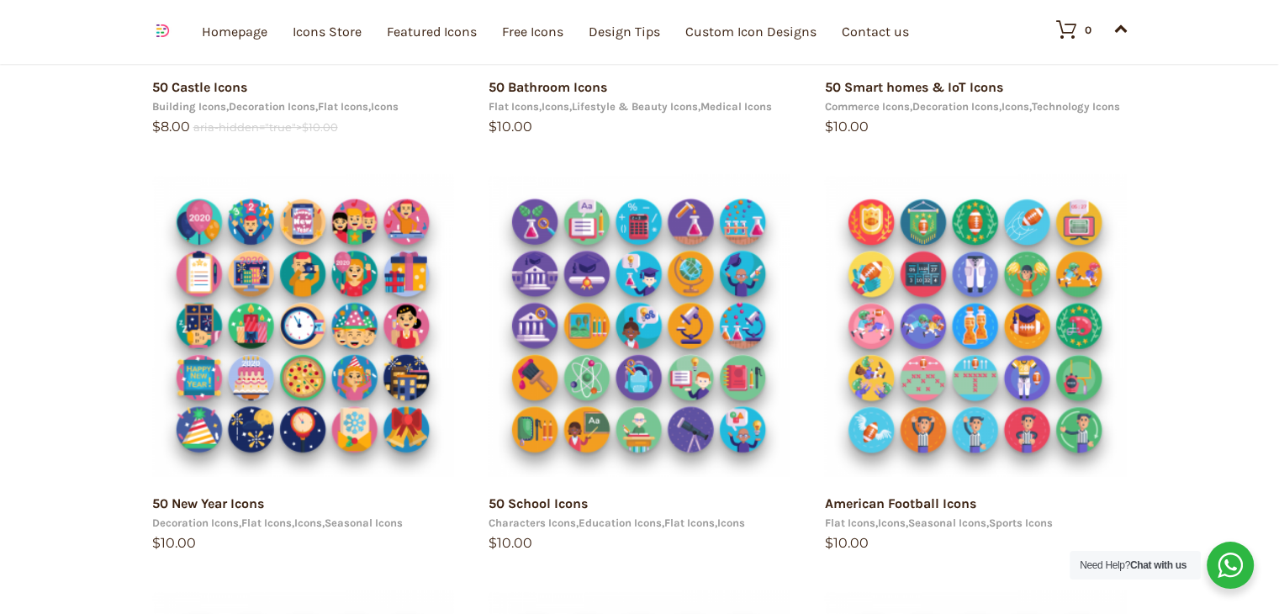
scroll to position [1073, 0]
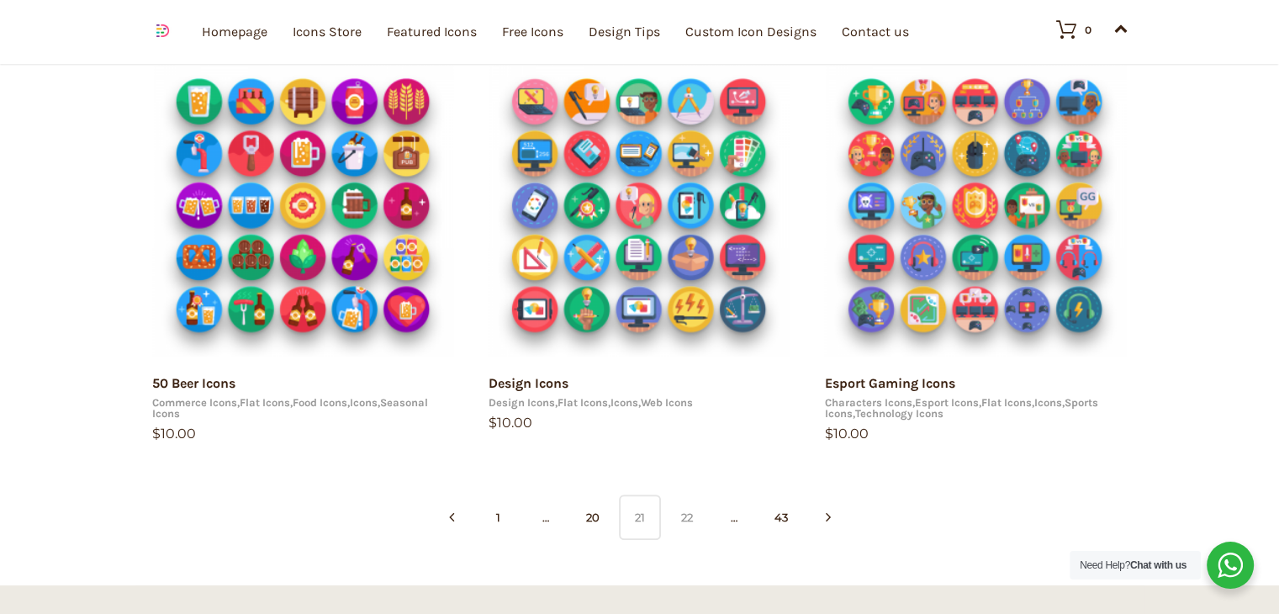
click at [679, 535] on link "22" at bounding box center [687, 516] width 42 height 45
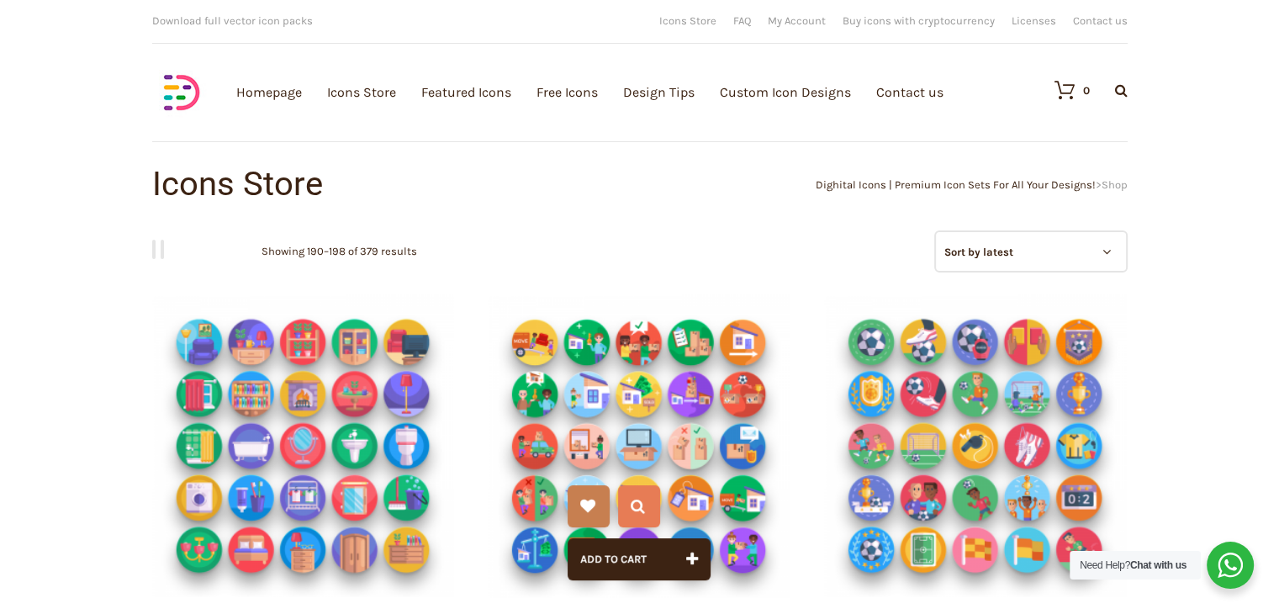
click at [592, 395] on img at bounding box center [639, 445] width 303 height 303
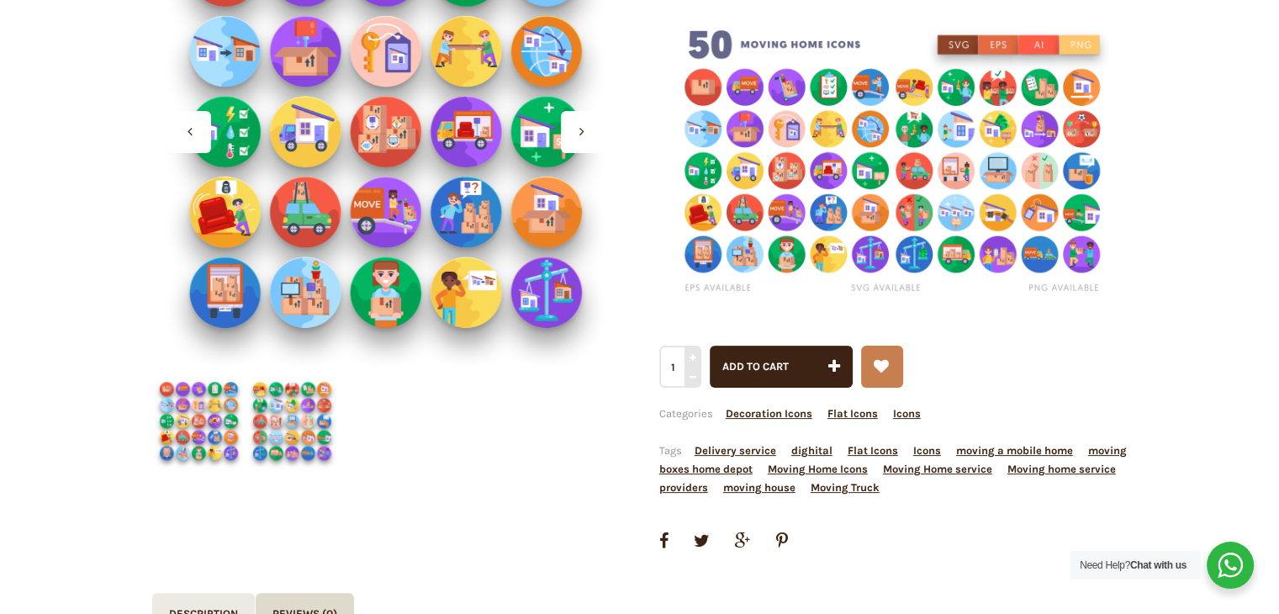
scroll to position [471, 0]
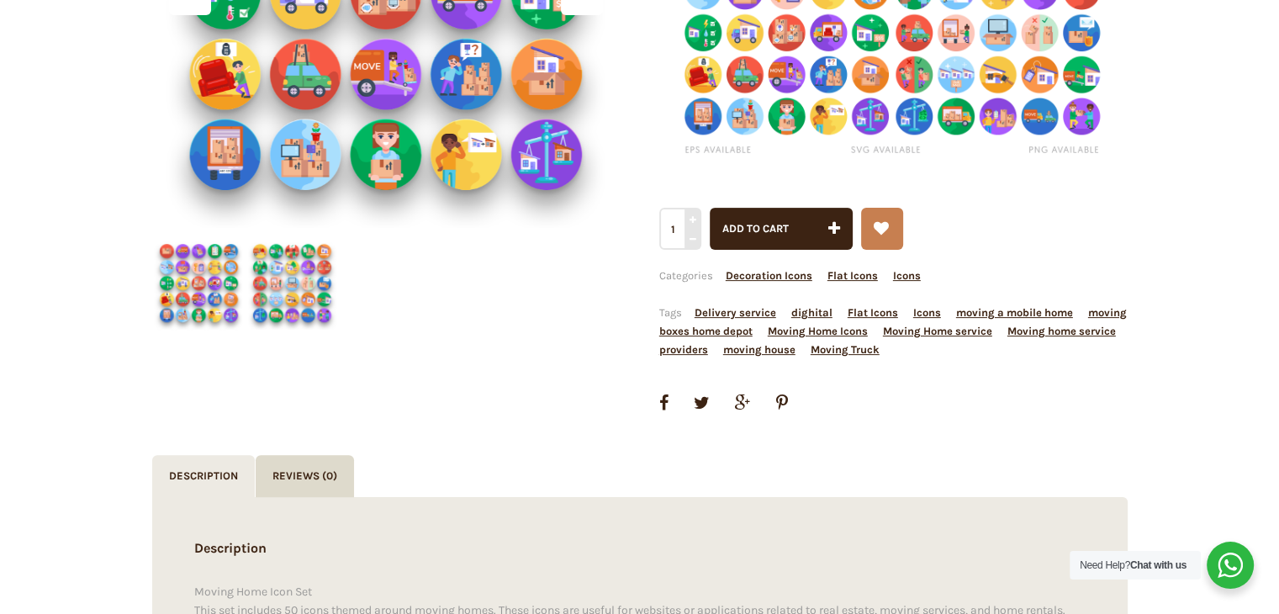
click at [198, 297] on img at bounding box center [198, 282] width 93 height 93
click at [198, 293] on img at bounding box center [198, 282] width 93 height 93
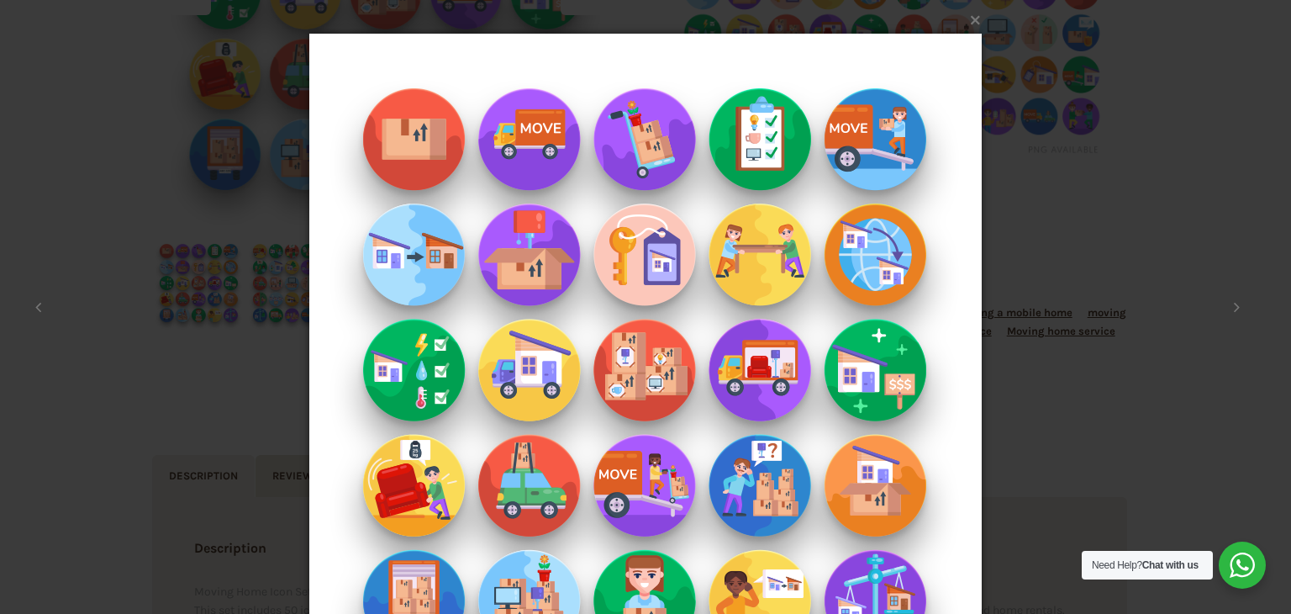
click at [1200, 102] on div "× 1 / 2 Loading..." at bounding box center [645, 307] width 1291 height 614
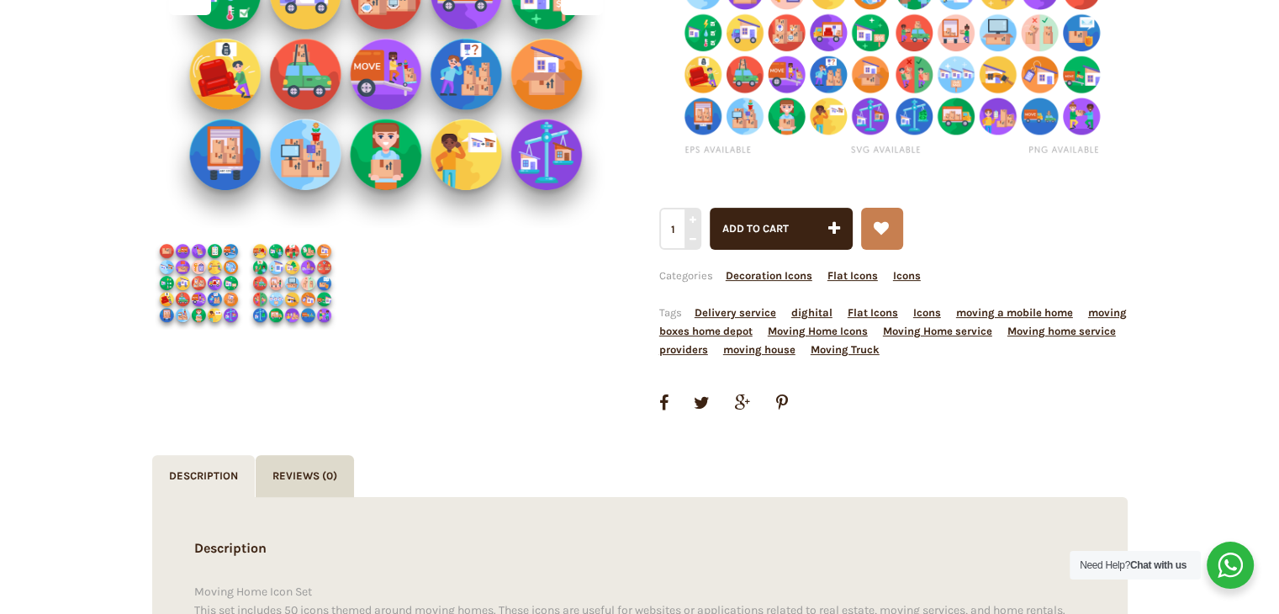
scroll to position [0, 0]
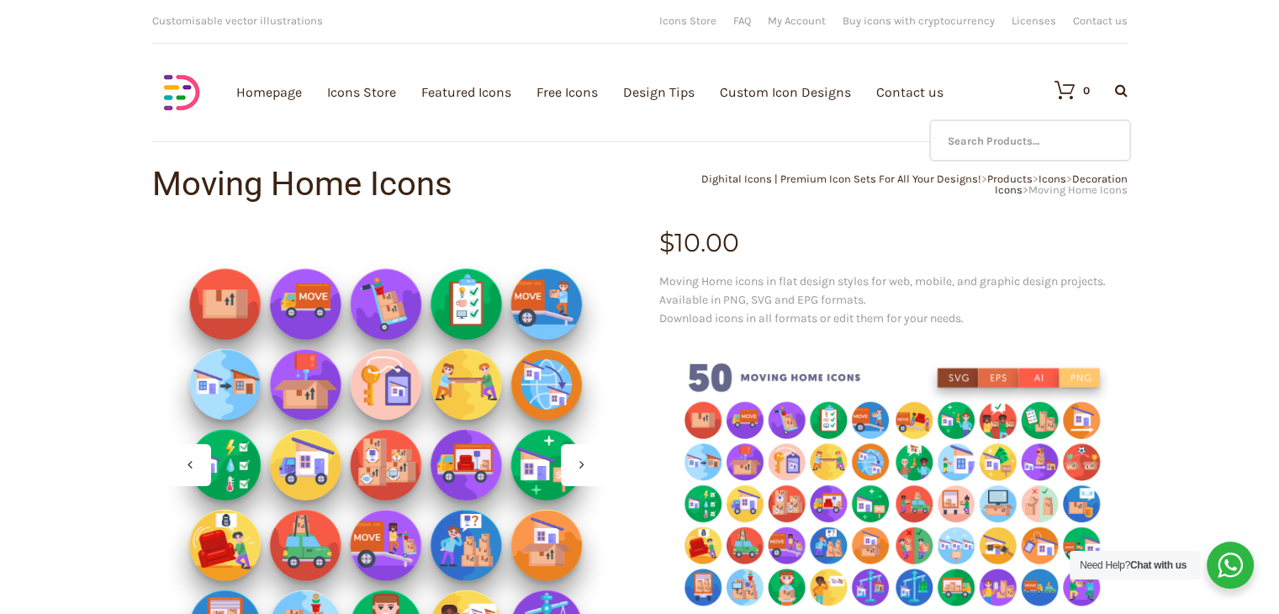
drag, startPoint x: 1115, startPoint y: 84, endPoint x: 1061, endPoint y: 135, distance: 74.9
click at [1061, 119] on div "0 Search Products… No products in the cart." at bounding box center [1082, 90] width 90 height 59
click at [1061, 135] on input "text" at bounding box center [1030, 140] width 202 height 42
type input "w"
type input "scholar"
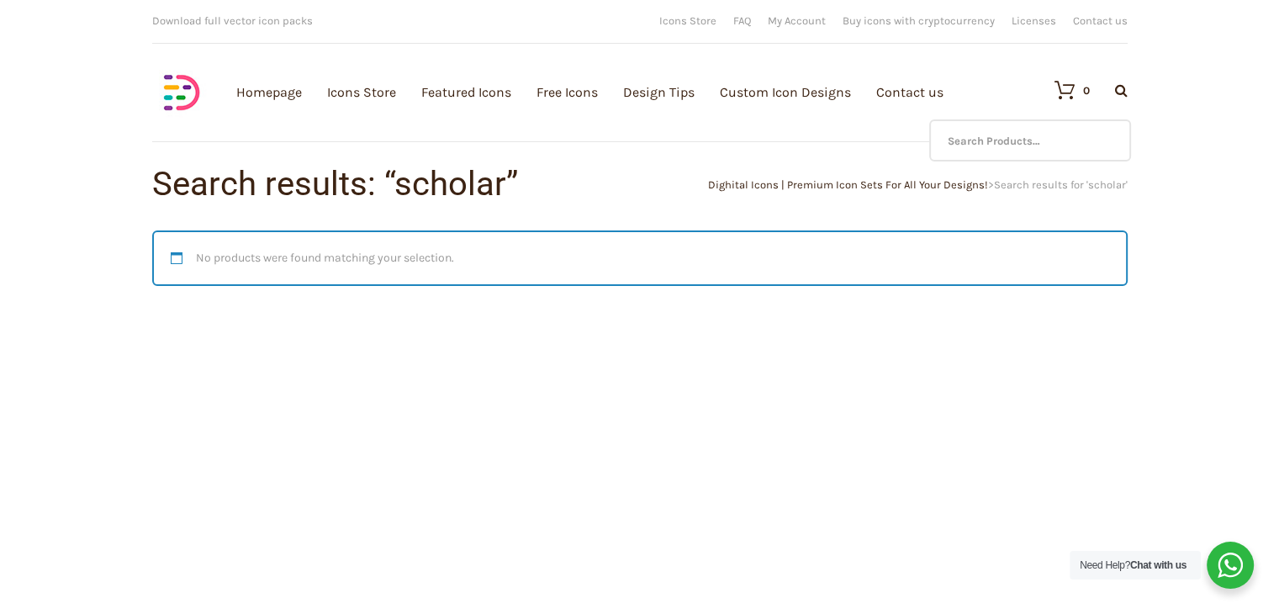
click at [1115, 90] on icon at bounding box center [1121, 89] width 13 height 13
click at [1077, 139] on input "text" at bounding box center [1030, 140] width 202 height 42
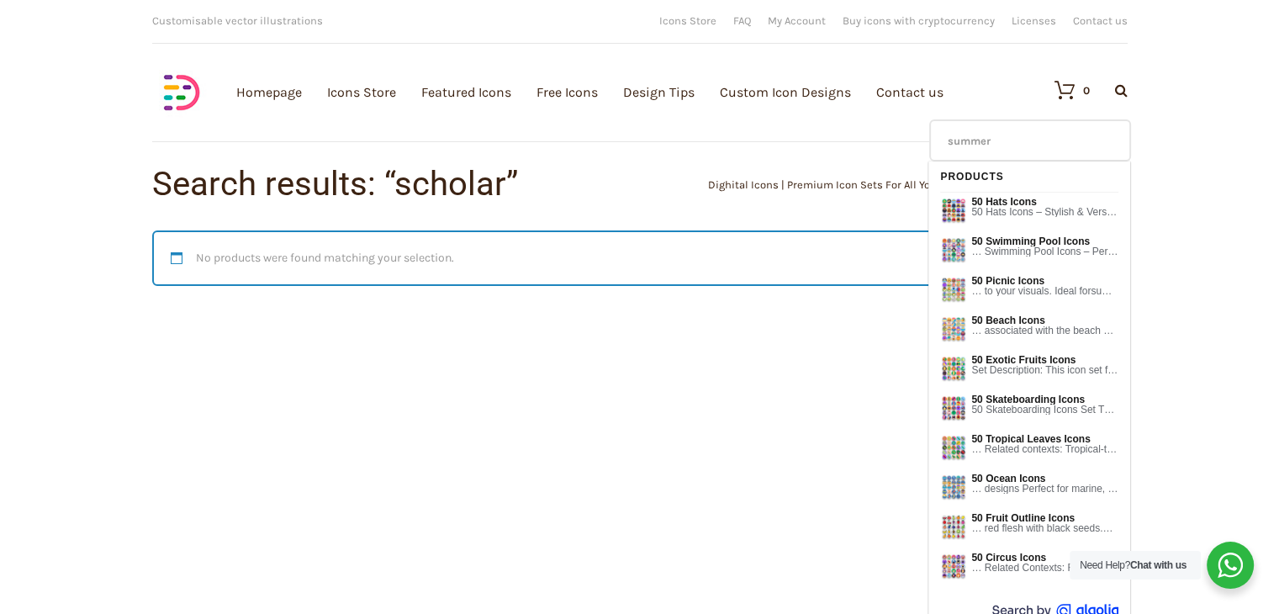
type input "summer"
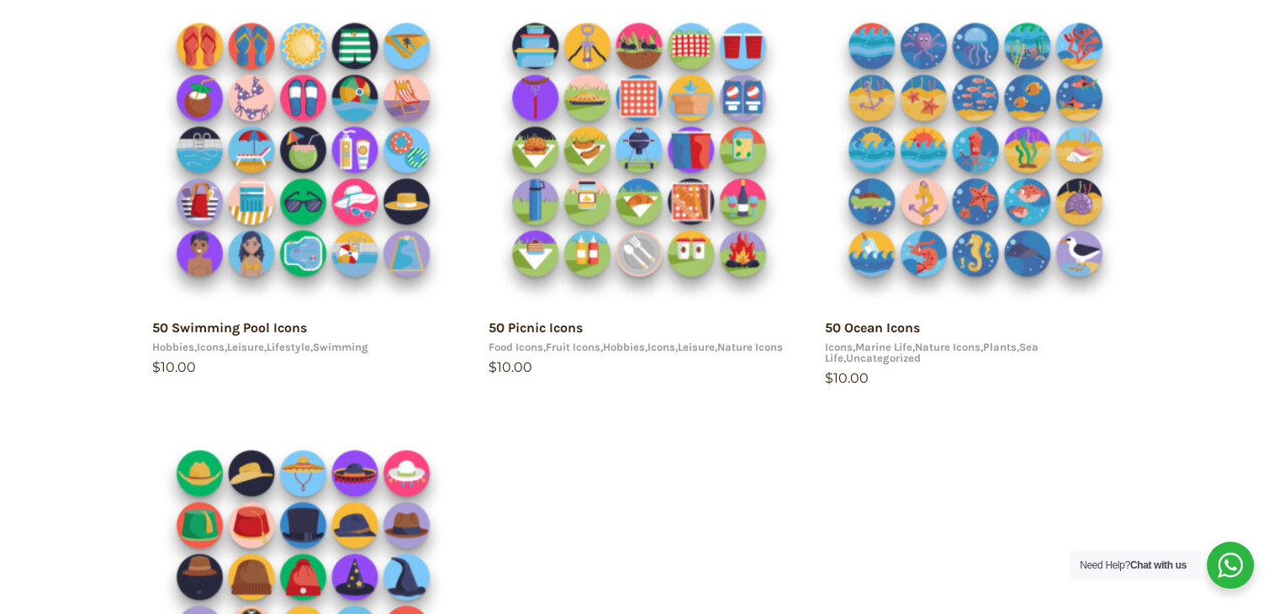
scroll to position [299, 0]
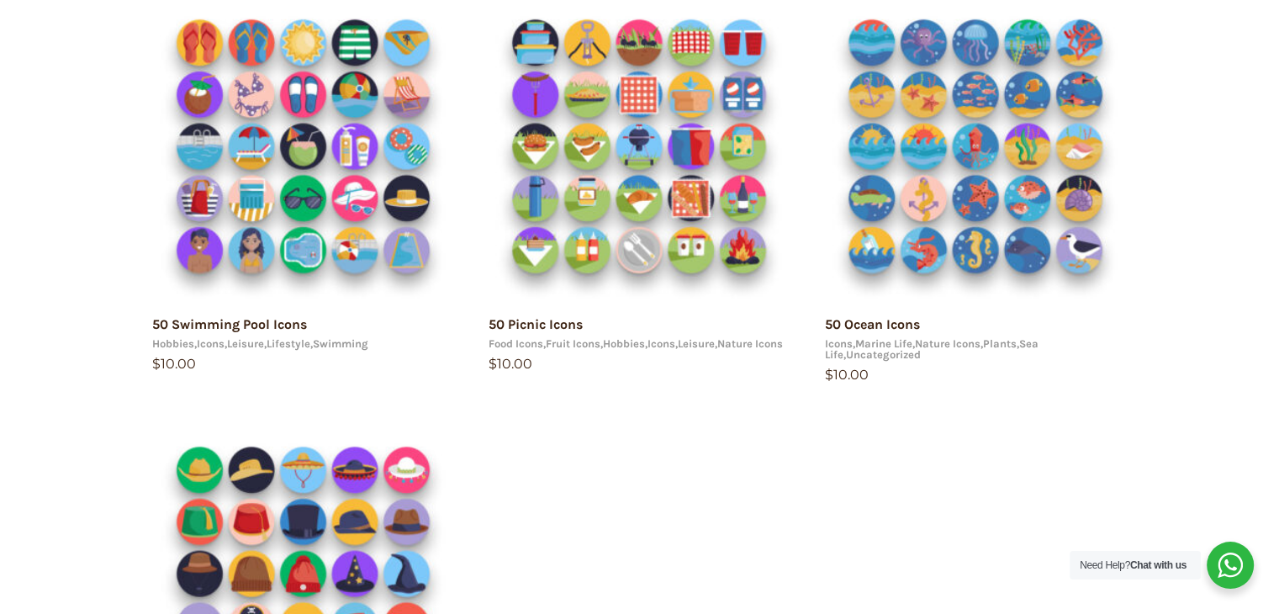
drag, startPoint x: 1290, startPoint y: 203, endPoint x: 1290, endPoint y: 311, distance: 108.4
click at [1278, 311] on html "15 49.0138 8.38624 https://dighital.com arrow 0 arrow 1 Your e-mail has been se…" at bounding box center [639, 551] width 1279 height 1700
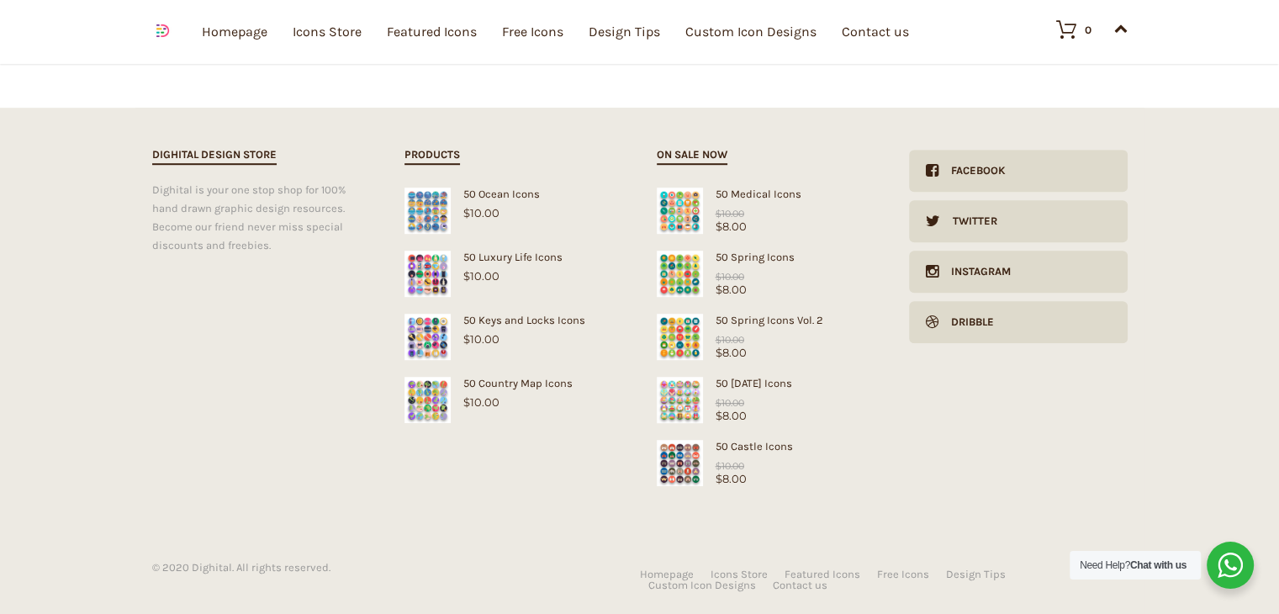
scroll to position [1086, 0]
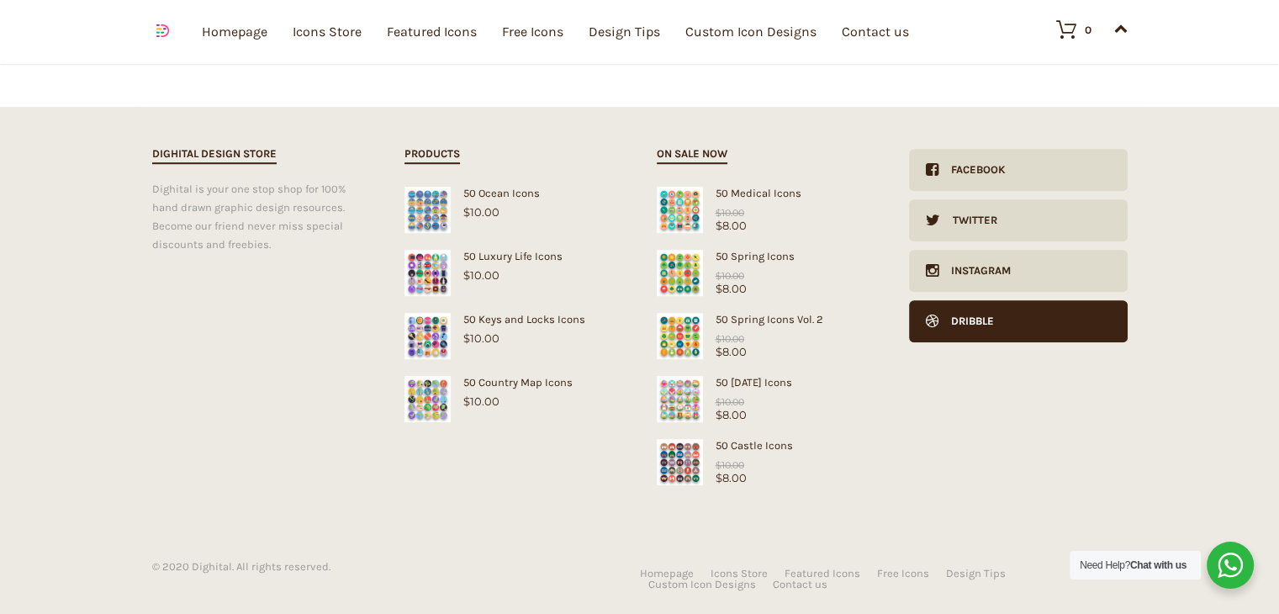
click at [957, 320] on div "Dribble" at bounding box center [965, 321] width 55 height 42
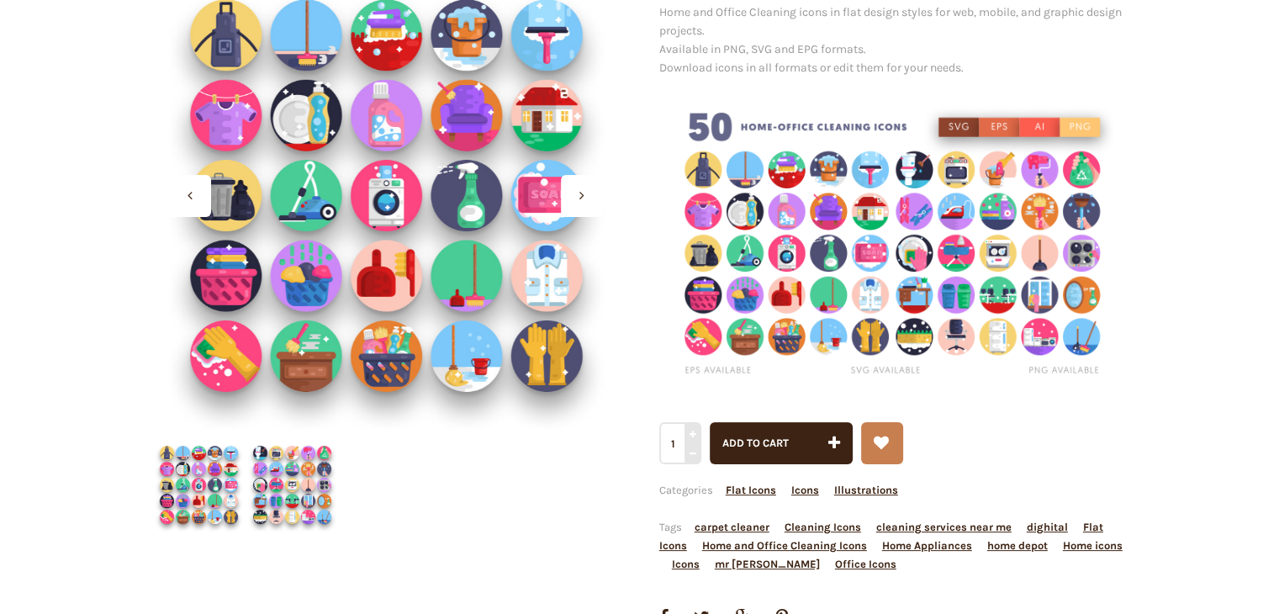
scroll to position [283, 0]
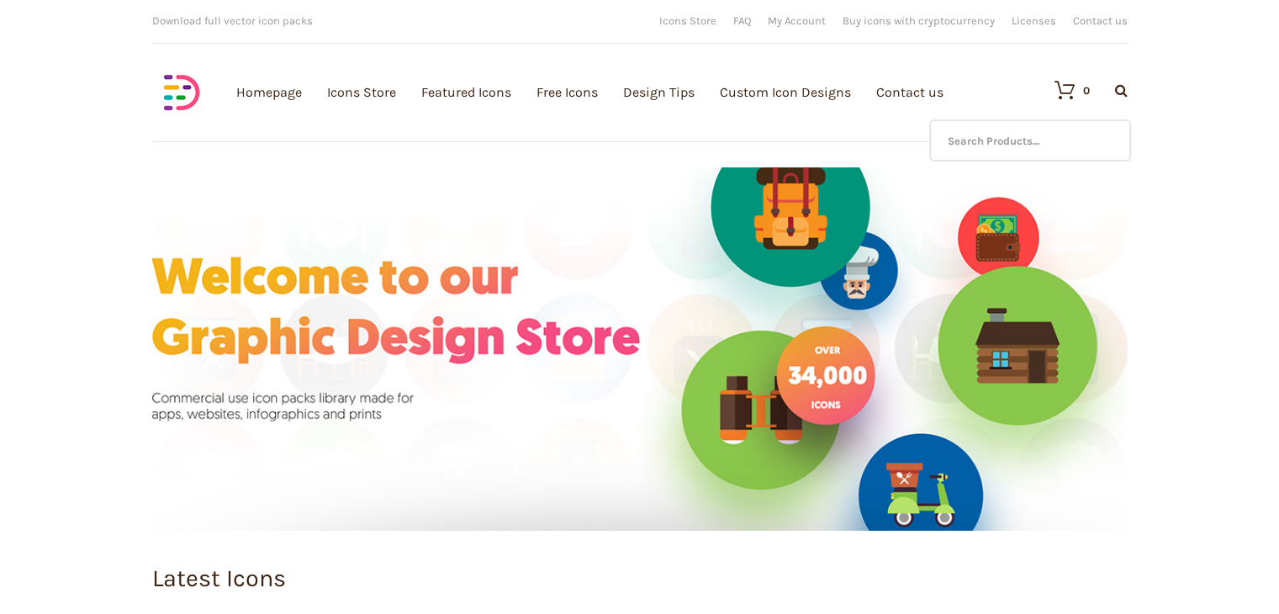
click at [1123, 87] on icon at bounding box center [1121, 89] width 13 height 13
click at [1041, 145] on input "text" at bounding box center [1030, 140] width 202 height 42
type input "soccer"
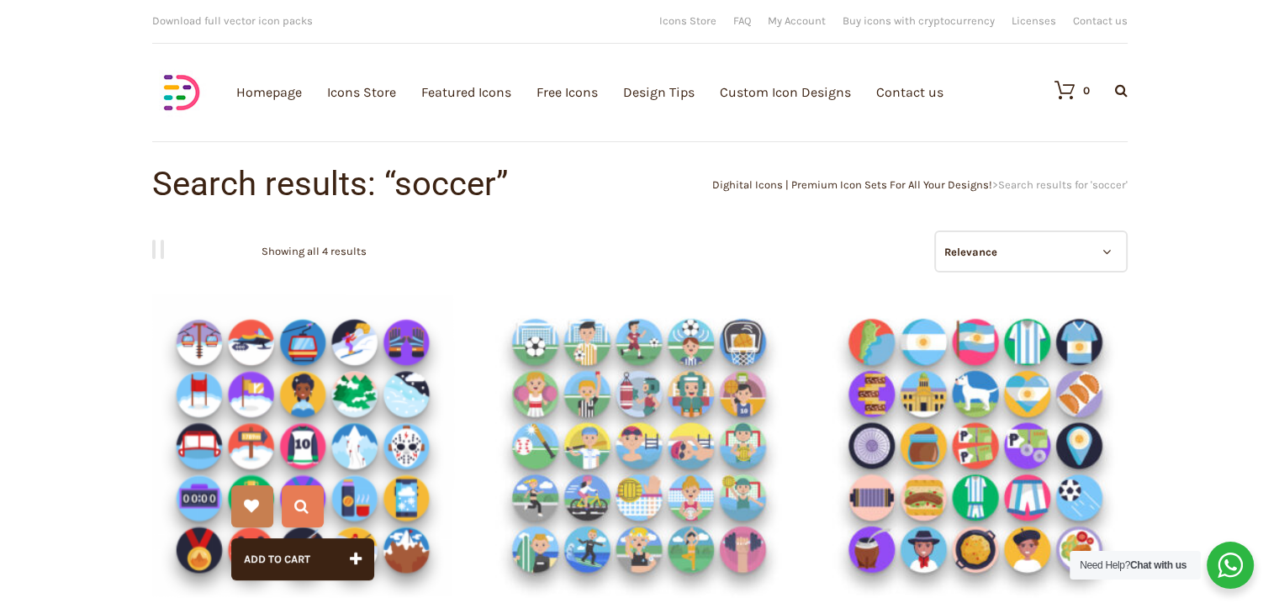
click at [372, 342] on img at bounding box center [303, 445] width 303 height 303
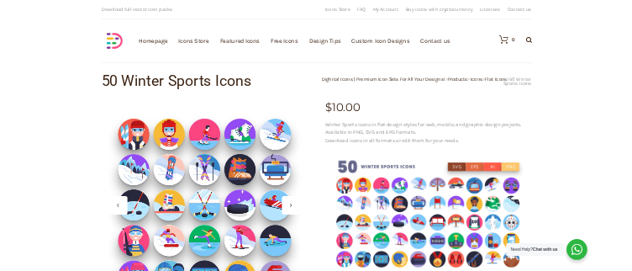
scroll to position [536, 0]
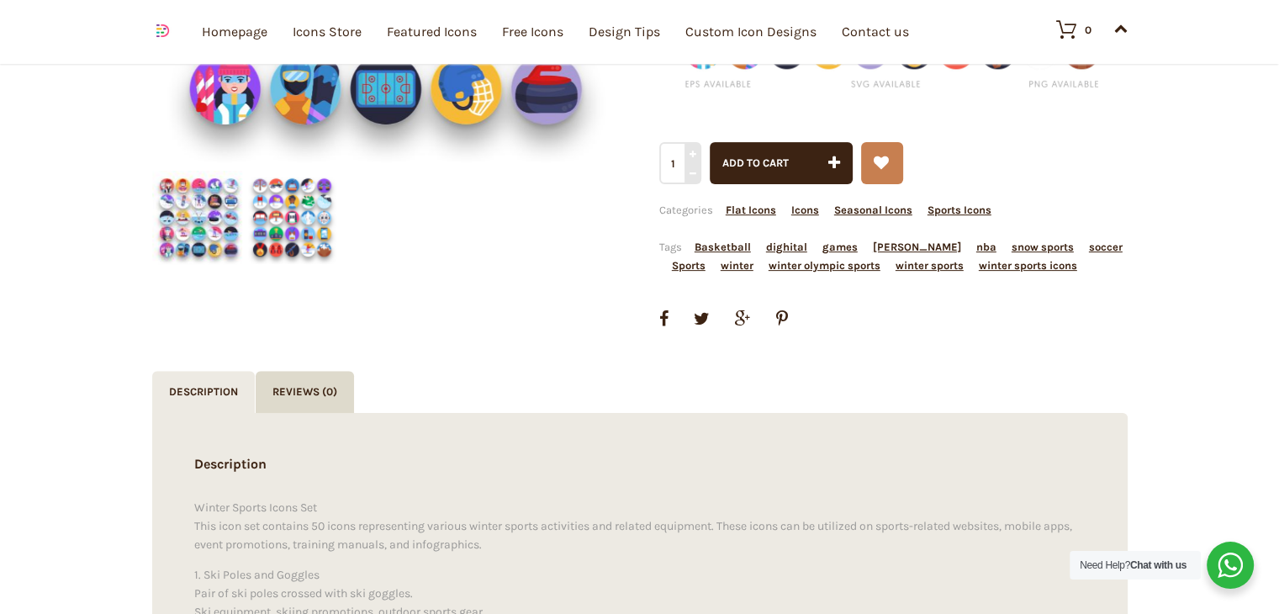
click at [202, 206] on img at bounding box center [198, 217] width 93 height 93
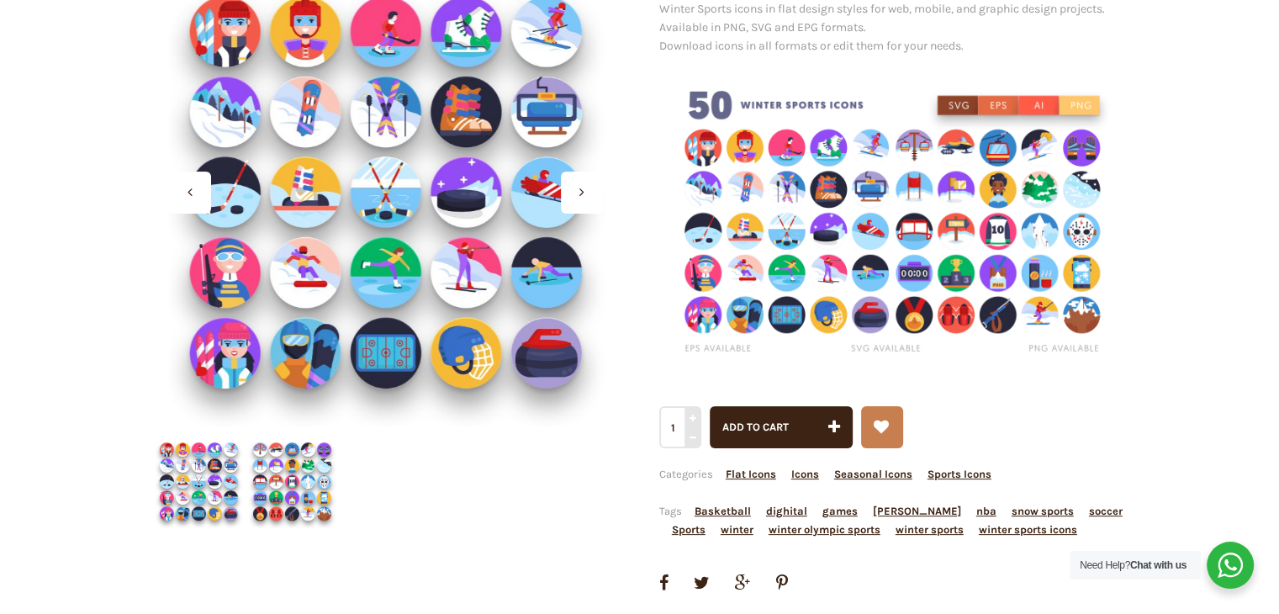
scroll to position [293, 0]
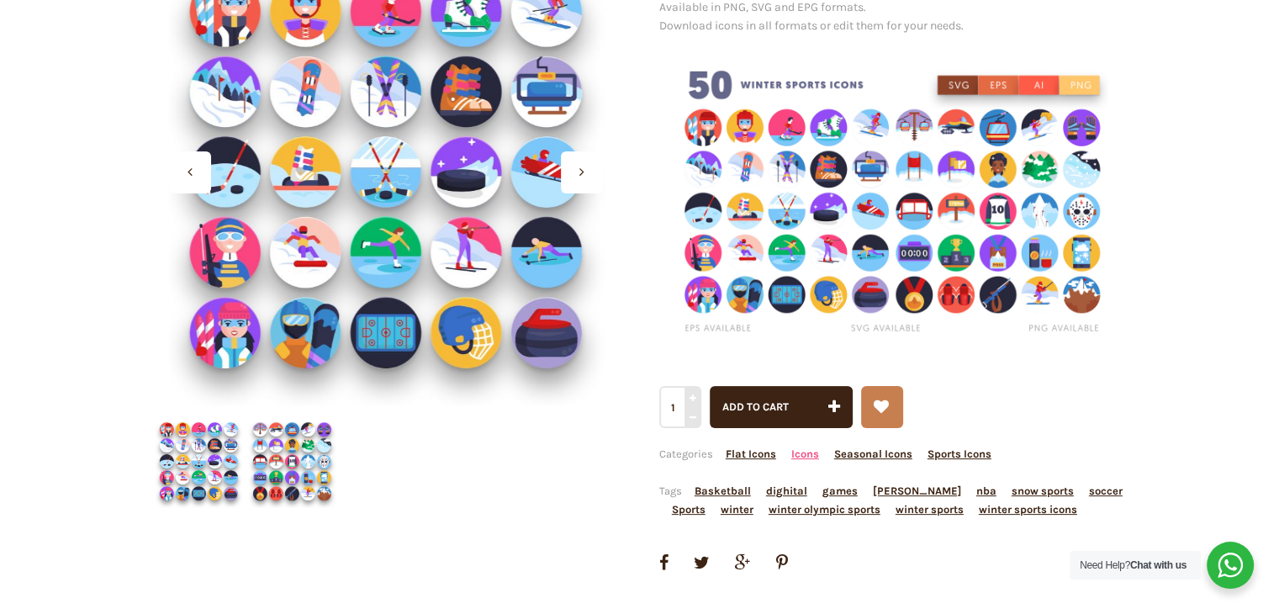
click at [810, 455] on link "Icons" at bounding box center [805, 453] width 28 height 13
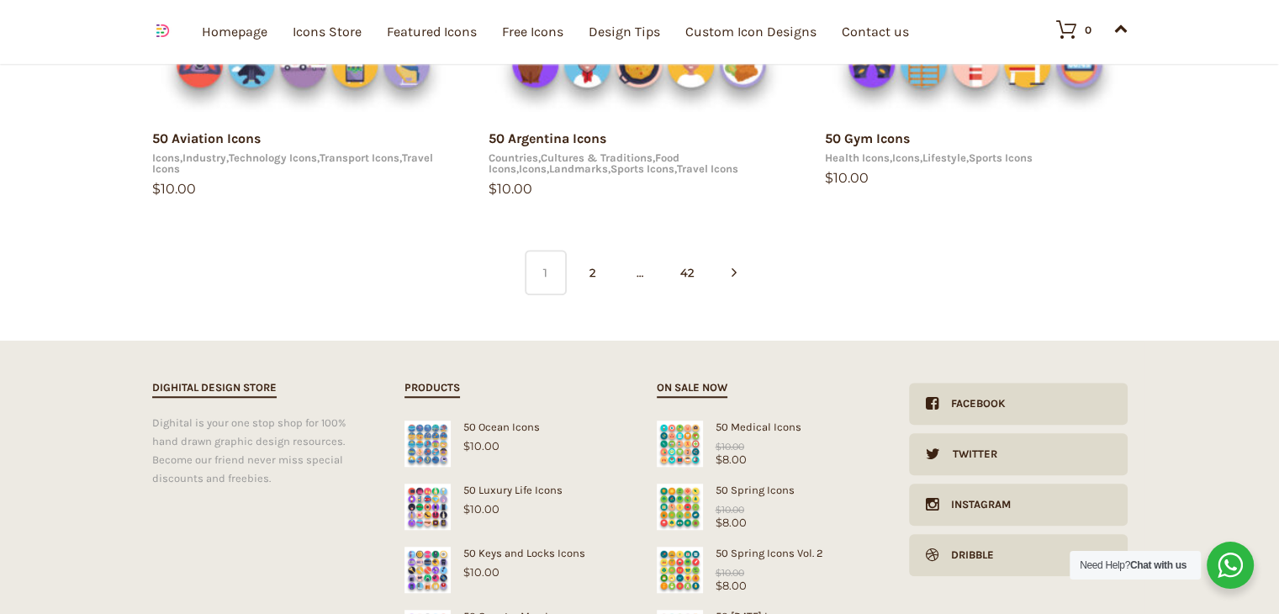
scroll to position [1358, 0]
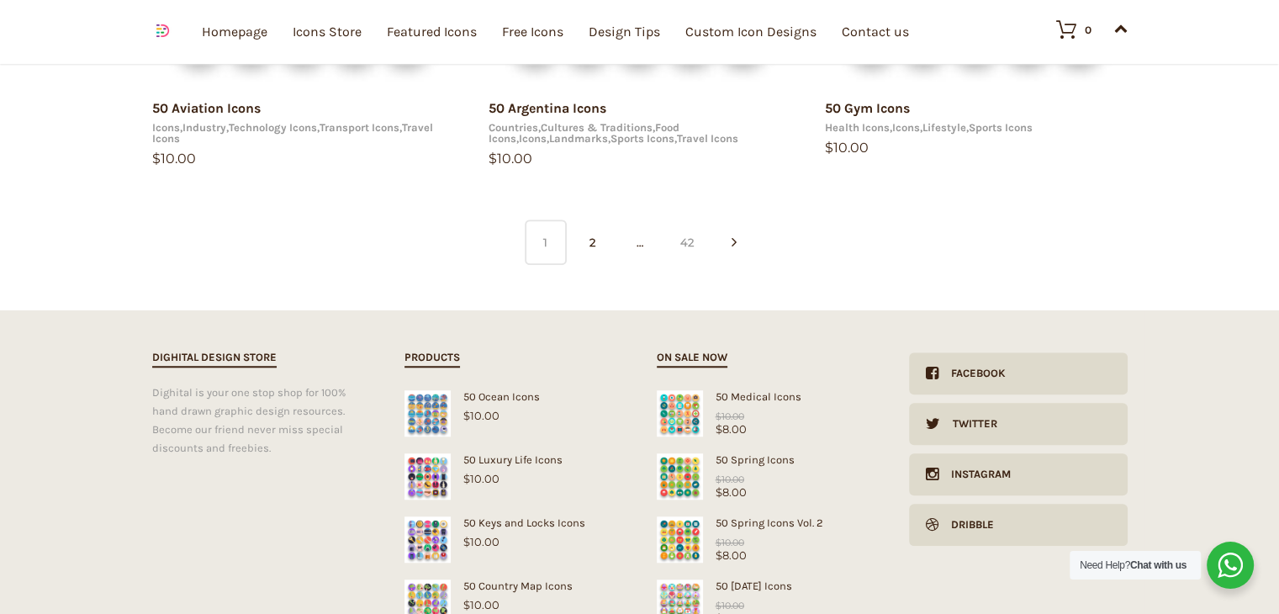
click at [669, 234] on link "42" at bounding box center [687, 241] width 42 height 45
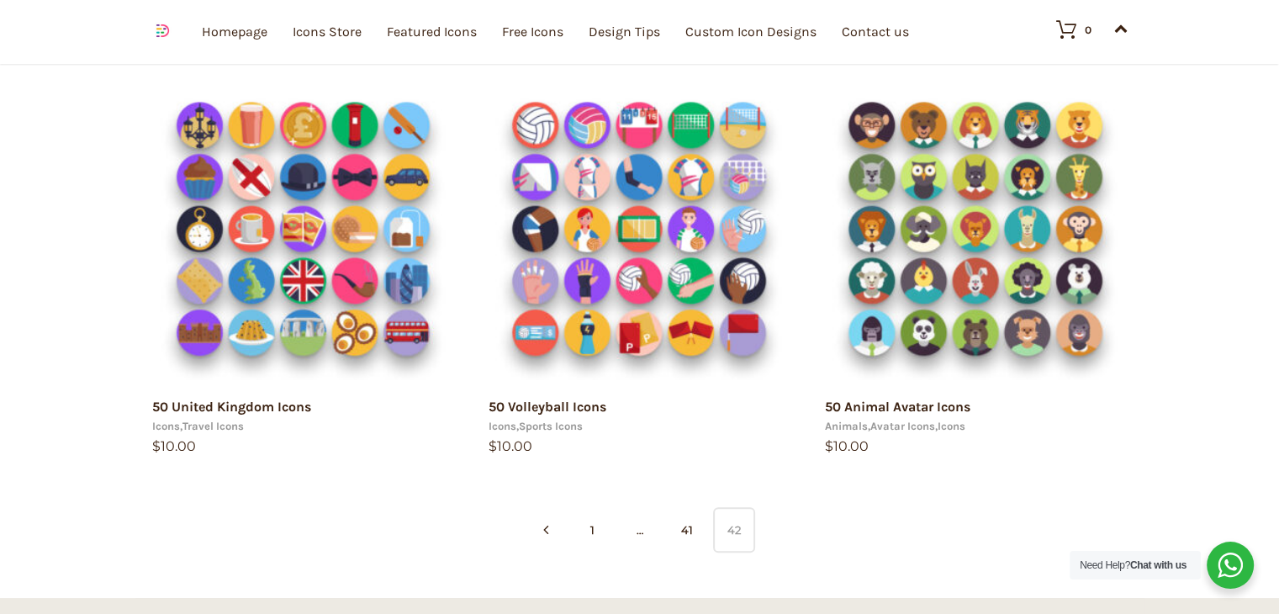
scroll to position [1061, 0]
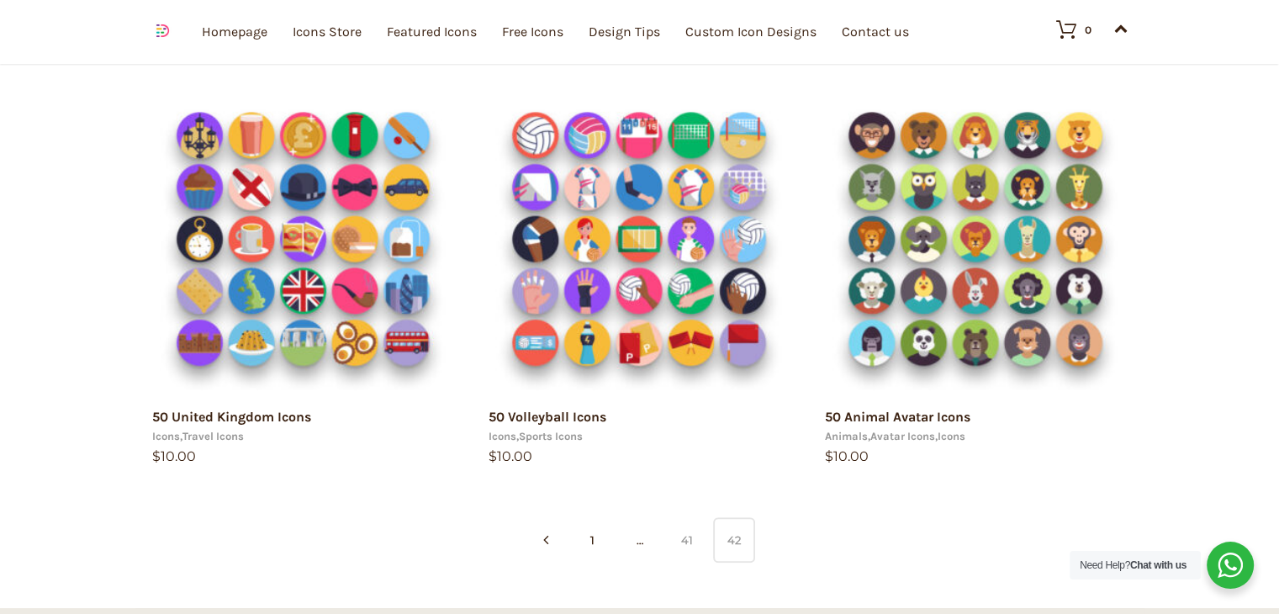
click at [674, 535] on link "41" at bounding box center [687, 539] width 42 height 45
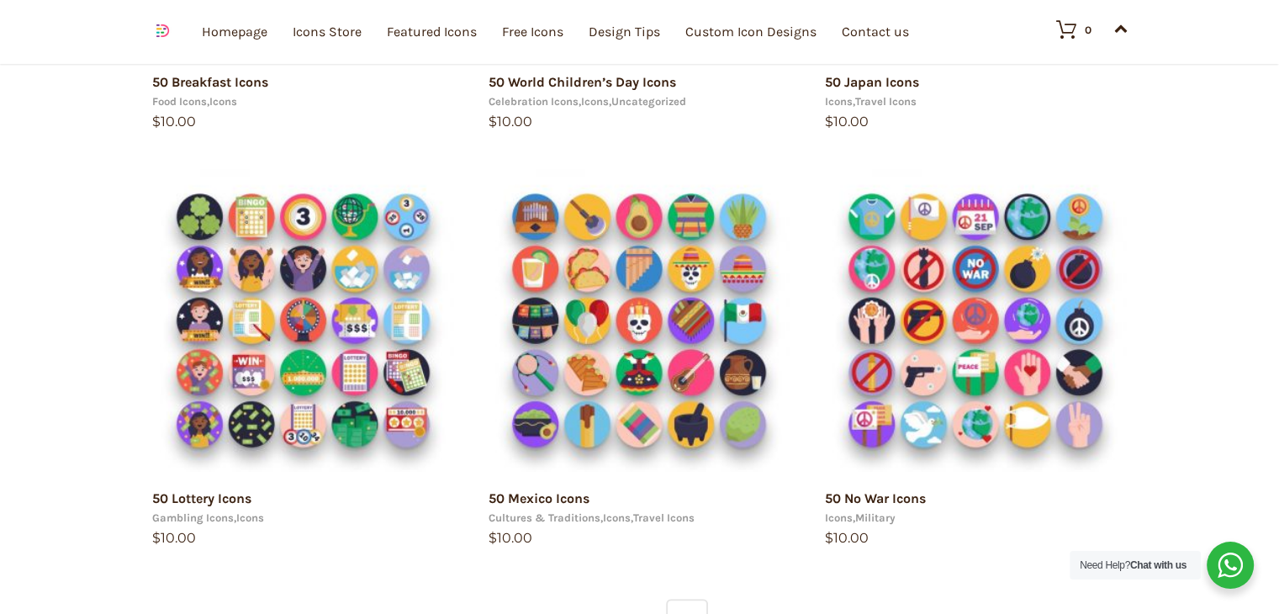
drag, startPoint x: 1290, startPoint y: 245, endPoint x: 1289, endPoint y: 358, distance: 113.5
click at [1278, 358] on html "15 49.0138 8.38624 [URL][DOMAIN_NAME] arrow 0 arrow 1 Your e-mail has been sent…" at bounding box center [639, 130] width 1279 height 2174
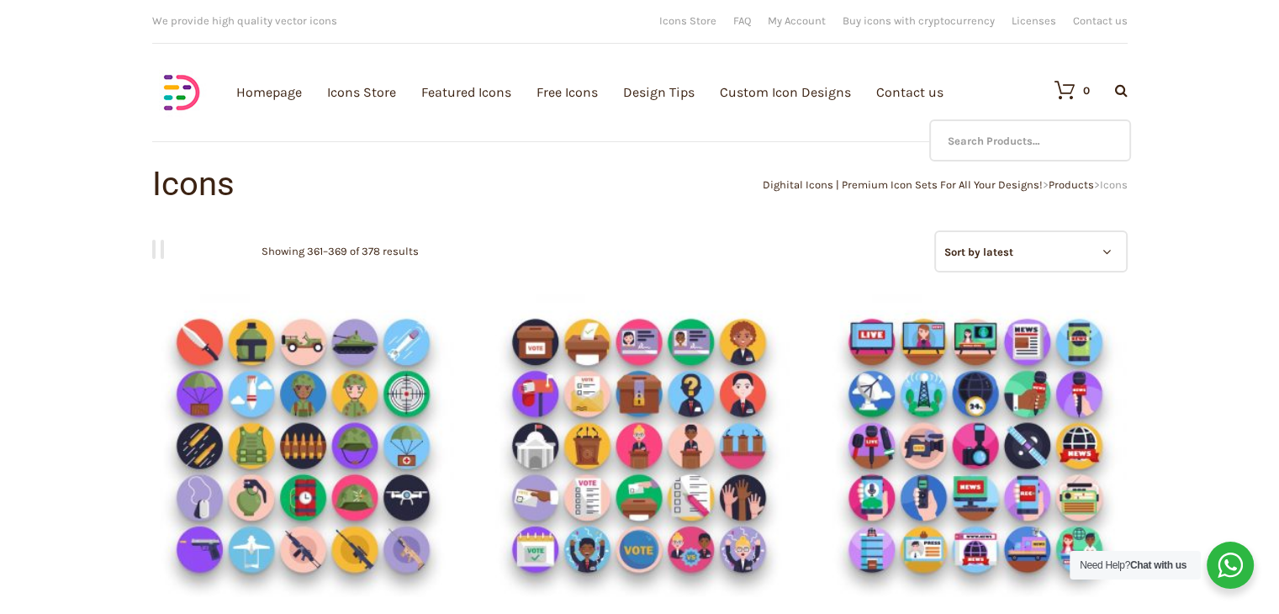
click at [1123, 88] on icon at bounding box center [1121, 89] width 13 height 13
click at [1089, 139] on input "text" at bounding box center [1030, 140] width 202 height 42
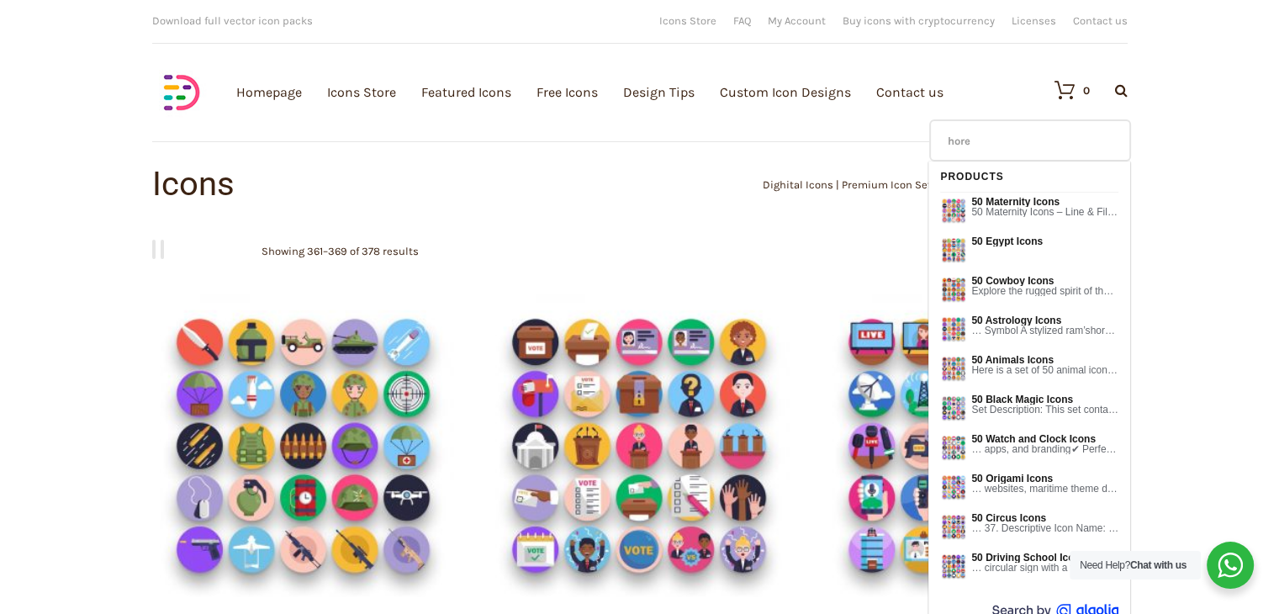
type input "horel"
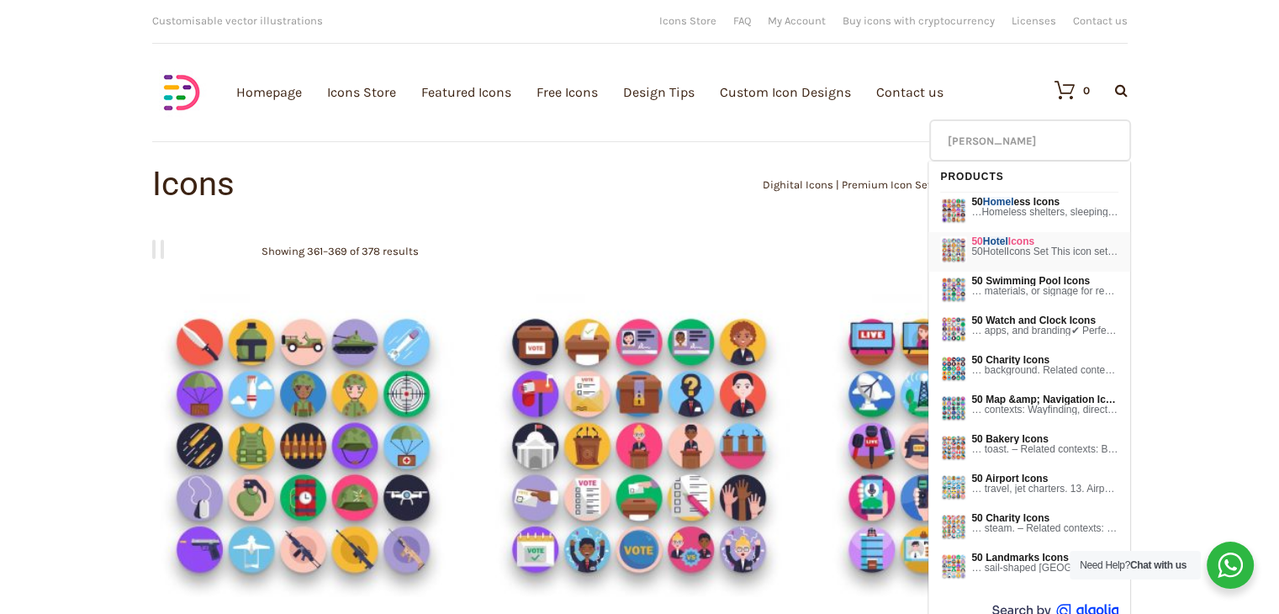
click at [1049, 241] on span "50 Hotel Icons" at bounding box center [1044, 241] width 147 height 10
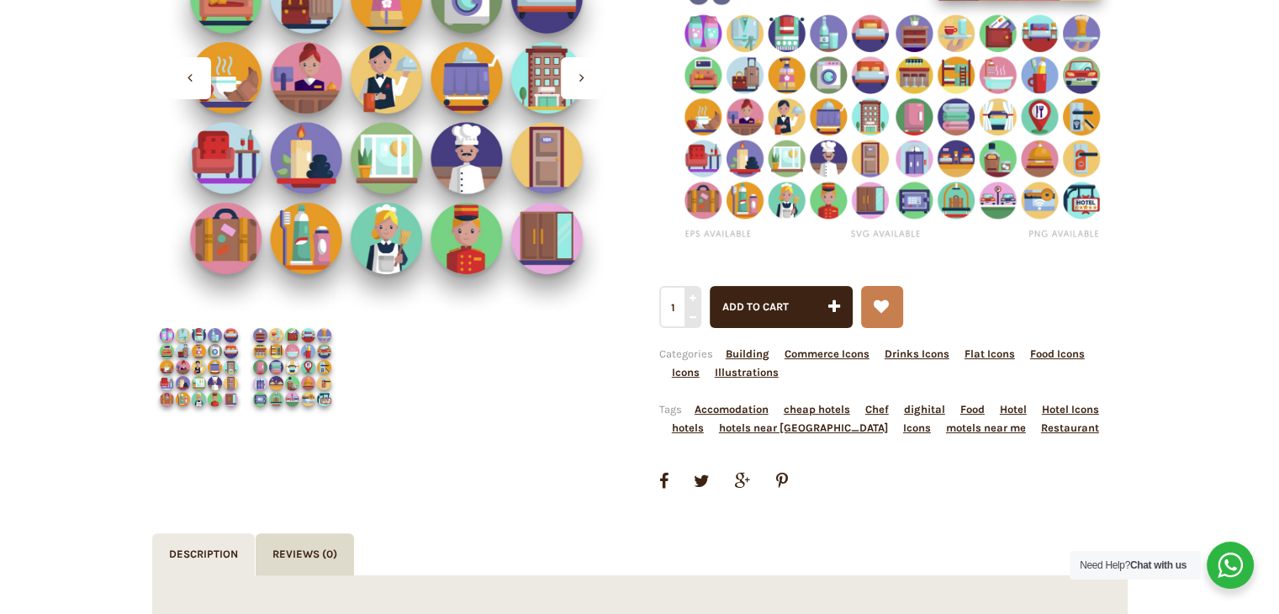
scroll to position [348, 0]
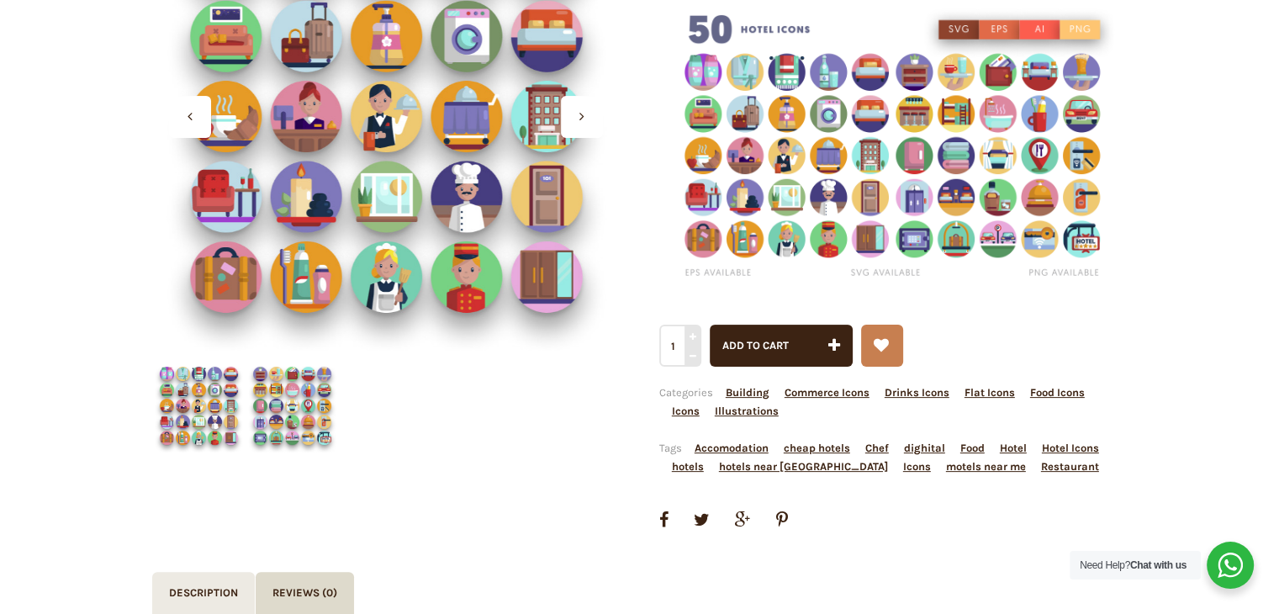
click at [181, 416] on img at bounding box center [198, 405] width 93 height 93
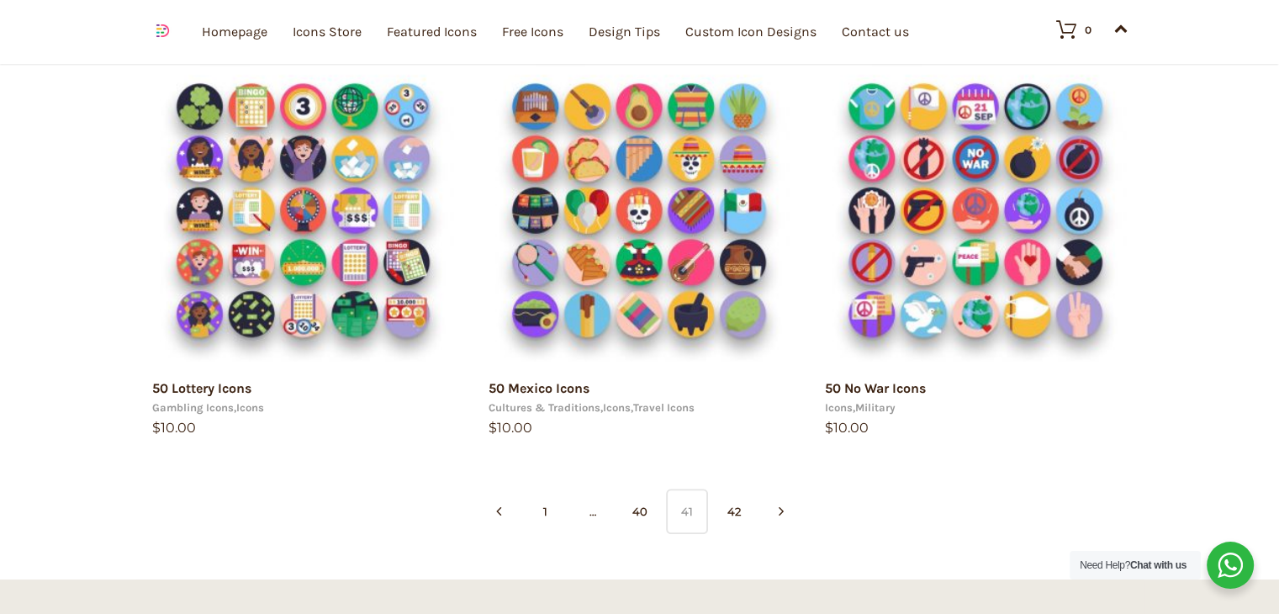
scroll to position [1136, 0]
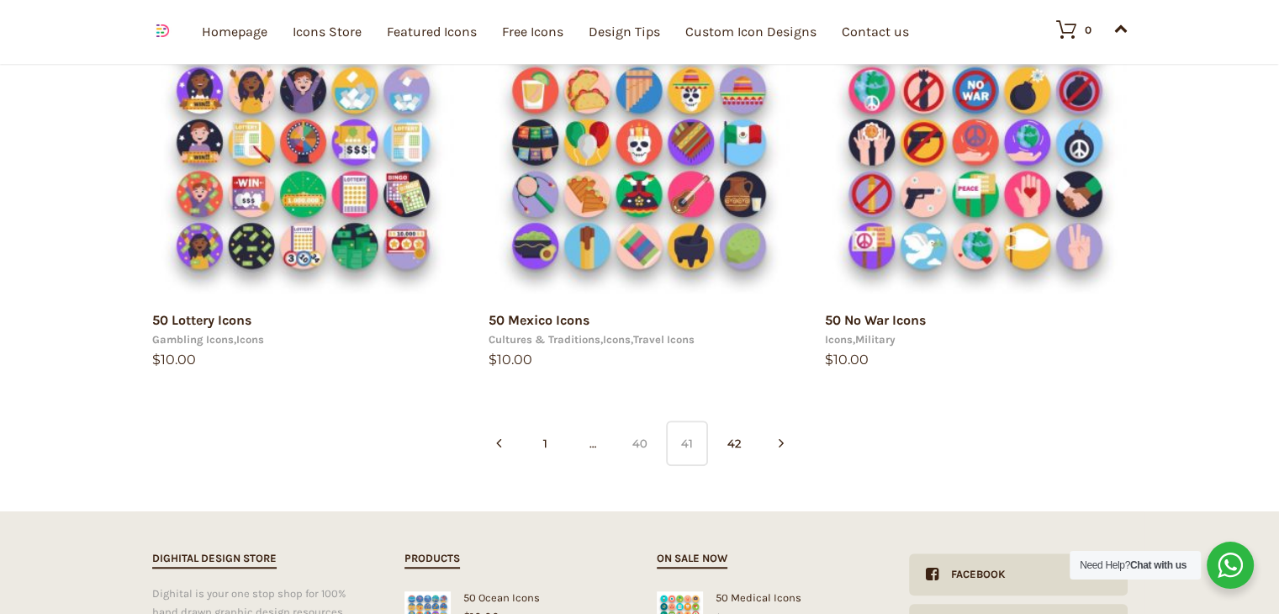
click at [629, 435] on link "40" at bounding box center [640, 442] width 42 height 45
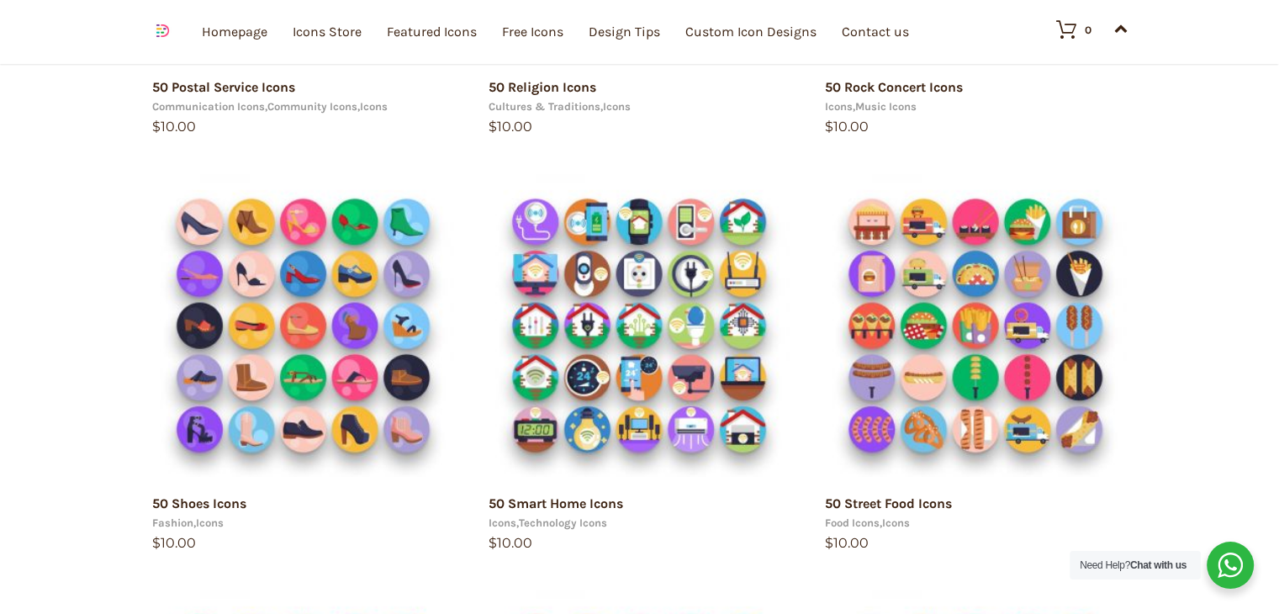
scroll to position [1073, 0]
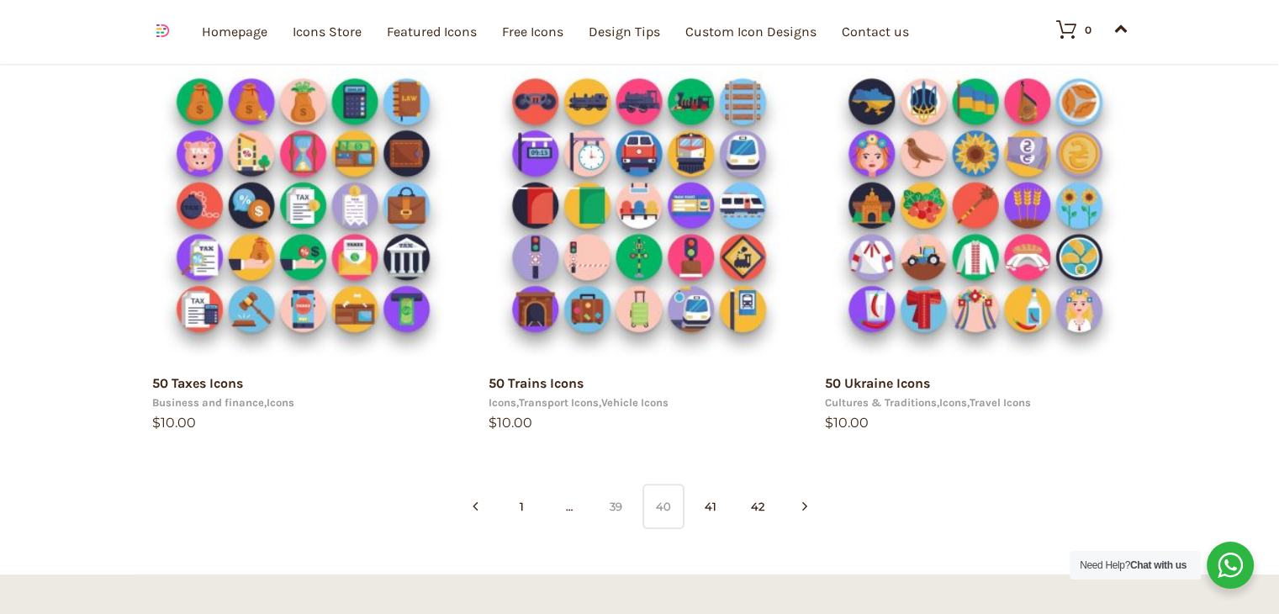
click at [611, 505] on link "39" at bounding box center [616, 505] width 42 height 45
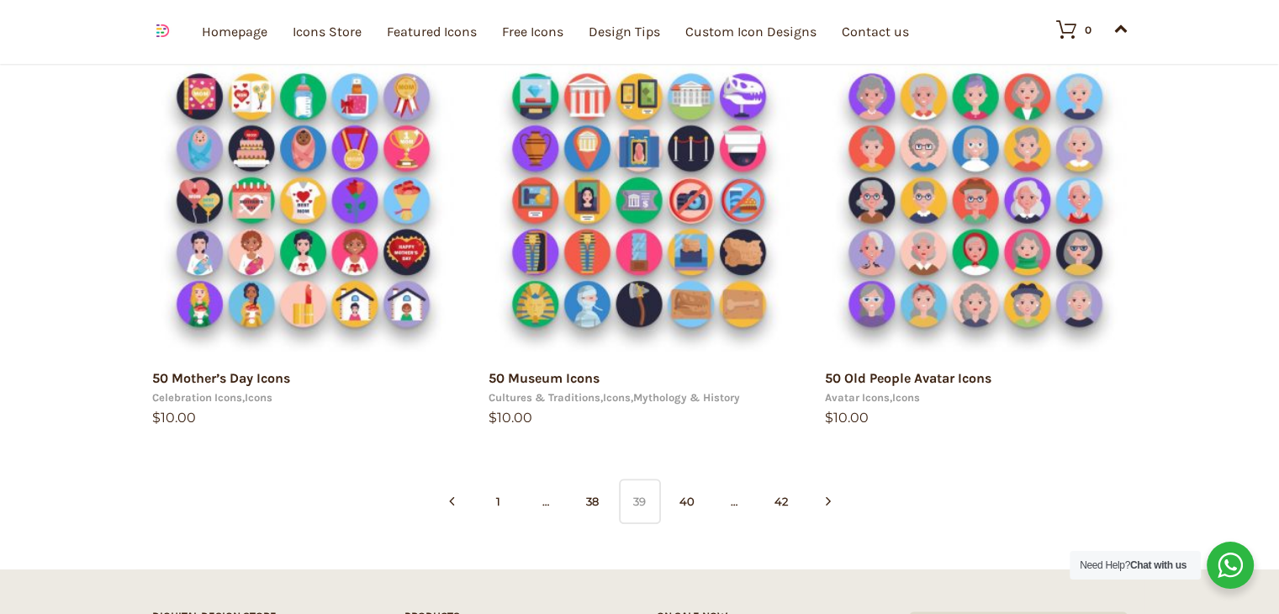
scroll to position [1079, 0]
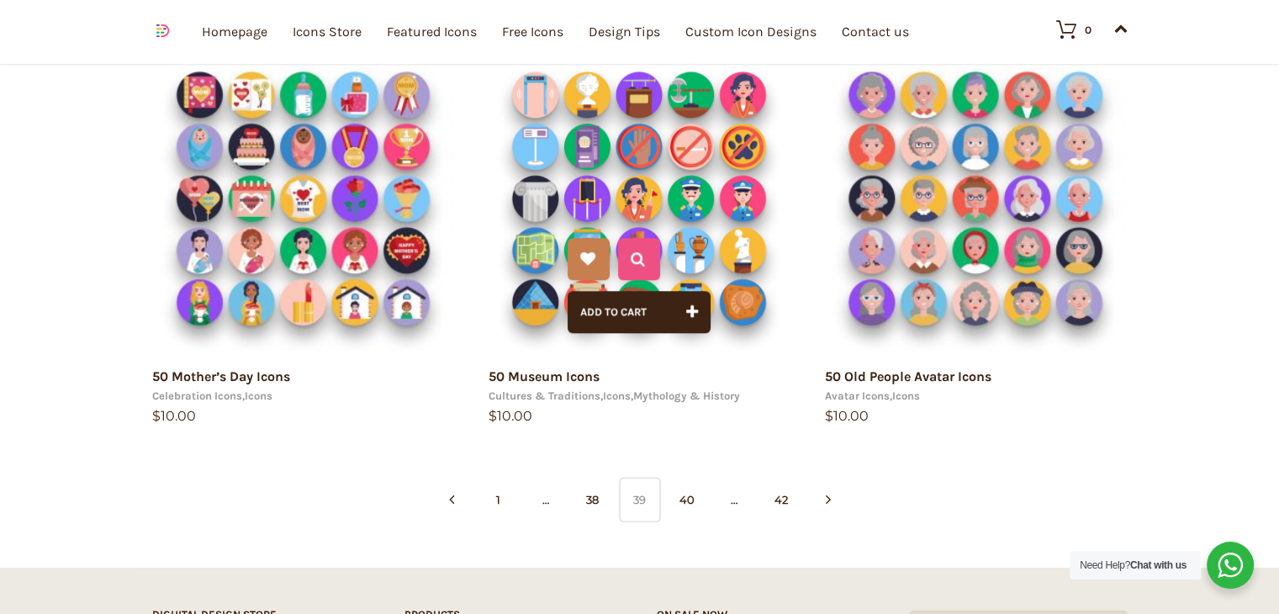
click at [646, 247] on div at bounding box center [639, 259] width 42 height 42
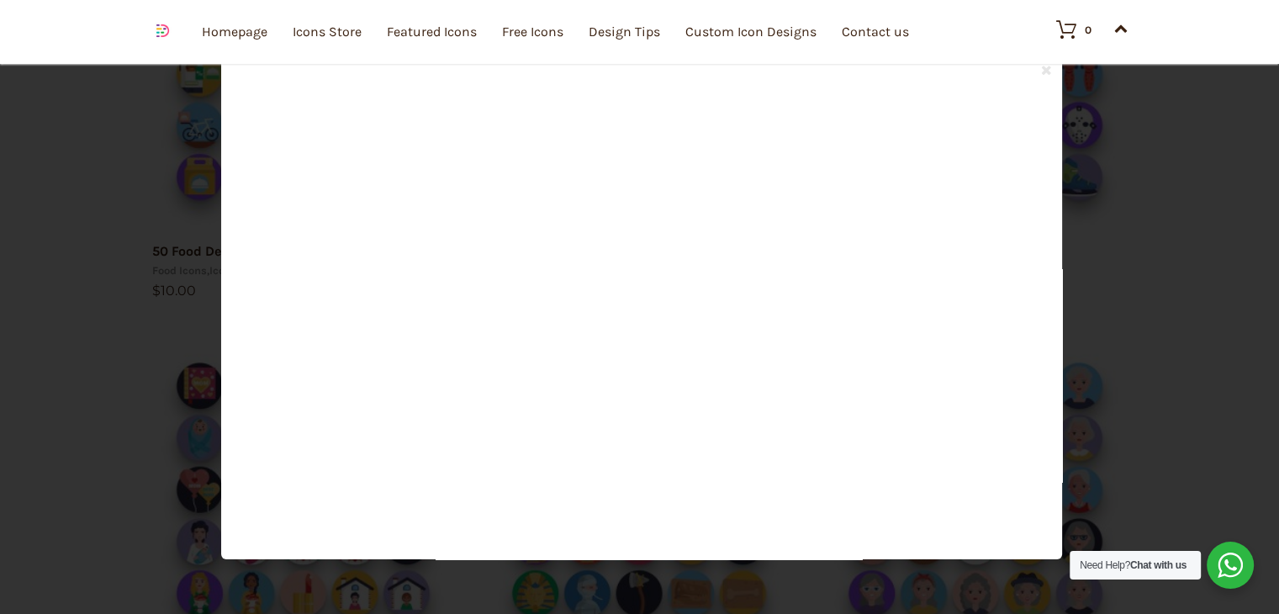
scroll to position [783, 0]
click at [824, 266] on div at bounding box center [641, 307] width 790 height 454
click at [104, 225] on div at bounding box center [639, 307] width 1279 height 614
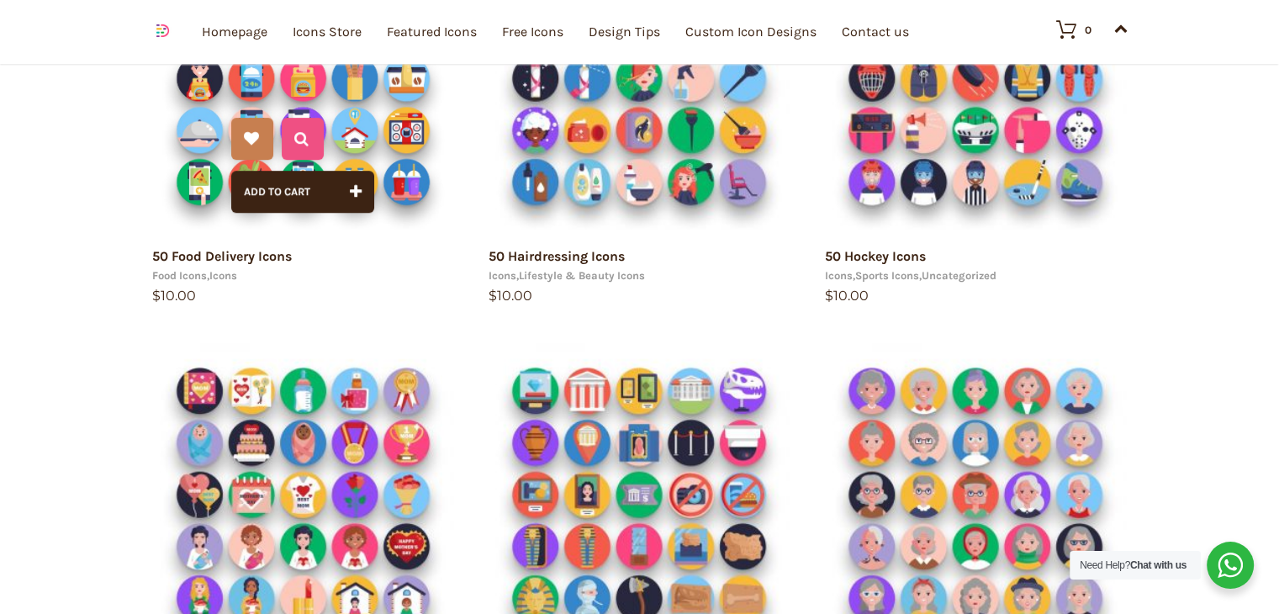
click at [300, 132] on icon at bounding box center [301, 139] width 14 height 42
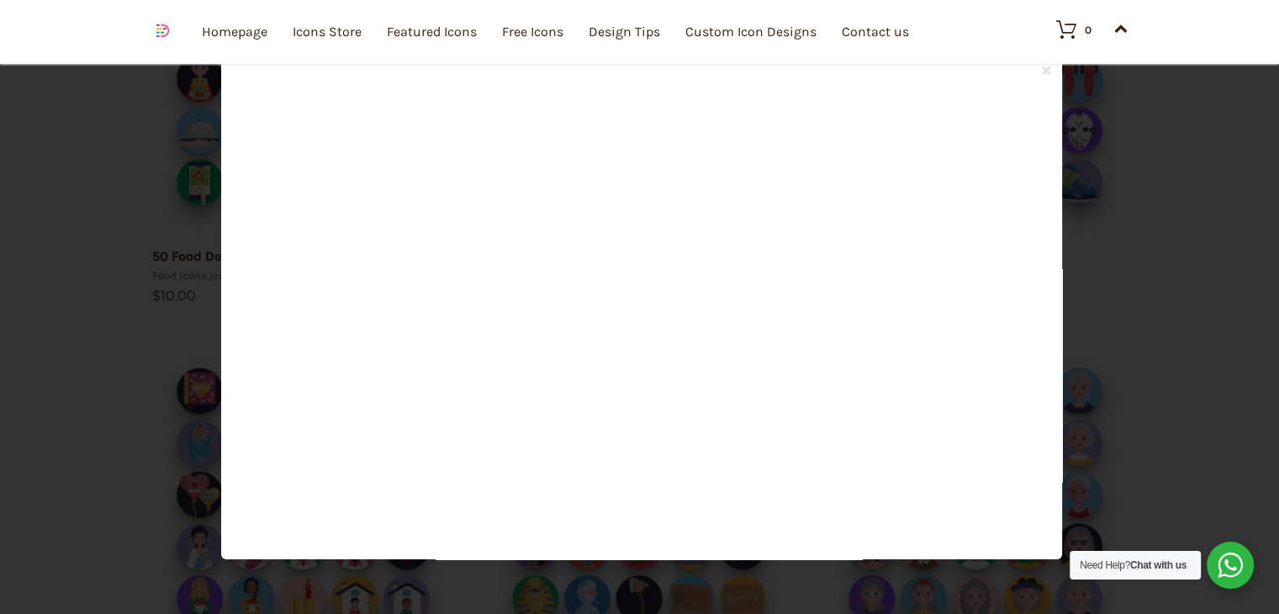
click at [185, 152] on div at bounding box center [639, 307] width 1279 height 614
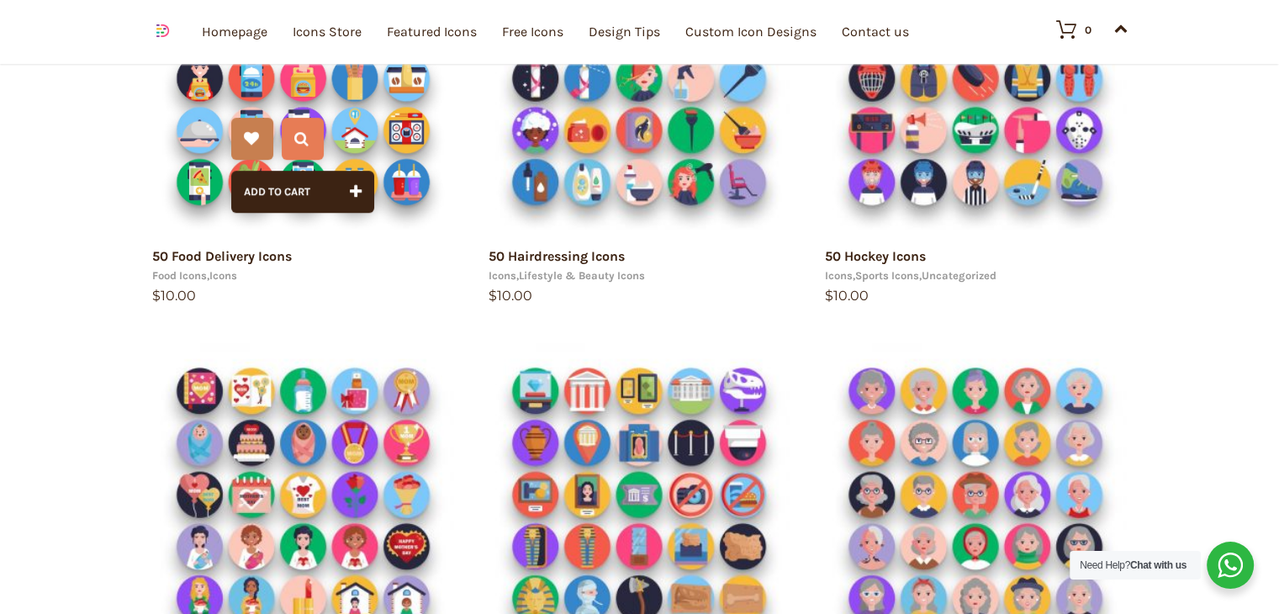
click at [191, 165] on img at bounding box center [303, 78] width 303 height 303
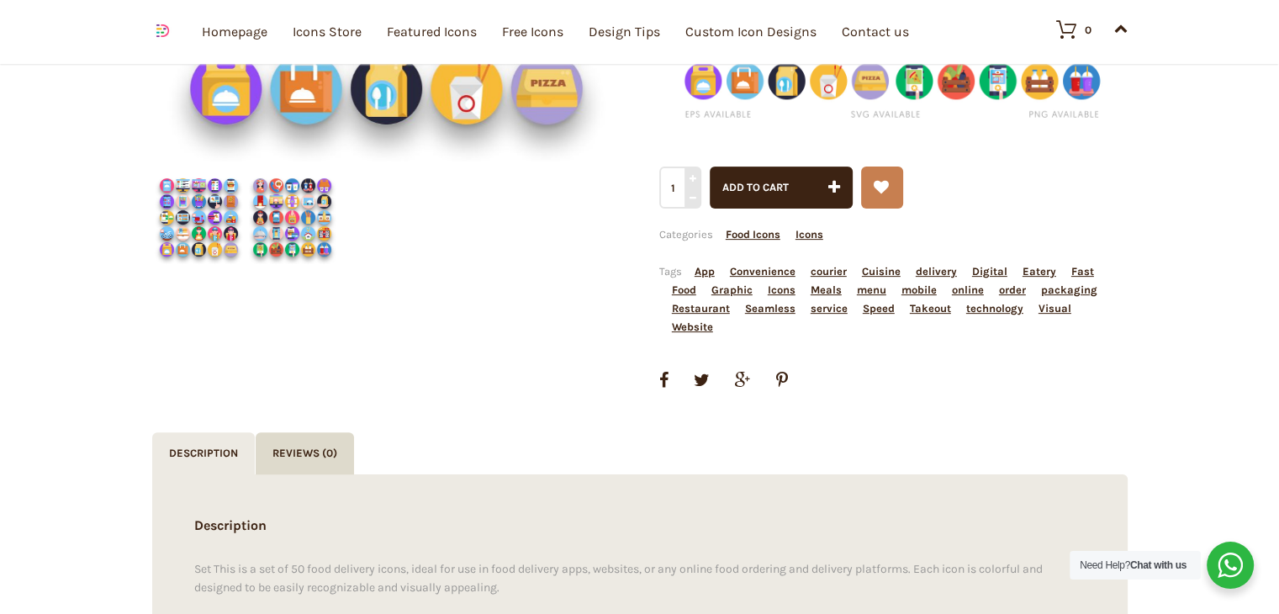
click at [205, 216] on img at bounding box center [198, 217] width 93 height 93
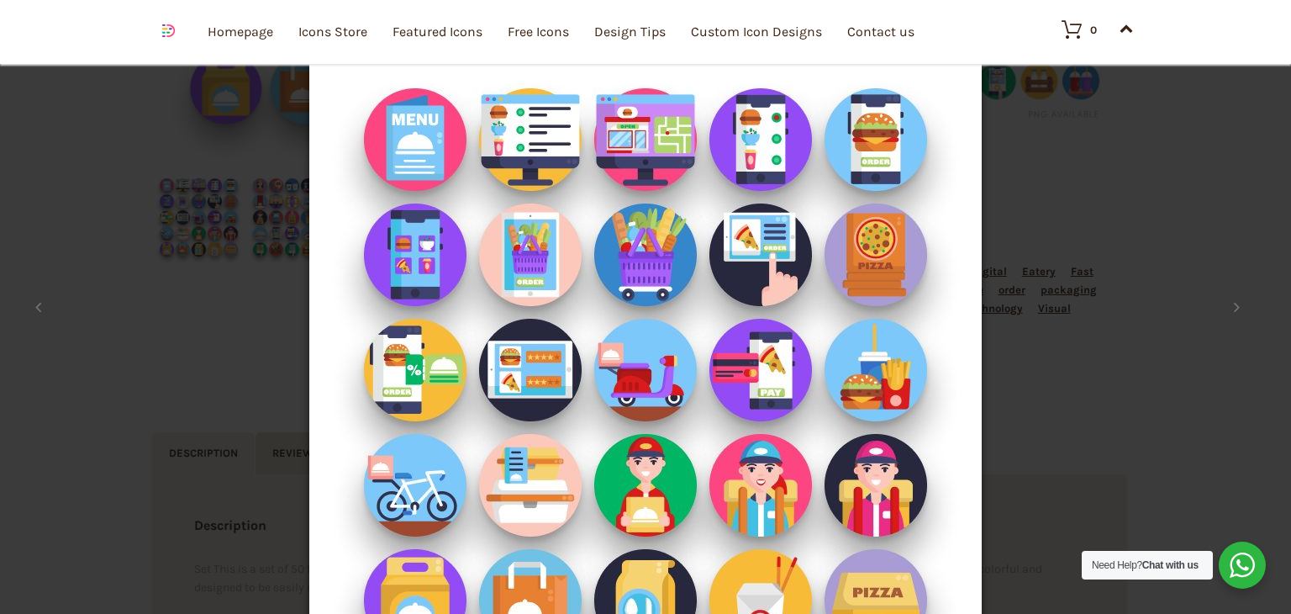
click at [1164, 119] on div "× 1 / 2 Loading..." at bounding box center [645, 307] width 1291 height 614
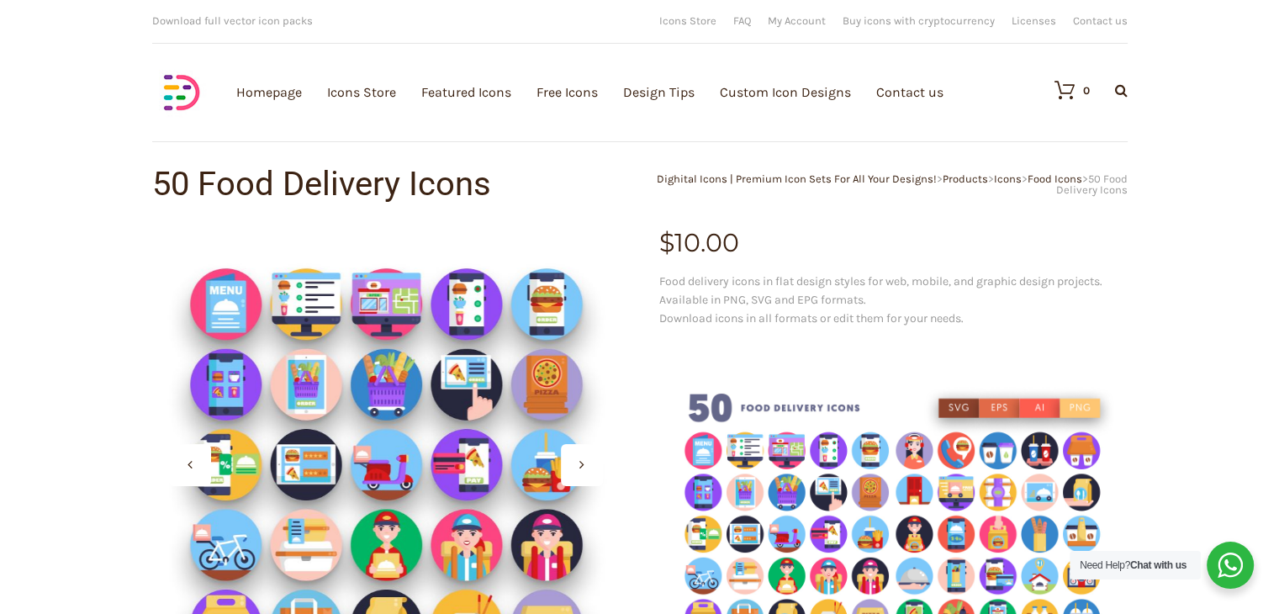
click at [1116, 78] on div "0 Search Products… No products in the cart." at bounding box center [1082, 90] width 90 height 59
click at [1116, 92] on icon at bounding box center [1121, 89] width 13 height 13
click at [1119, 90] on icon at bounding box center [1121, 89] width 13 height 13
click at [1083, 145] on input "text" at bounding box center [1030, 140] width 202 height 42
type input "2"
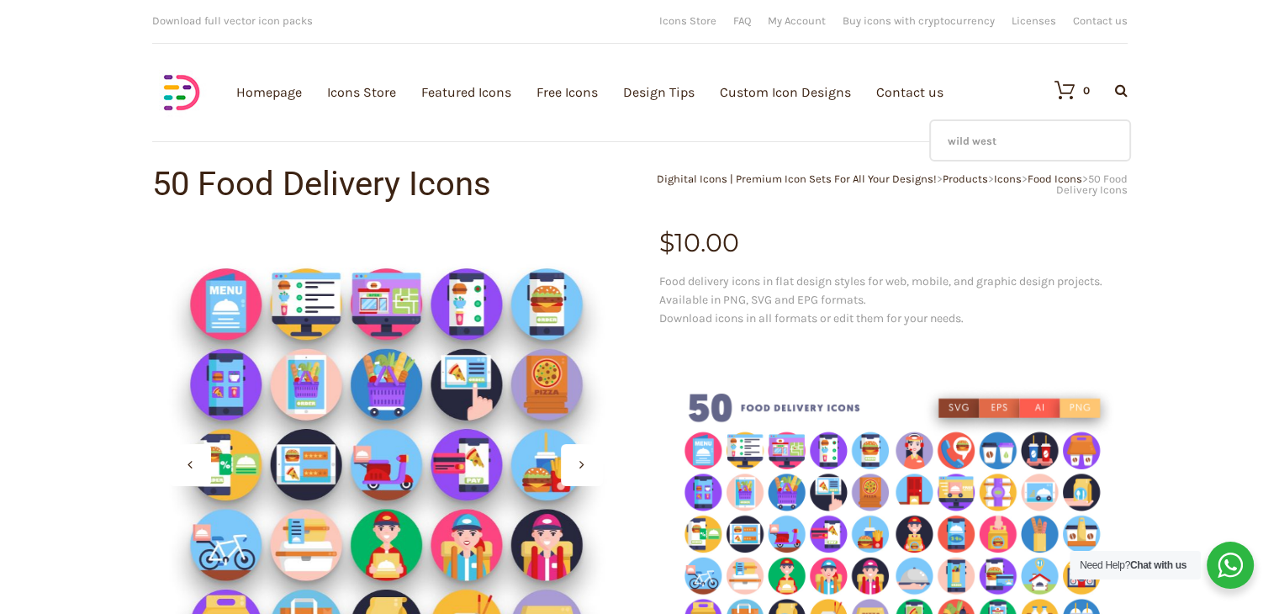
type input "wild west"
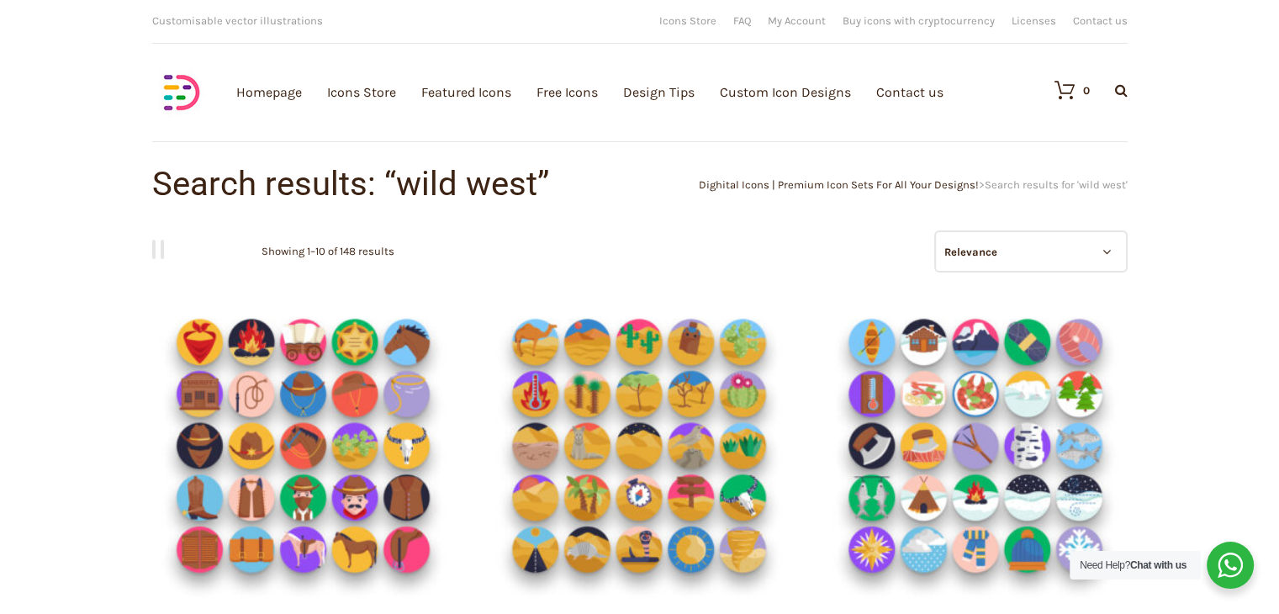
scroll to position [53, 0]
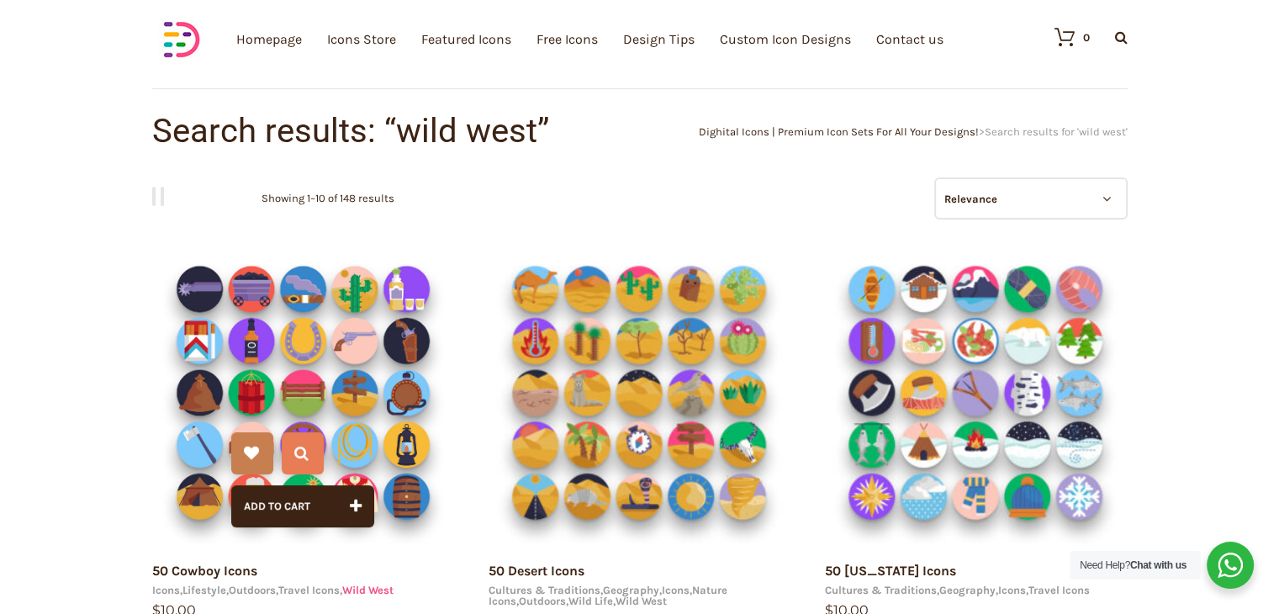
click at [393, 587] on link "Wild West" at bounding box center [367, 589] width 51 height 13
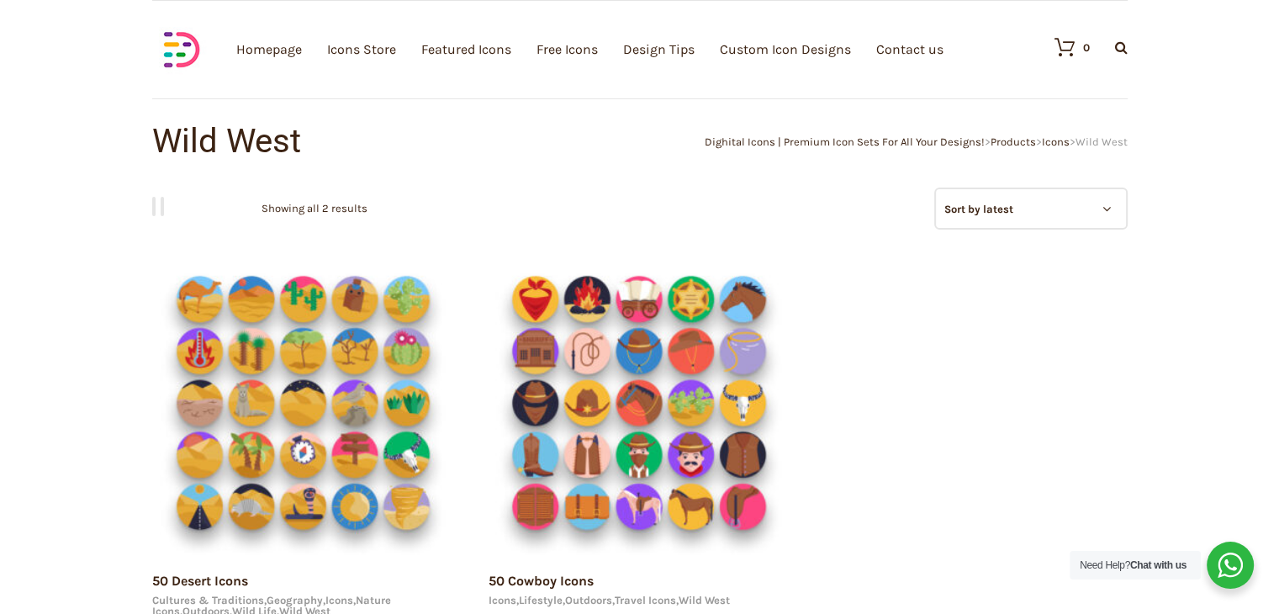
scroll to position [54, 0]
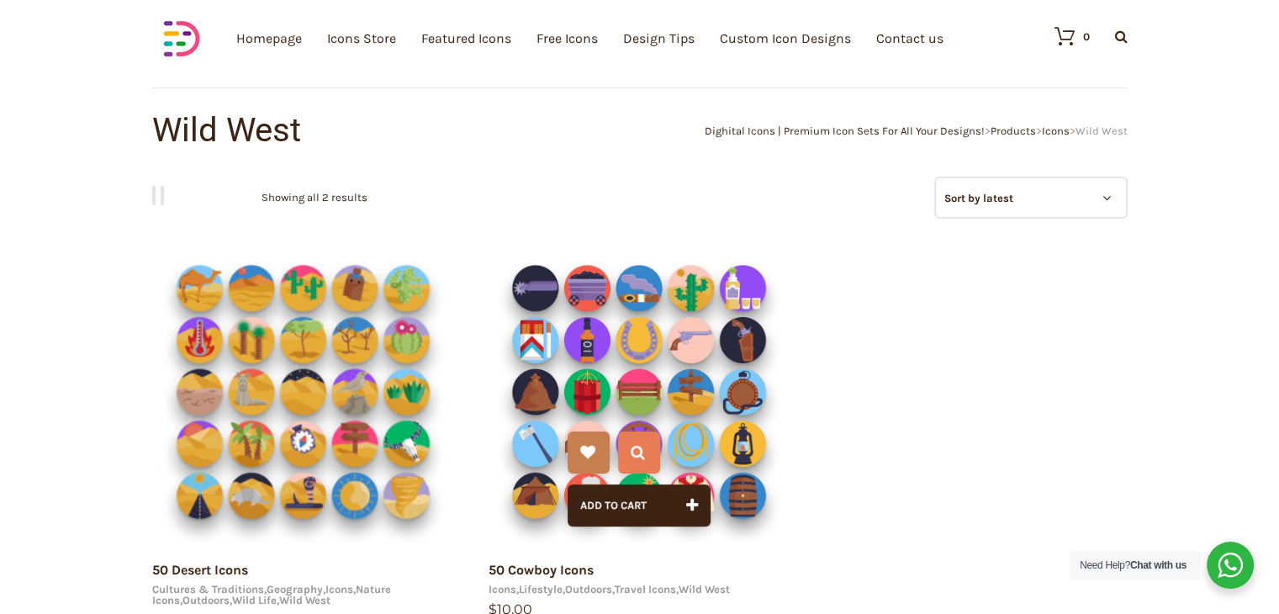
click at [608, 374] on img at bounding box center [639, 391] width 303 height 303
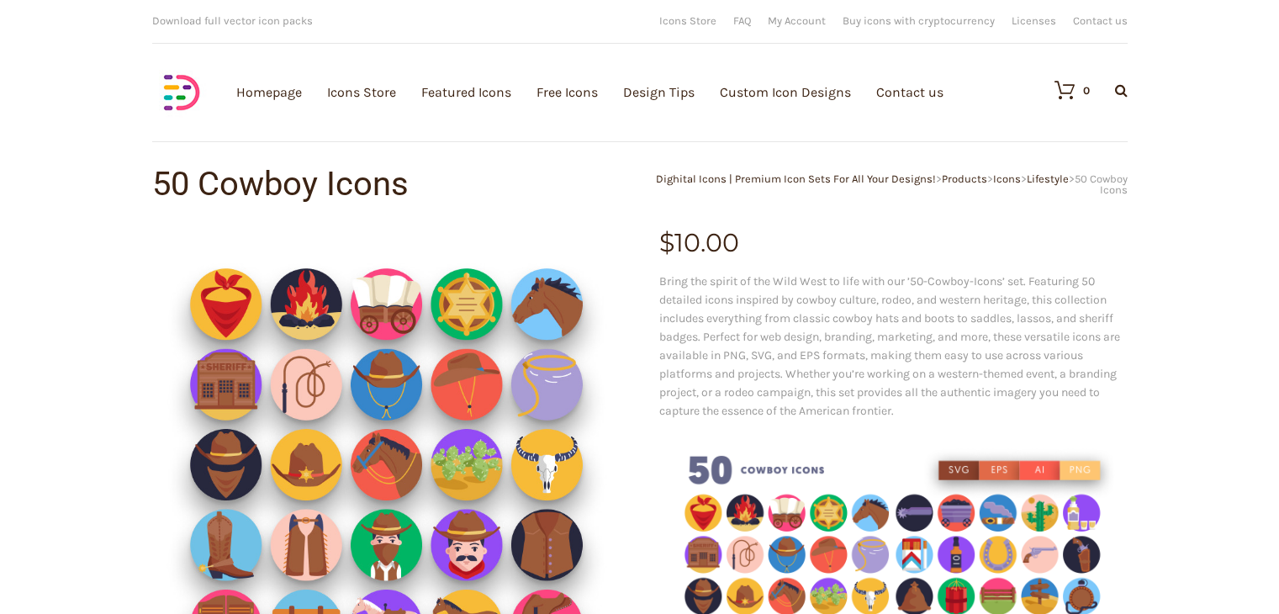
scroll to position [536, 0]
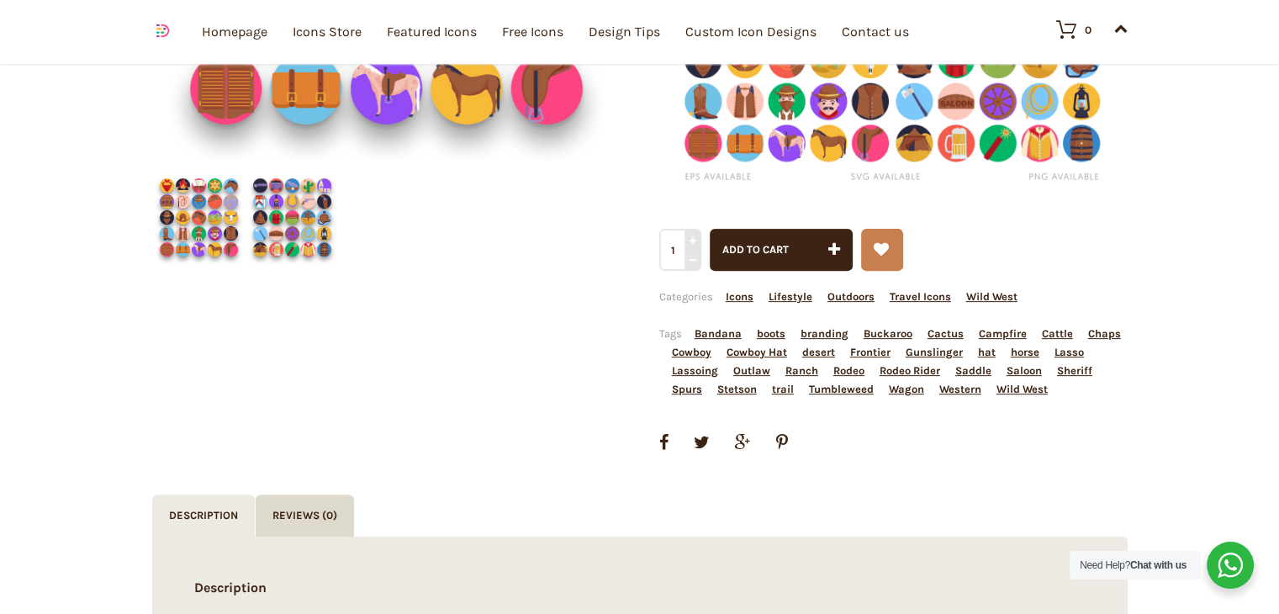
click at [179, 234] on img at bounding box center [198, 217] width 93 height 93
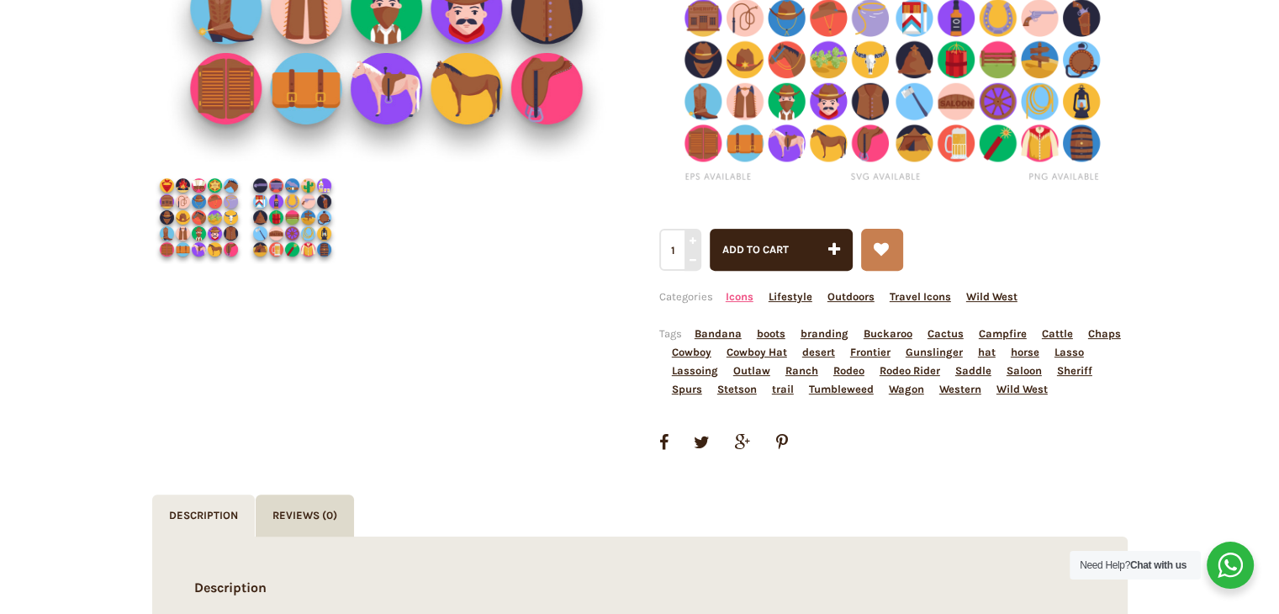
click at [740, 298] on link "Icons" at bounding box center [739, 296] width 28 height 13
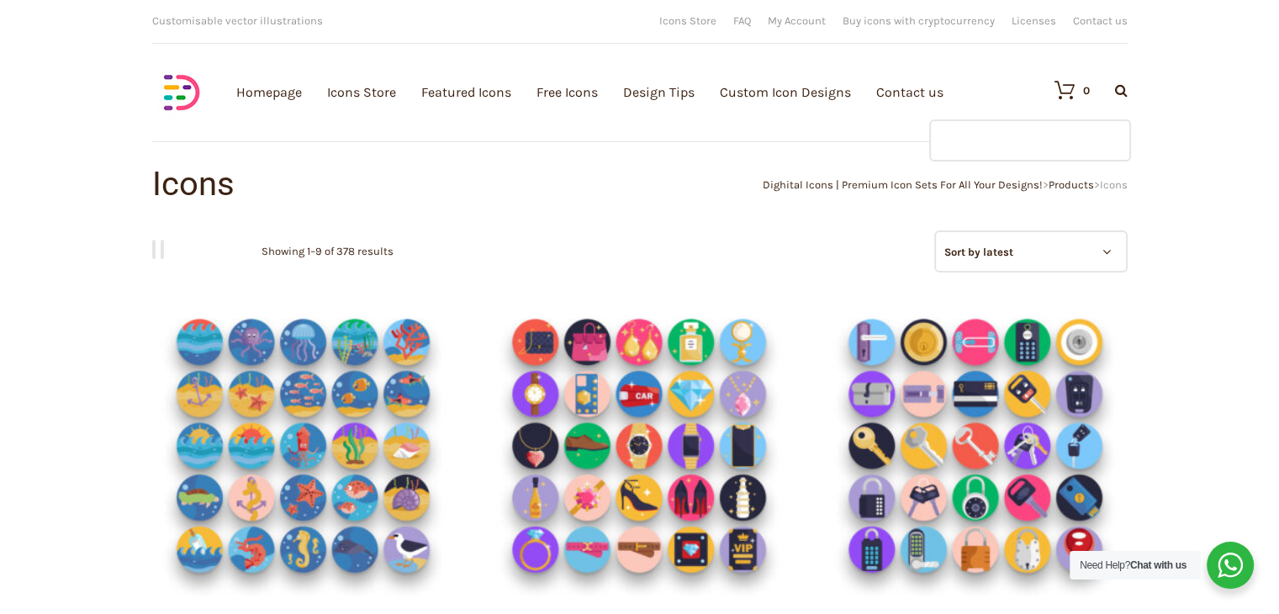
click at [1083, 129] on input "text" at bounding box center [1030, 140] width 202 height 42
type input "summer"
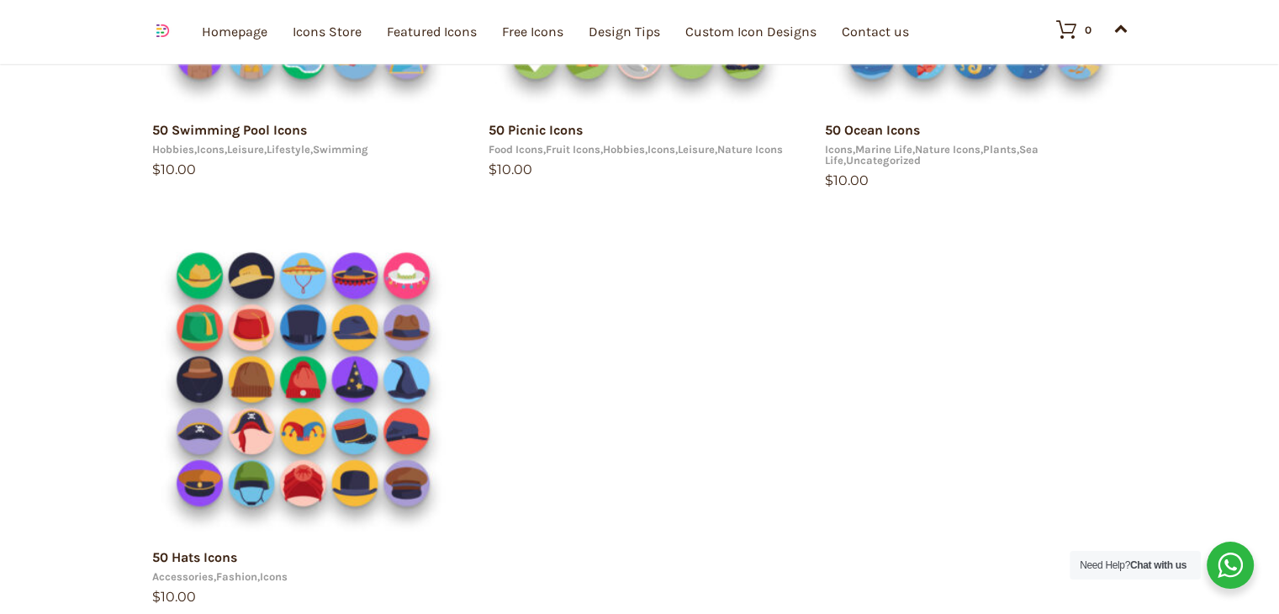
scroll to position [523, 0]
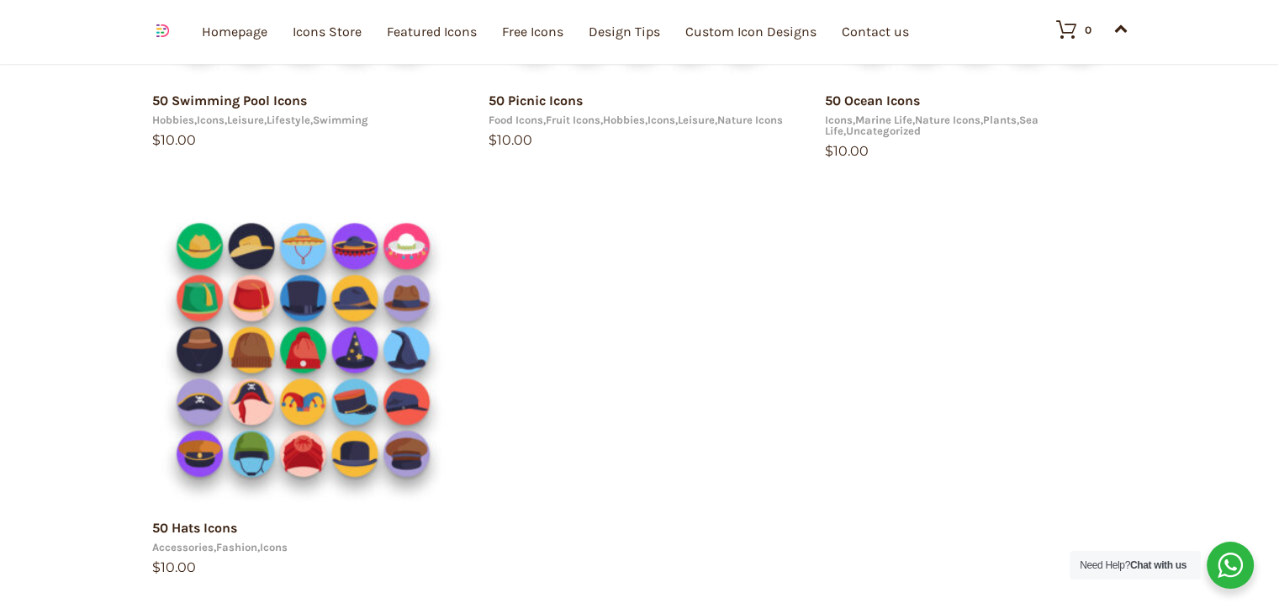
drag, startPoint x: 1290, startPoint y: 172, endPoint x: 1290, endPoint y: 351, distance: 179.0
click at [1278, 351] on html "15 49.0138 8.38624 [URL][DOMAIN_NAME] arrow 0 arrow 1 Your e-mail has been sent…" at bounding box center [639, 327] width 1279 height 1700
